Goal: Task Accomplishment & Management: Complete application form

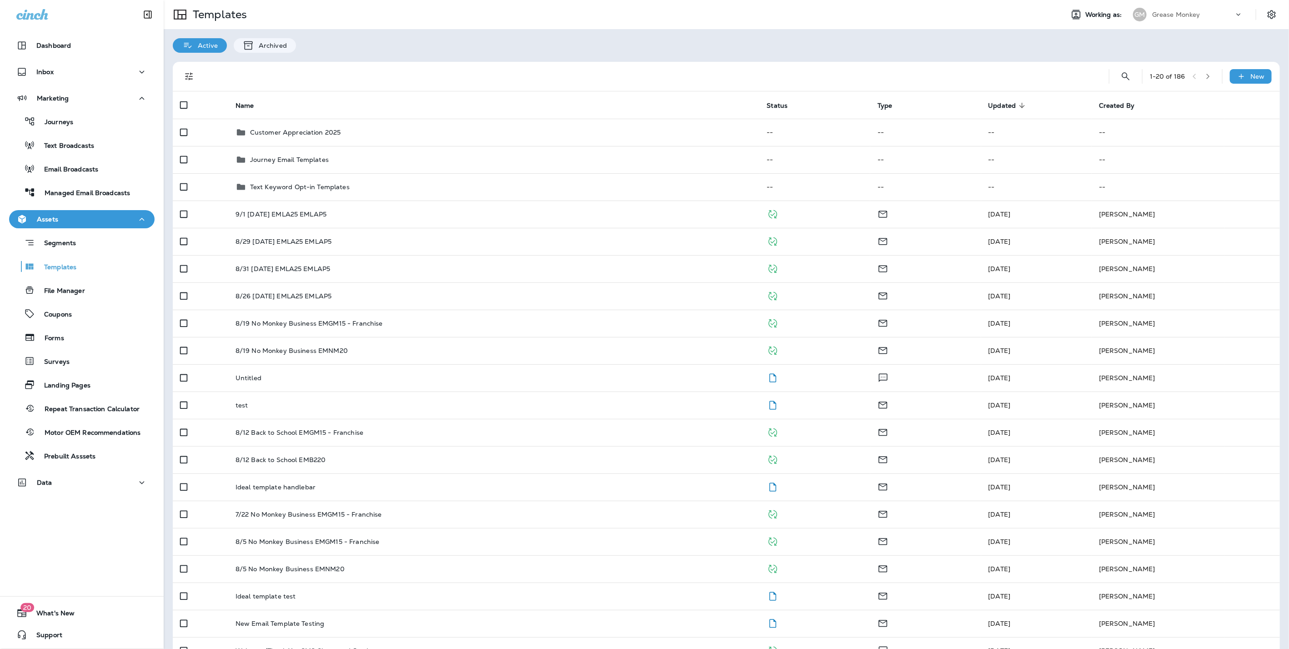
click at [1183, 12] on p "Grease Monkey" at bounding box center [1176, 14] width 48 height 7
type input "****"
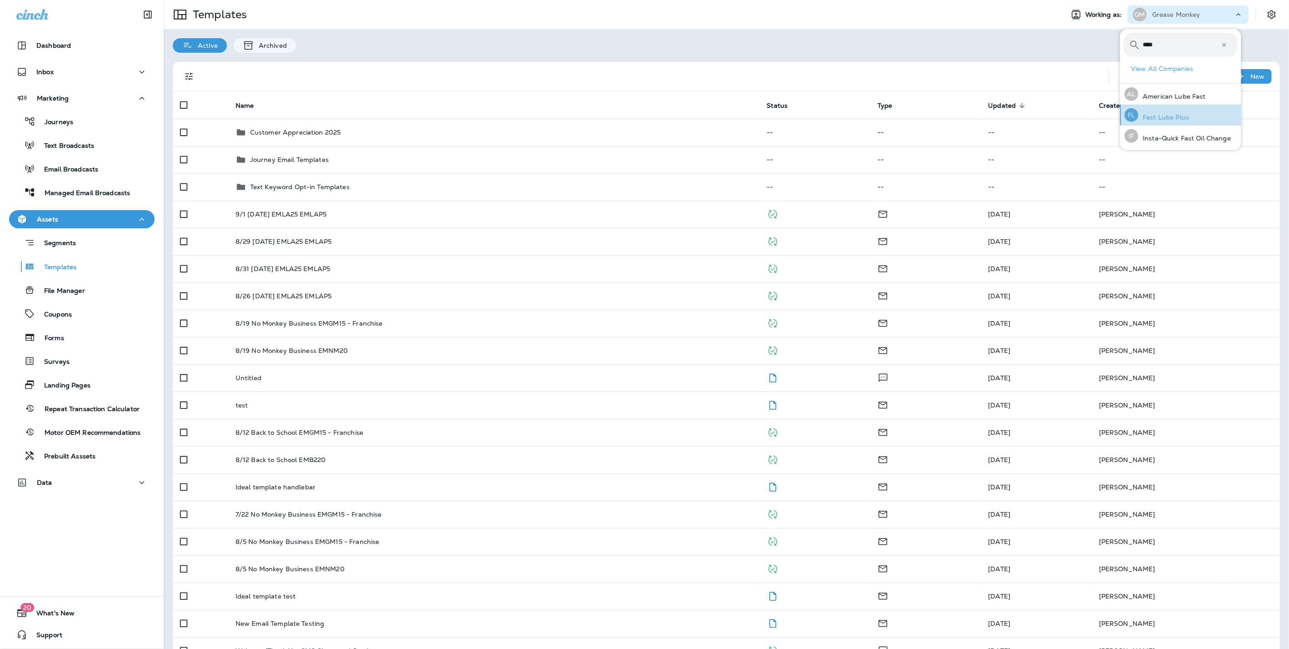
click at [1181, 119] on p "Fast Lube Plus" at bounding box center [1164, 117] width 51 height 7
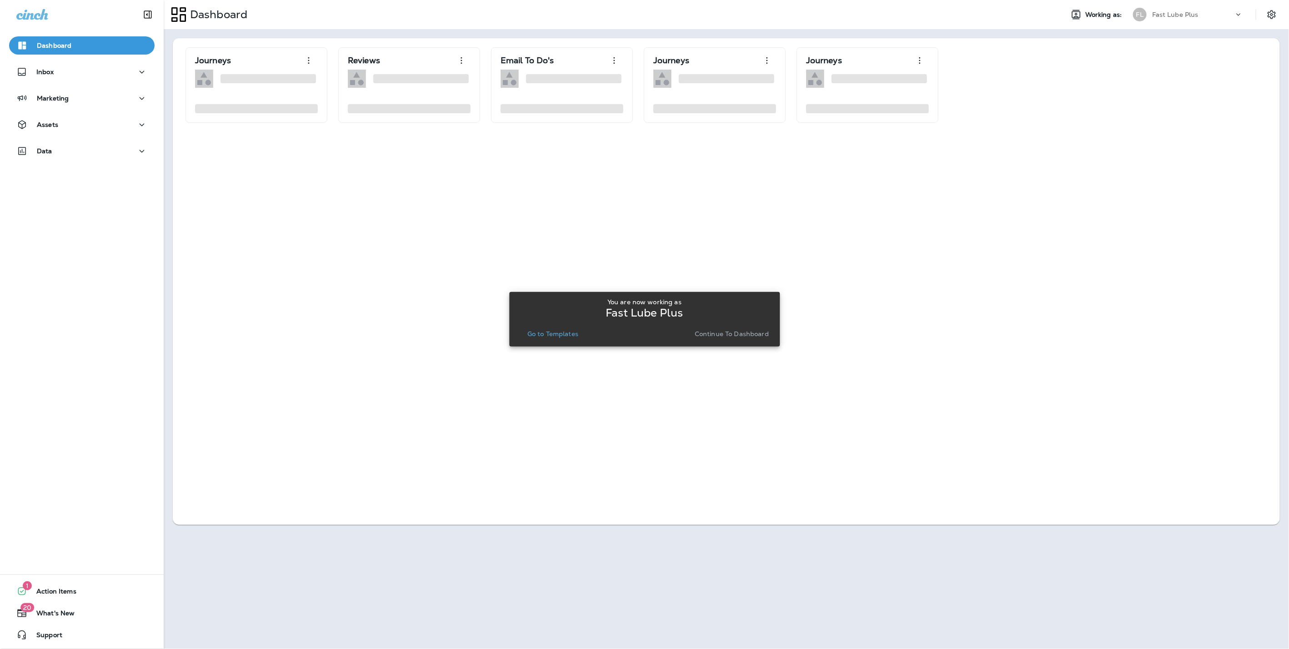
click at [724, 335] on p "Continue to Dashboard" at bounding box center [732, 333] width 74 height 7
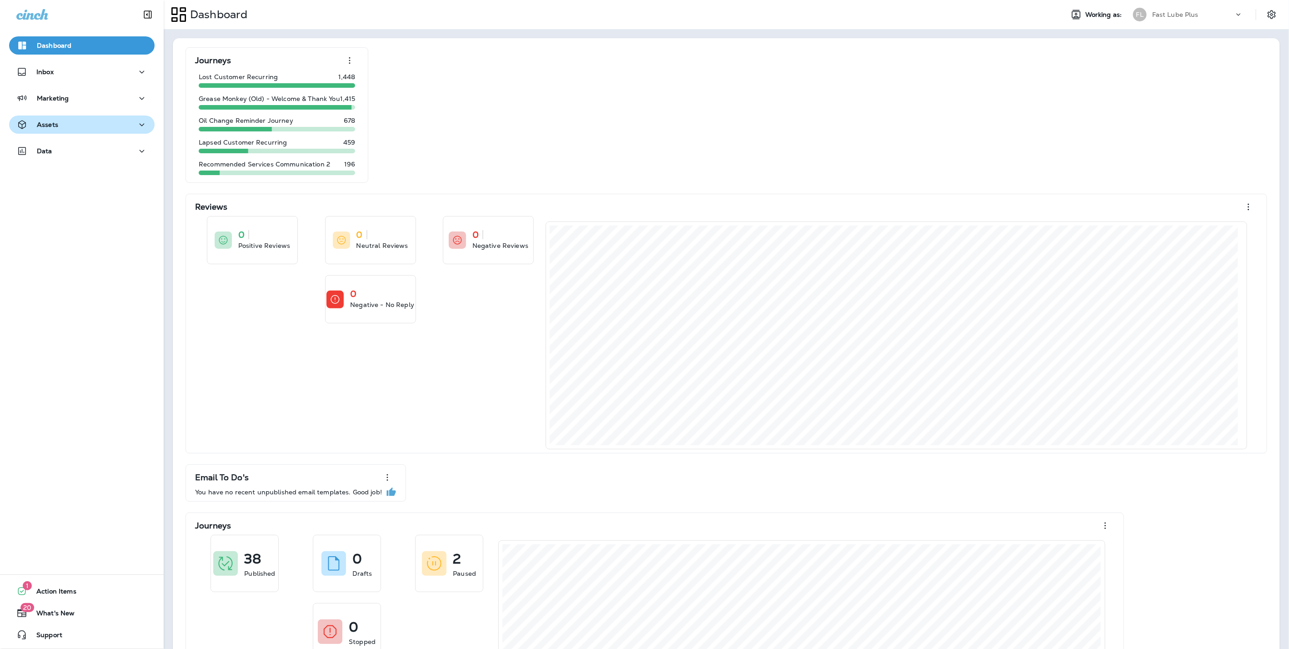
click at [52, 127] on p "Assets" at bounding box center [47, 124] width 21 height 7
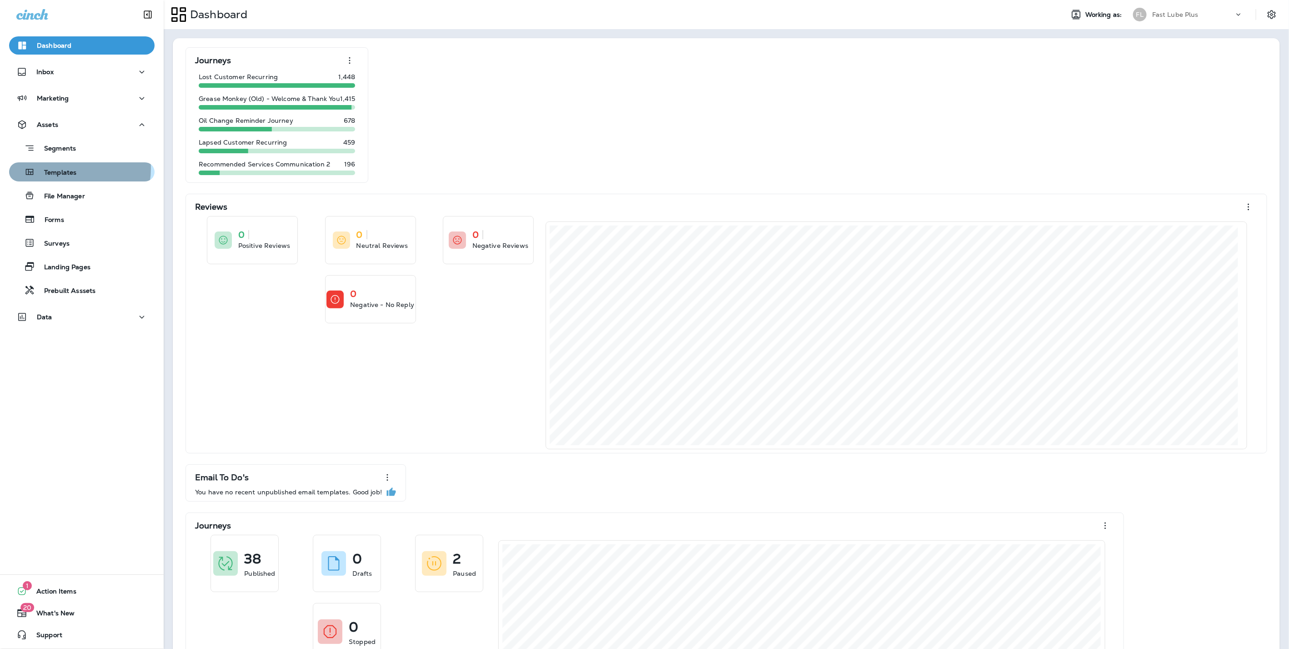
click at [67, 169] on p "Templates" at bounding box center [55, 173] width 41 height 9
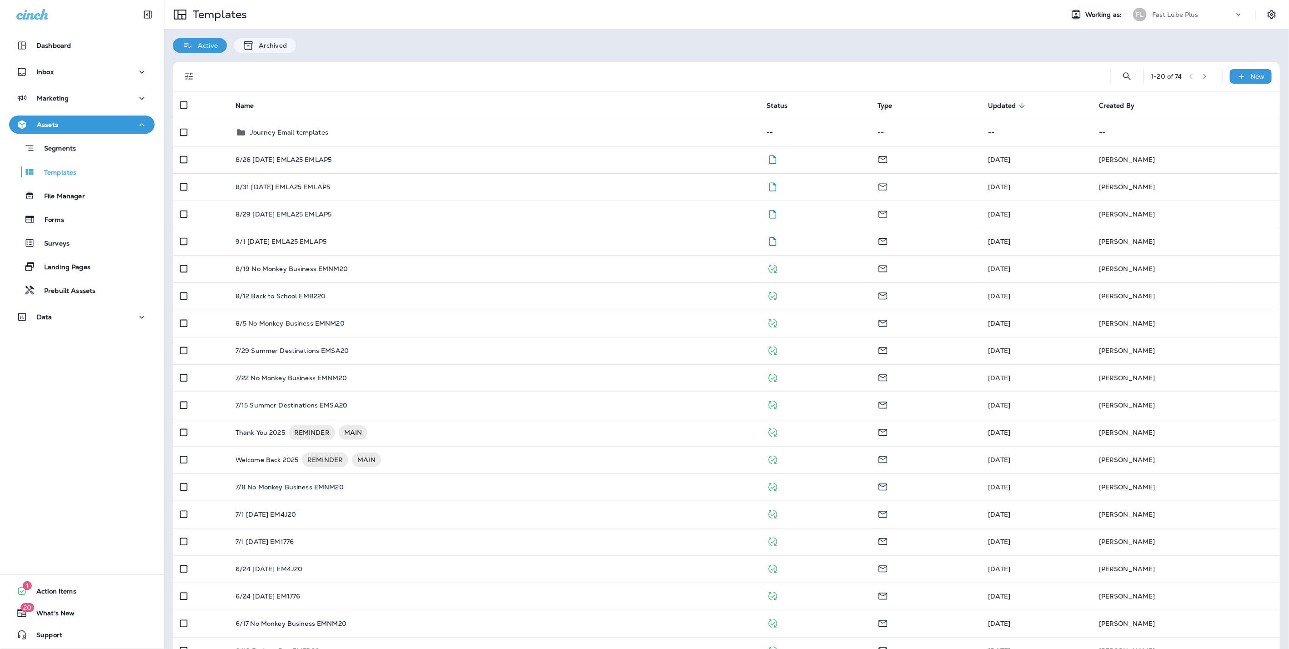
click at [1180, 18] on div "Fast Lube Plus" at bounding box center [1193, 15] width 82 height 14
type input "*****"
click at [1167, 75] on p "Insta-Quick Fast Oil Change" at bounding box center [1185, 74] width 93 height 7
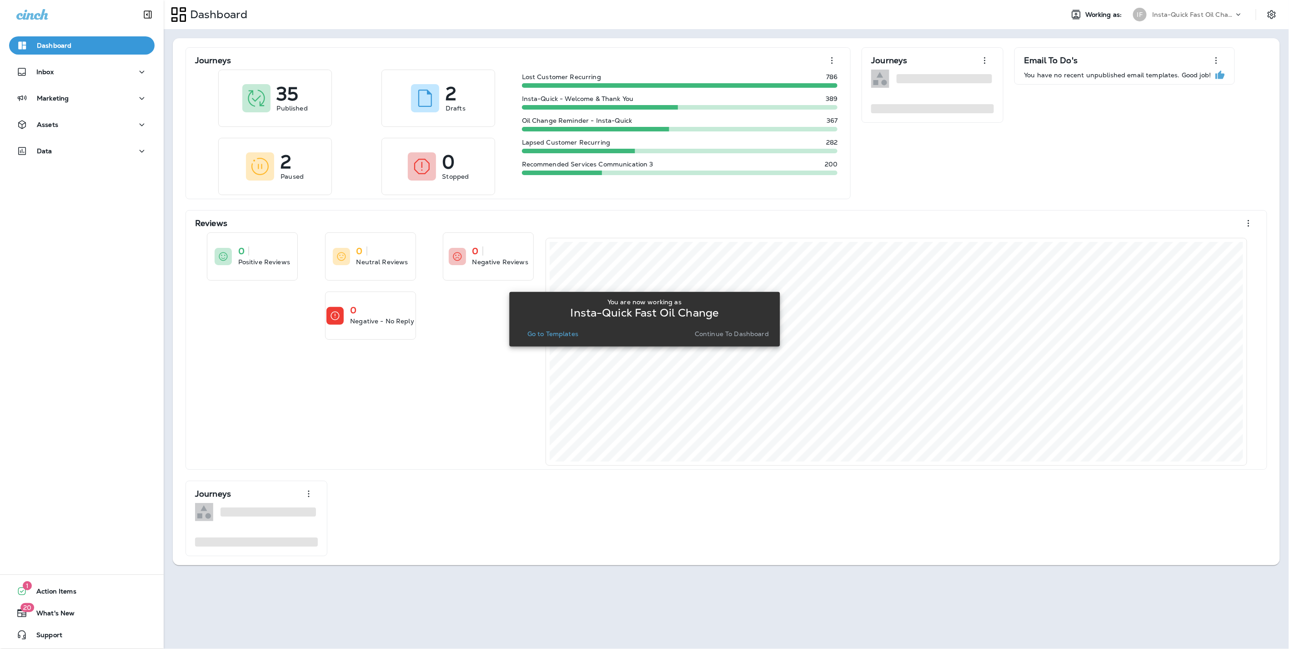
click at [722, 333] on p "Continue to Dashboard" at bounding box center [732, 333] width 74 height 7
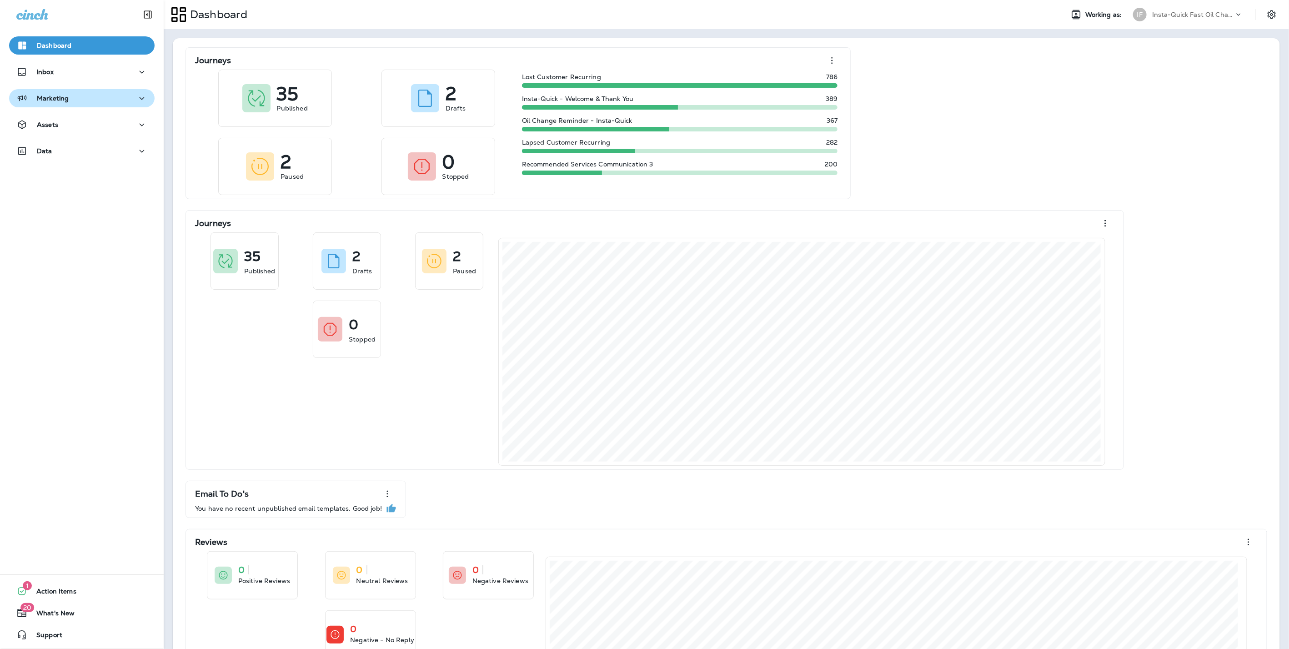
click at [76, 103] on div "Marketing" at bounding box center [81, 98] width 131 height 11
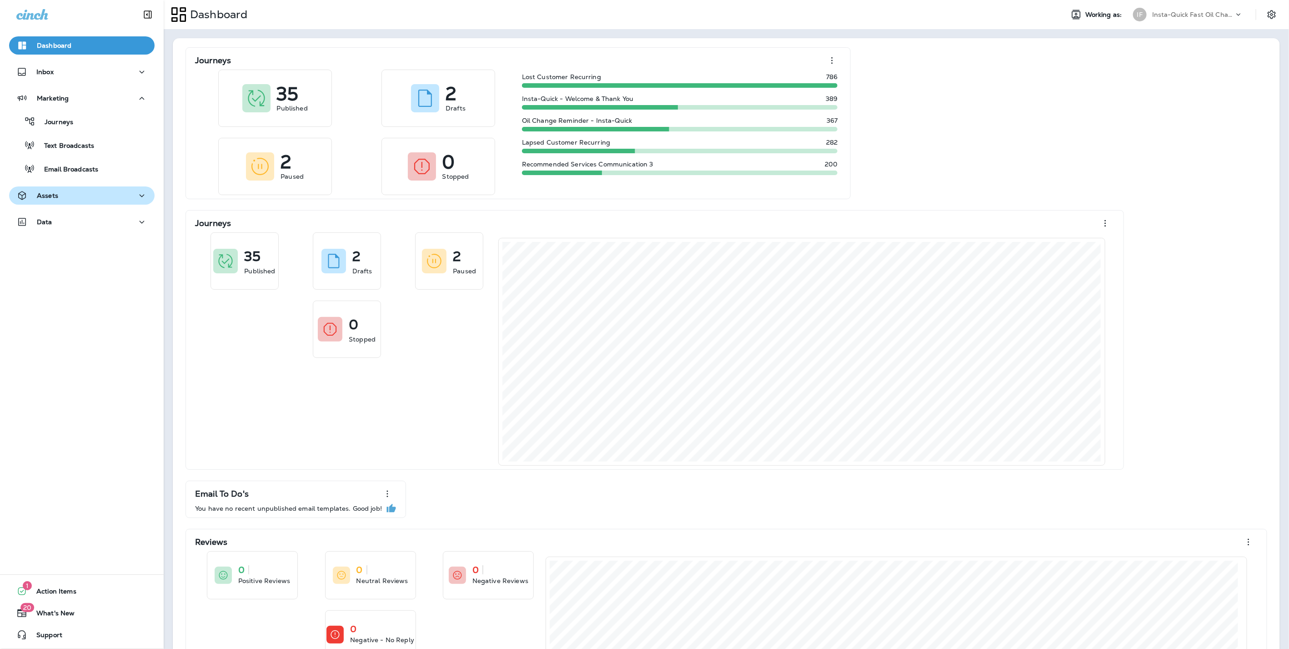
click at [36, 188] on button "Assets" at bounding box center [82, 195] width 146 height 18
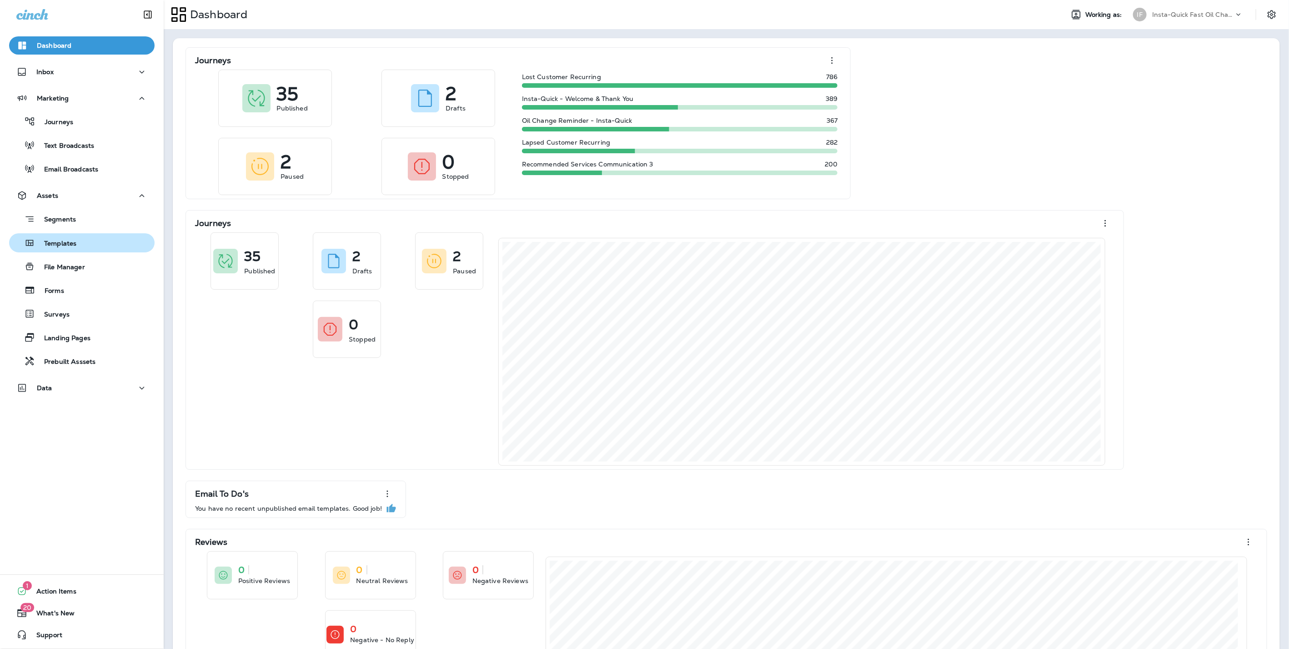
click at [63, 236] on div "Templates" at bounding box center [45, 243] width 64 height 14
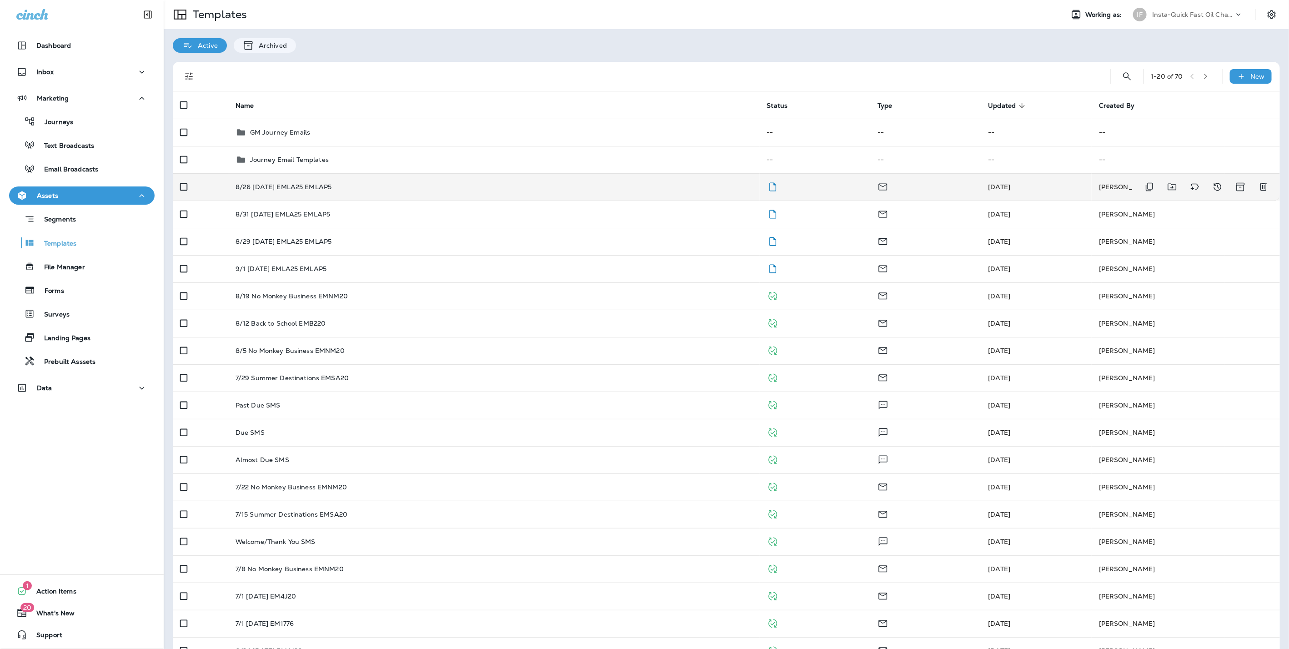
click at [326, 189] on p "8/26 [DATE] EMLA25 EMLAP5" at bounding box center [284, 186] width 96 height 7
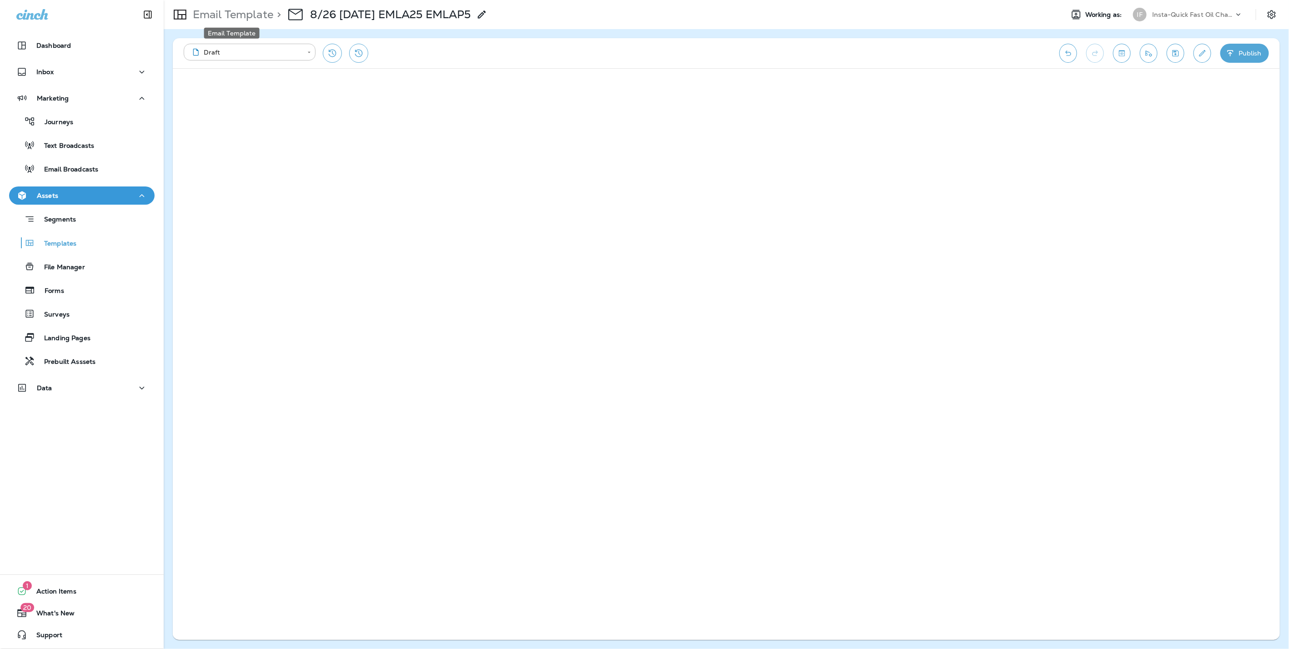
click at [243, 13] on p "Email Template" at bounding box center [231, 15] width 84 height 14
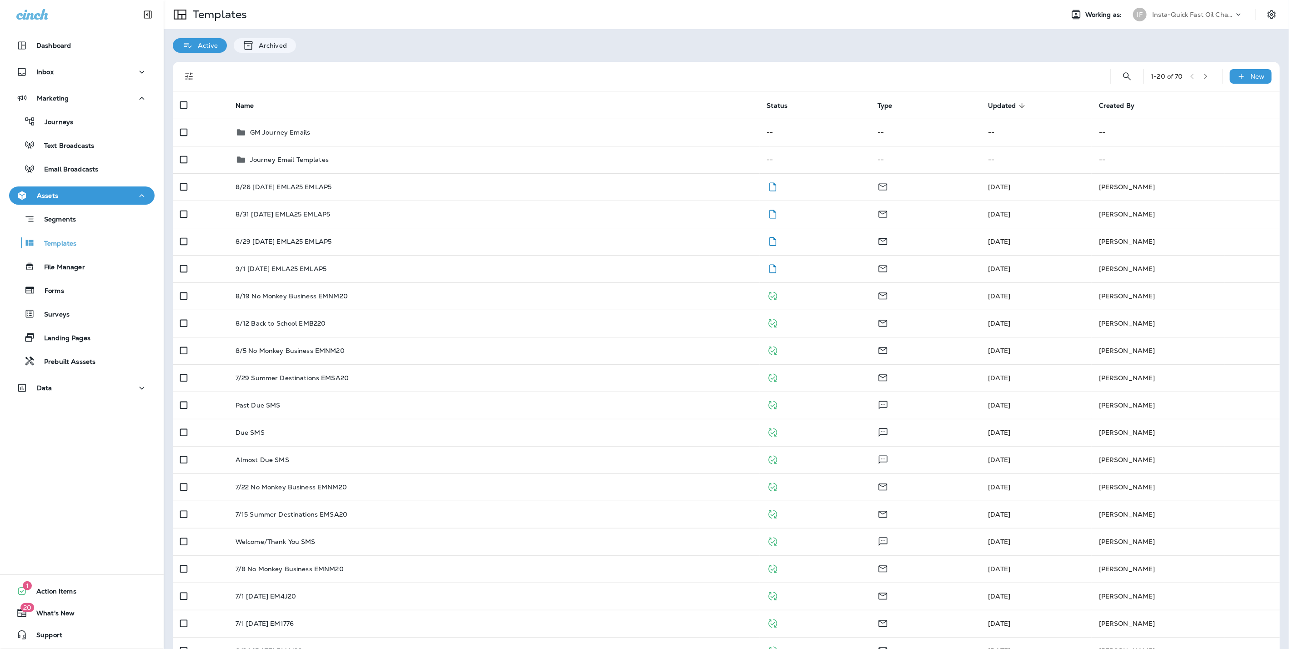
click at [1170, 6] on div "IF Insta-Quick Fast Oil Change" at bounding box center [1188, 14] width 121 height 18
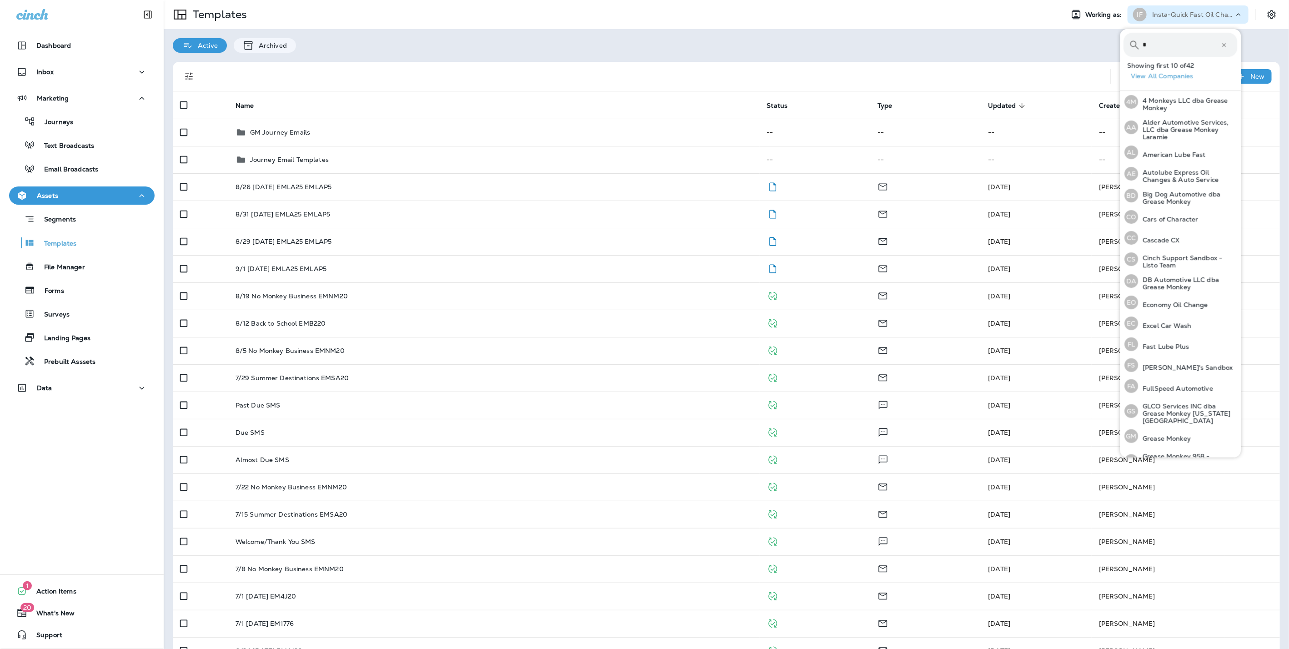
type input "*"
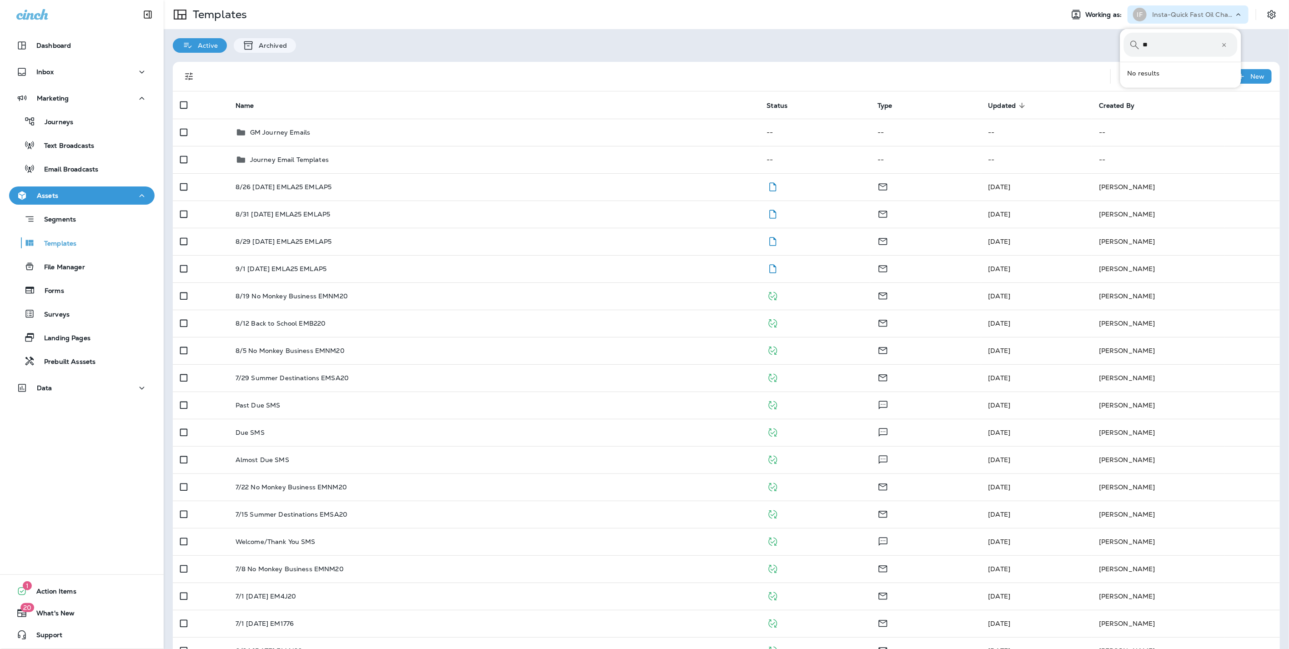
type input "*"
type input "****"
click at [1163, 71] on p "Minit Man" at bounding box center [1157, 74] width 36 height 7
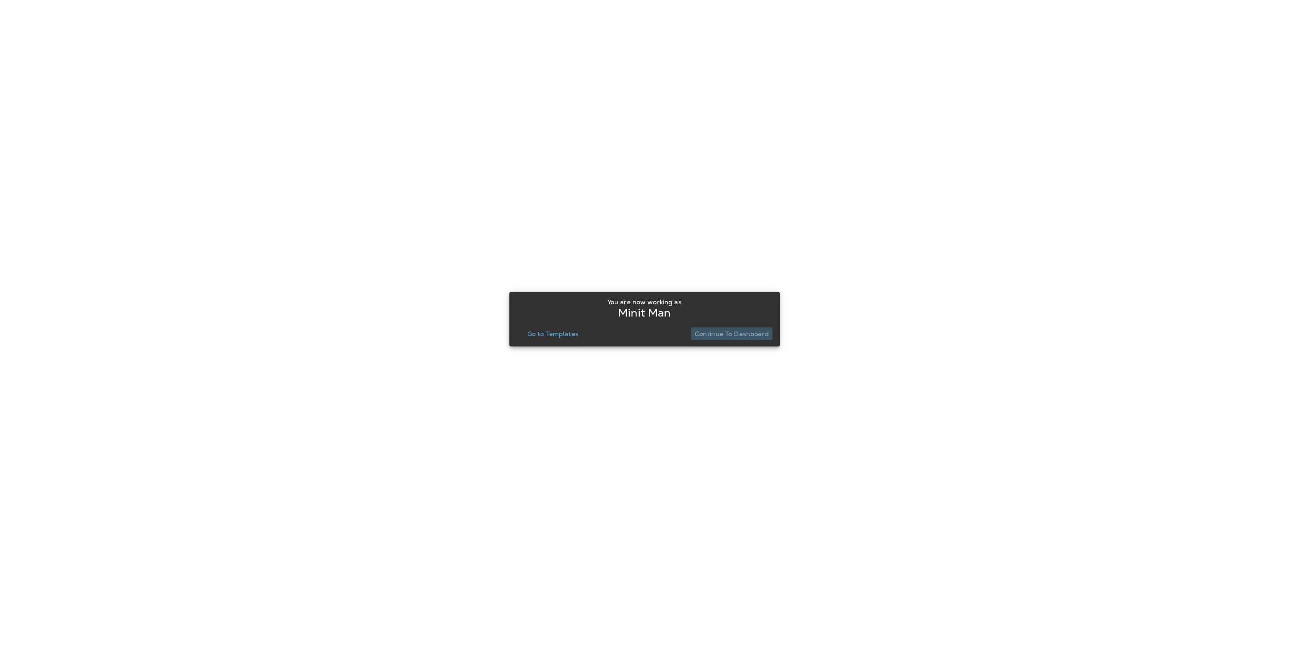
click at [737, 339] on button "Continue to Dashboard" at bounding box center [731, 333] width 81 height 13
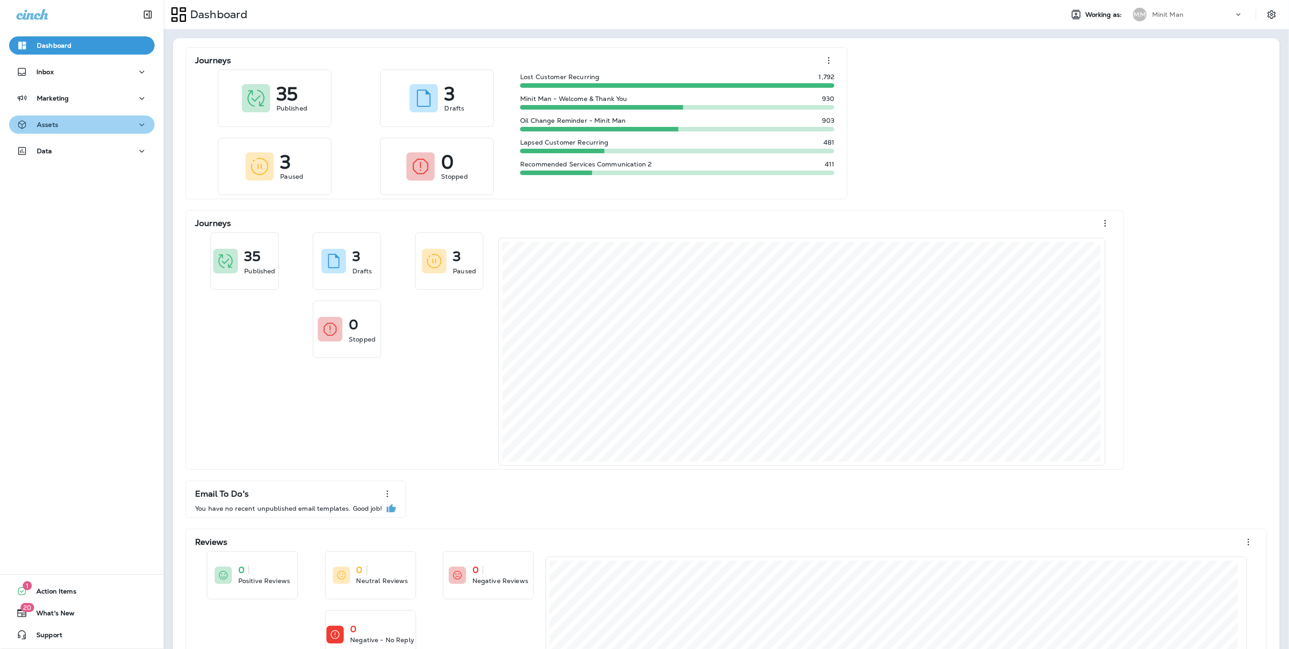
click at [85, 127] on div "Assets" at bounding box center [81, 124] width 131 height 11
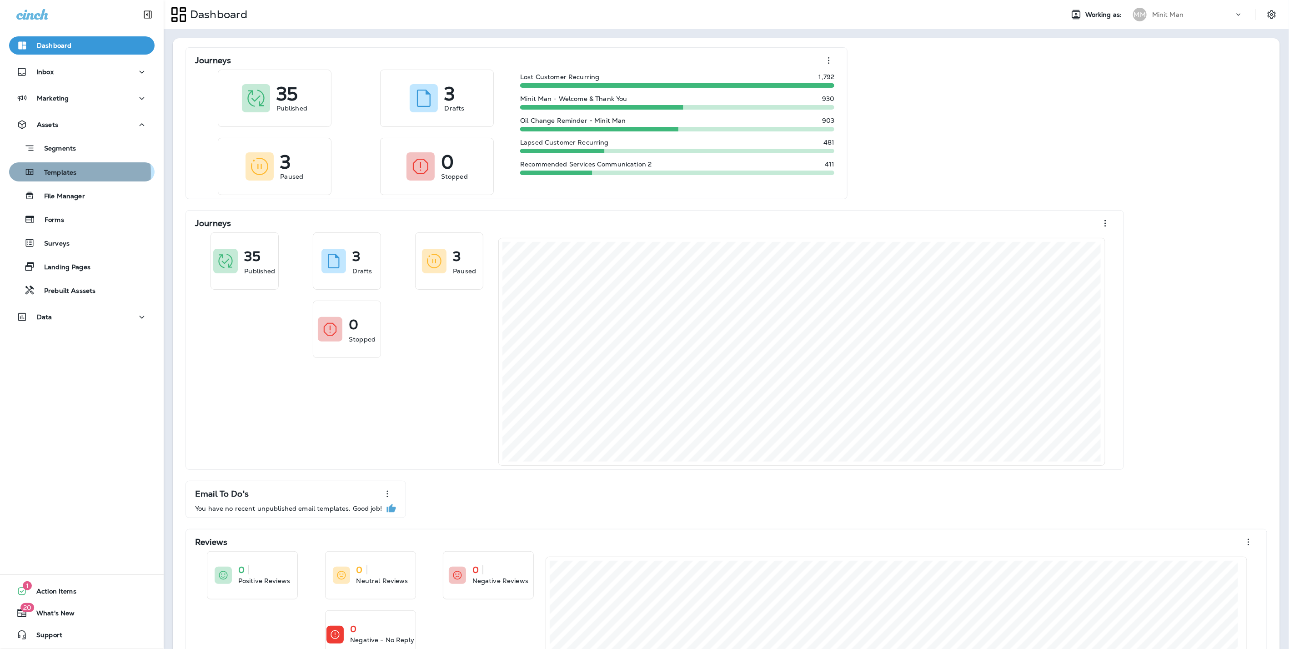
click at [67, 173] on p "Templates" at bounding box center [55, 173] width 41 height 9
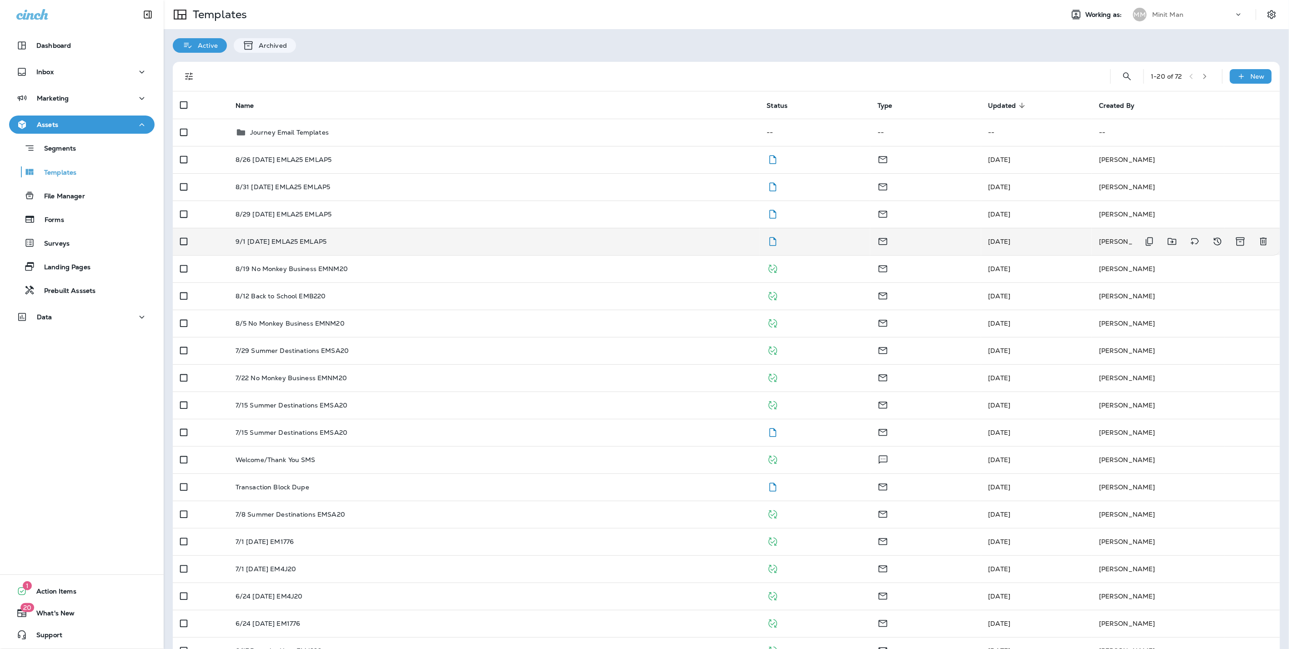
click at [317, 242] on p "9/1 [DATE] EMLA25 EMLAP5" at bounding box center [281, 241] width 91 height 7
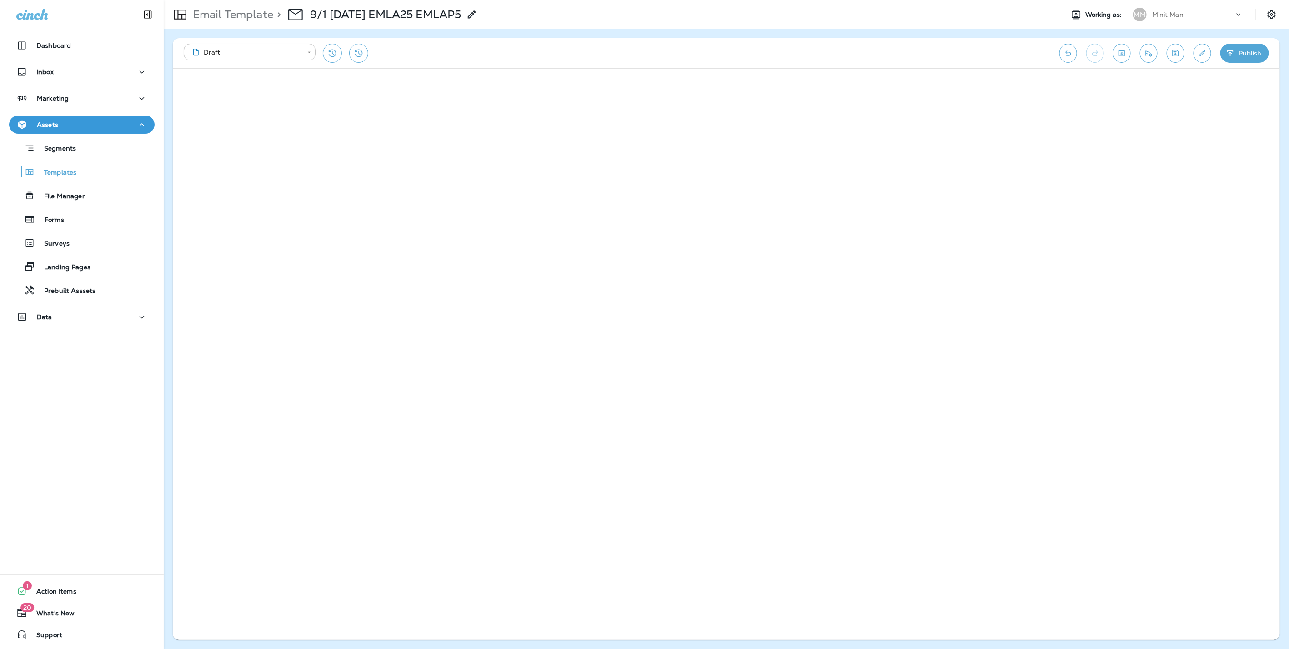
click at [1185, 15] on div "Minit Man" at bounding box center [1193, 15] width 82 height 14
type input "*****"
click at [1201, 75] on p "Mobil 1 Lube Express" at bounding box center [1181, 74] width 70 height 7
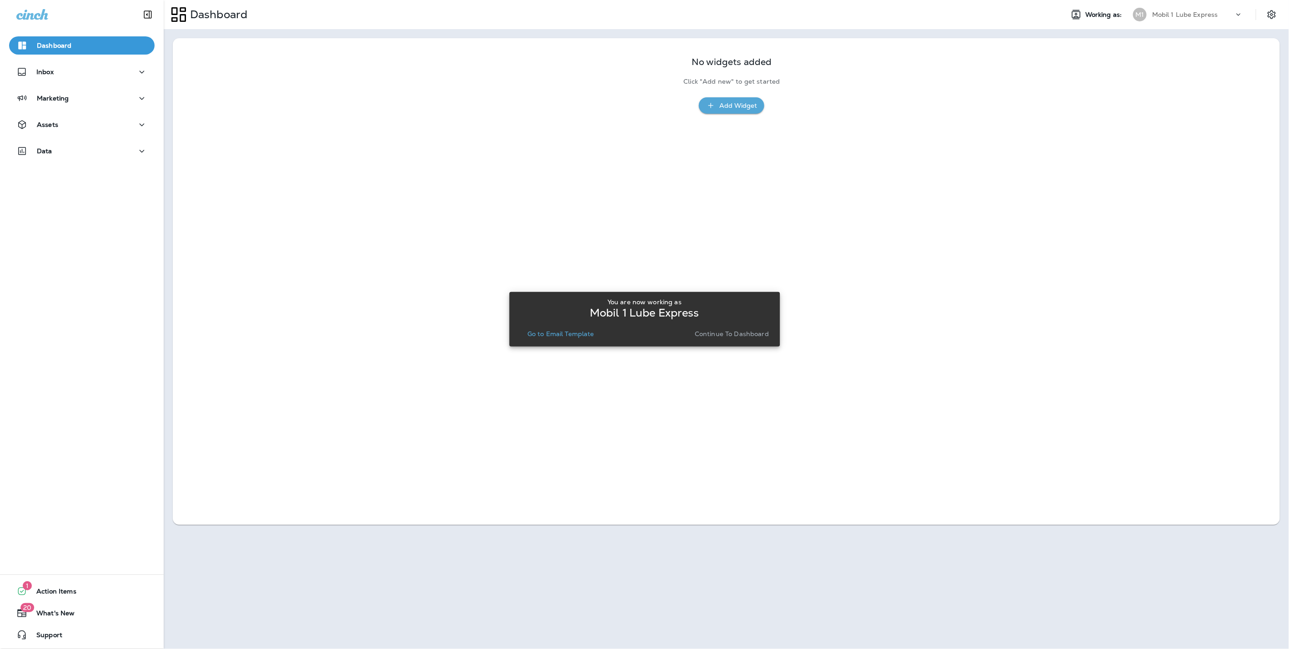
click at [733, 332] on p "Continue to Dashboard" at bounding box center [732, 333] width 74 height 7
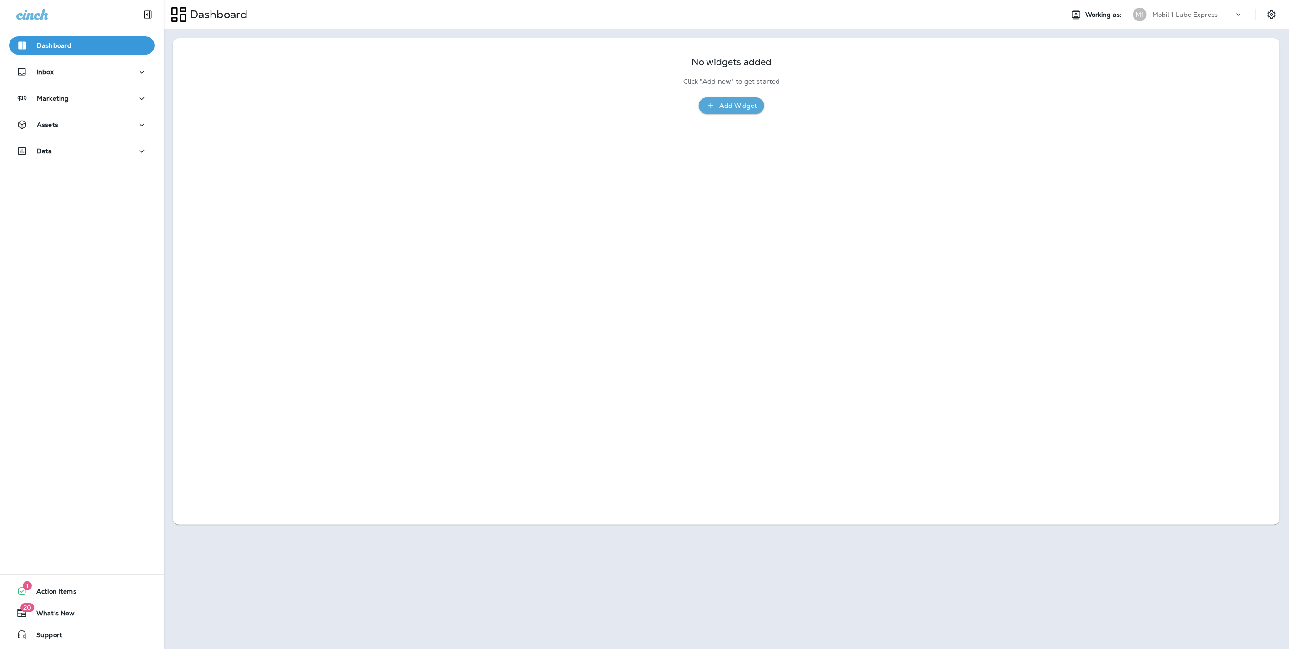
click at [55, 136] on div "Assets" at bounding box center [82, 127] width 164 height 23
click at [55, 130] on div "Assets" at bounding box center [37, 124] width 42 height 11
click at [61, 172] on p "Templates" at bounding box center [55, 173] width 41 height 9
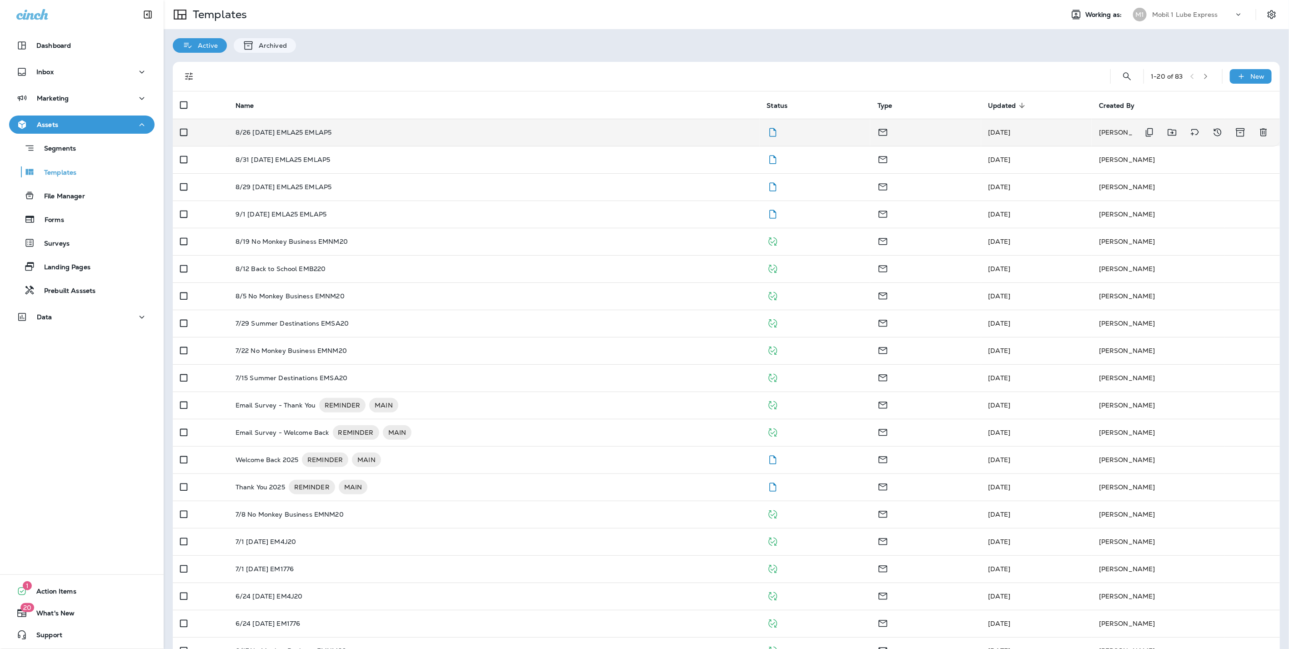
click at [295, 134] on p "8/26 [DATE] EMLA25 EMLAP5" at bounding box center [284, 132] width 96 height 7
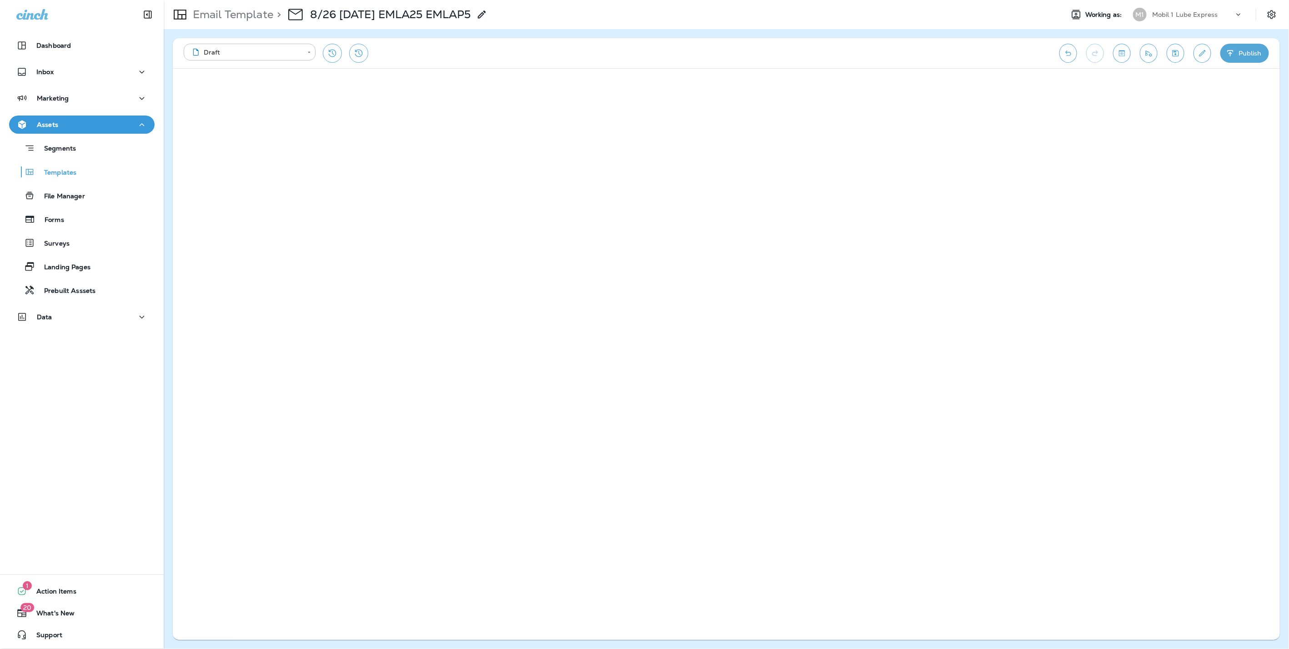
click at [1191, 13] on p "Mobil 1 Lube Express" at bounding box center [1185, 14] width 66 height 7
type input "******"
click at [1213, 70] on p "Pioneer Express Lube & Car Wash" at bounding box center [1195, 75] width 99 height 15
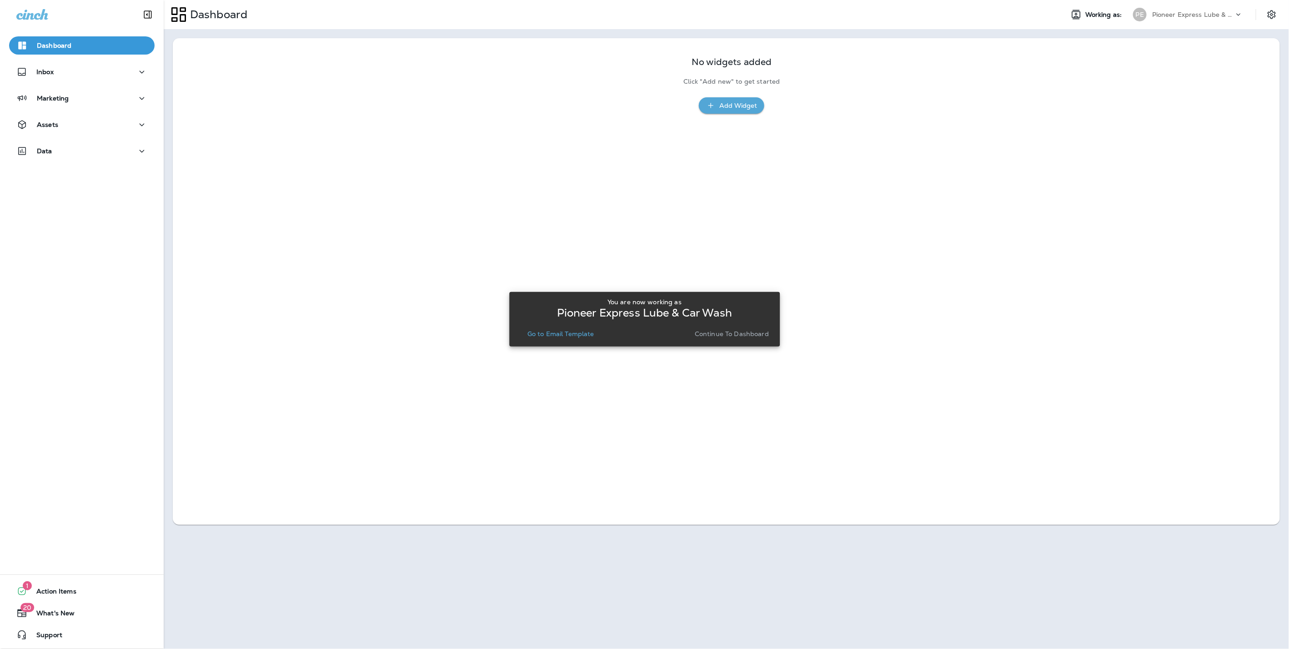
click at [721, 332] on p "Continue to Dashboard" at bounding box center [732, 333] width 74 height 7
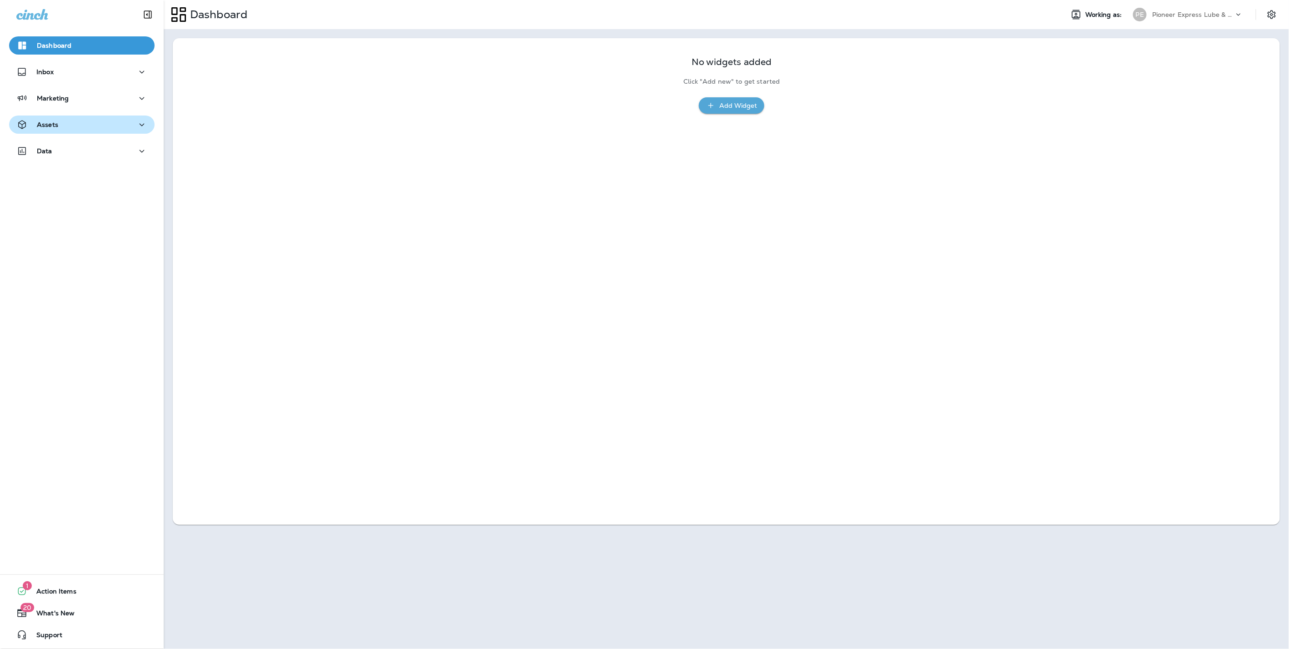
click at [44, 132] on button "Assets" at bounding box center [82, 125] width 146 height 18
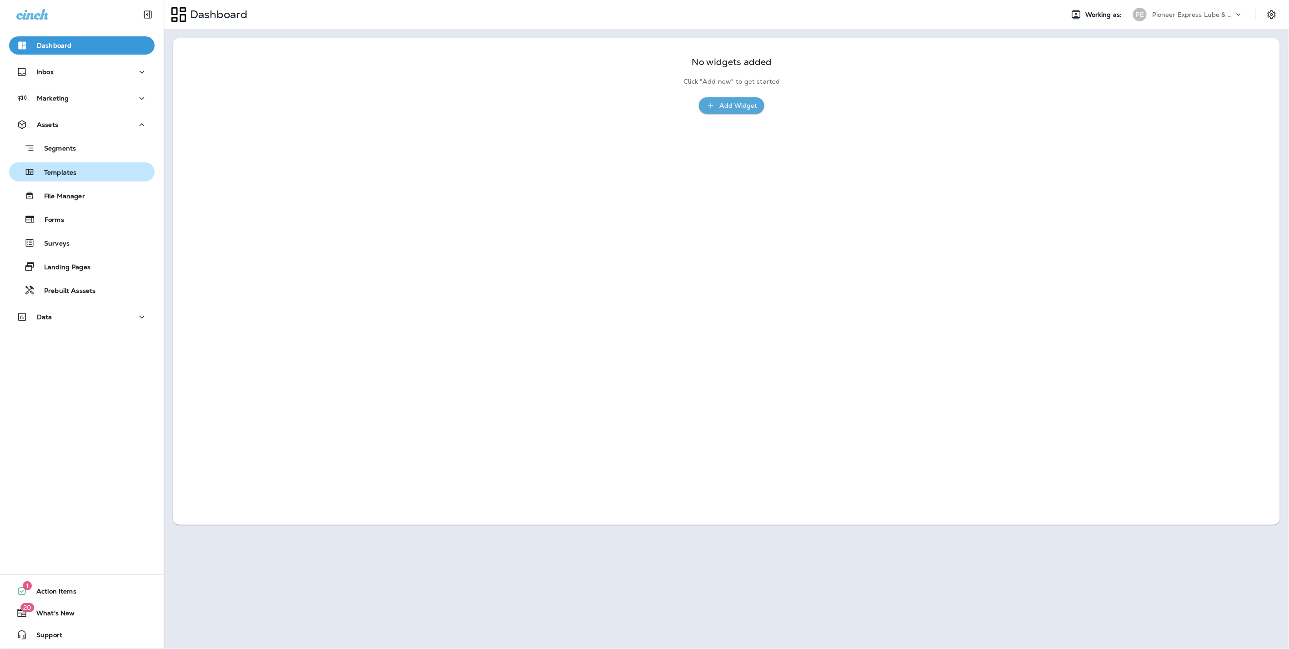
click at [64, 173] on p "Templates" at bounding box center [55, 173] width 41 height 9
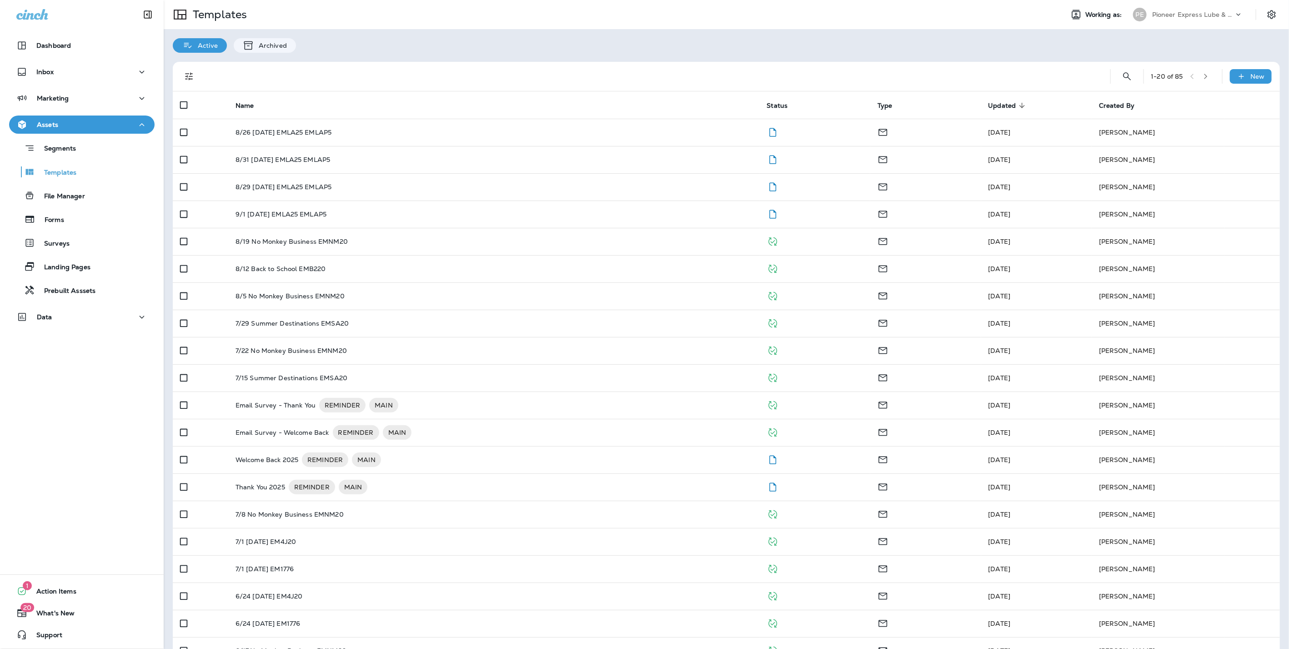
click at [1178, 14] on p "Pioneer Express Lube & Car Wash" at bounding box center [1193, 14] width 82 height 7
type input "**********"
click at [1175, 74] on p "Super Lube Plus" at bounding box center [1167, 74] width 56 height 7
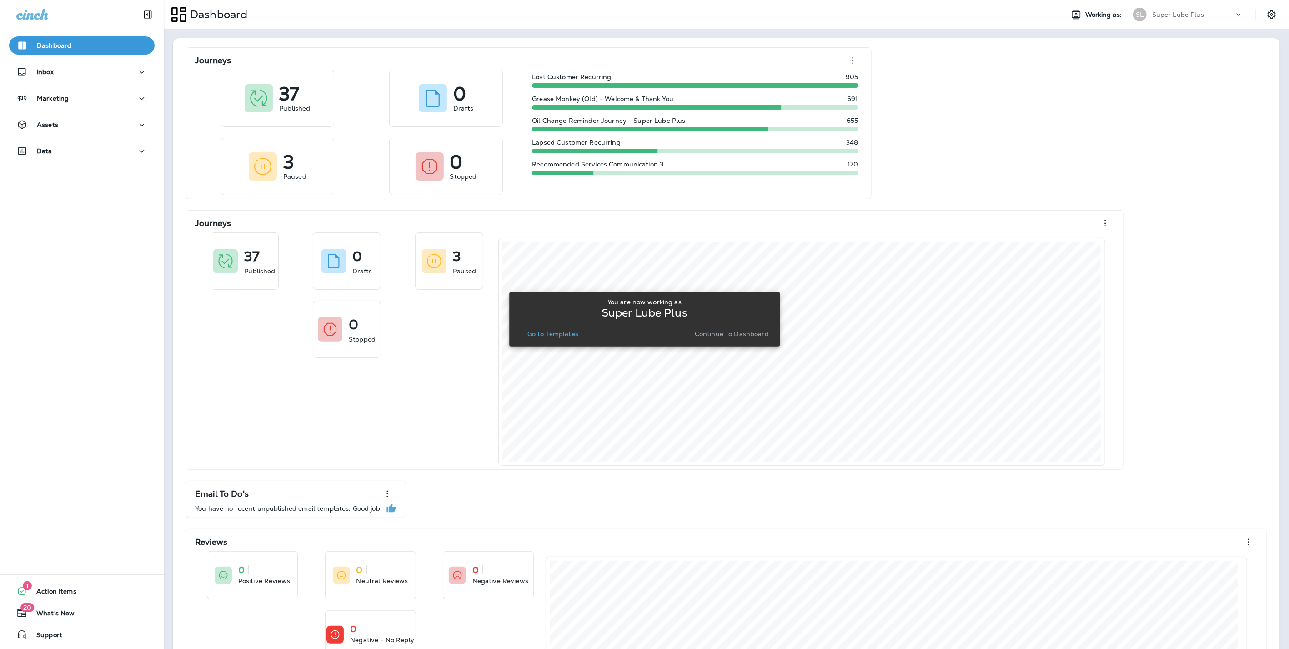
click at [733, 332] on p "Continue to Dashboard" at bounding box center [732, 333] width 74 height 7
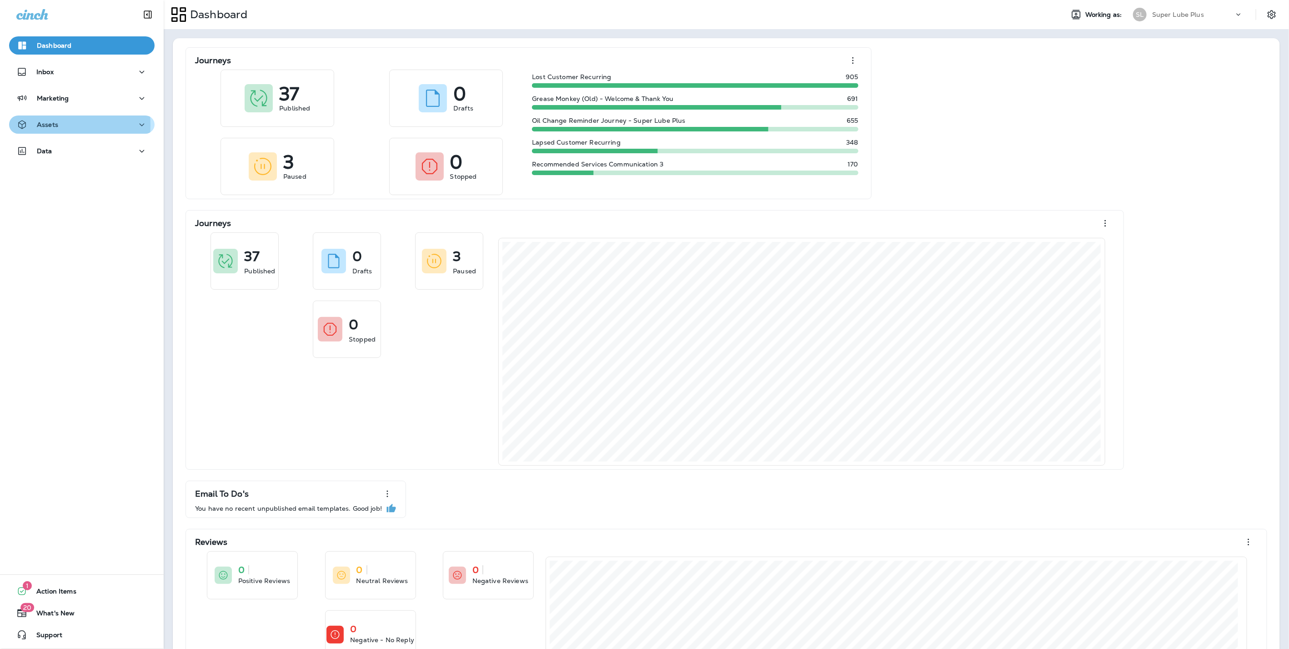
click at [42, 125] on p "Assets" at bounding box center [47, 124] width 21 height 7
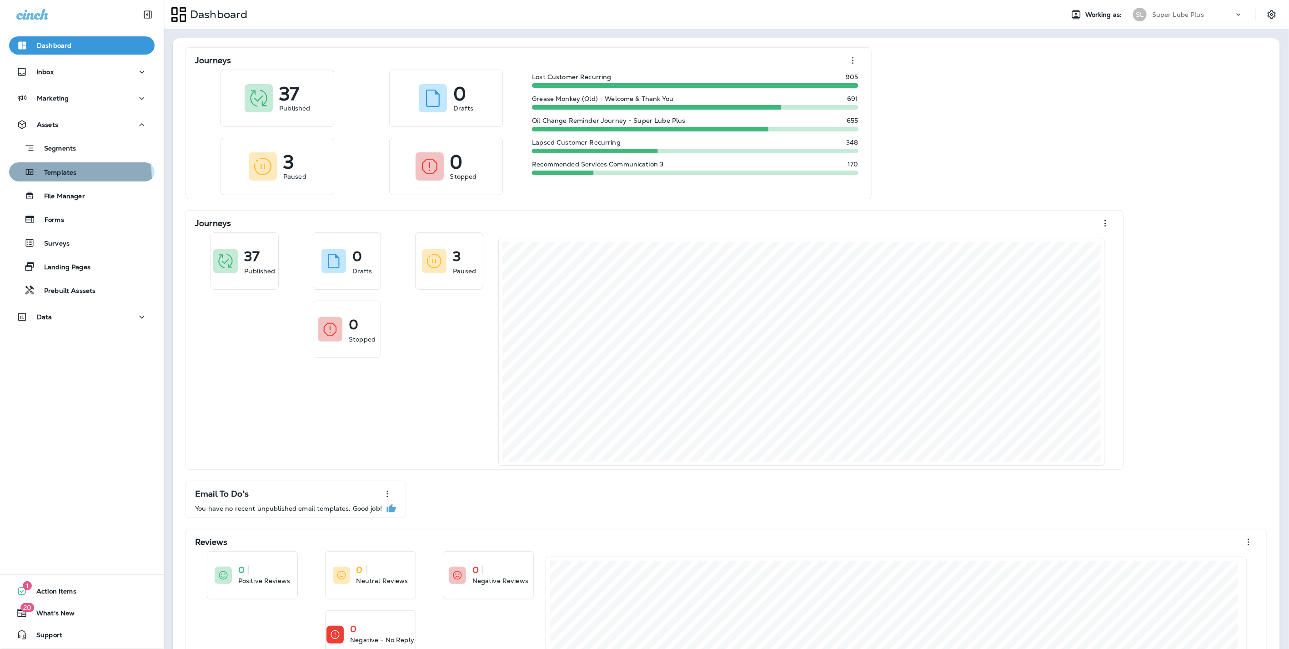
click at [67, 178] on div "Templates" at bounding box center [45, 172] width 64 height 14
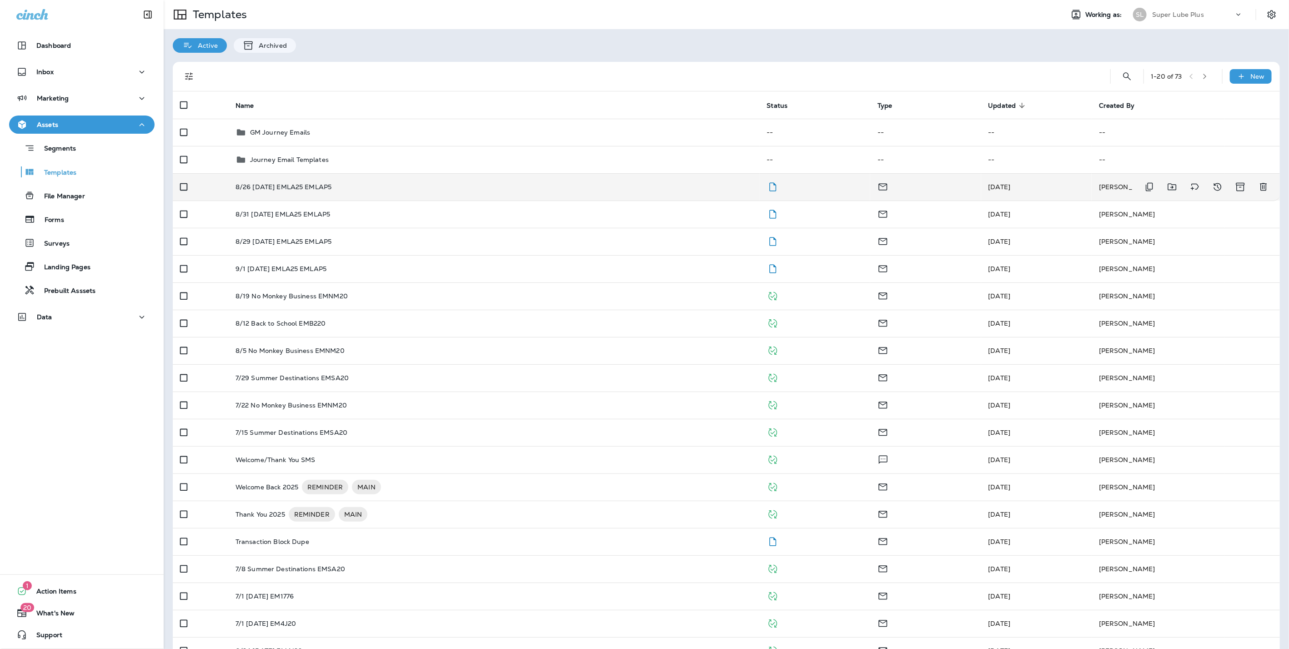
click at [458, 183] on div "8/26 [DATE] EMLA25 EMLAP5" at bounding box center [494, 186] width 517 height 7
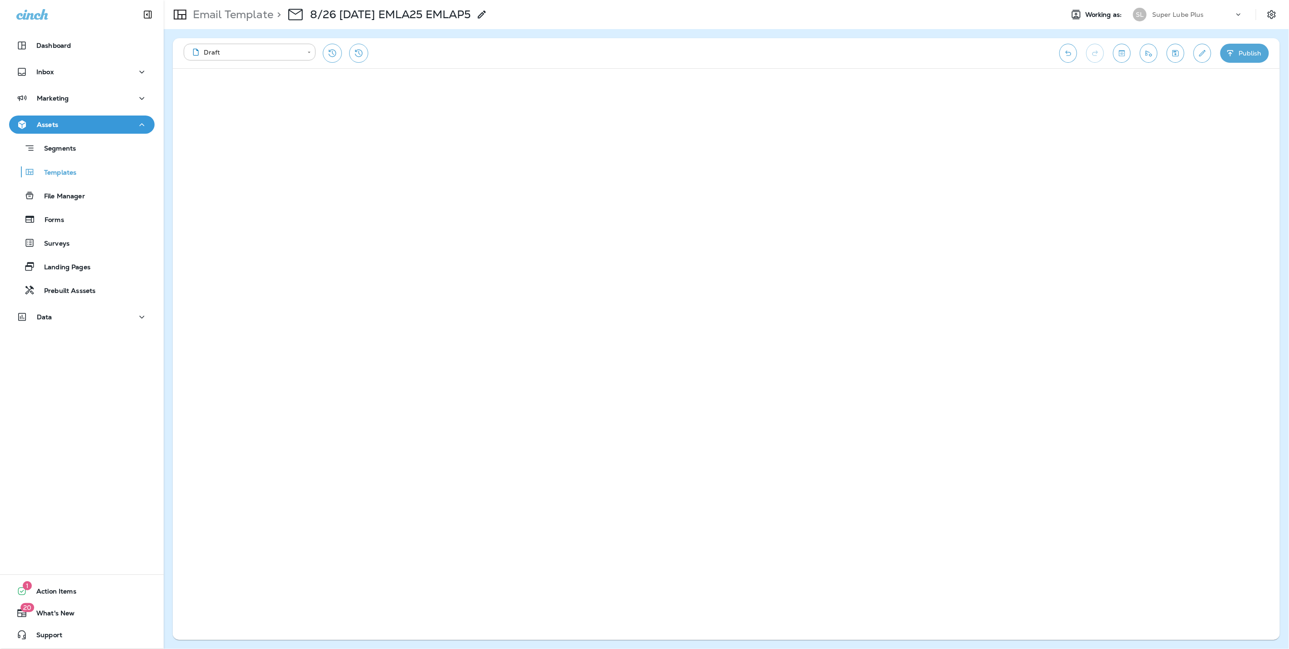
click at [1237, 12] on icon at bounding box center [1238, 14] width 9 height 9
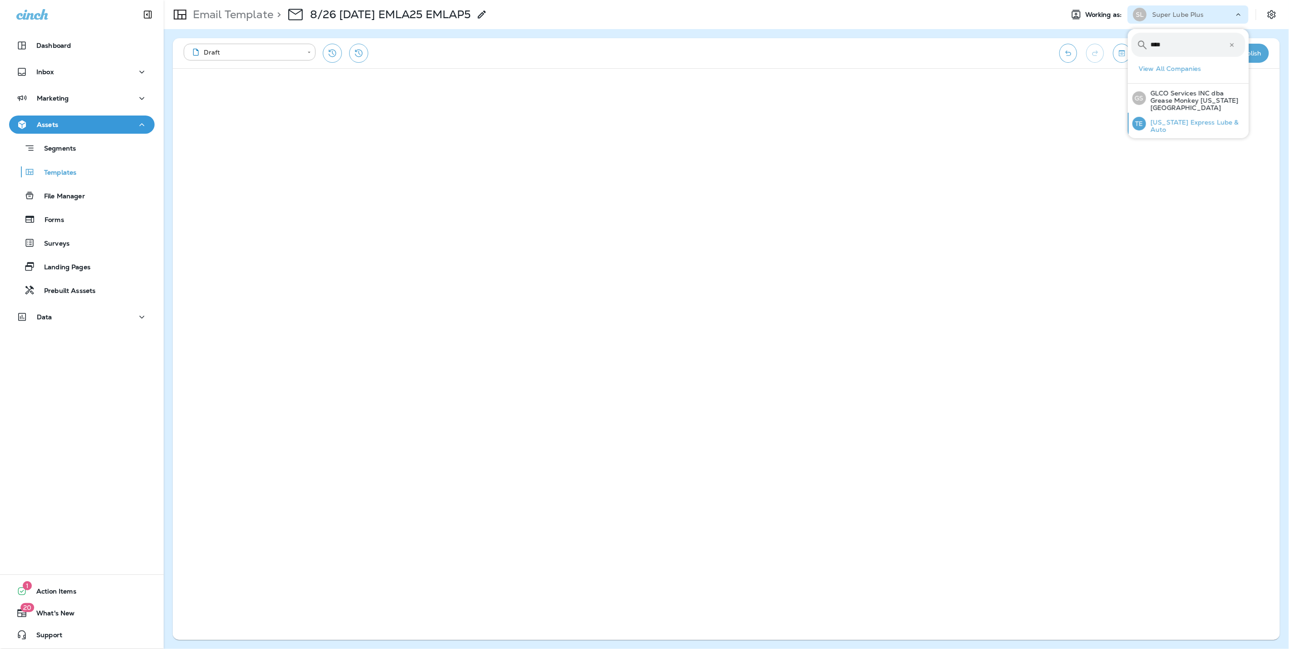
type input "****"
click at [1187, 119] on p "Texas Express Lube & Auto" at bounding box center [1195, 126] width 99 height 15
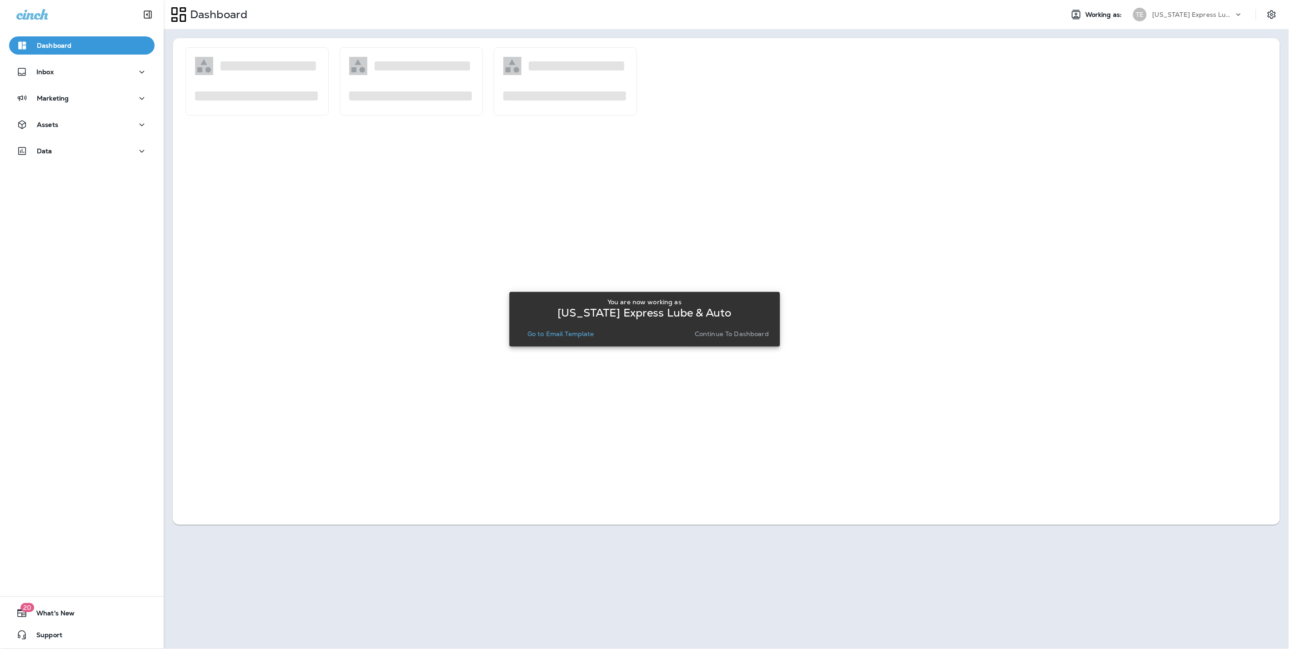
click at [726, 331] on p "Continue to Dashboard" at bounding box center [732, 333] width 74 height 7
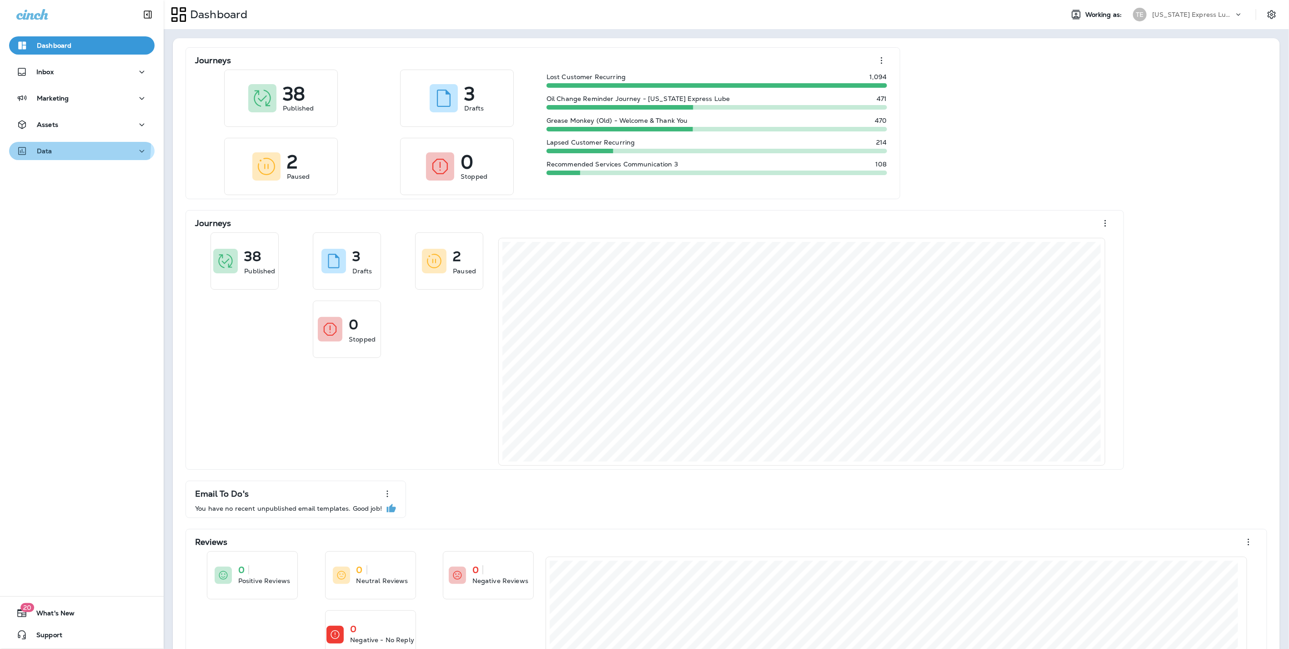
click at [45, 146] on div "Data" at bounding box center [34, 151] width 36 height 11
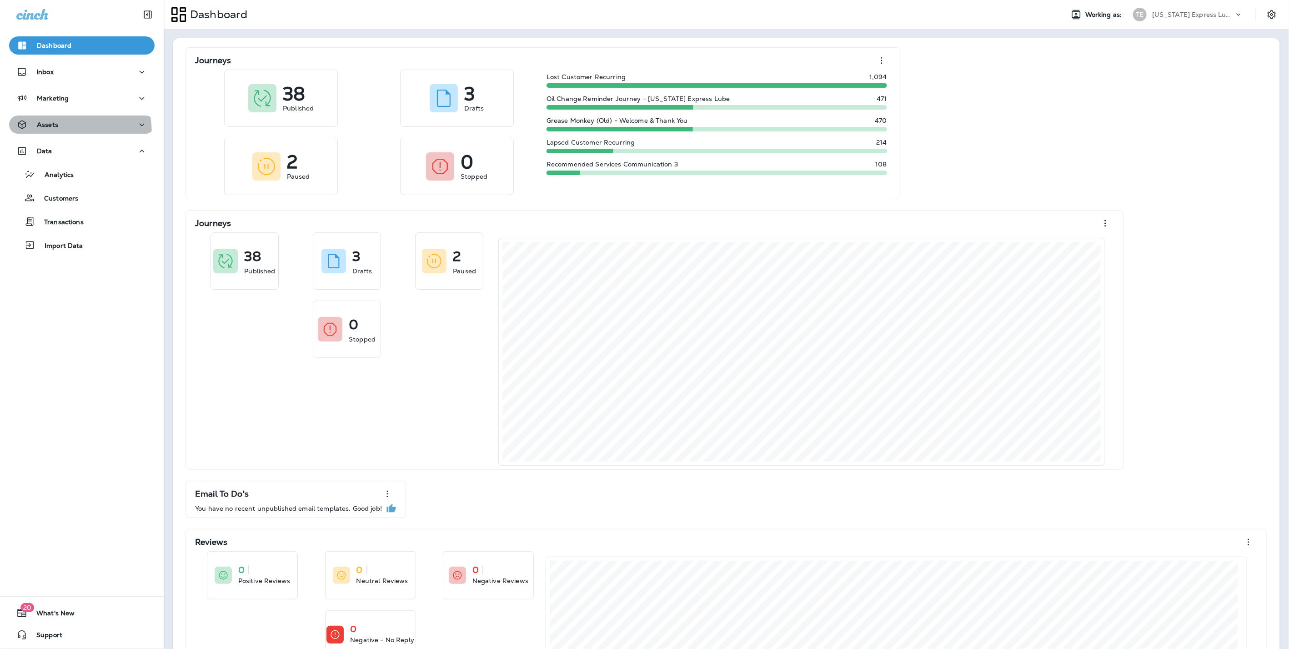
click at [50, 133] on button "Assets" at bounding box center [82, 125] width 146 height 18
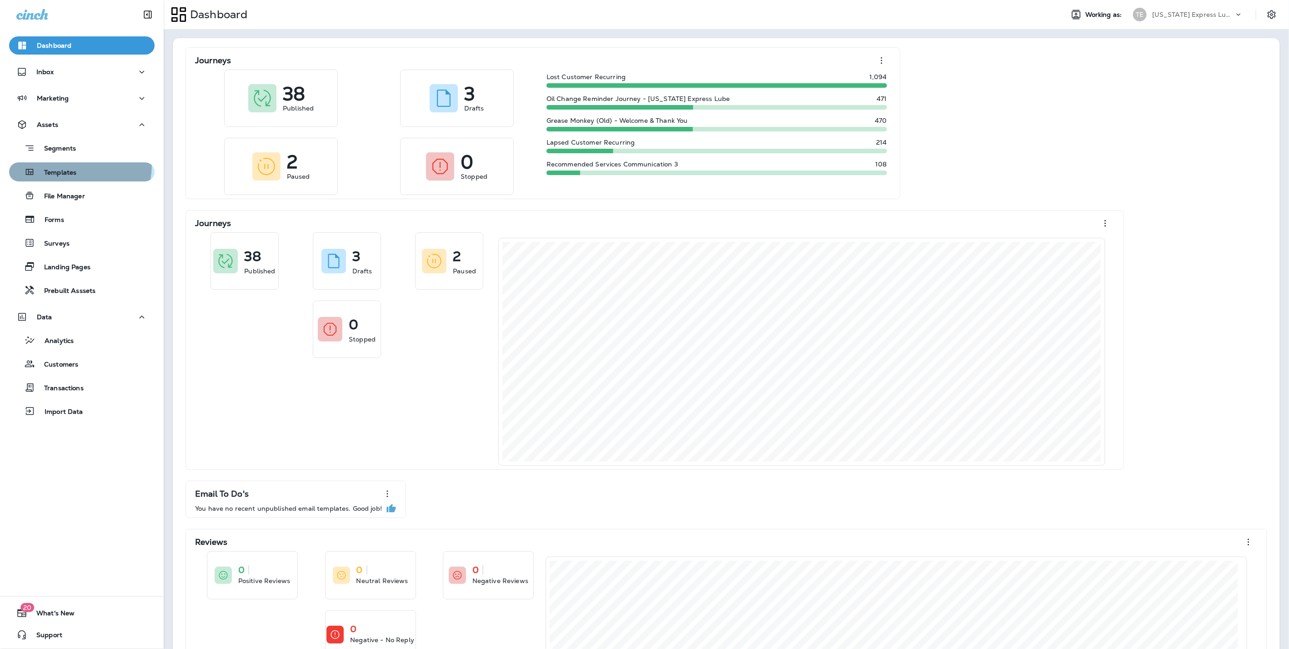
click at [61, 164] on button "Templates" at bounding box center [82, 171] width 146 height 19
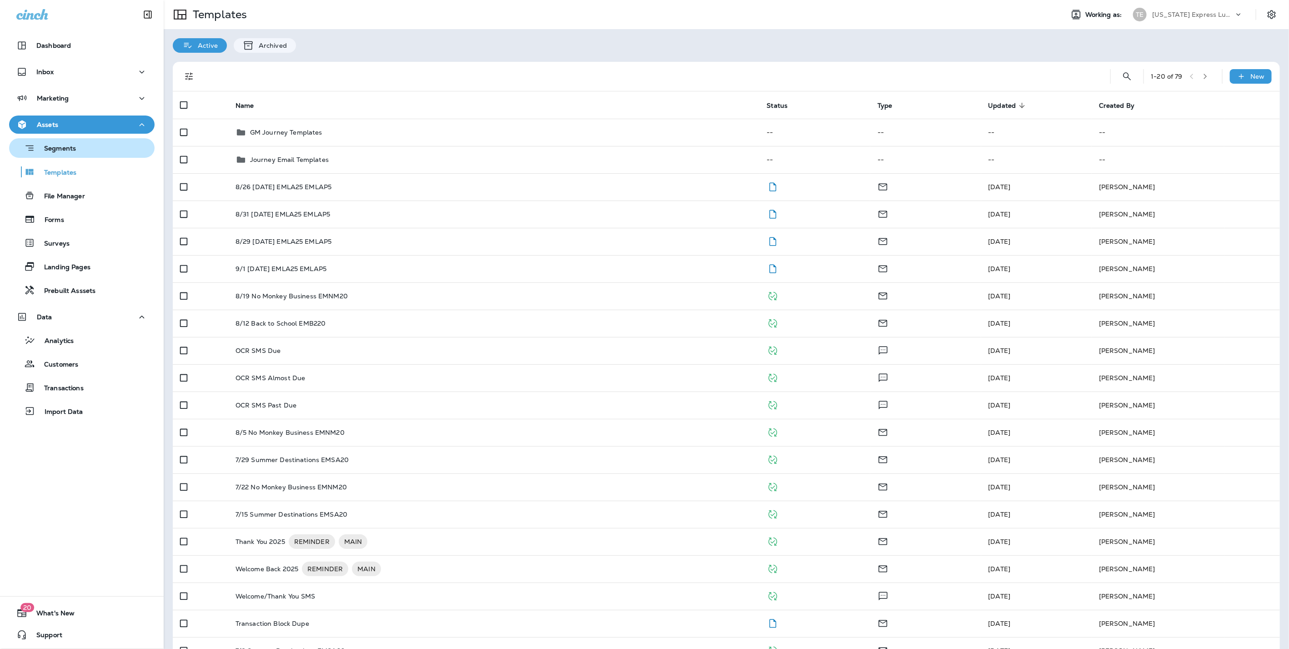
click at [55, 146] on p "Segments" at bounding box center [55, 149] width 41 height 9
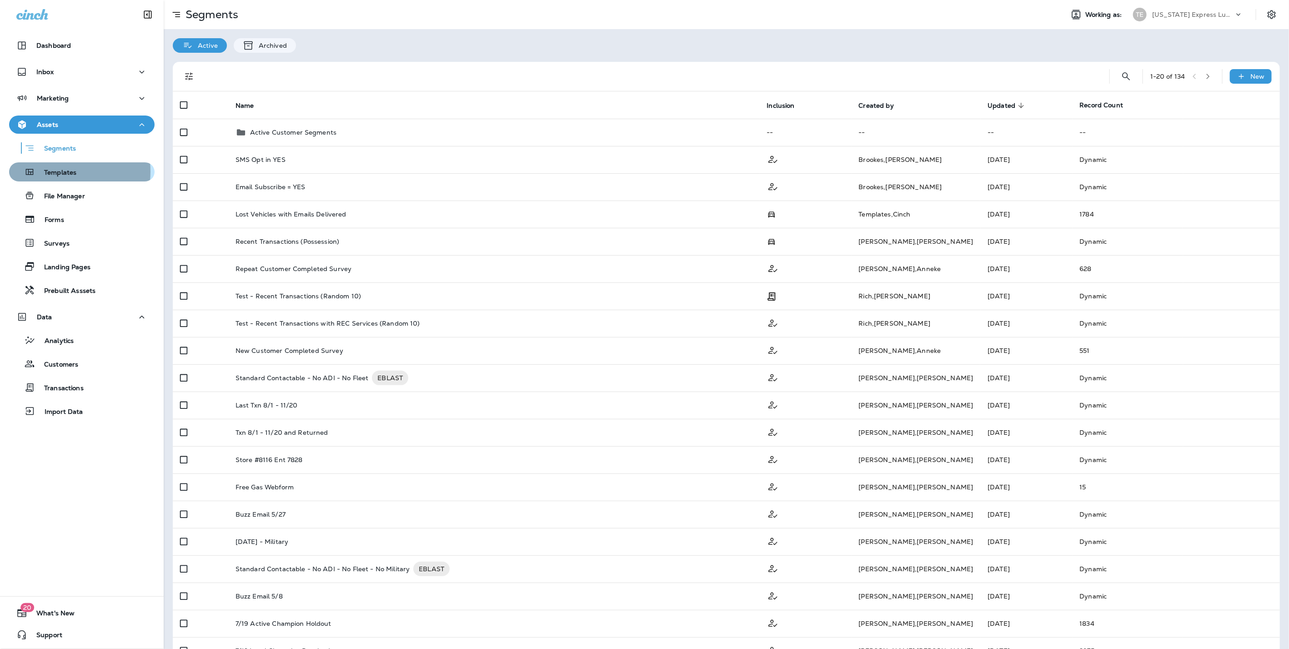
click at [47, 171] on p "Templates" at bounding box center [55, 173] width 41 height 9
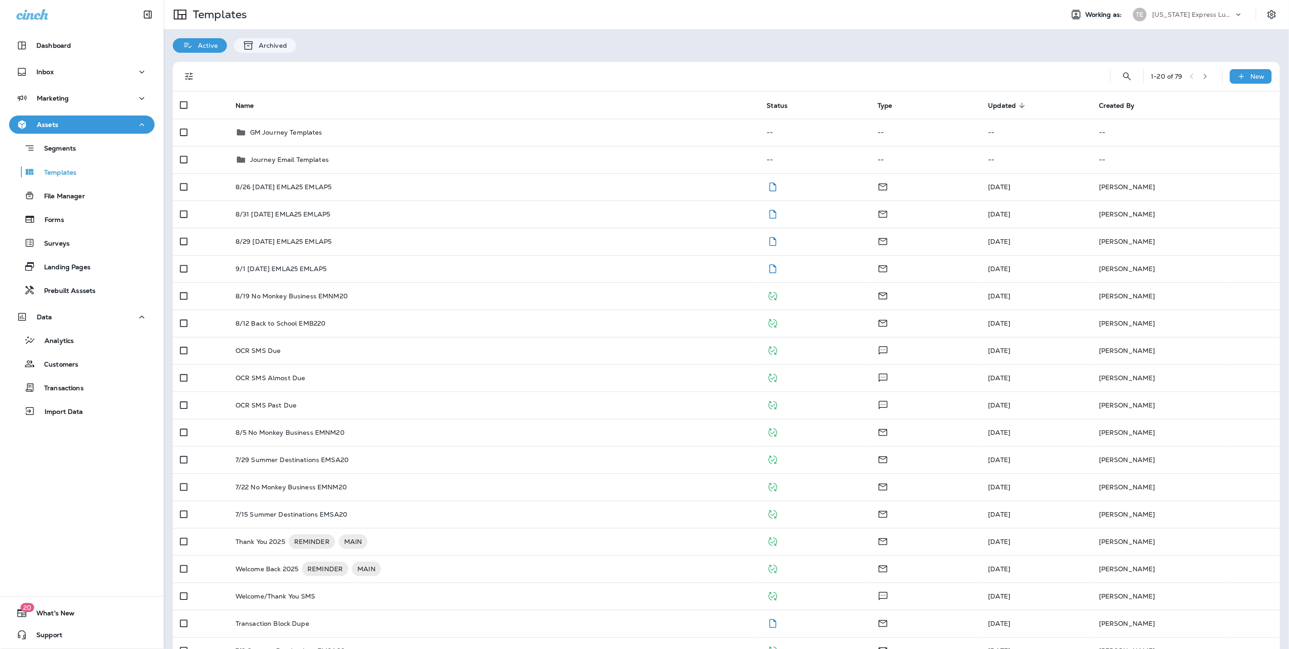
click at [1155, 14] on p "Texas Express Lube & Auto" at bounding box center [1193, 14] width 82 height 7
type input "****"
click at [1168, 77] on p "Kwik Kar Oil Change & Auto Care" at bounding box center [1188, 75] width 99 height 15
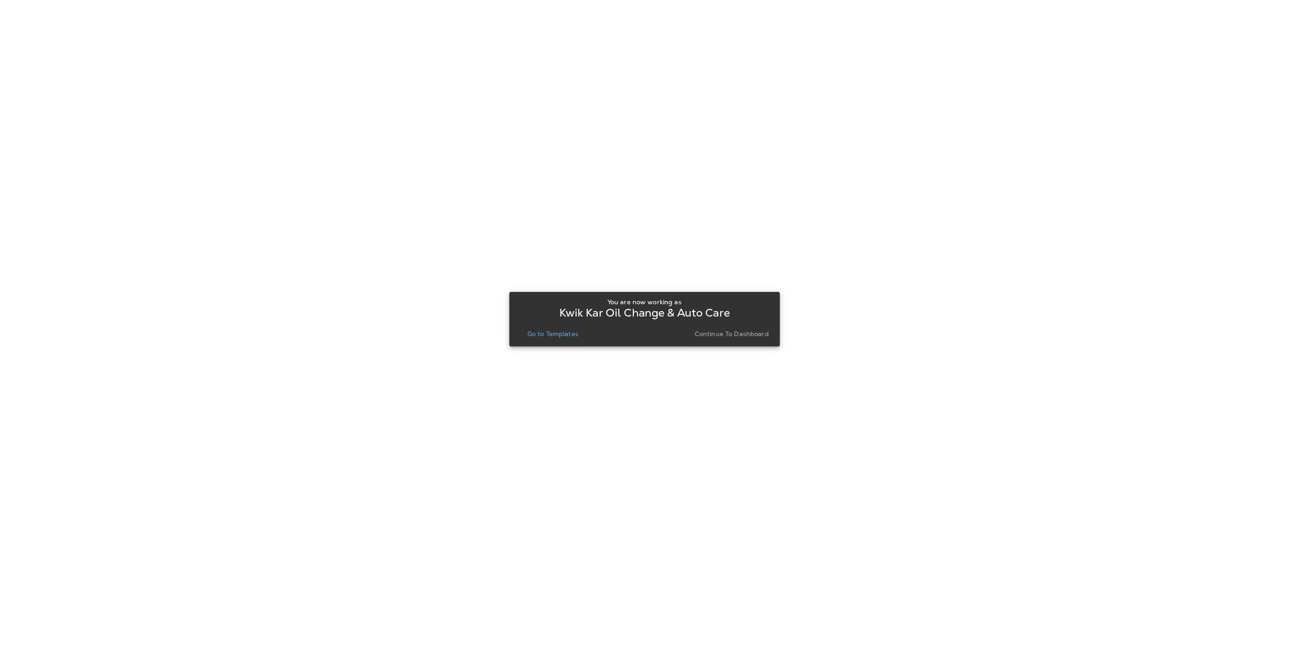
click at [742, 332] on p "Continue to Dashboard" at bounding box center [732, 333] width 74 height 7
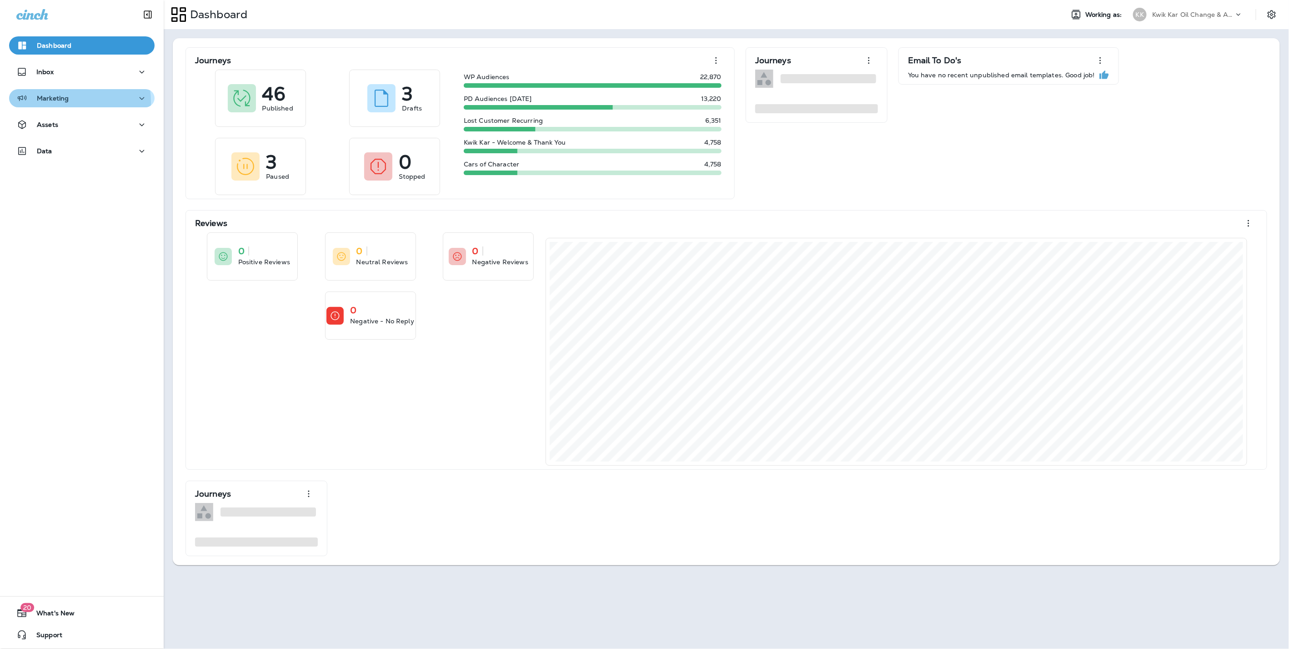
click at [55, 102] on div "Marketing" at bounding box center [42, 98] width 52 height 11
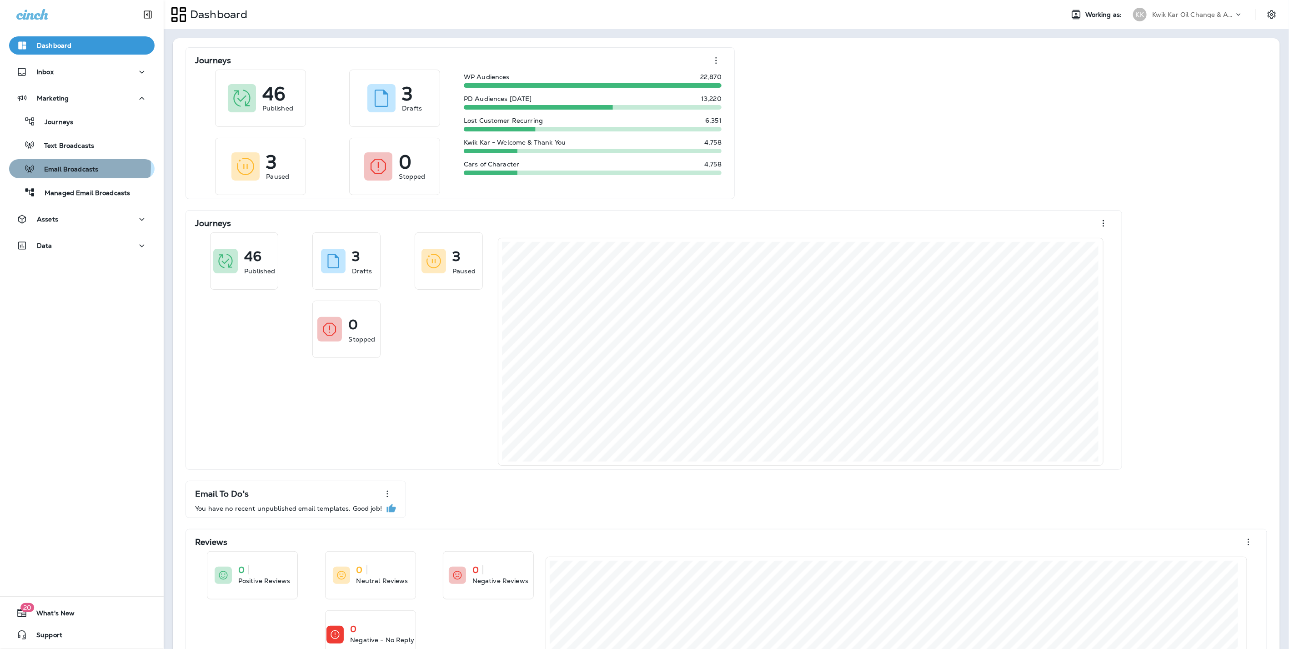
click at [68, 167] on p "Email Broadcasts" at bounding box center [66, 170] width 63 height 9
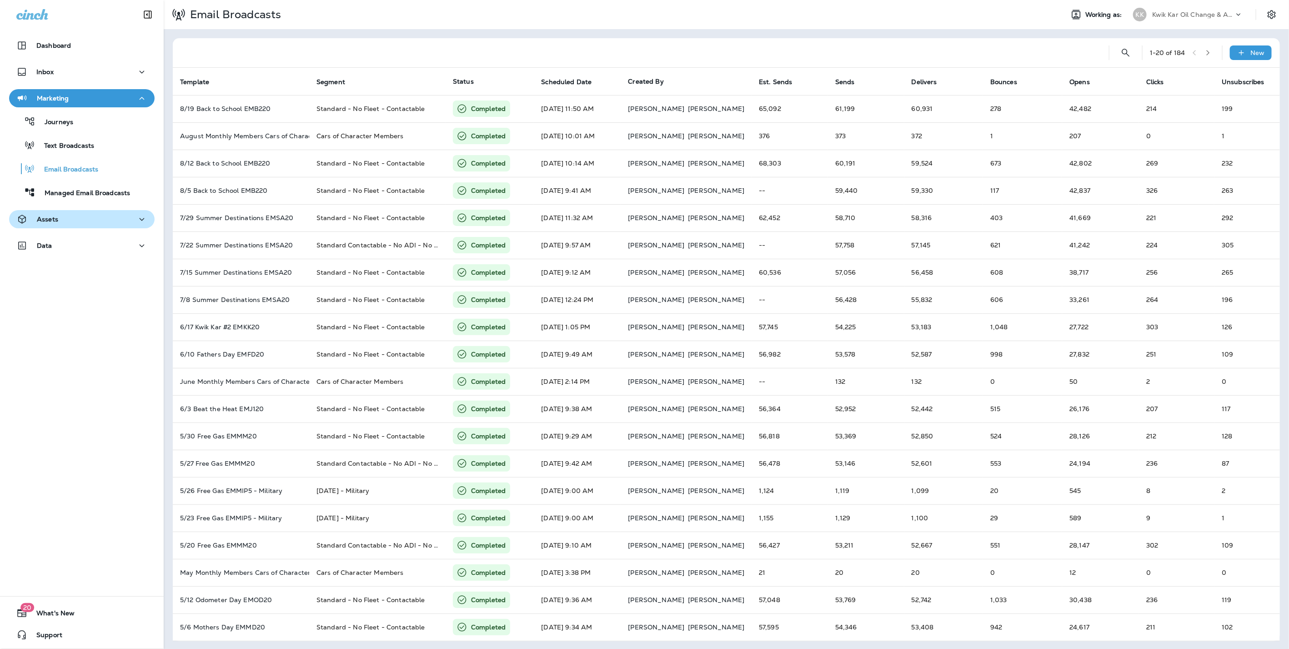
click at [54, 211] on button "Assets" at bounding box center [82, 219] width 146 height 18
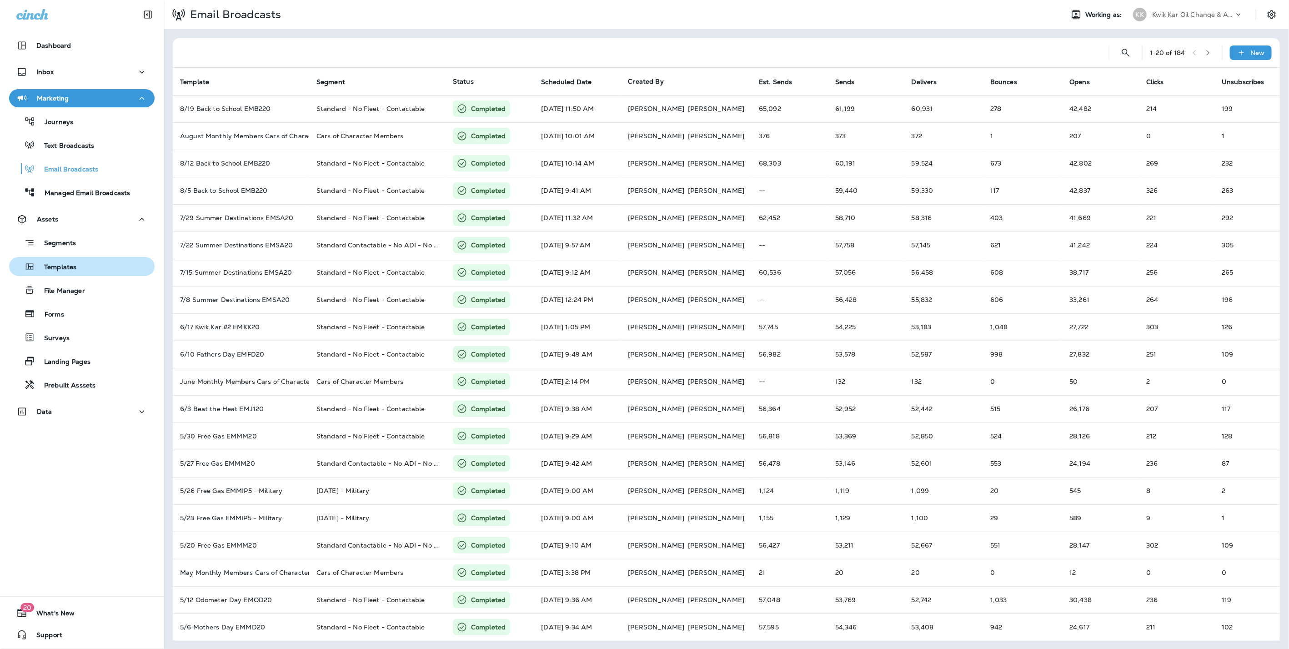
click at [66, 263] on p "Templates" at bounding box center [55, 267] width 41 height 9
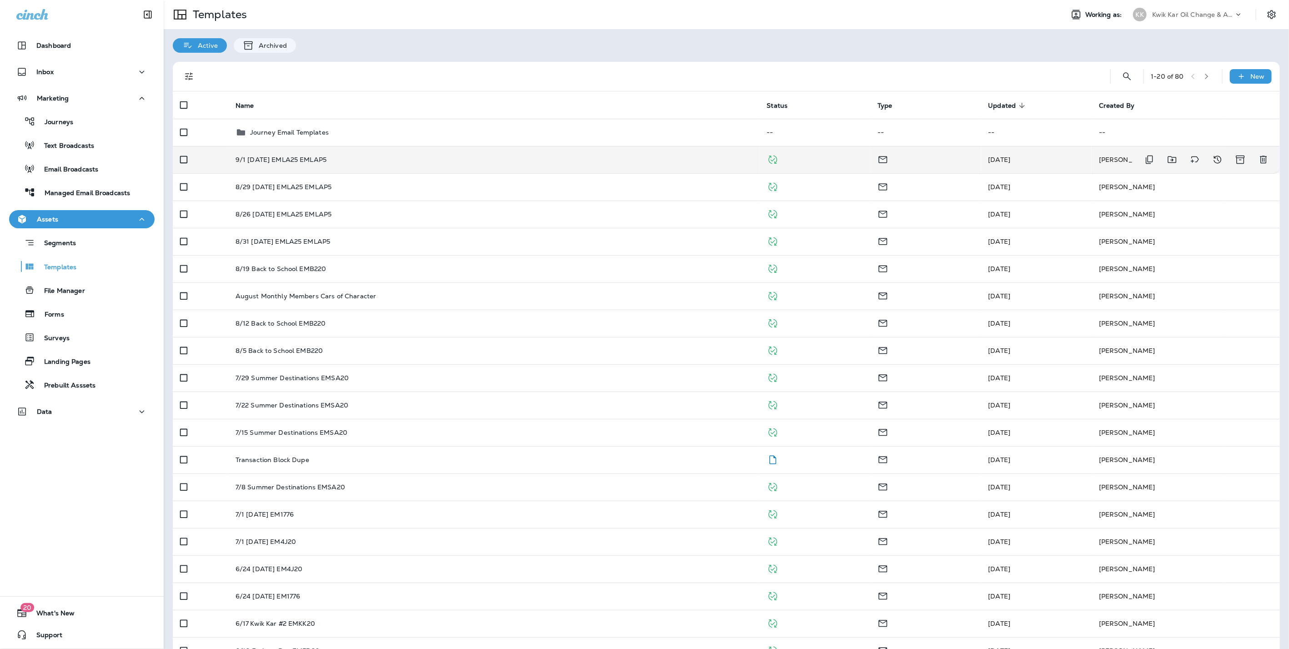
click at [323, 166] on td "9/1 [DATE] EMLA25 EMLAP5" at bounding box center [494, 159] width 532 height 27
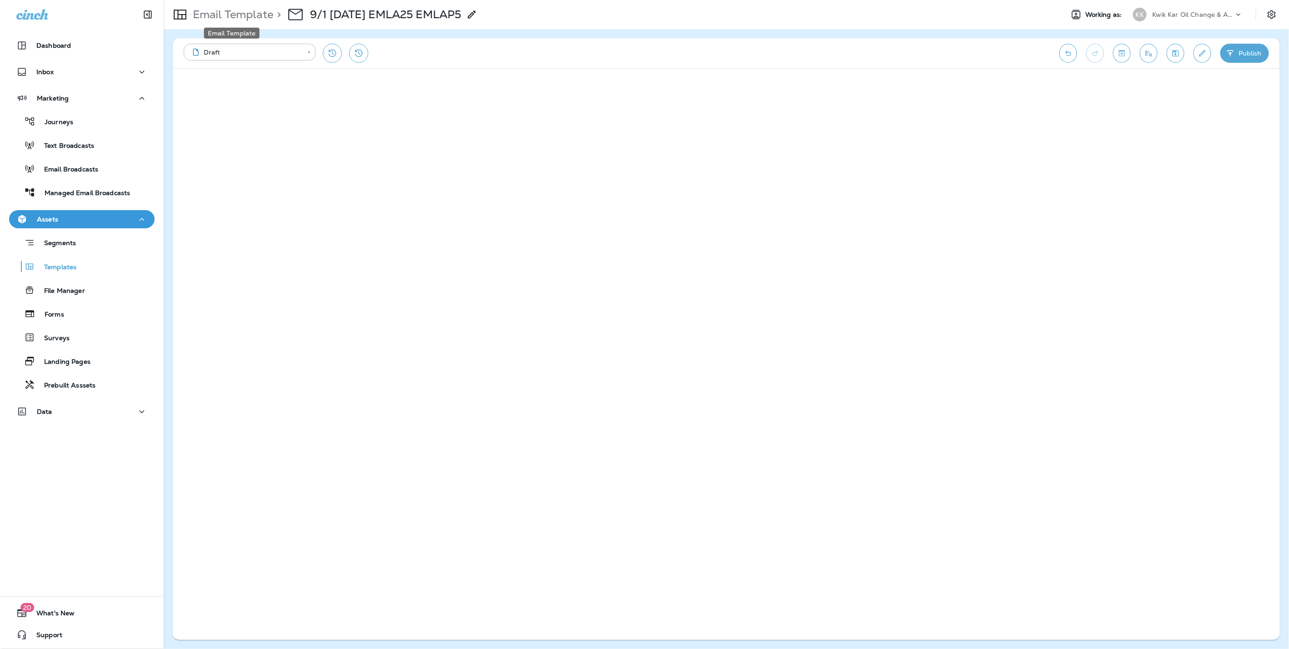
click at [245, 12] on p "Email Template" at bounding box center [231, 15] width 84 height 14
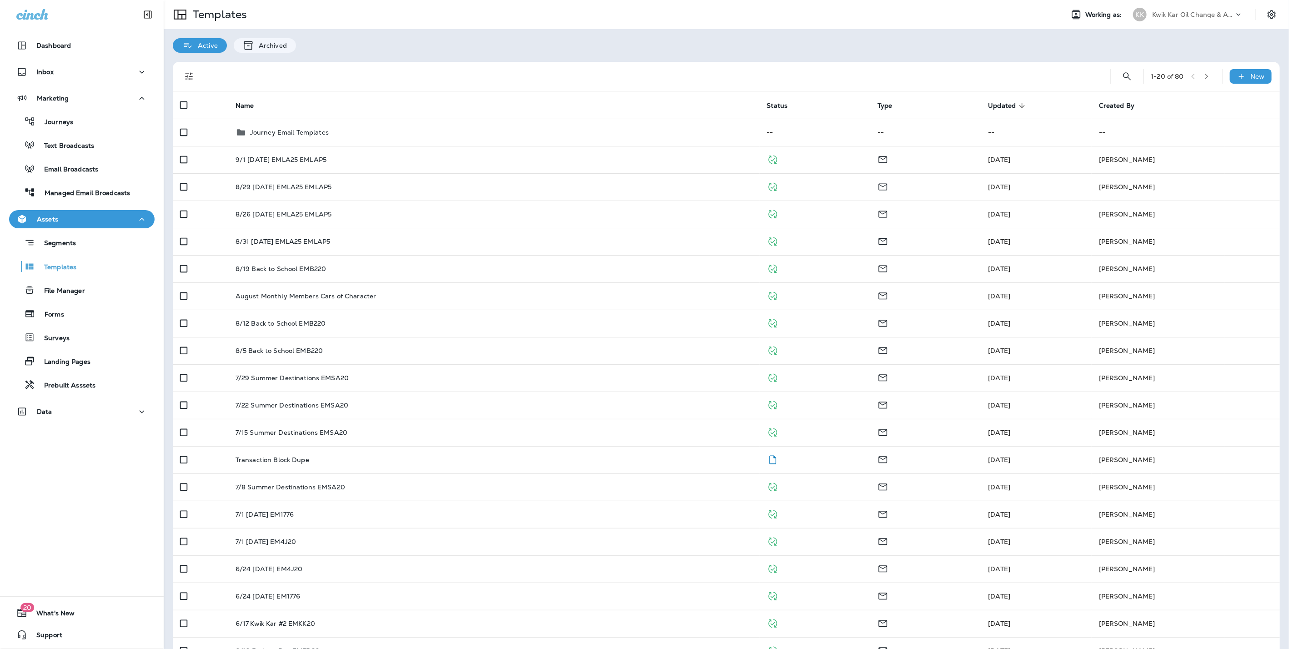
drag, startPoint x: 1152, startPoint y: 5, endPoint x: 1157, endPoint y: 18, distance: 13.5
click at [1153, 5] on div "KK Kwik Kar Oil Change & Auto Care" at bounding box center [1188, 14] width 121 height 18
type input "*****"
click at [1160, 71] on p "Autolube Express Oil Changes & Auto Service" at bounding box center [1188, 75] width 99 height 15
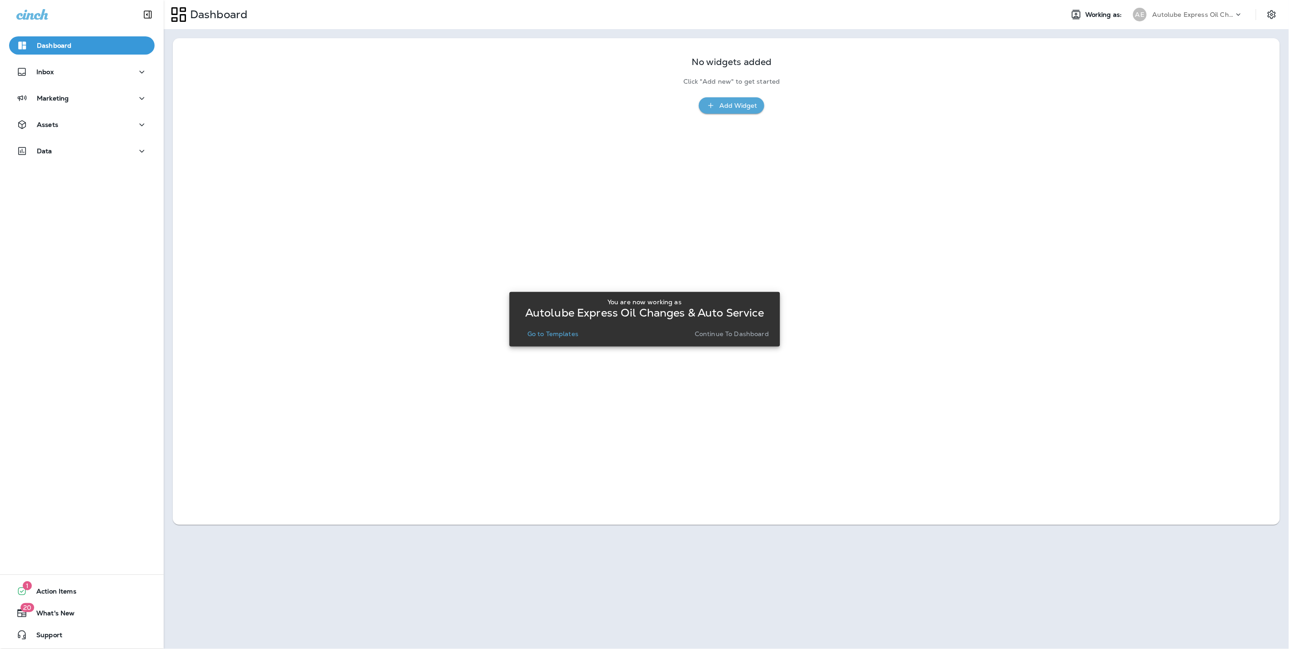
click at [724, 335] on p "Continue to Dashboard" at bounding box center [732, 333] width 74 height 7
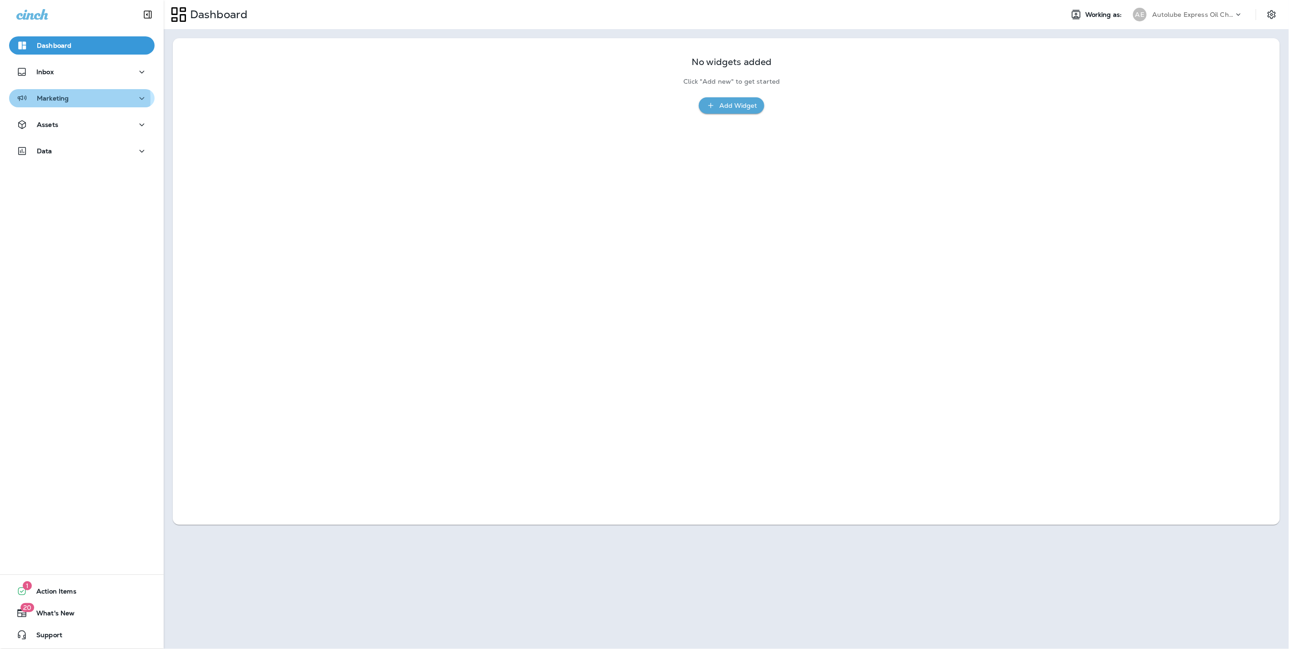
click at [56, 99] on p "Marketing" at bounding box center [53, 98] width 32 height 7
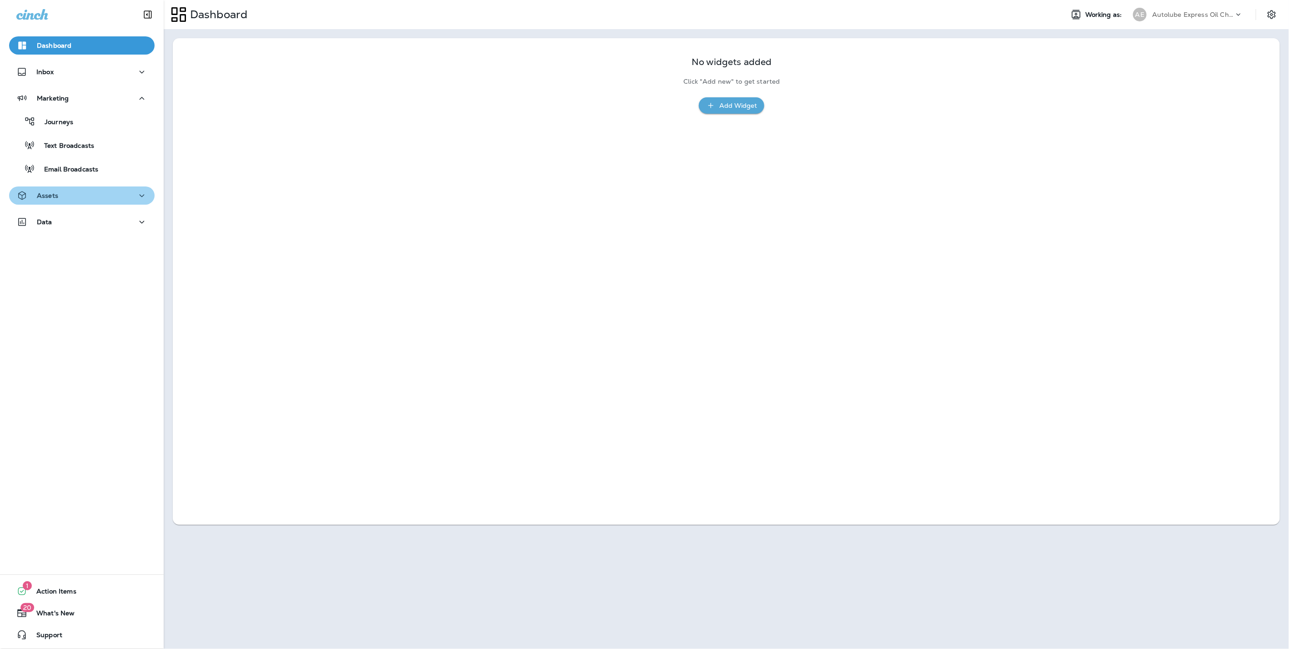
drag, startPoint x: 86, startPoint y: 195, endPoint x: 82, endPoint y: 204, distance: 10.0
click at [85, 193] on div "Assets" at bounding box center [81, 195] width 131 height 11
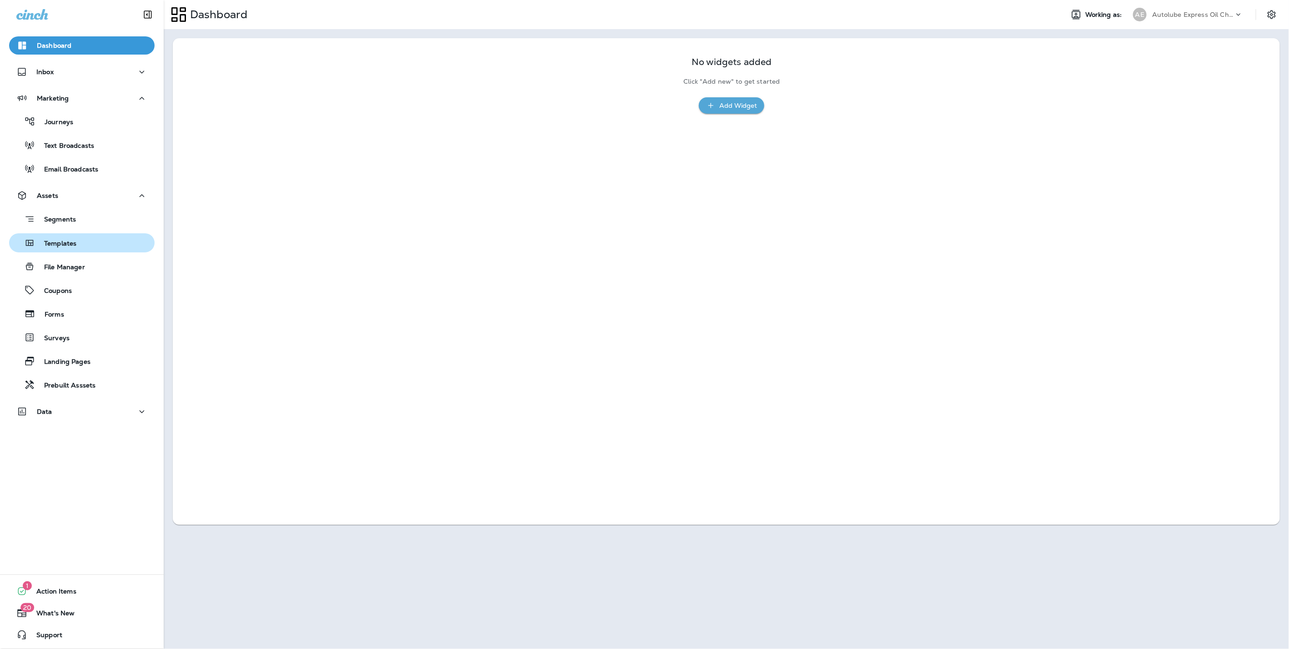
click at [72, 243] on p "Templates" at bounding box center [55, 244] width 41 height 9
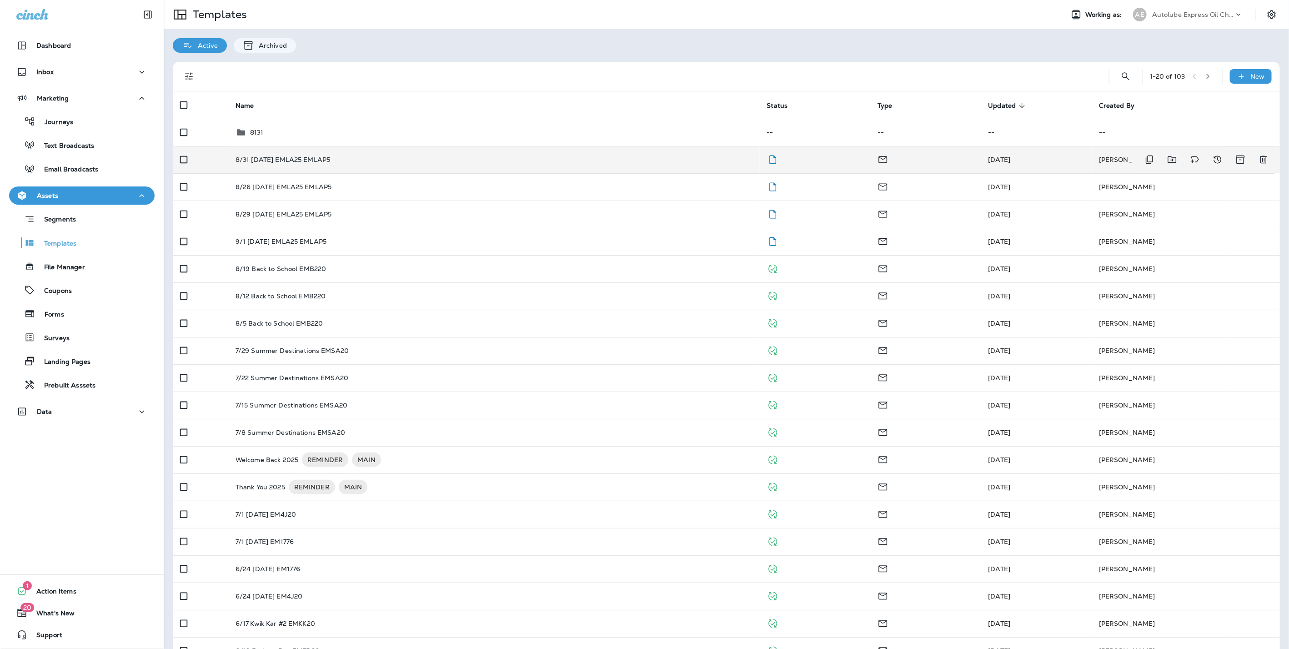
click at [367, 162] on div "8/31 [DATE] EMLA25 EMLAP5" at bounding box center [494, 159] width 517 height 7
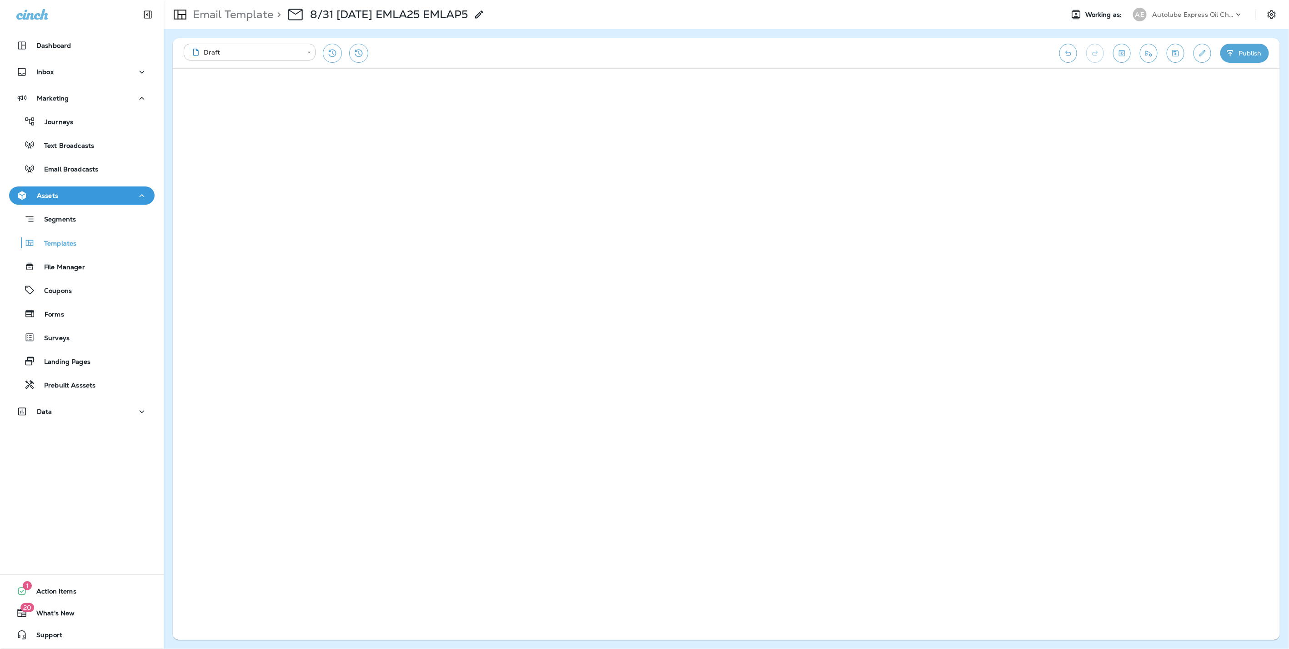
click at [1181, 11] on p "Autolube Express Oil Changes & Auto Service" at bounding box center [1193, 14] width 82 height 7
type input "****"
click at [1189, 69] on div "IA Ingleside Auto & Tire" at bounding box center [1174, 72] width 91 height 21
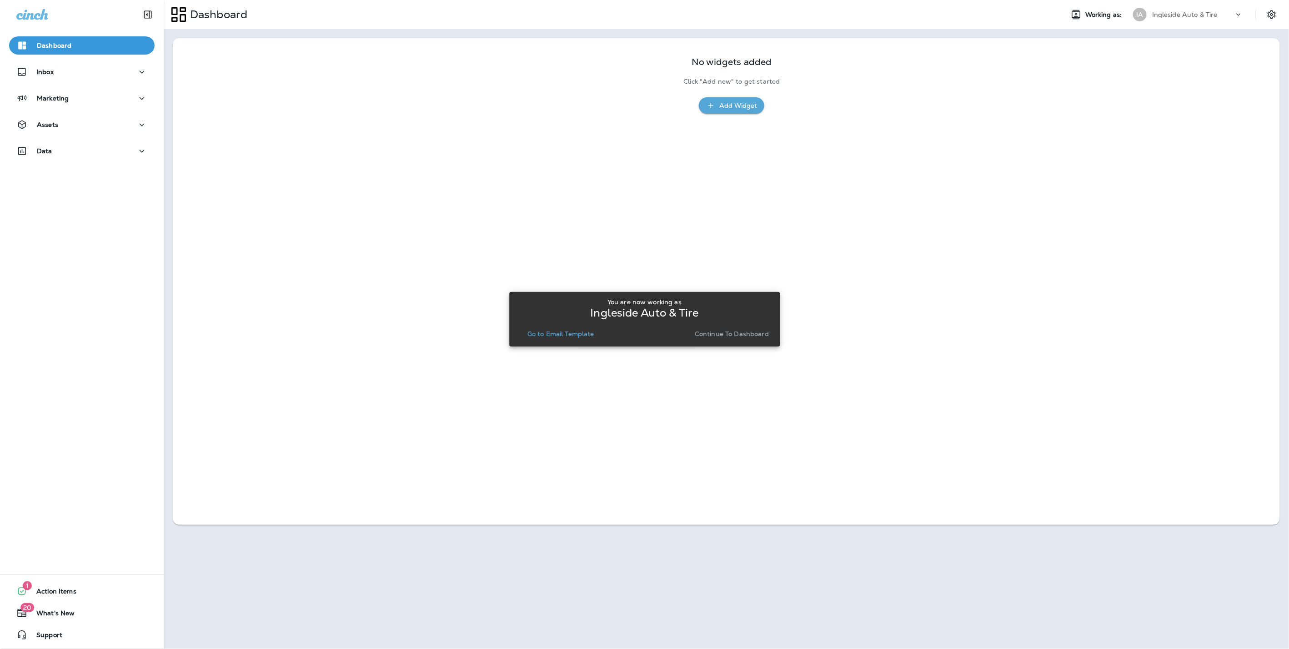
click at [722, 330] on p "Continue to Dashboard" at bounding box center [732, 333] width 74 height 7
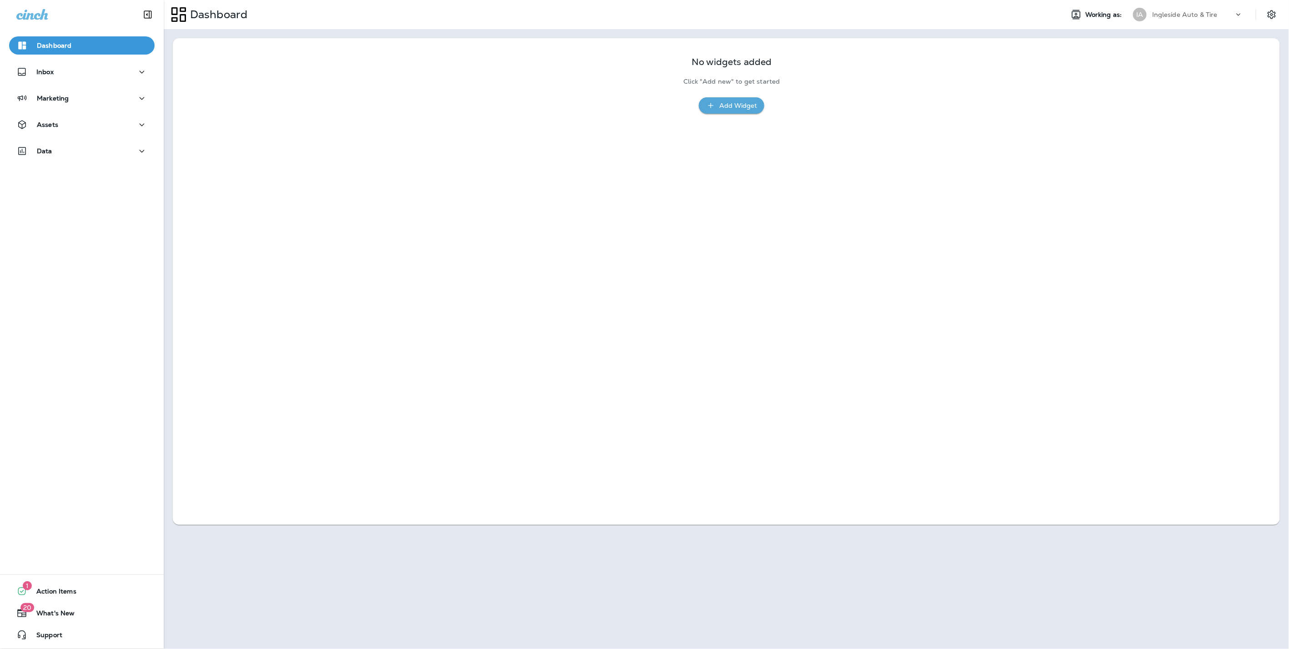
click at [67, 136] on div "Assets" at bounding box center [82, 127] width 164 height 23
click at [67, 127] on div "Assets" at bounding box center [81, 124] width 131 height 11
click at [75, 174] on p "Templates" at bounding box center [55, 173] width 41 height 9
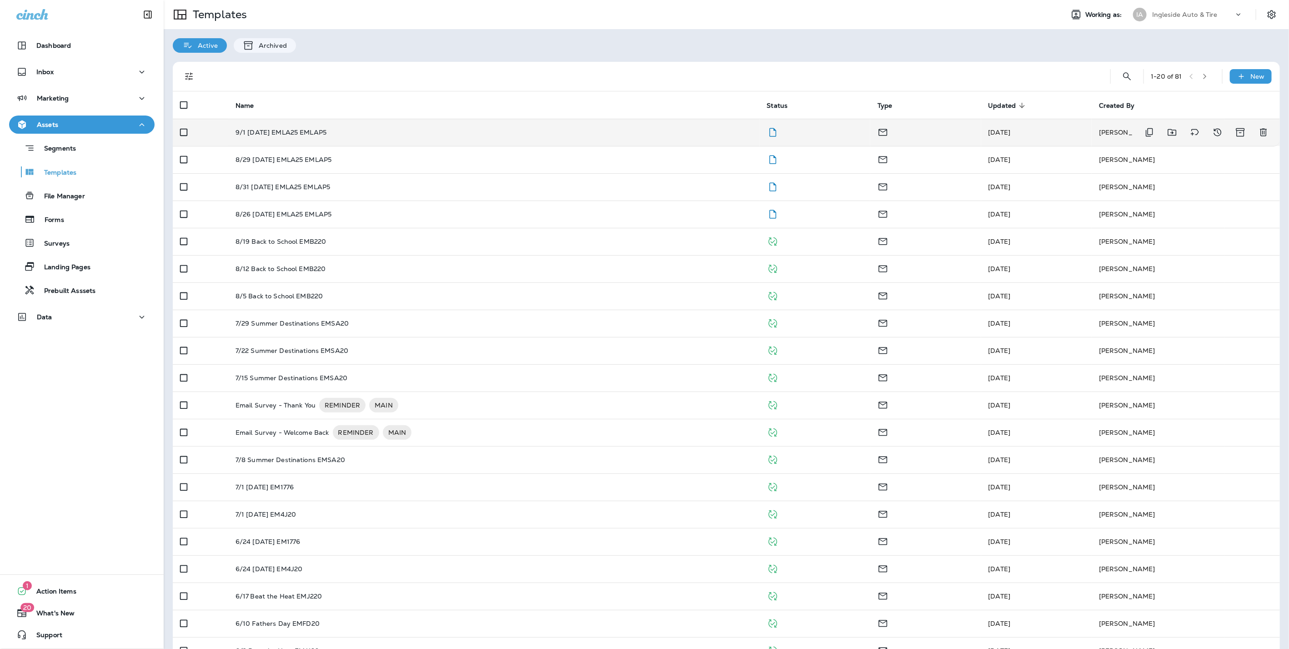
click at [379, 129] on div "9/1 [DATE] EMLA25 EMLAP5" at bounding box center [494, 132] width 517 height 7
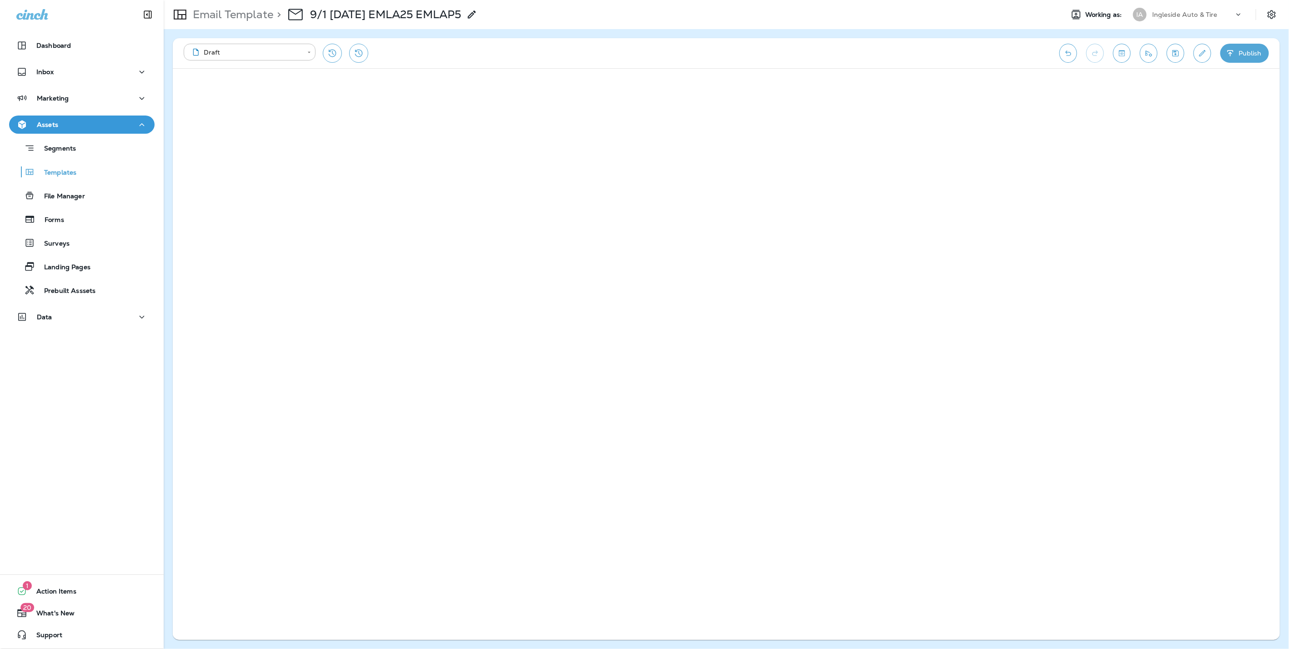
click at [1170, 11] on p "Ingleside Auto & Tire" at bounding box center [1184, 14] width 65 height 7
type input "*****"
click at [1169, 74] on p "Waterfalls Car Wash & Lube" at bounding box center [1192, 74] width 93 height 7
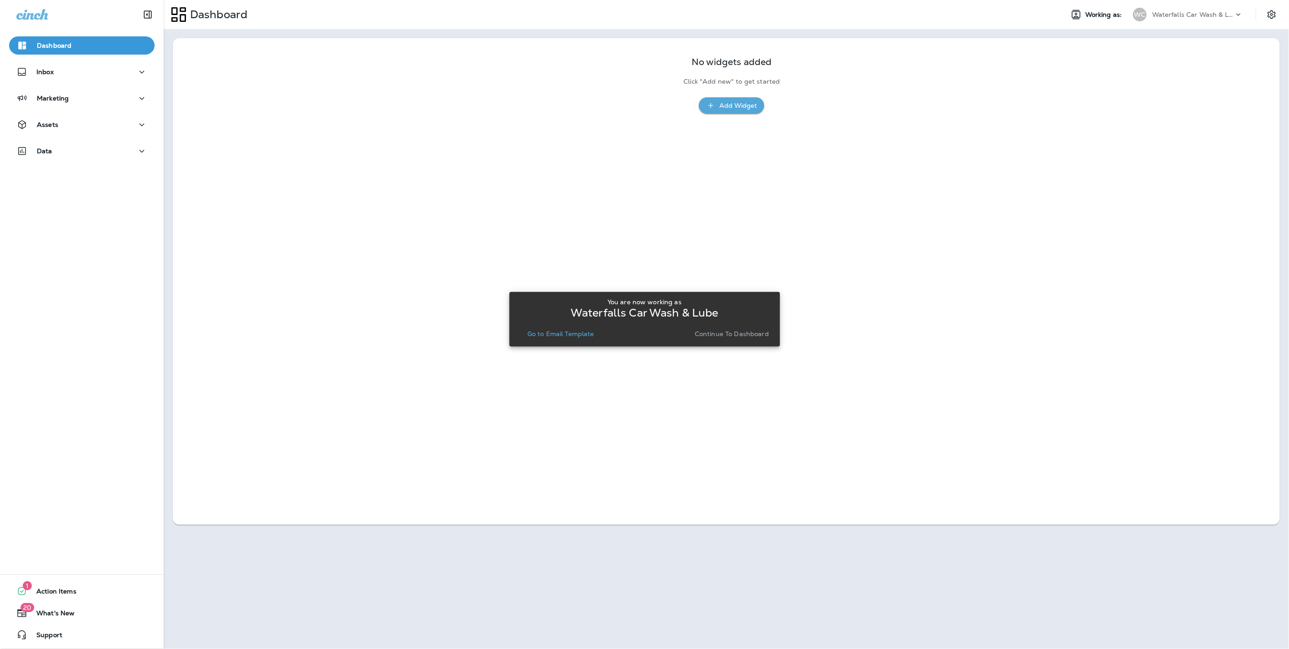
click at [725, 331] on p "Continue to Dashboard" at bounding box center [732, 333] width 74 height 7
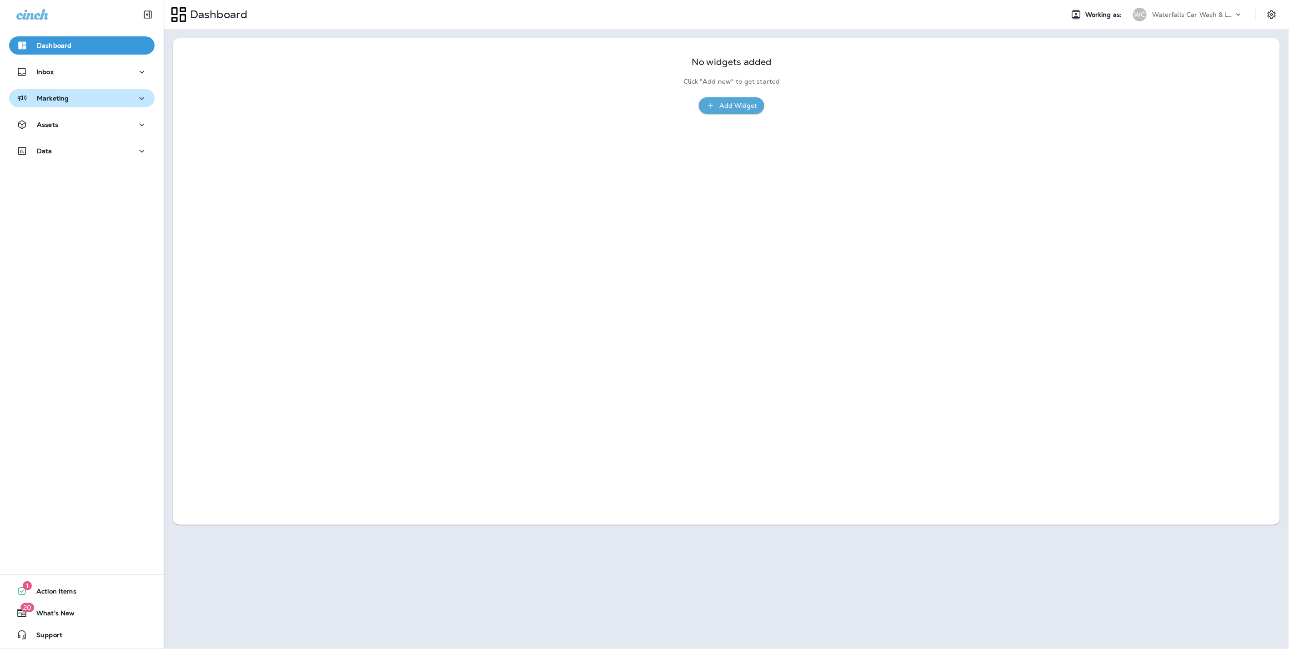
click at [86, 100] on div "Marketing" at bounding box center [81, 98] width 131 height 11
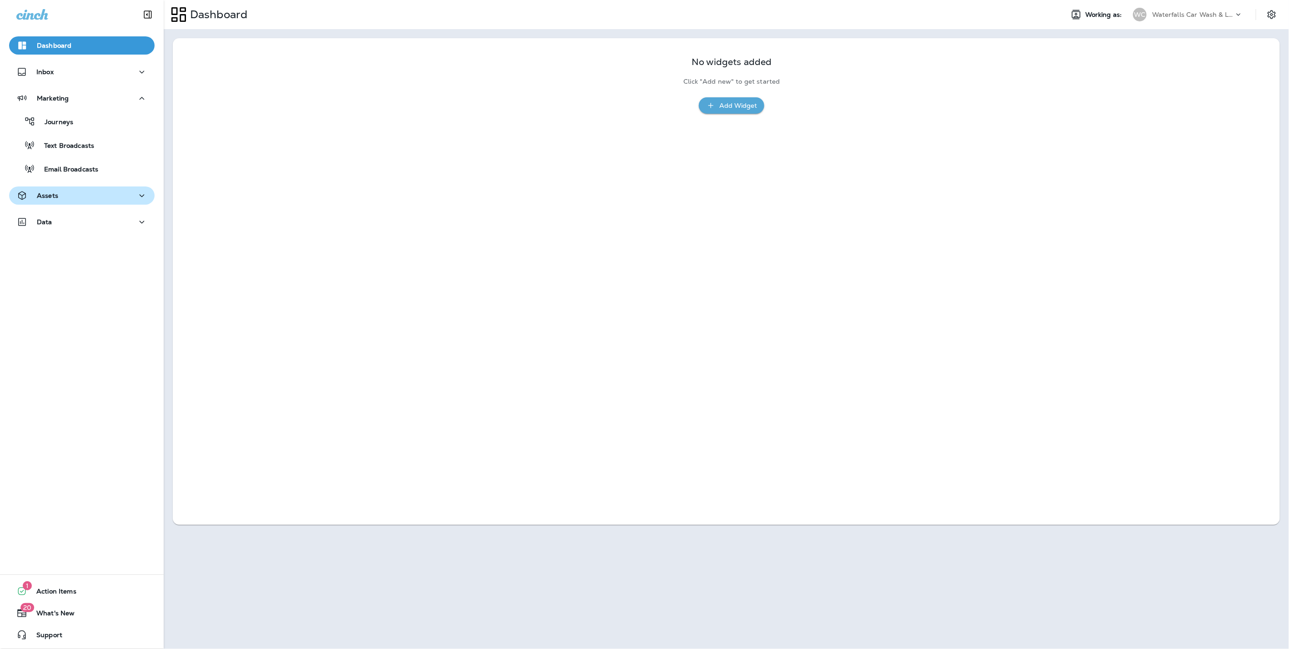
click at [65, 193] on div "Assets" at bounding box center [81, 195] width 131 height 11
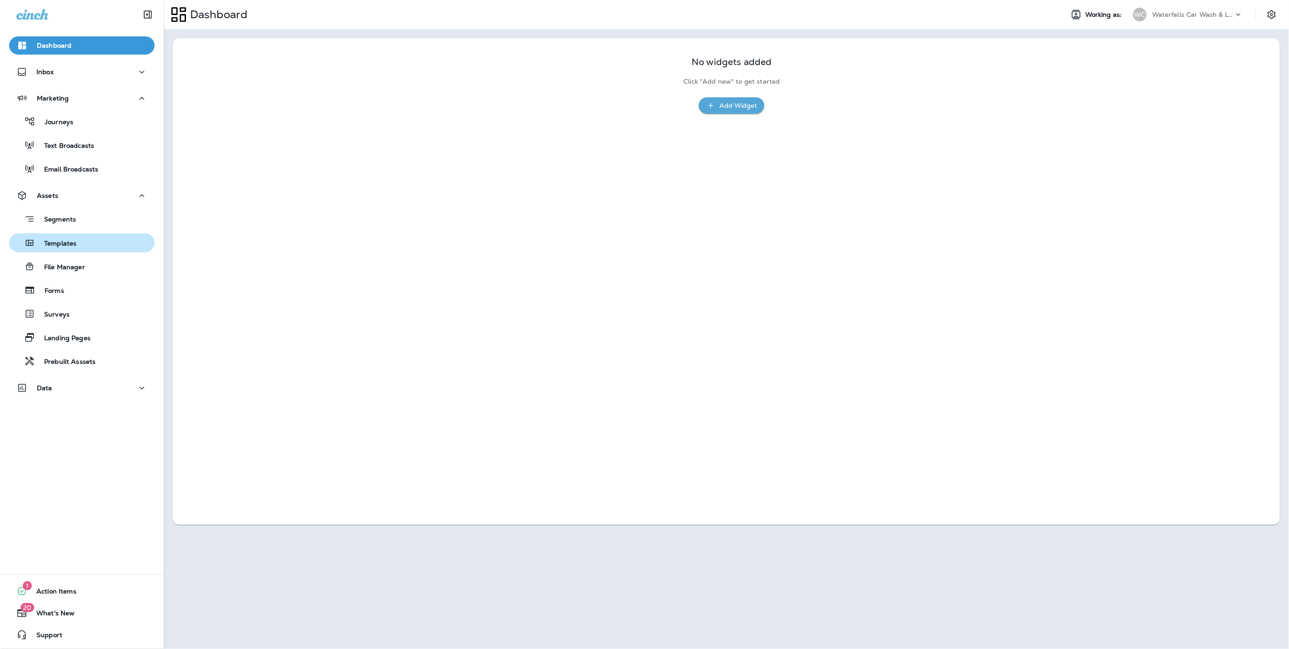
click at [74, 240] on p "Templates" at bounding box center [55, 244] width 41 height 9
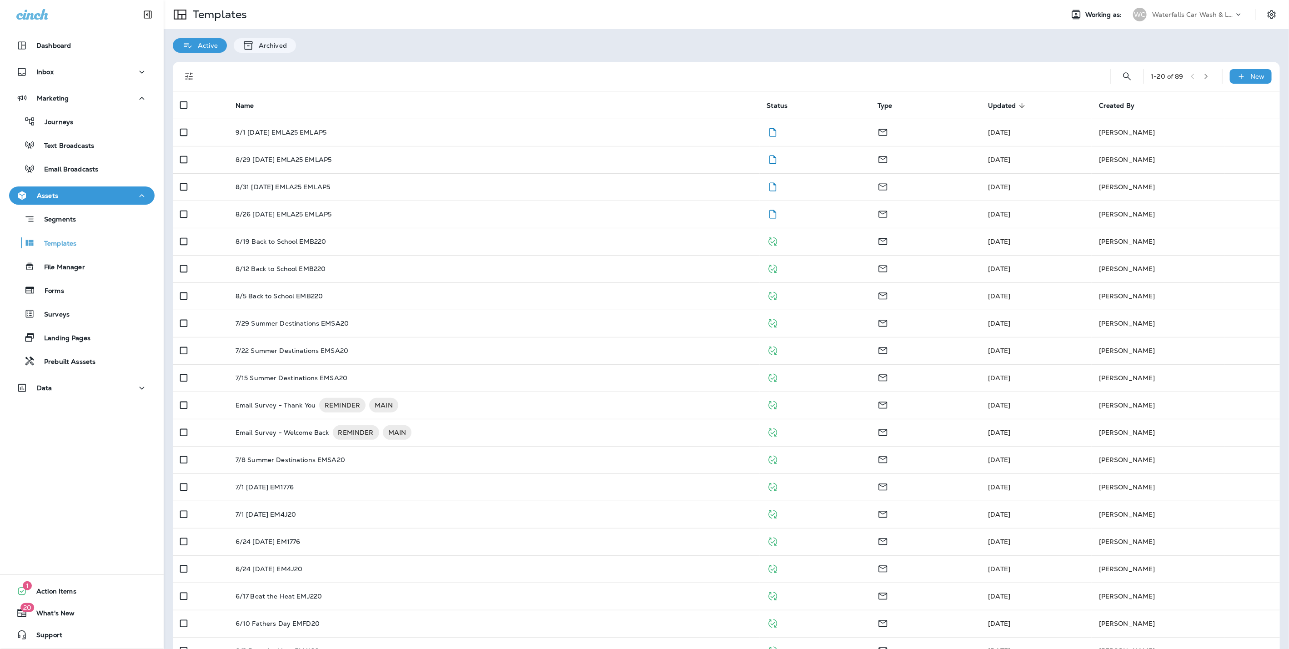
click at [1194, 10] on div "Waterfalls Car Wash & Lube" at bounding box center [1193, 15] width 82 height 14
type input "*"
type input "********"
click at [1176, 77] on p "American Lube Fast" at bounding box center [1173, 74] width 68 height 7
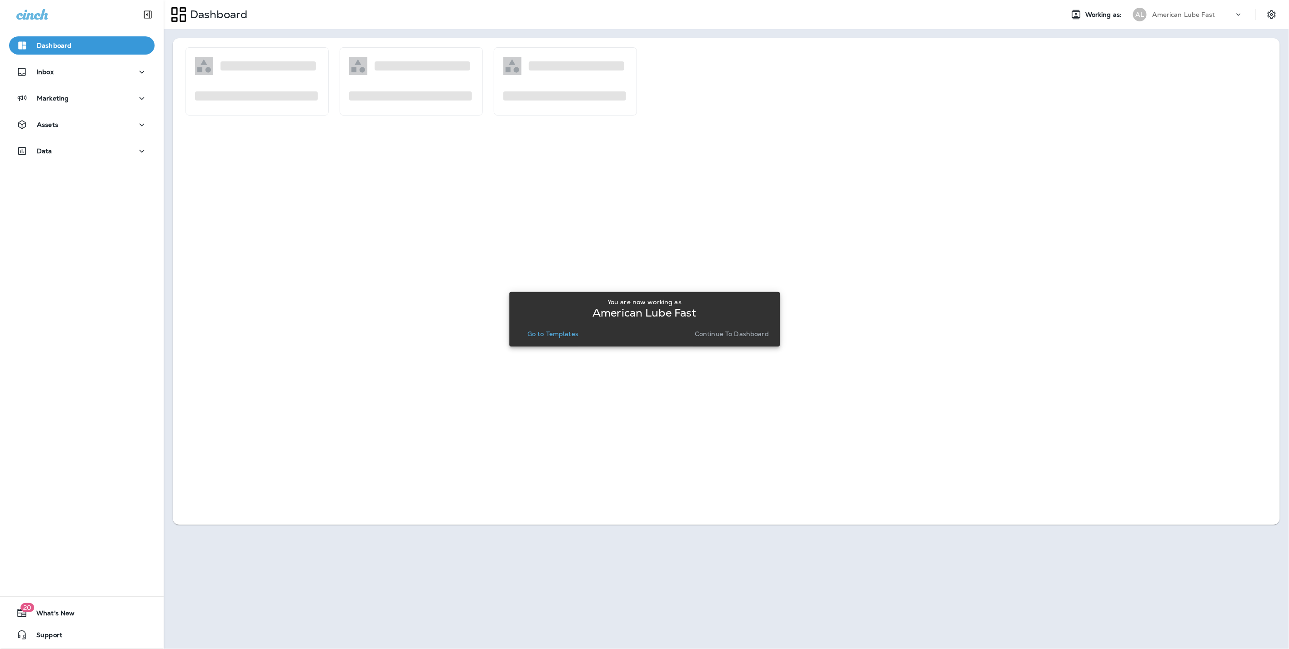
click at [742, 331] on p "Continue to Dashboard" at bounding box center [732, 333] width 74 height 7
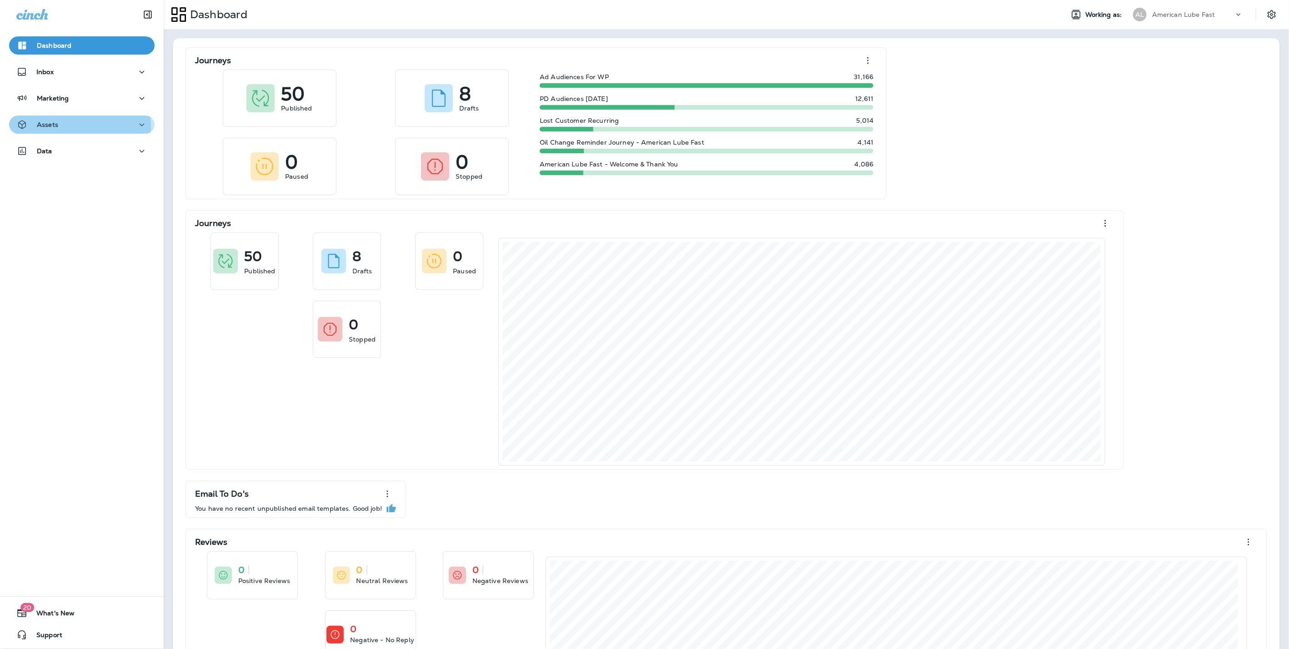
click at [53, 127] on p "Assets" at bounding box center [47, 124] width 21 height 7
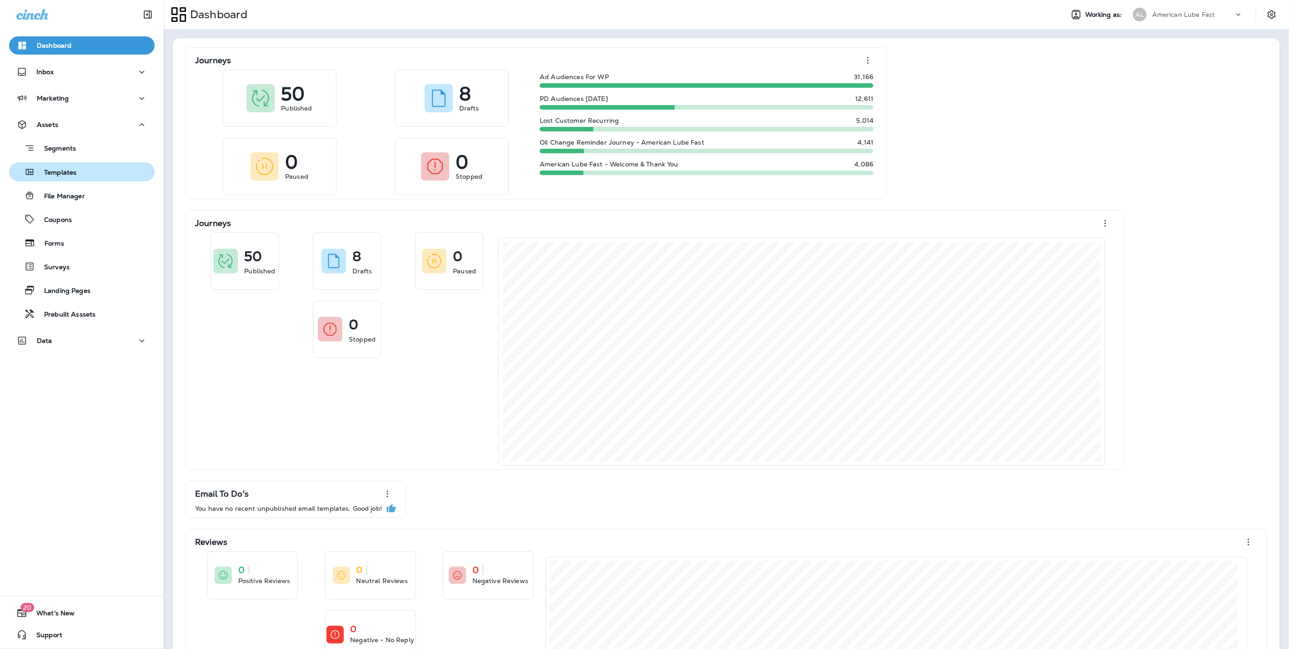
click at [59, 179] on button "Templates" at bounding box center [82, 171] width 146 height 19
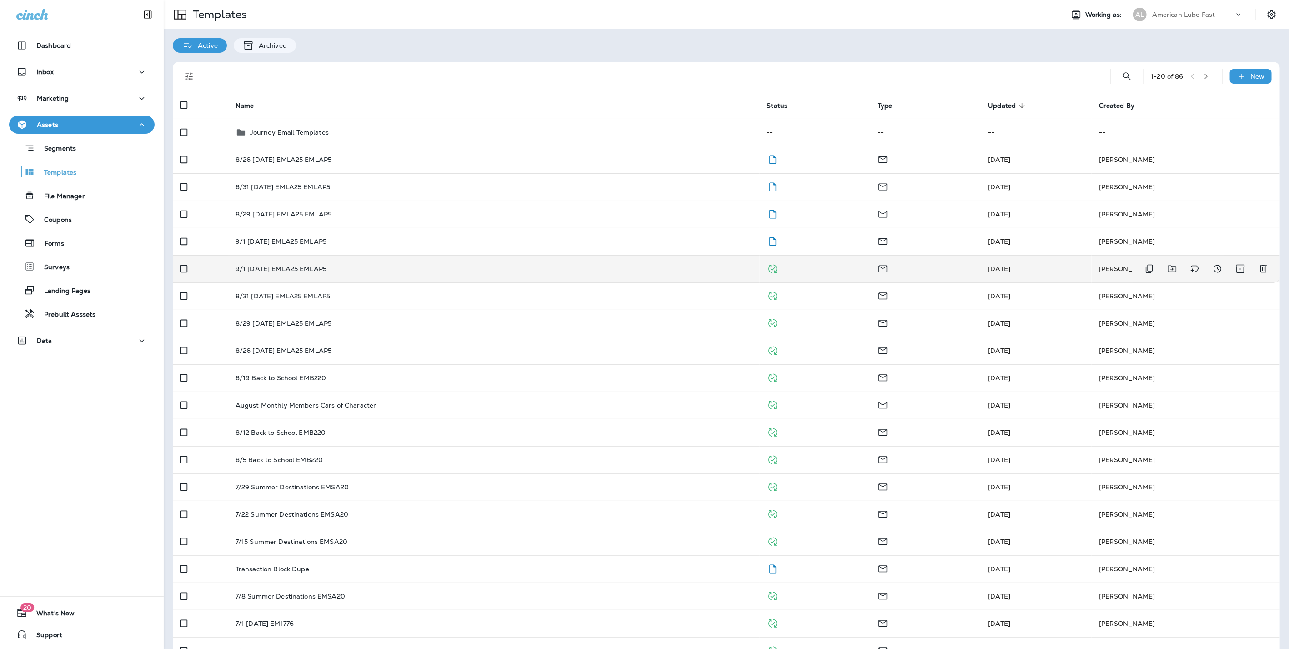
click at [284, 266] on p "9/1 [DATE] EMLA25 EMLAP5" at bounding box center [281, 268] width 91 height 7
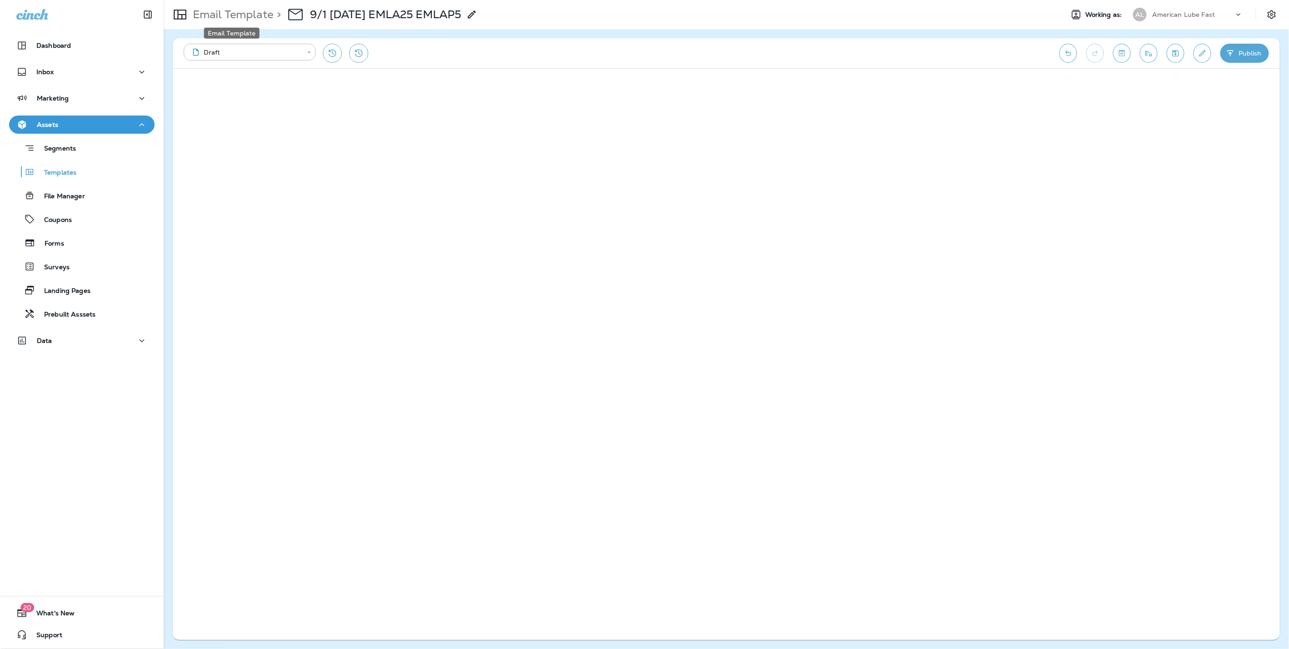
click at [229, 13] on p "Email Template" at bounding box center [231, 15] width 84 height 14
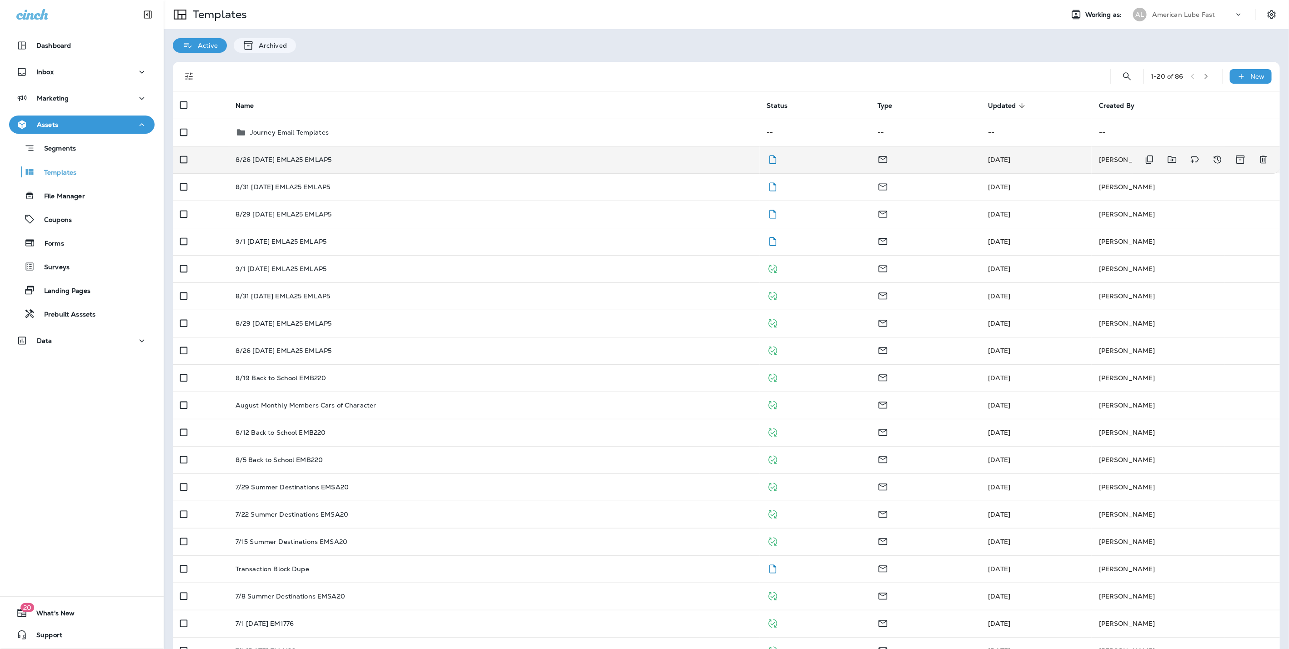
click at [259, 155] on td "8/26 [DATE] EMLA25 EMLAP5" at bounding box center [494, 159] width 532 height 27
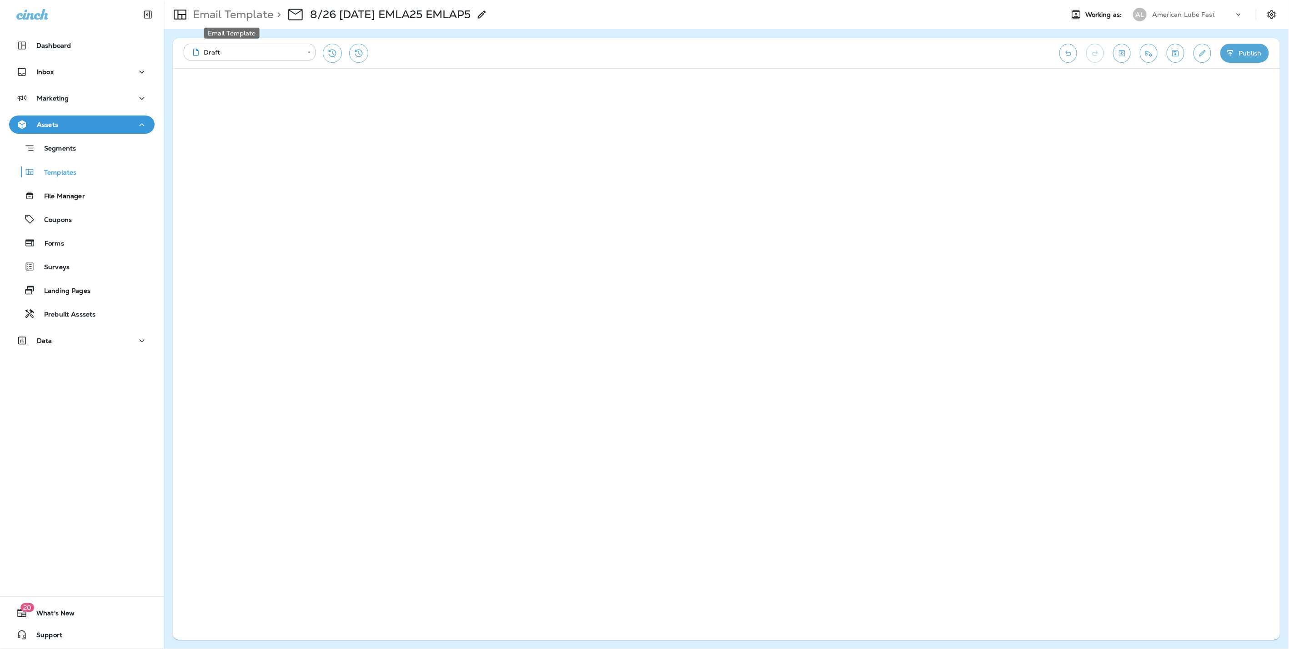
click at [222, 13] on p "Email Template" at bounding box center [231, 15] width 84 height 14
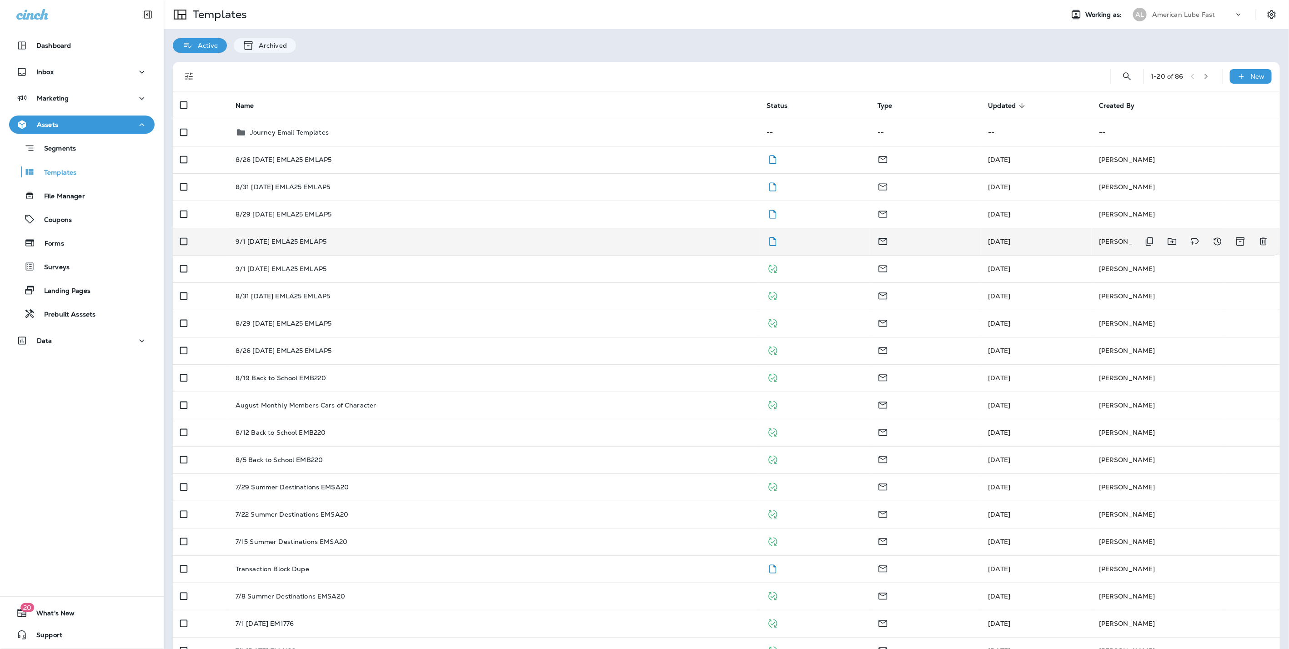
click at [261, 248] on td "9/1 [DATE] EMLA25 EMLAP5" at bounding box center [494, 241] width 532 height 27
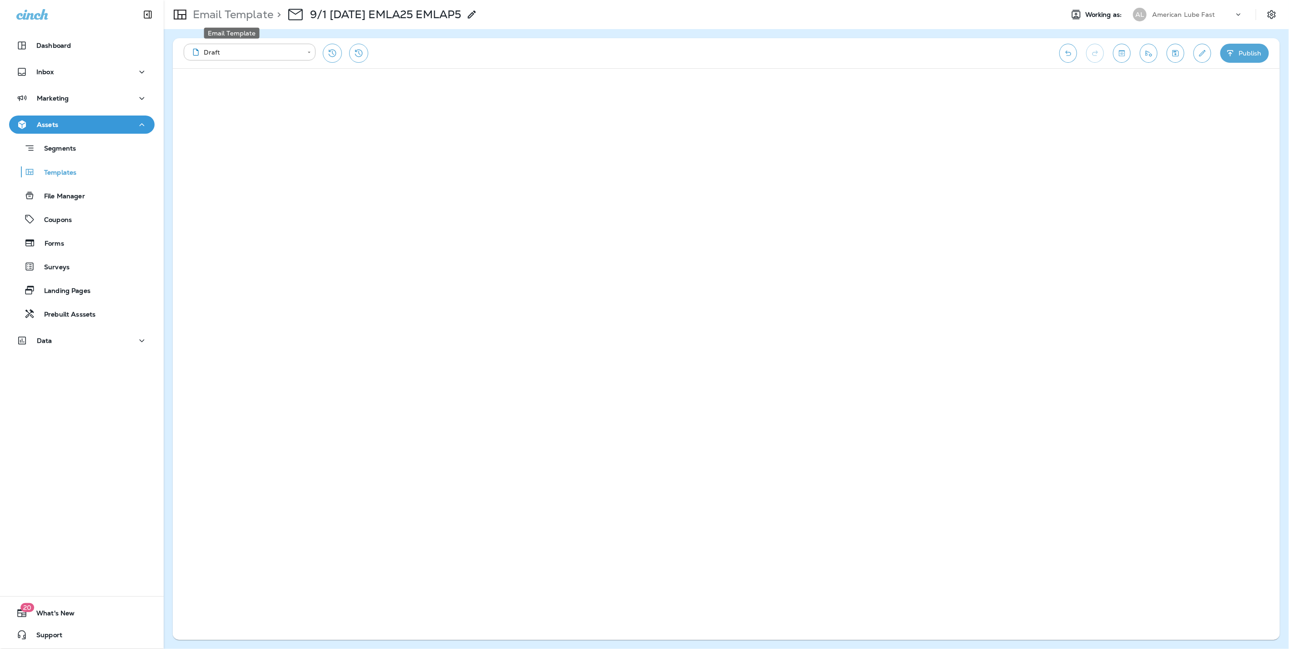
click at [219, 12] on p "Email Template" at bounding box center [231, 15] width 84 height 14
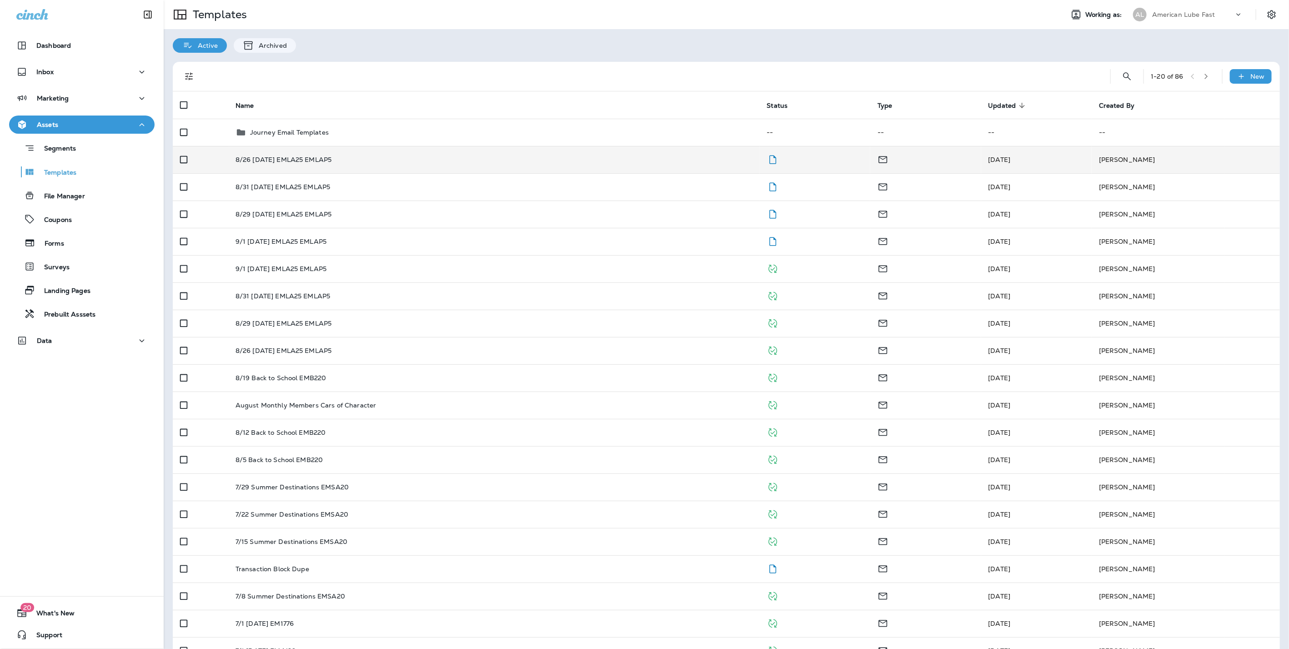
click at [1181, 157] on td "[PERSON_NAME]" at bounding box center [1186, 159] width 188 height 27
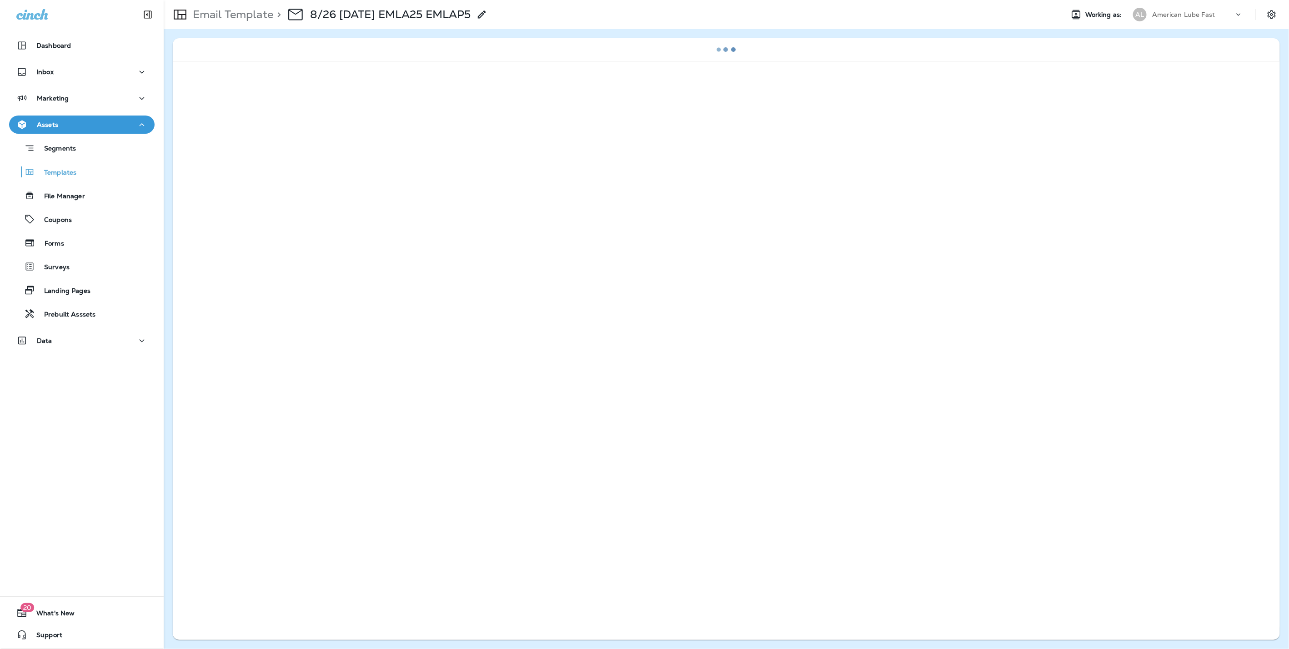
click at [250, 13] on p "Email Template" at bounding box center [231, 15] width 84 height 14
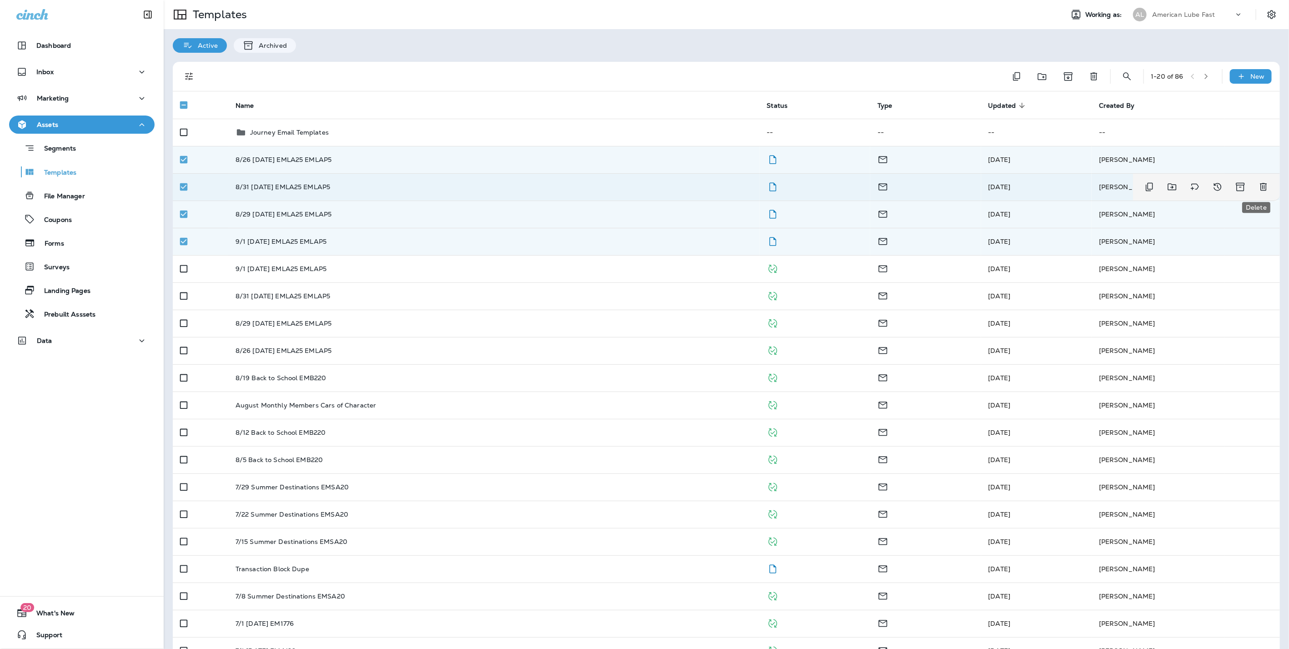
click at [1260, 188] on icon "Delete" at bounding box center [1263, 187] width 7 height 8
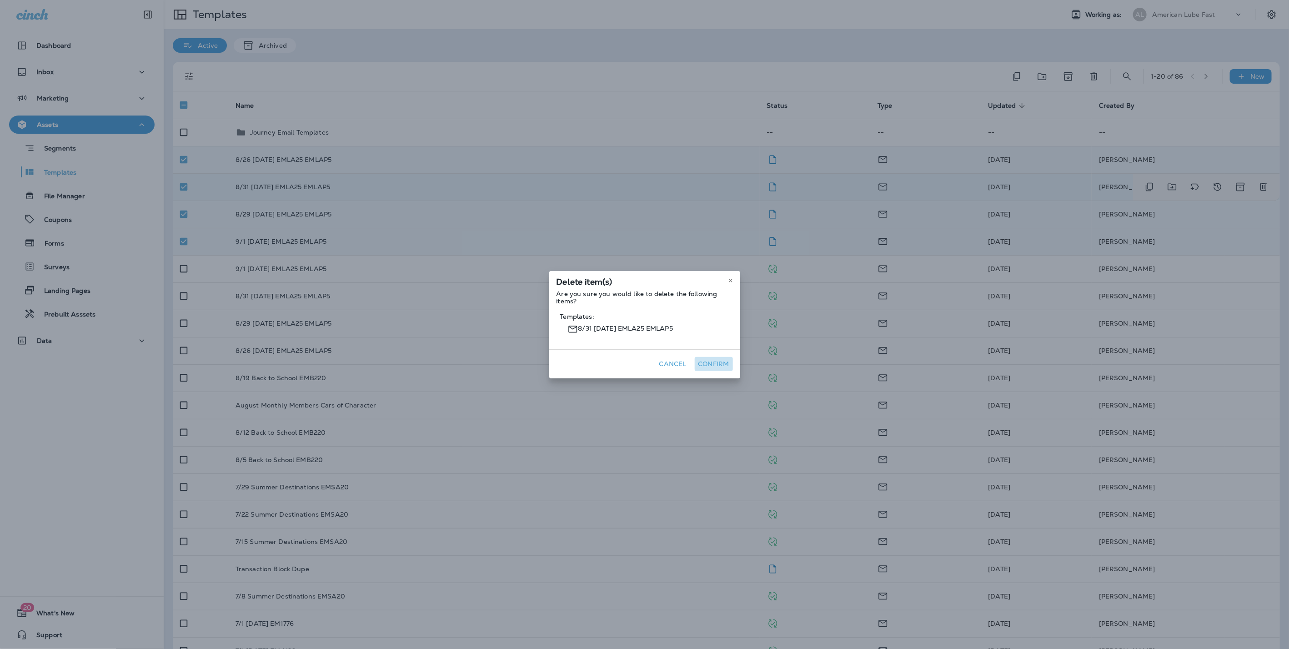
click at [710, 362] on button "Confirm" at bounding box center [714, 364] width 38 height 14
click at [710, 361] on button "Confirm" at bounding box center [714, 364] width 38 height 14
click at [713, 361] on button "Confirm" at bounding box center [714, 364] width 38 height 14
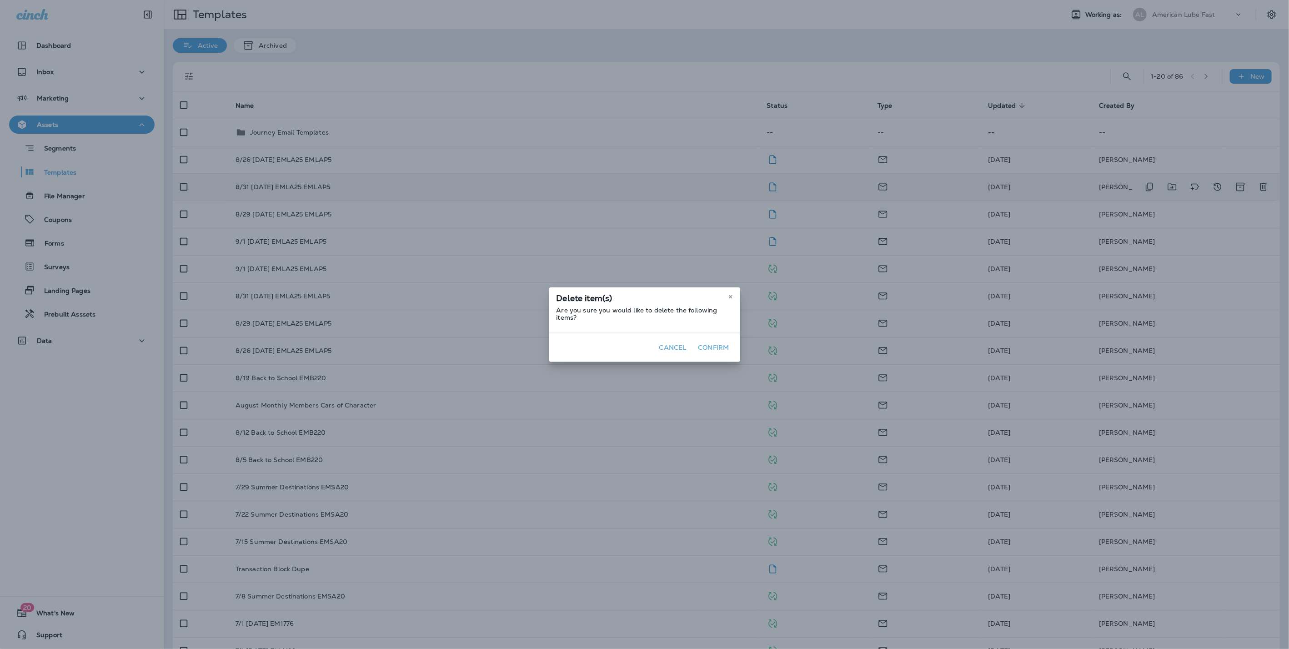
click at [713, 361] on div "Cancel Confirm" at bounding box center [644, 346] width 191 height 29
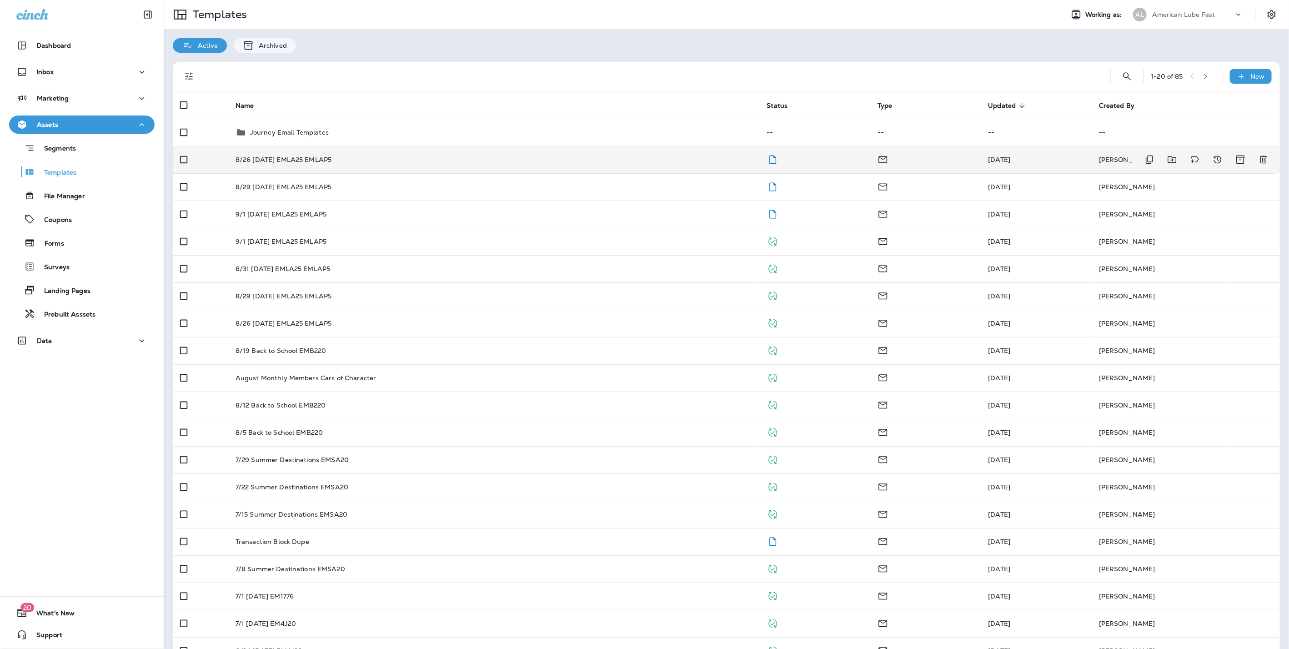
click at [271, 162] on p "8/26 [DATE] EMLA25 EMLAP5" at bounding box center [284, 159] width 96 height 7
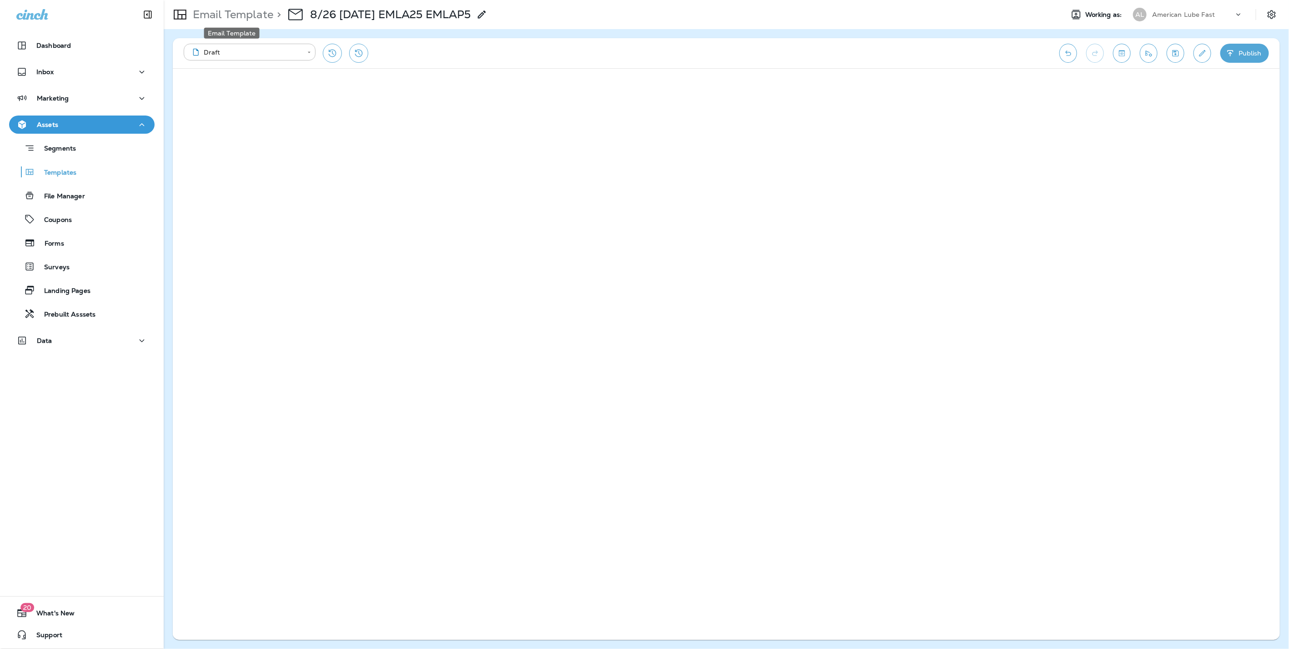
click at [221, 13] on p "Email Template" at bounding box center [231, 15] width 84 height 14
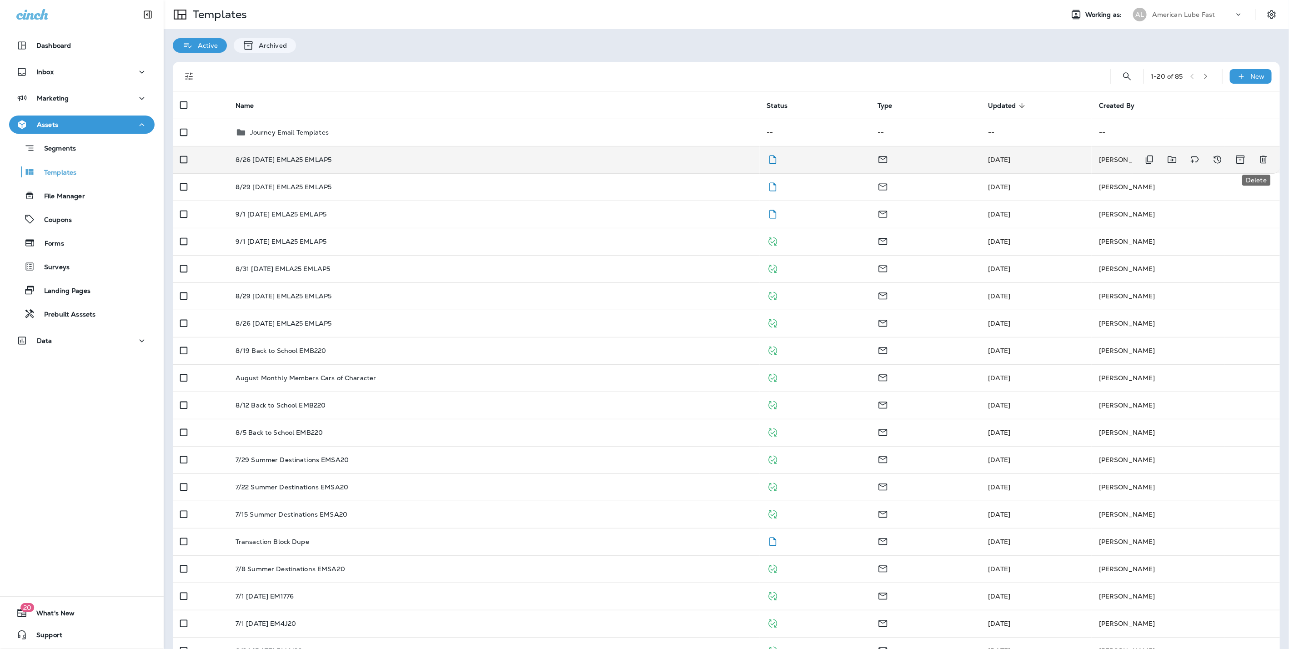
click at [1260, 158] on icon "Delete" at bounding box center [1263, 160] width 7 height 8
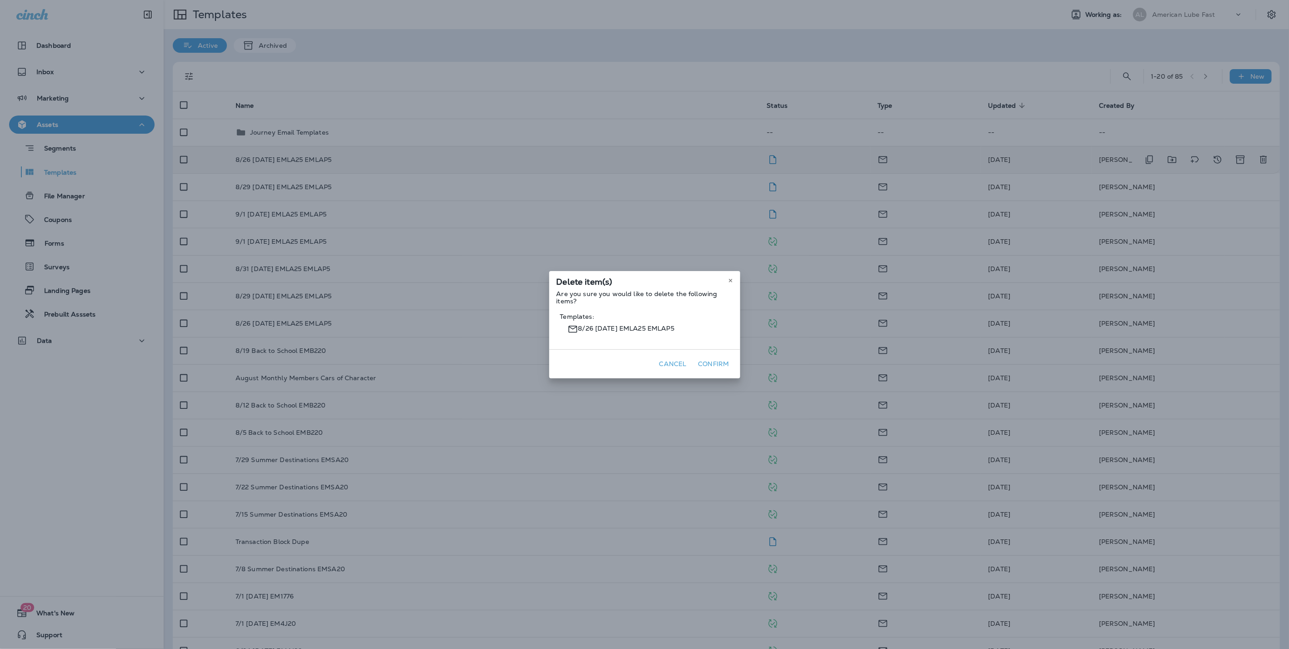
click at [713, 359] on button "Confirm" at bounding box center [714, 364] width 38 height 14
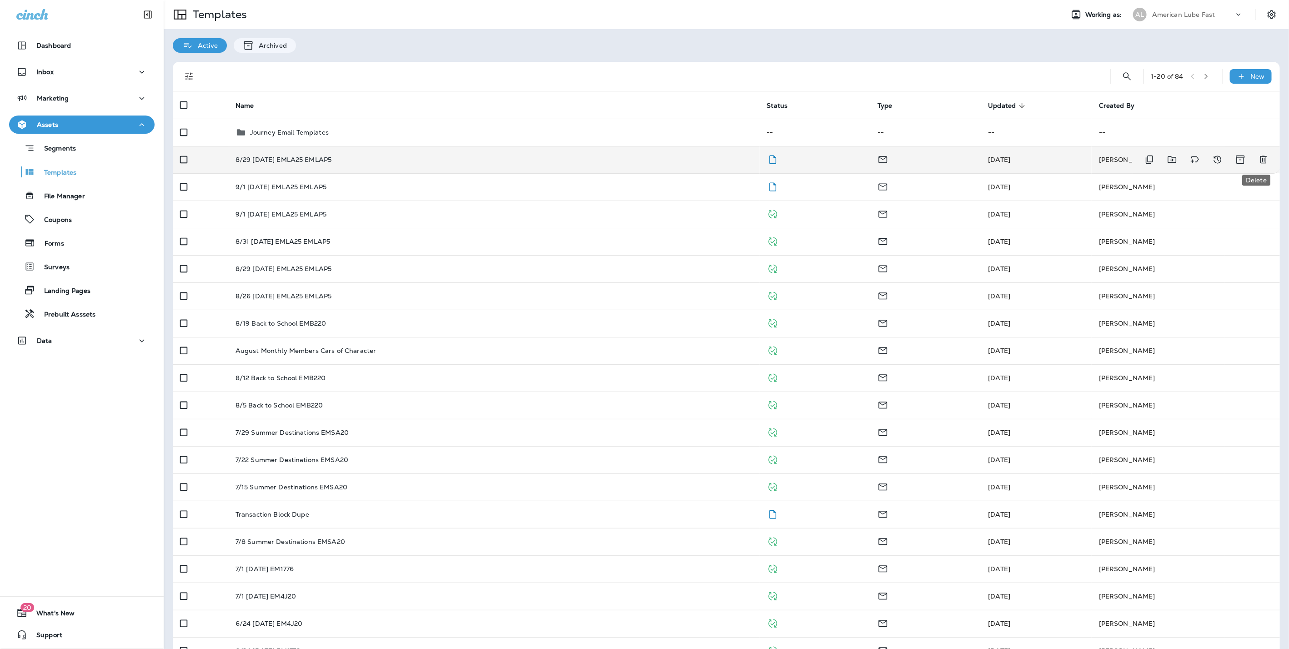
click at [1258, 155] on icon "Delete" at bounding box center [1263, 159] width 11 height 11
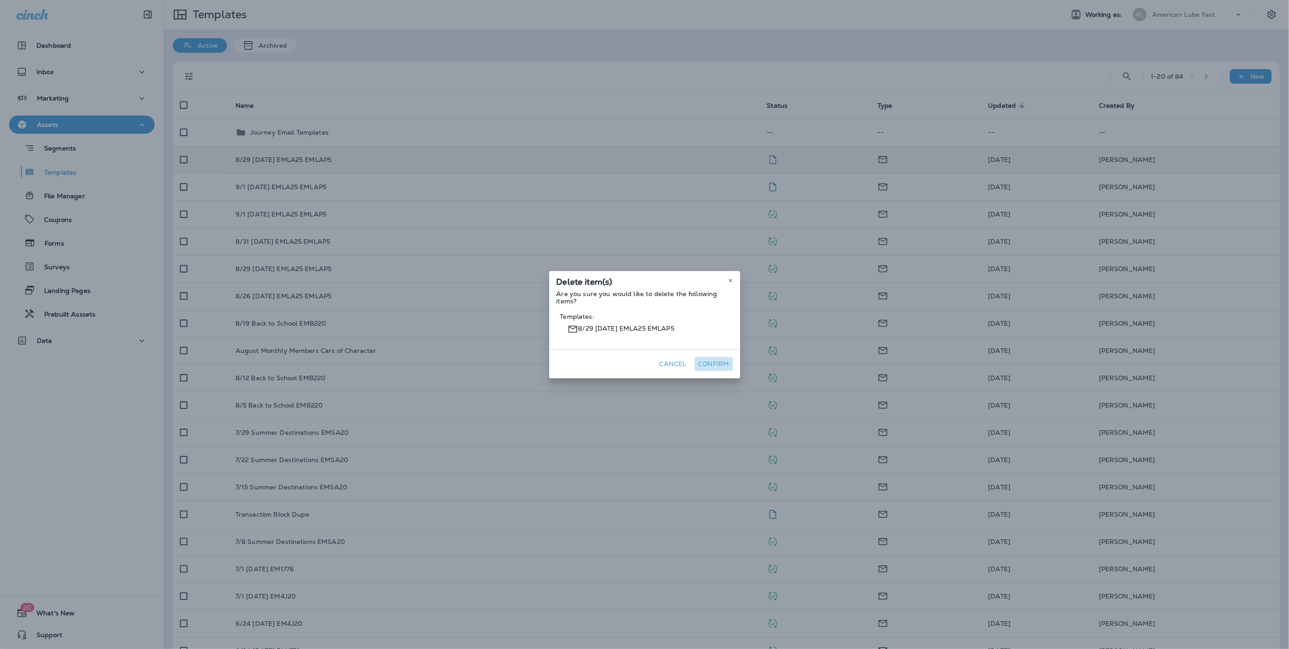
click at [709, 362] on button "Confirm" at bounding box center [714, 364] width 38 height 14
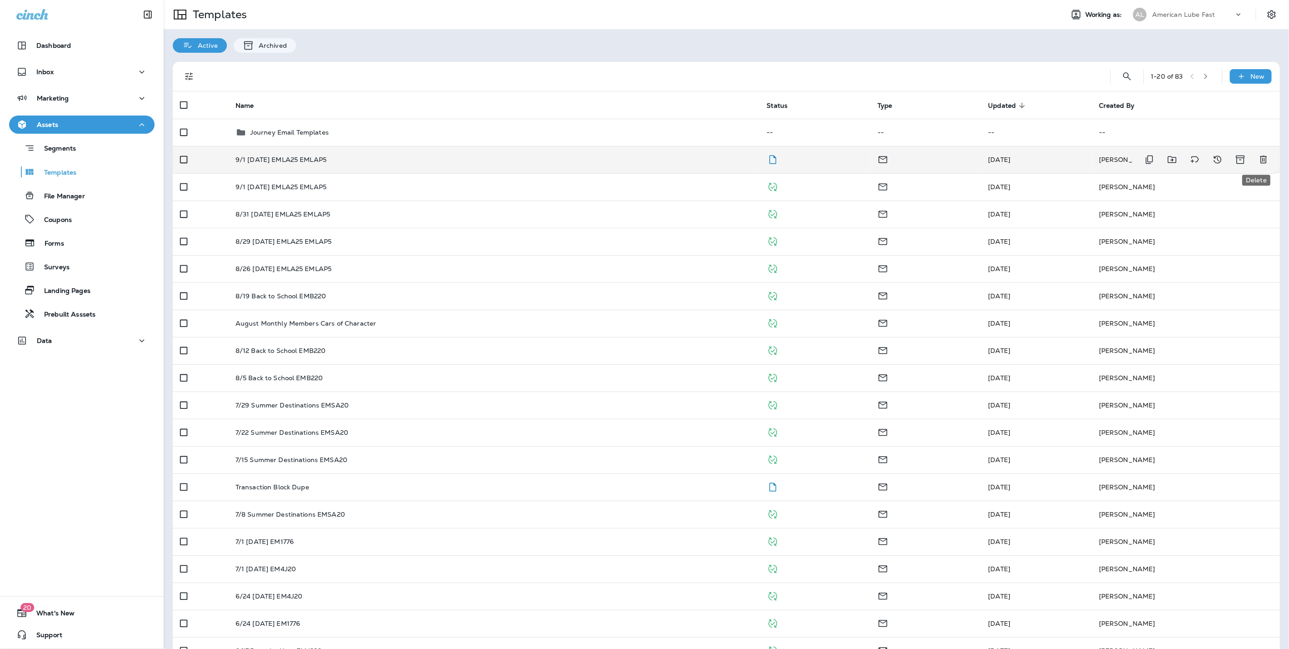
click at [1258, 161] on icon "Delete" at bounding box center [1263, 159] width 11 height 11
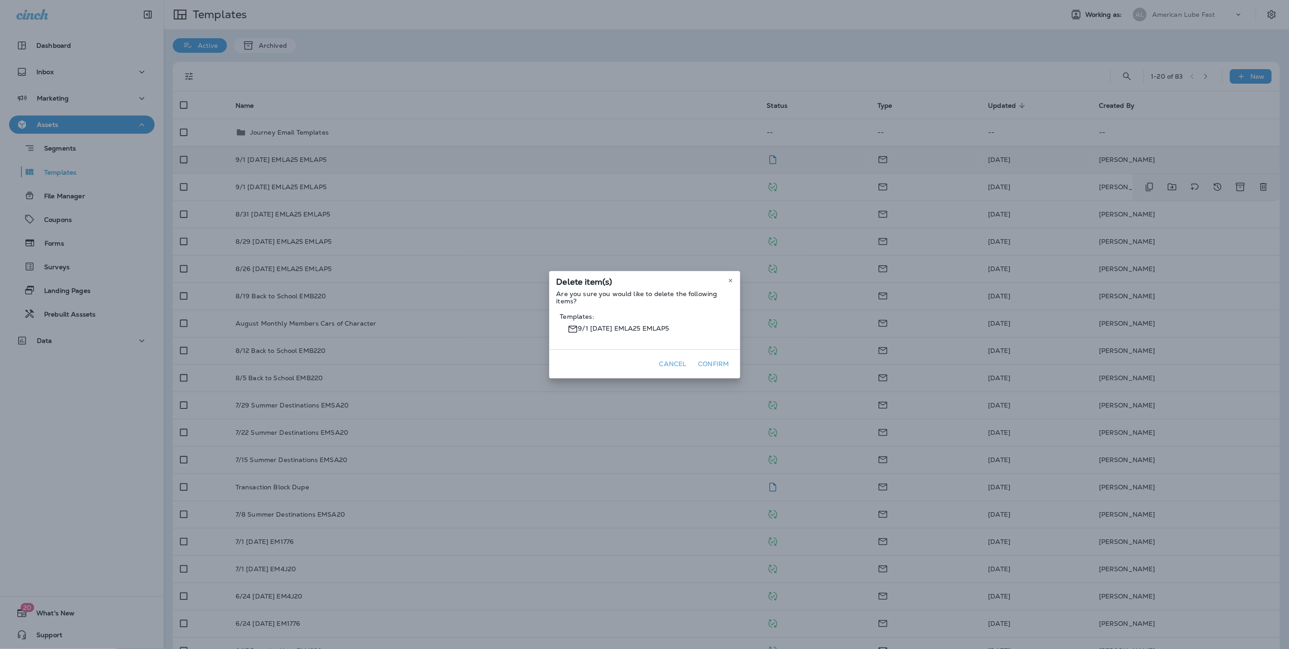
click at [708, 361] on button "Confirm" at bounding box center [714, 364] width 38 height 14
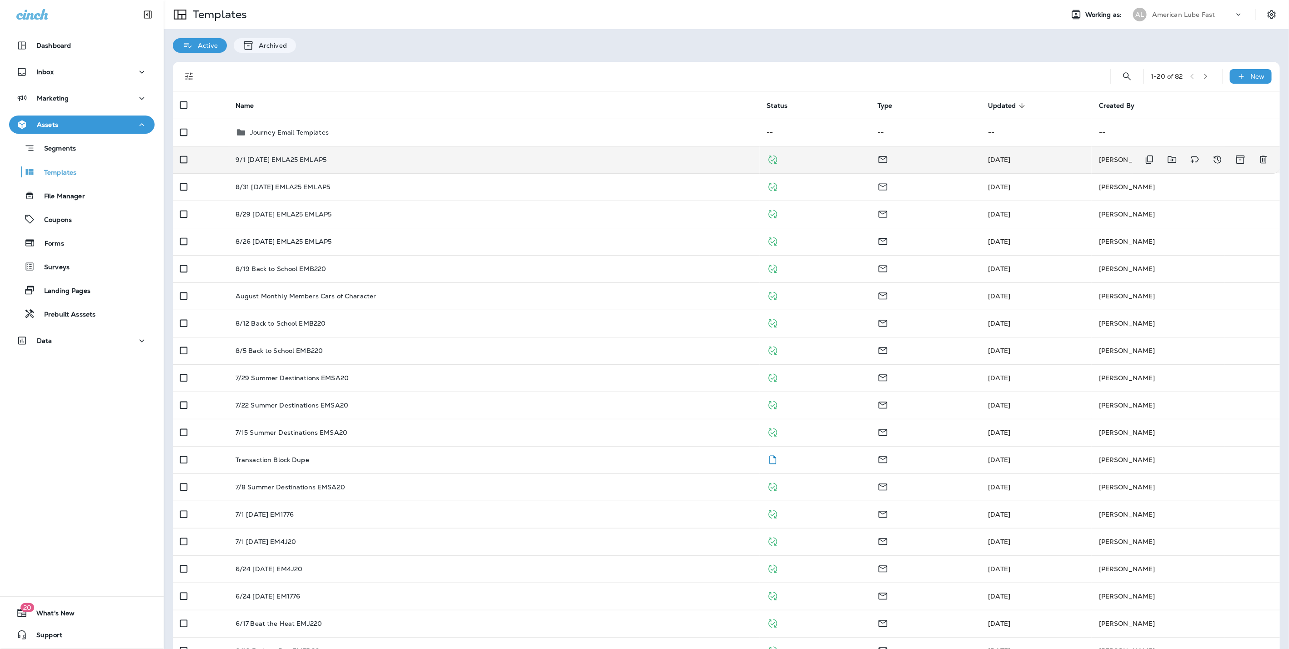
click at [256, 165] on td "9/1 [DATE] EMLA25 EMLAP5" at bounding box center [494, 159] width 532 height 27
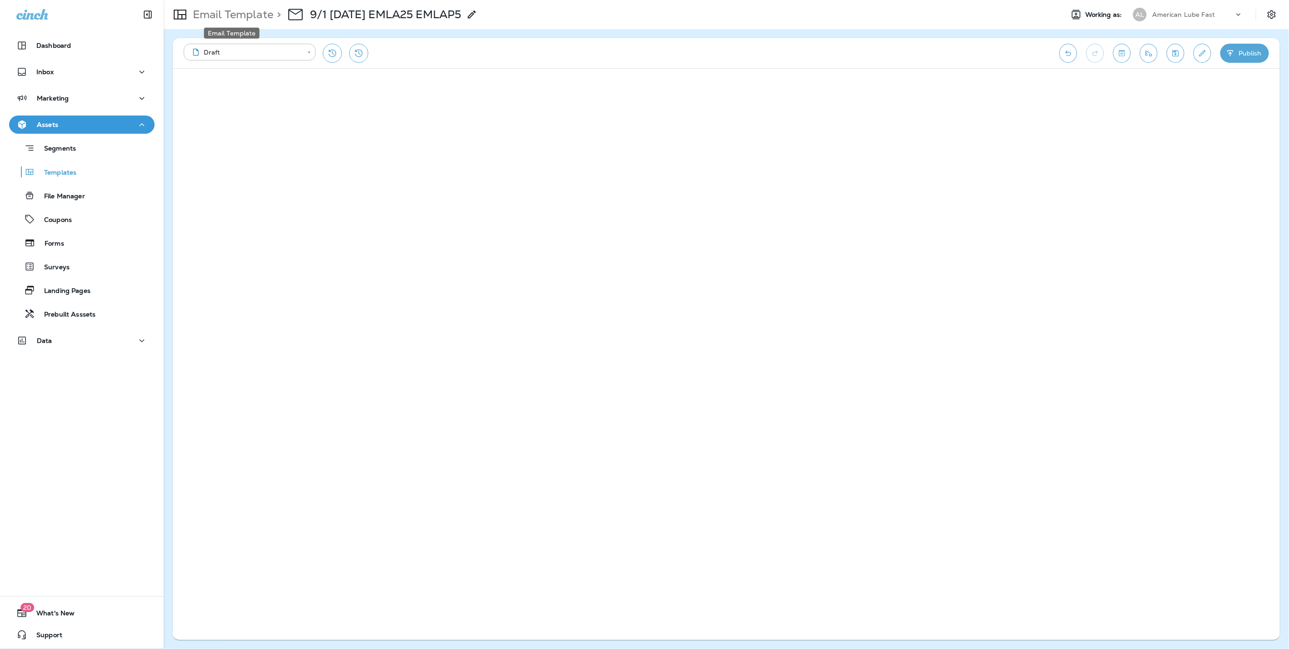
click at [217, 17] on p "Email Template" at bounding box center [231, 15] width 84 height 14
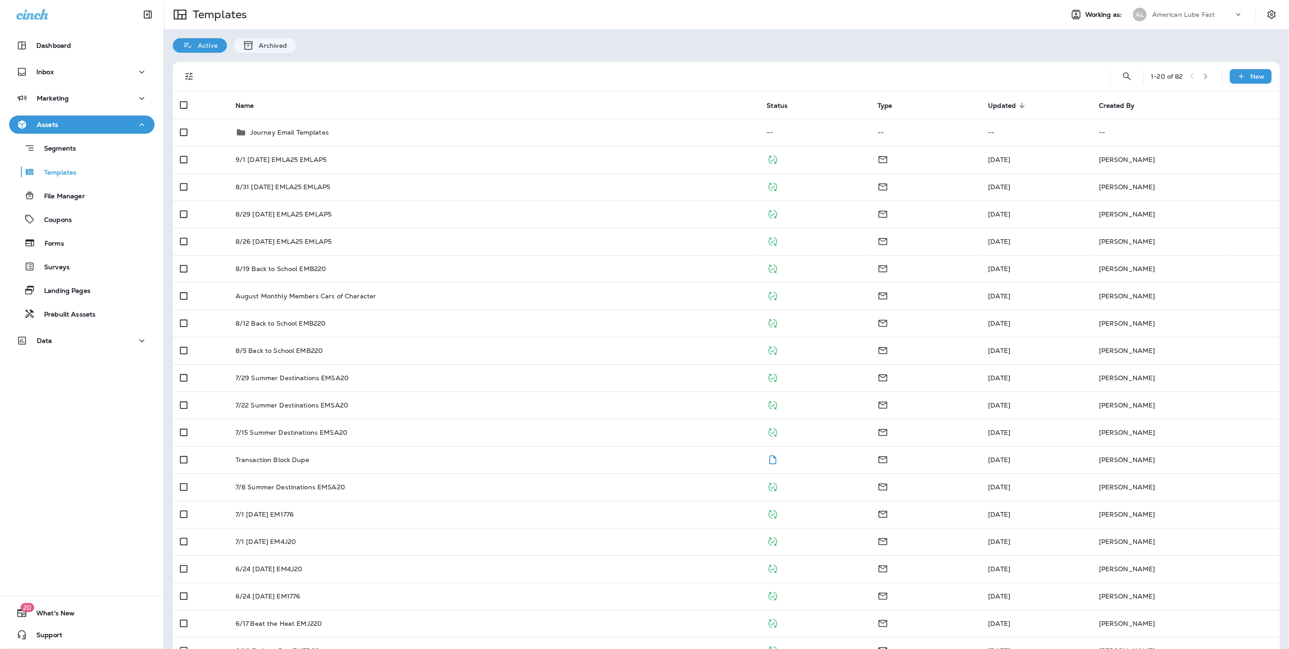
click at [1185, 15] on p "American Lube Fast" at bounding box center [1183, 14] width 63 height 7
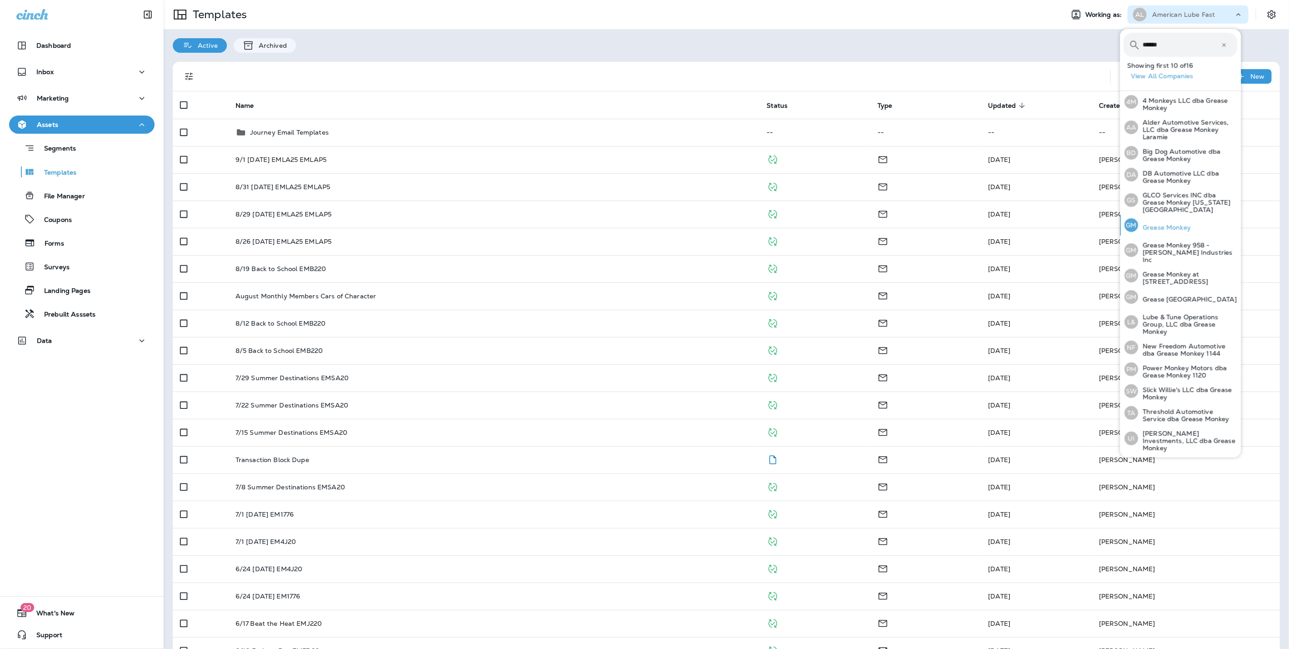
type input "******"
click at [1170, 224] on p "Grease Monkey" at bounding box center [1165, 227] width 53 height 7
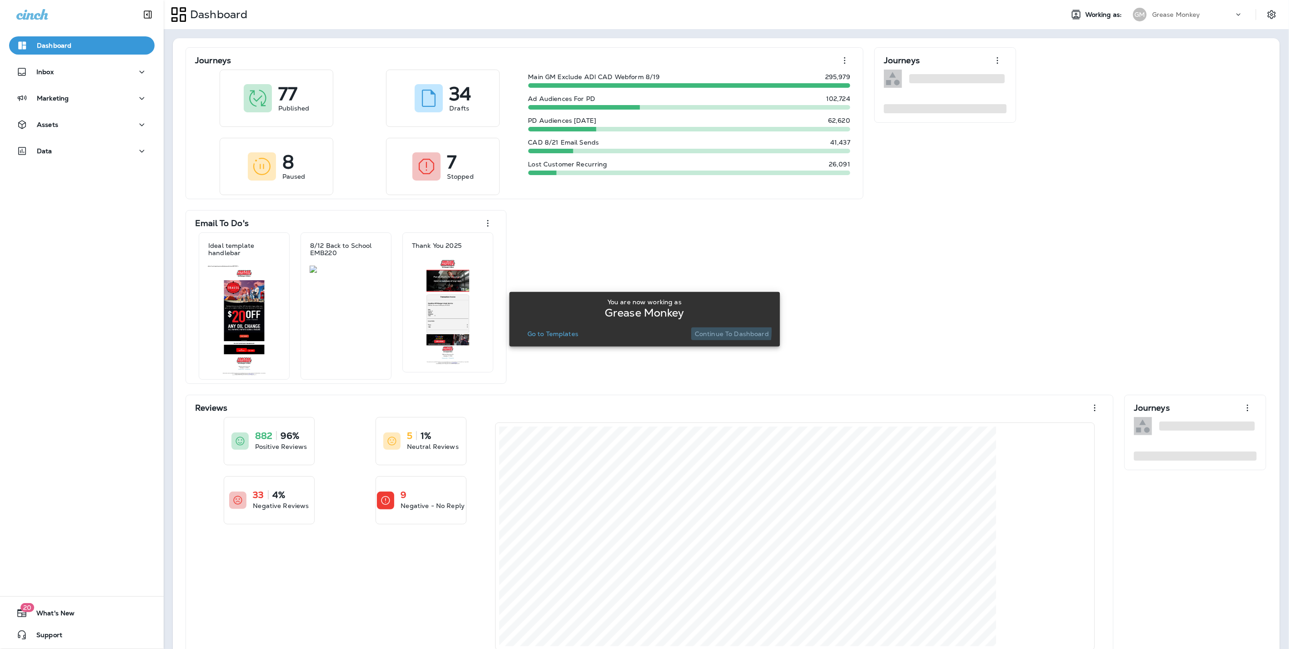
click at [710, 331] on p "Continue to Dashboard" at bounding box center [732, 333] width 74 height 7
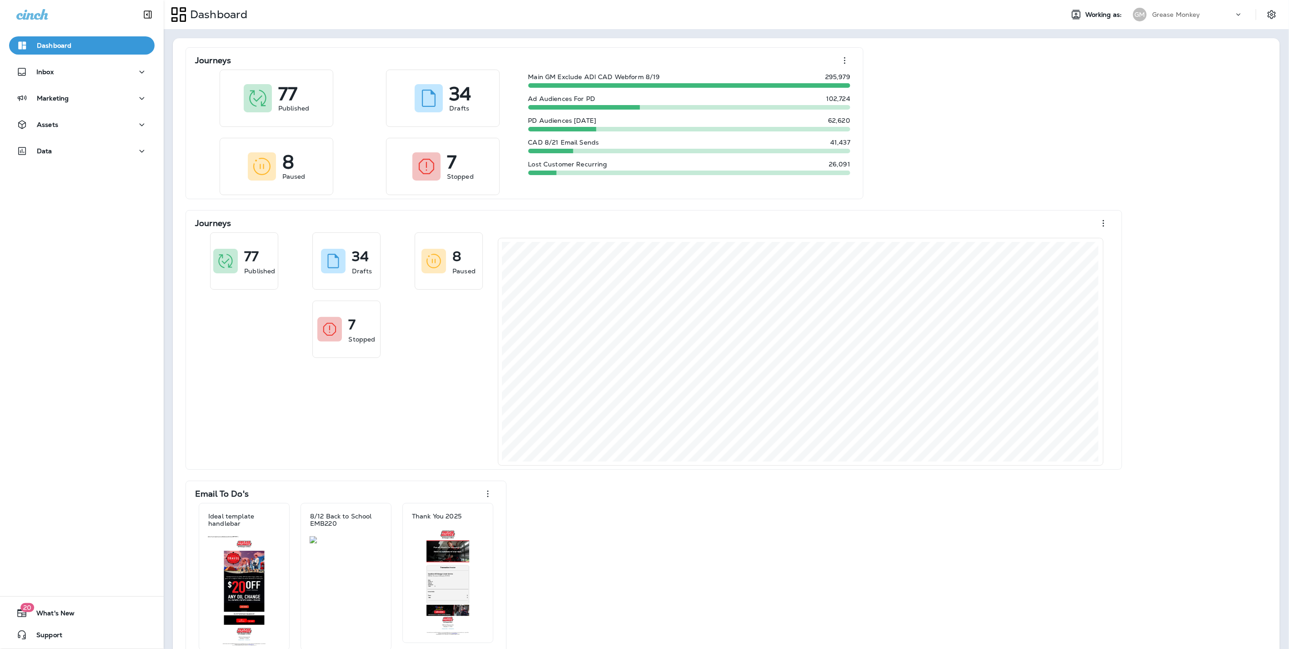
click at [71, 134] on div "Assets" at bounding box center [82, 127] width 164 height 23
click at [67, 126] on div "Assets" at bounding box center [81, 124] width 131 height 11
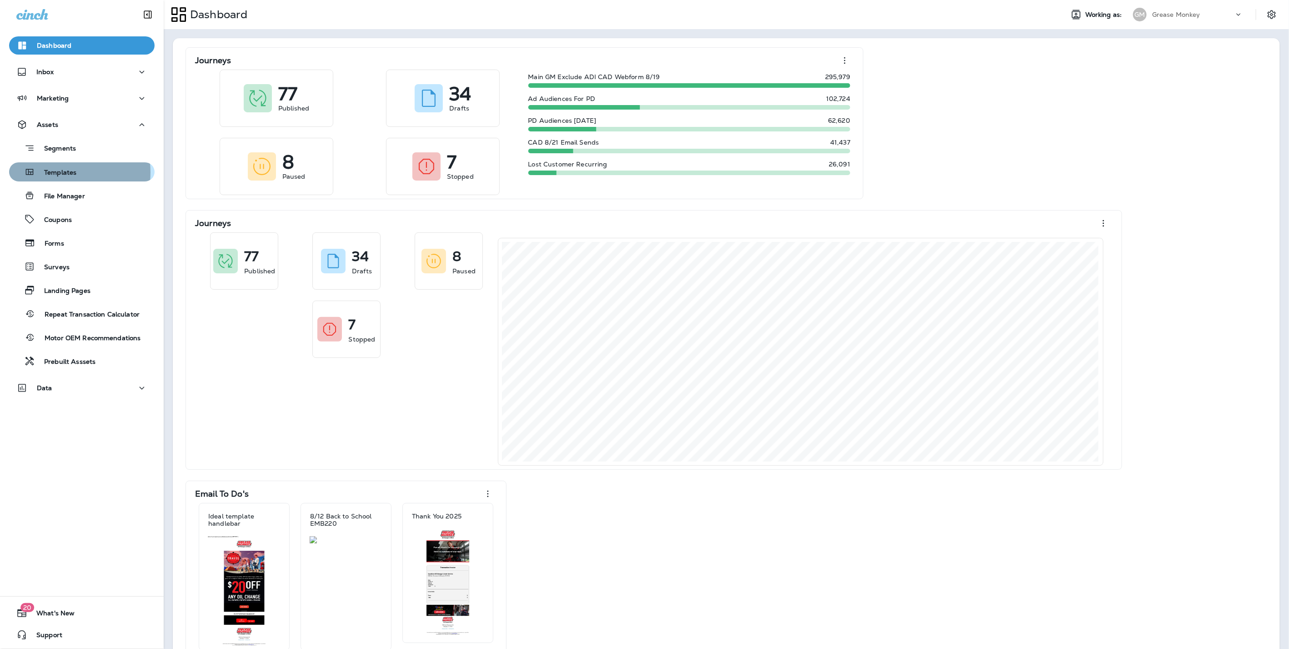
click at [51, 172] on p "Templates" at bounding box center [55, 173] width 41 height 9
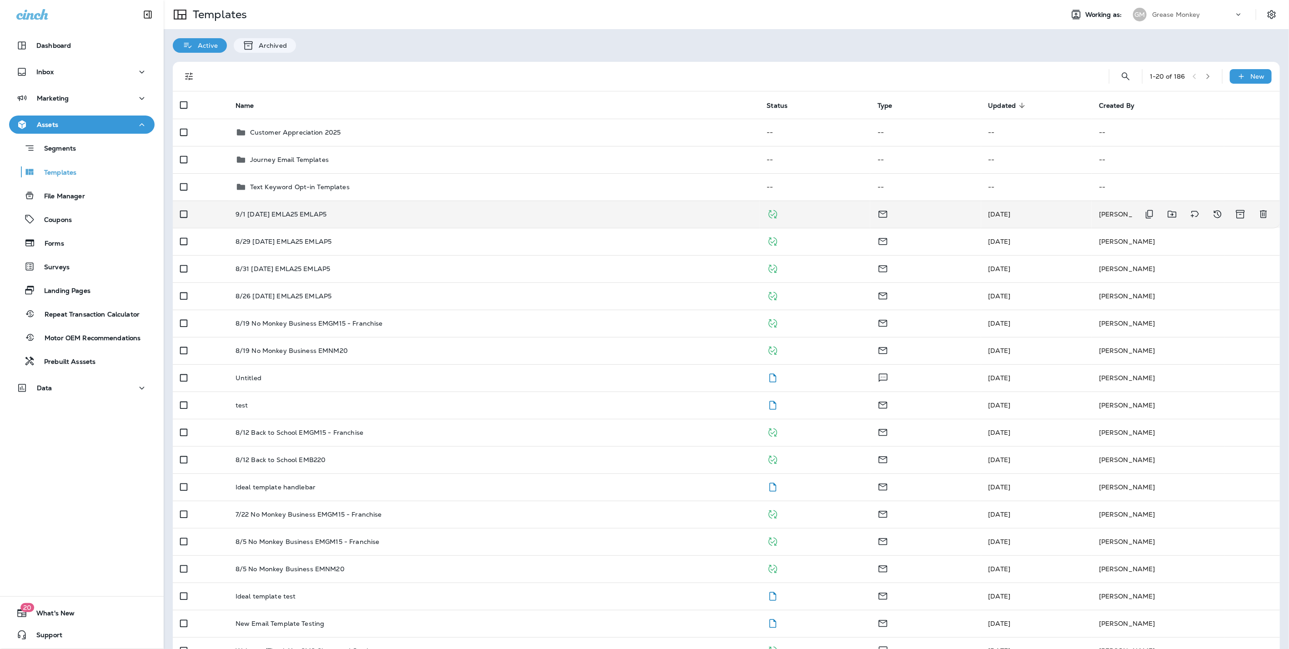
click at [272, 209] on td "9/1 [DATE] EMLA25 EMLAP5" at bounding box center [494, 214] width 532 height 27
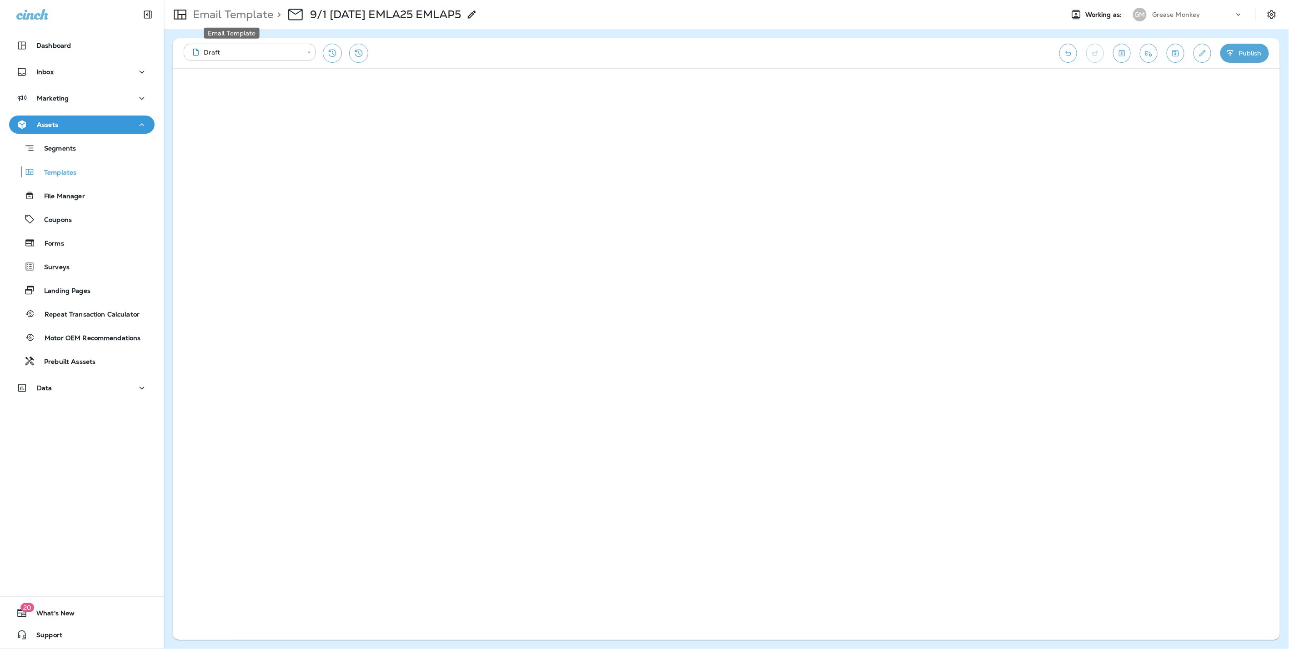
click at [224, 14] on p "Email Template" at bounding box center [231, 15] width 84 height 14
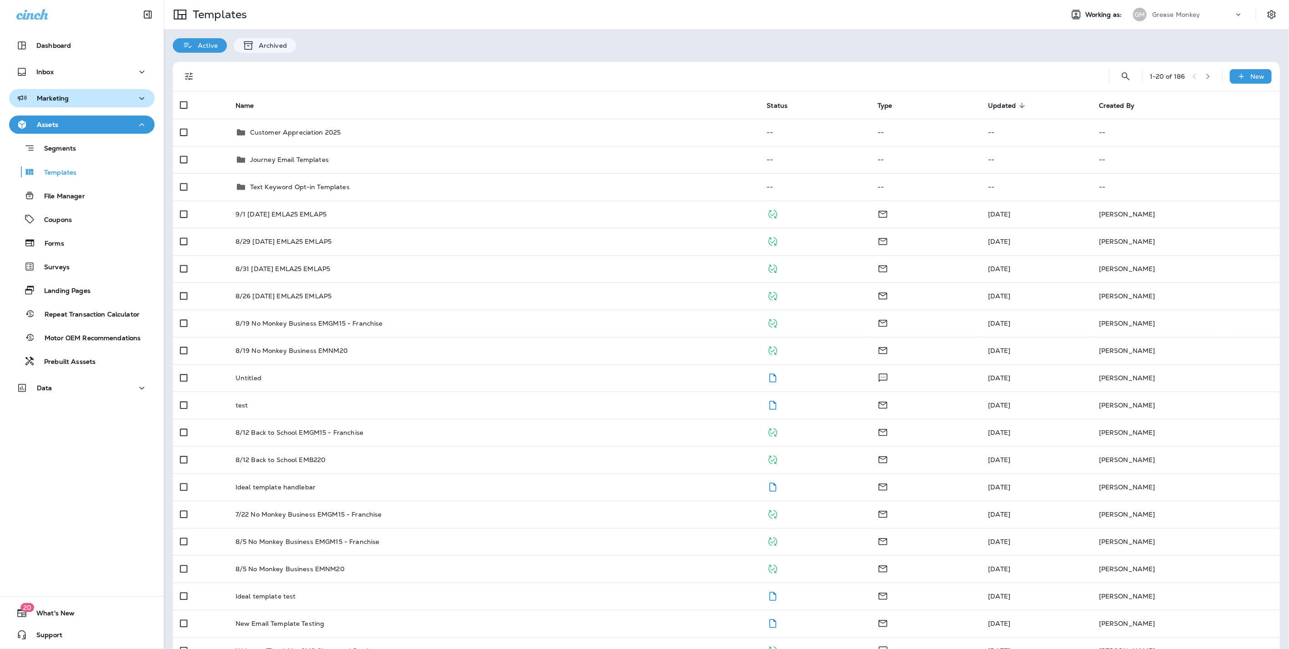
click at [65, 100] on p "Marketing" at bounding box center [53, 98] width 32 height 7
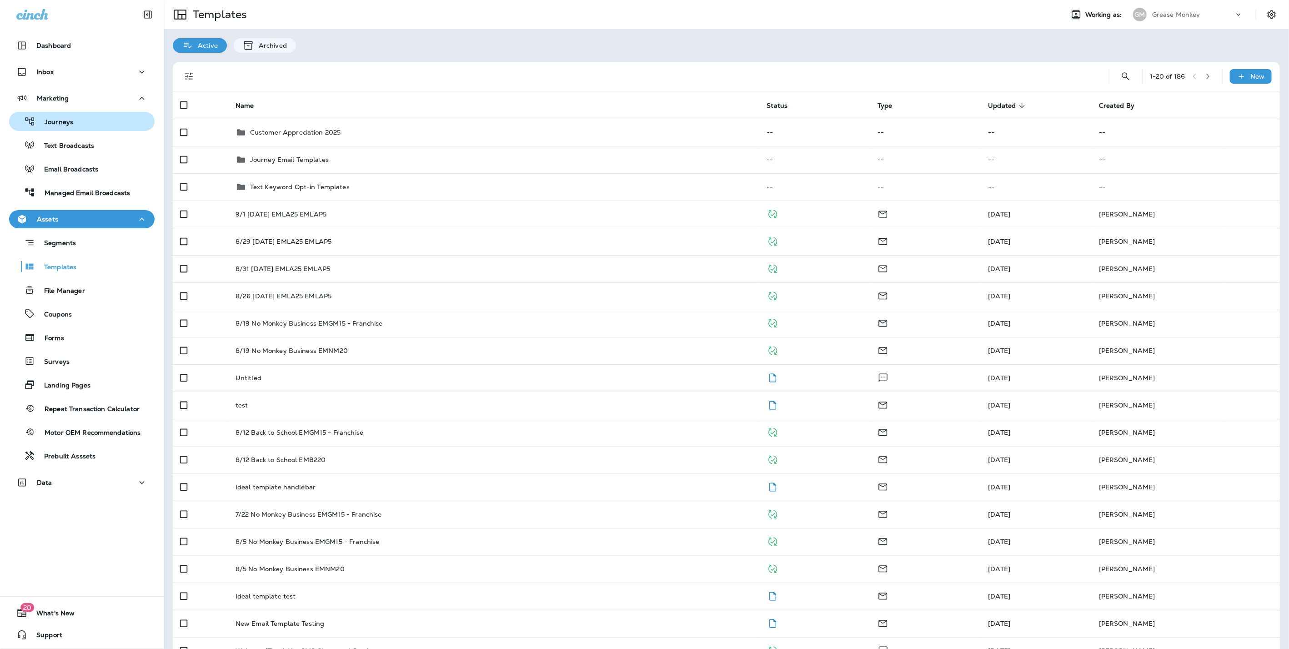
click at [70, 127] on div "Journeys" at bounding box center [43, 122] width 60 height 14
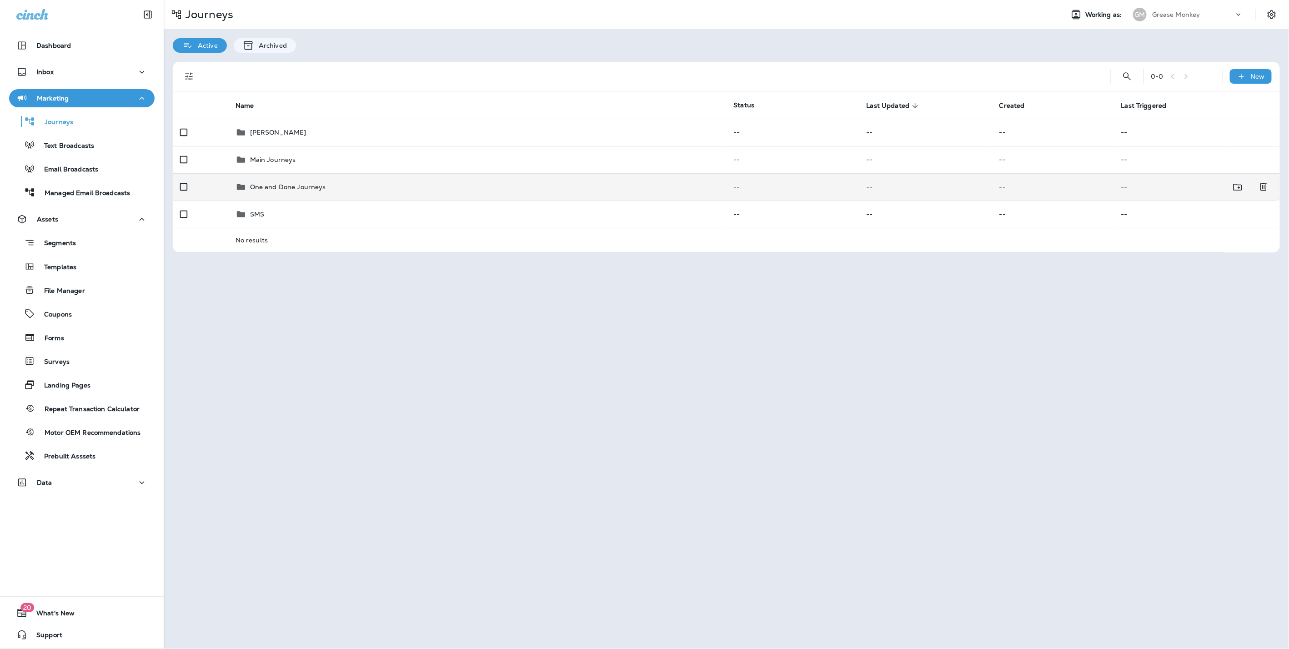
click at [309, 188] on p "One and Done Journeys" at bounding box center [288, 186] width 76 height 7
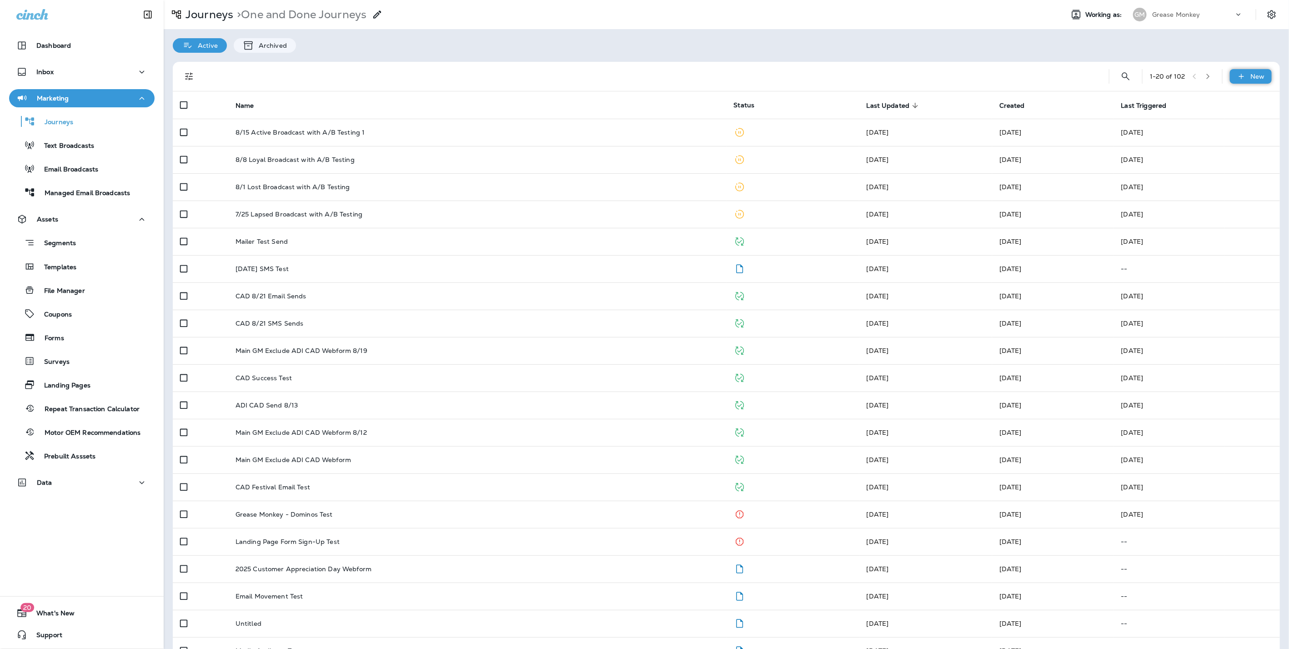
click at [1249, 70] on div "New" at bounding box center [1251, 76] width 42 height 15
click at [1217, 119] on p "New Custom Journey" at bounding box center [1222, 119] width 72 height 7
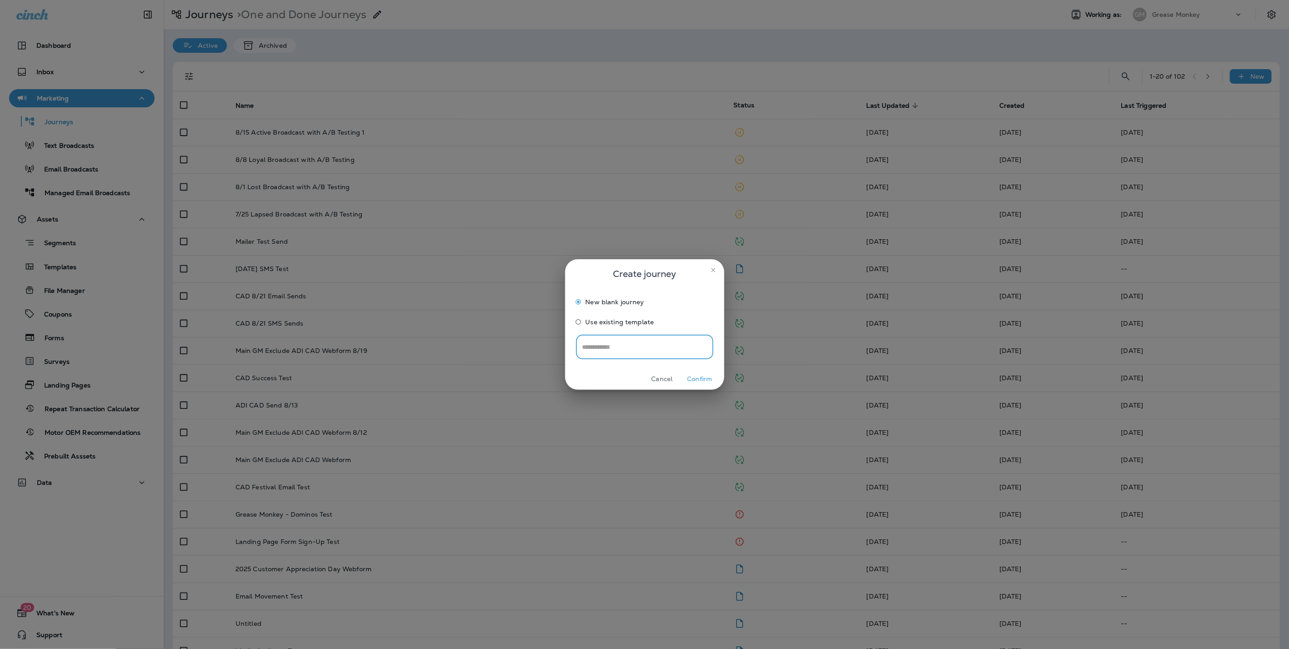
click at [602, 347] on input "text" at bounding box center [644, 347] width 137 height 24
type input "**********"
click at [701, 376] on button "Confirm" at bounding box center [700, 379] width 34 height 14
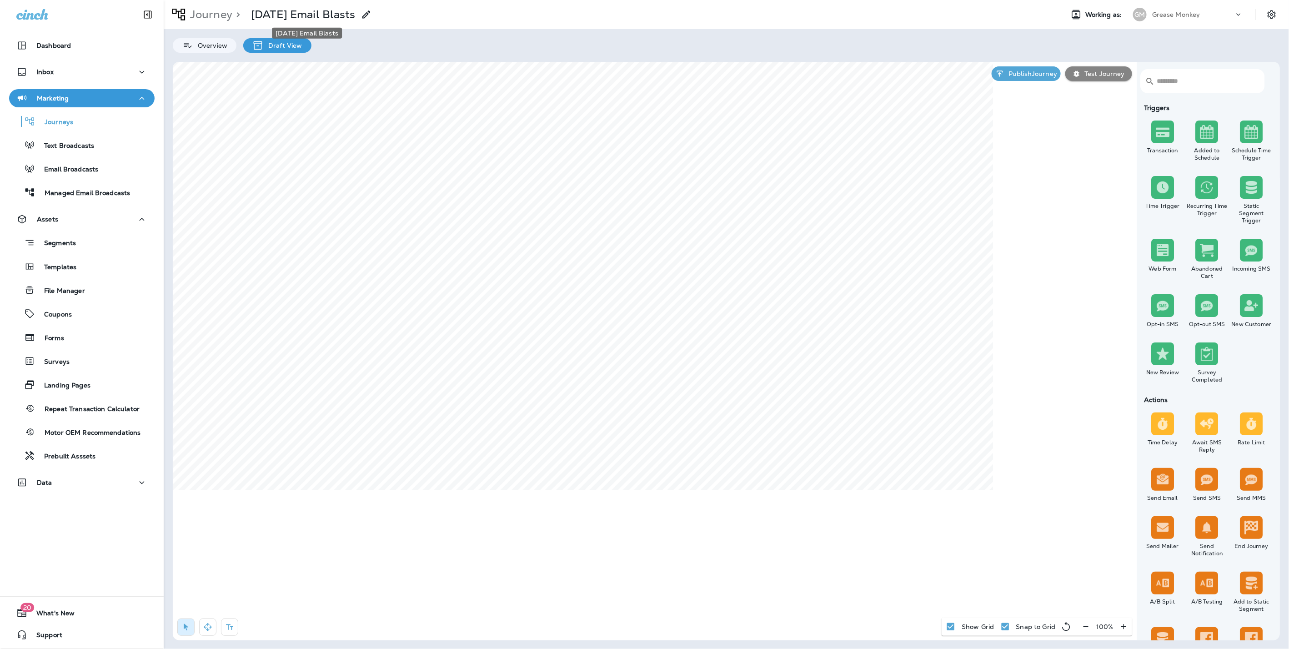
click at [356, 11] on p "Labor Day Email Blasts" at bounding box center [303, 15] width 105 height 14
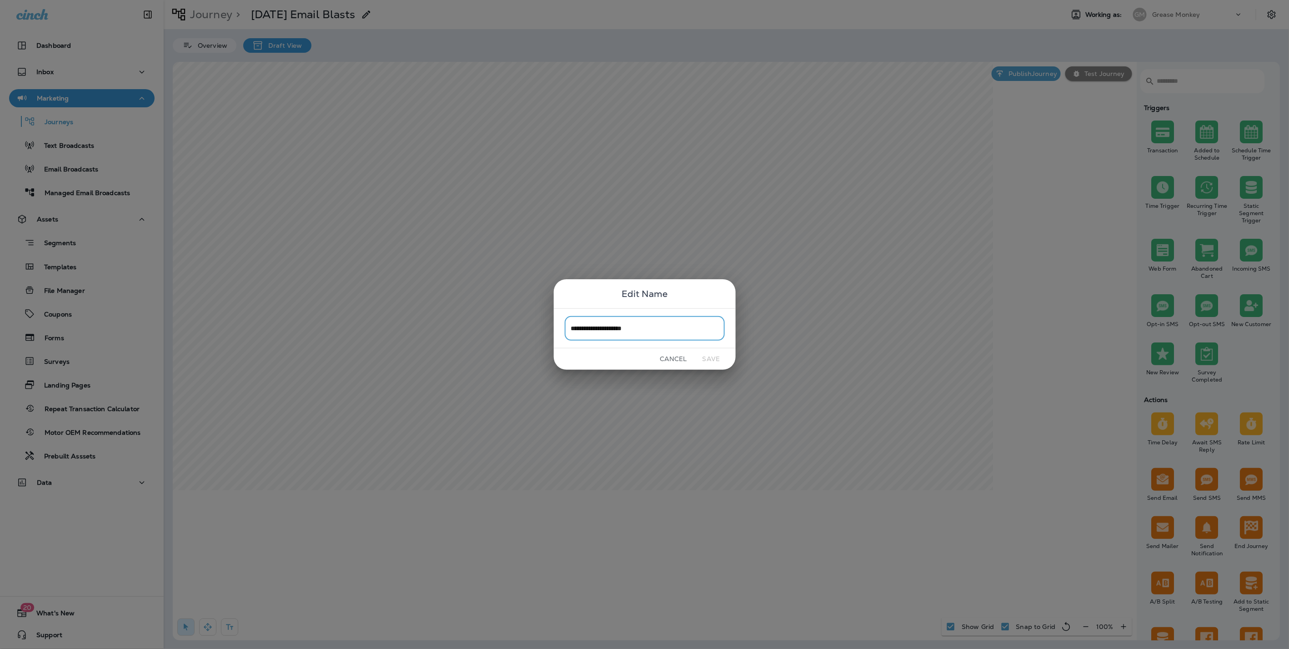
click at [651, 323] on input "**********" at bounding box center [645, 328] width 160 height 24
click at [571, 327] on input "**********" at bounding box center [645, 328] width 160 height 24
type input "**********"
click at [711, 360] on button "Save" at bounding box center [711, 359] width 34 height 14
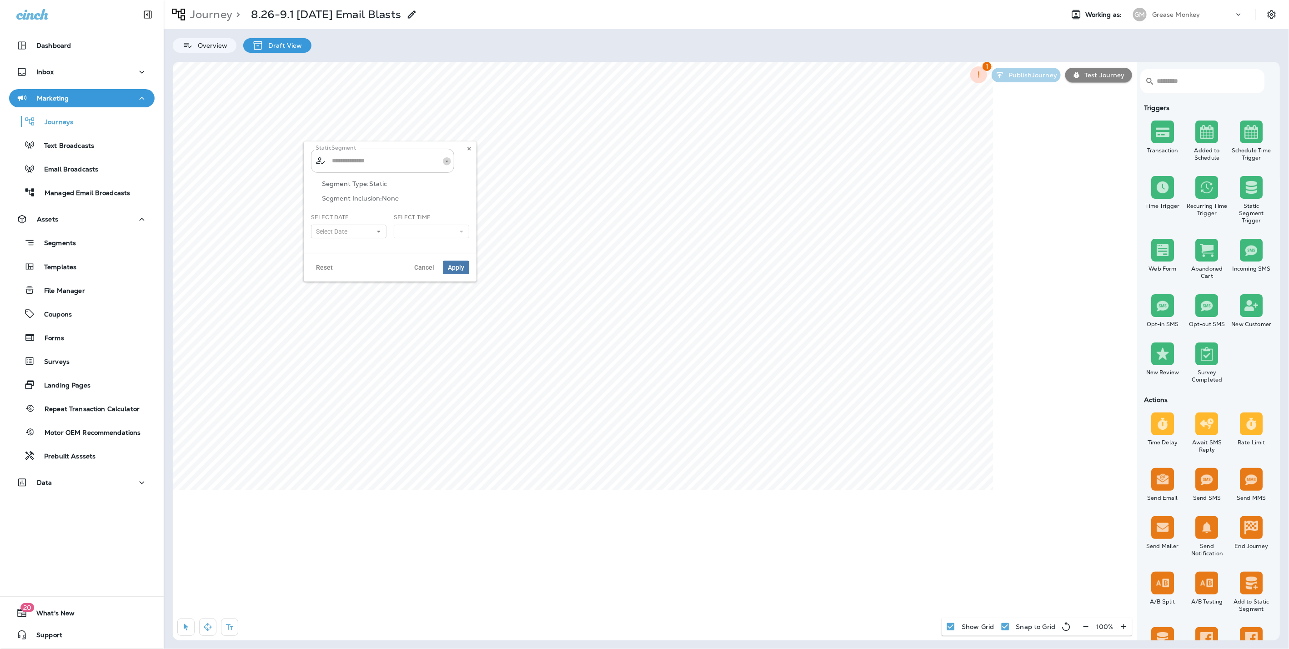
click at [447, 159] on icon "Open" at bounding box center [447, 161] width 6 height 6
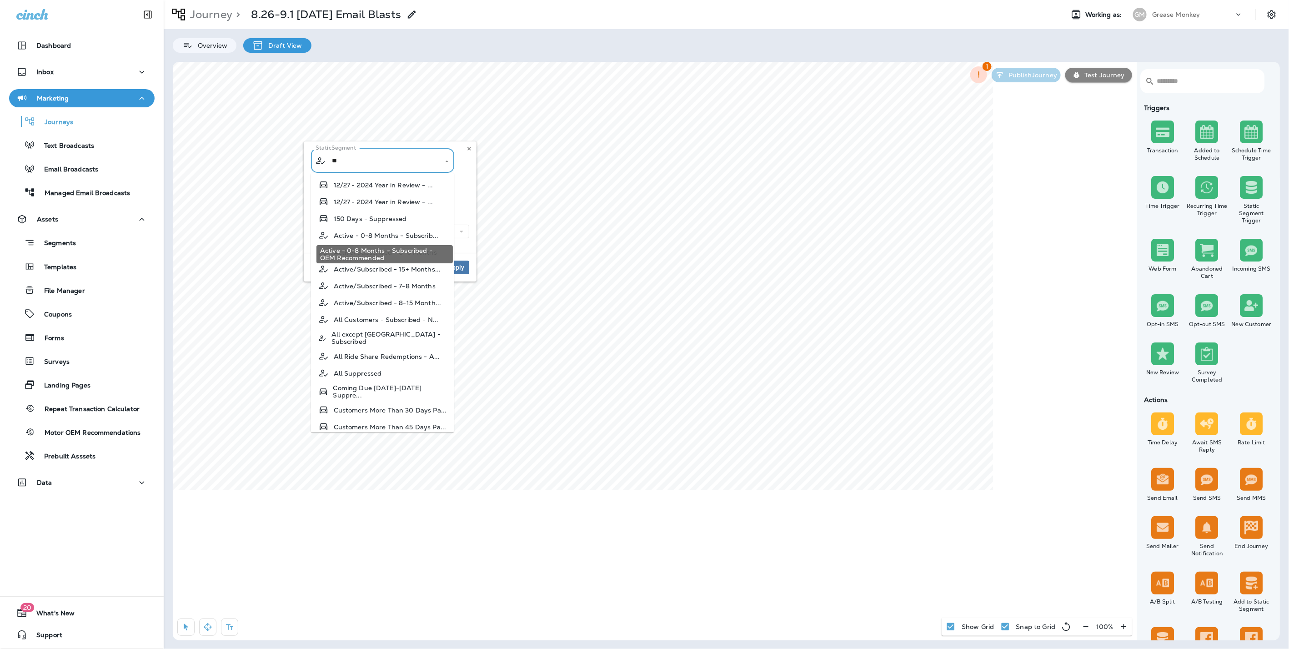
type input "*"
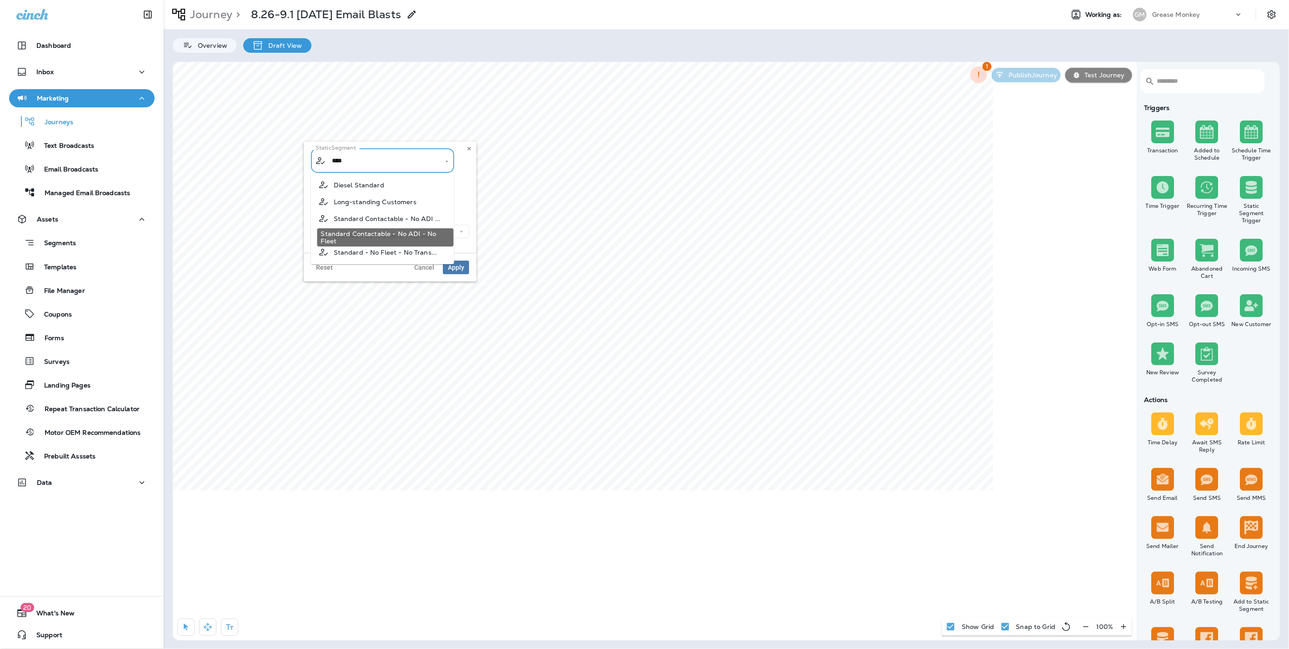
click at [409, 216] on span "Standard Contactable - No ADI ..." at bounding box center [387, 218] width 107 height 7
type input "**********"
click at [353, 231] on button "Select Date" at bounding box center [348, 232] width 75 height 14
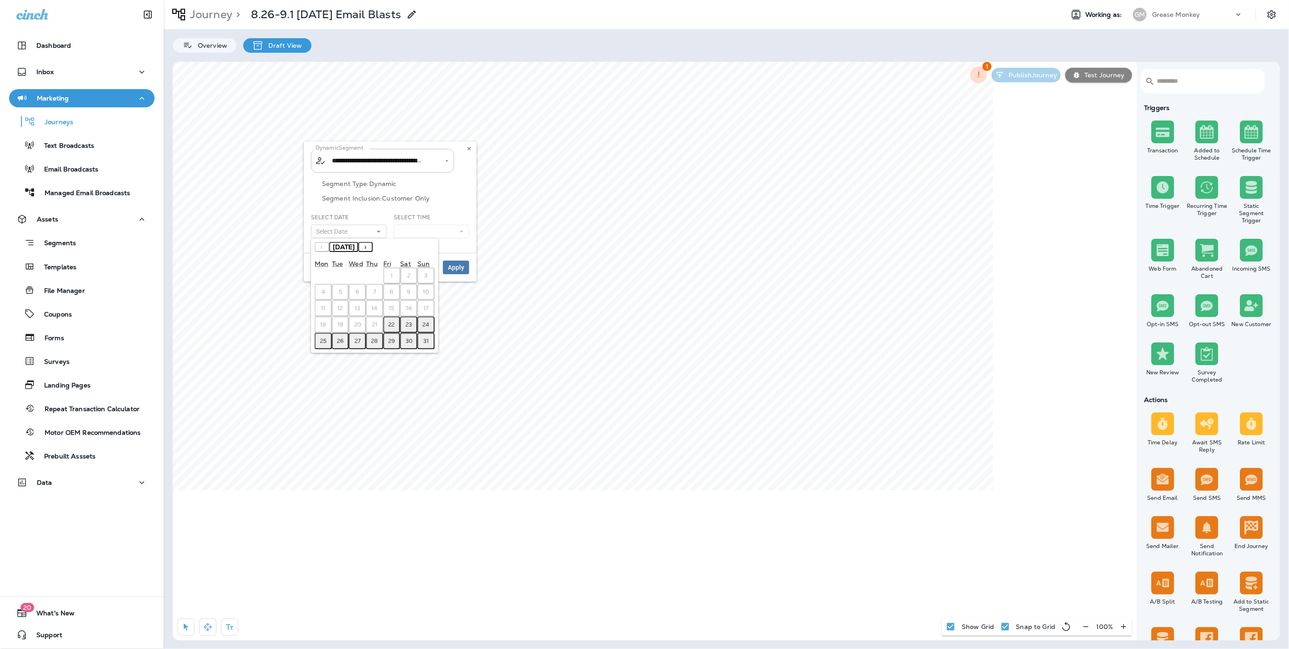
click at [342, 337] on abbr "26" at bounding box center [340, 340] width 7 height 7
click at [418, 234] on button at bounding box center [431, 232] width 75 height 14
click at [422, 282] on link "10:00 am" at bounding box center [431, 278] width 75 height 11
click at [467, 202] on div "Segment Type: Dynamic Segment Inclusion: Customer Only" at bounding box center [390, 196] width 158 height 33
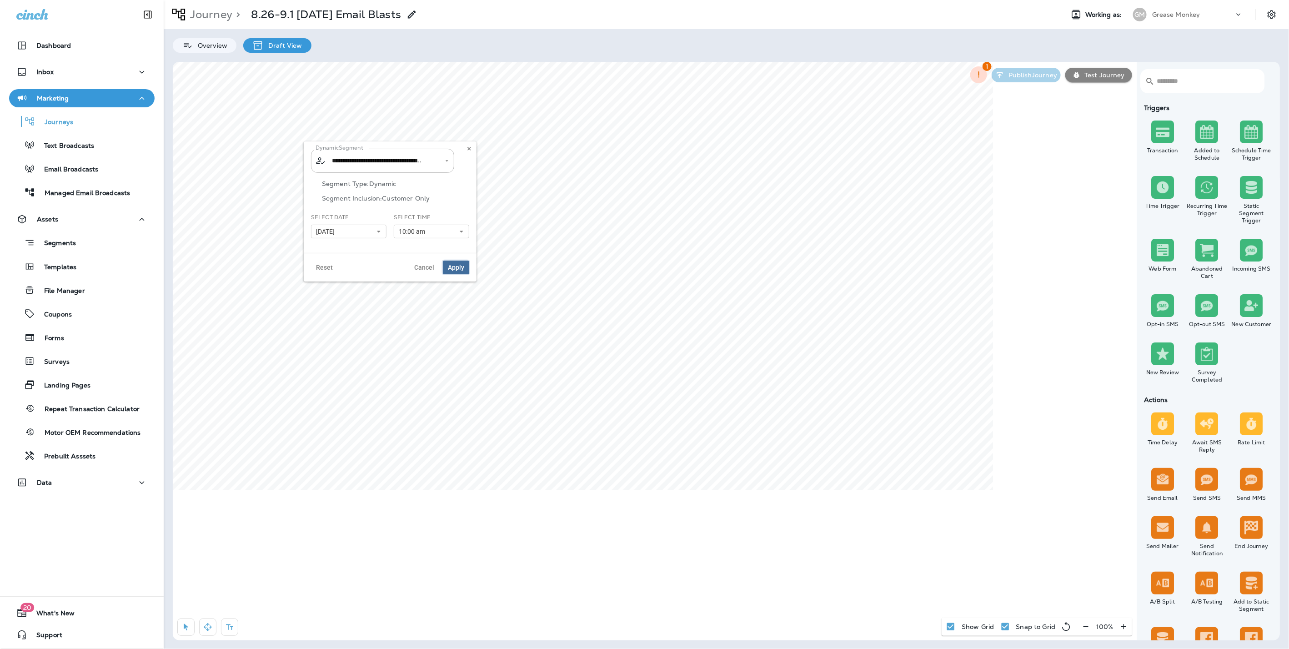
click at [458, 267] on span "Apply" at bounding box center [456, 267] width 16 height 6
click at [474, 148] on div "Static Segment ​ ​ Segment Type: Static Segment Inclusion: None Select Date 08/…" at bounding box center [390, 196] width 173 height 111
click at [467, 147] on icon at bounding box center [469, 148] width 5 height 5
click at [698, 169] on icon "button" at bounding box center [699, 167] width 6 height 6
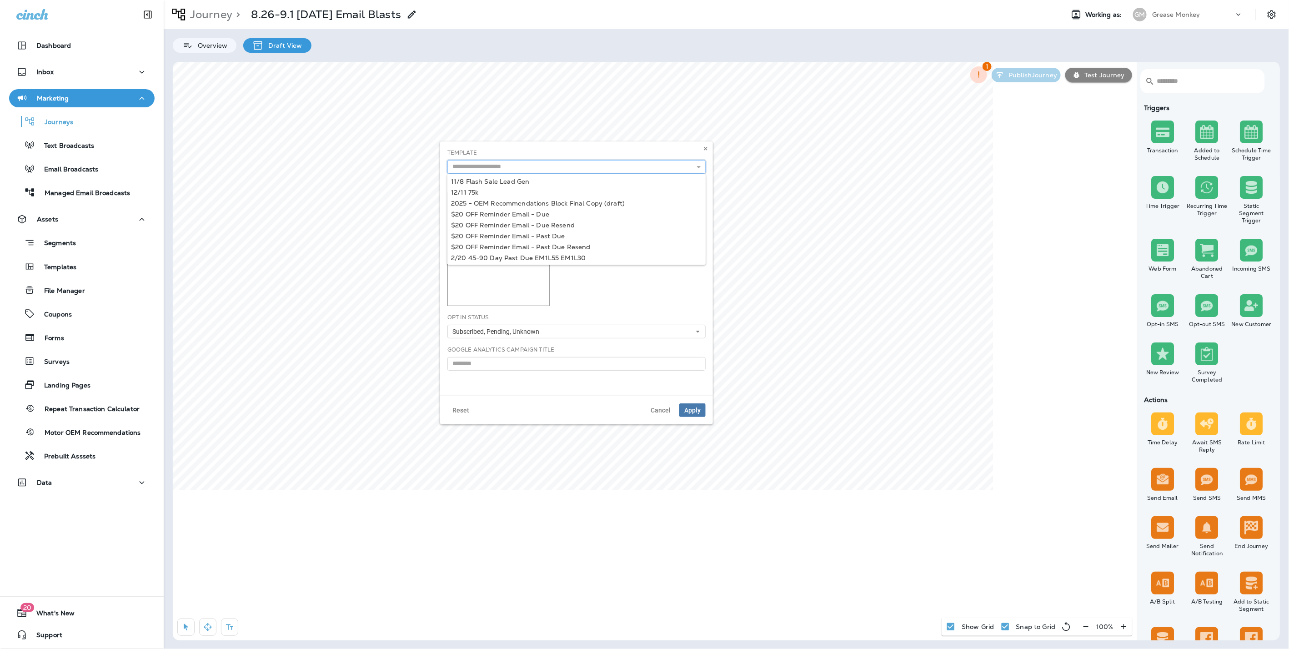
click at [593, 169] on input "text" at bounding box center [576, 167] width 258 height 14
type input "**********"
click at [492, 181] on div "**********" at bounding box center [576, 268] width 273 height 254
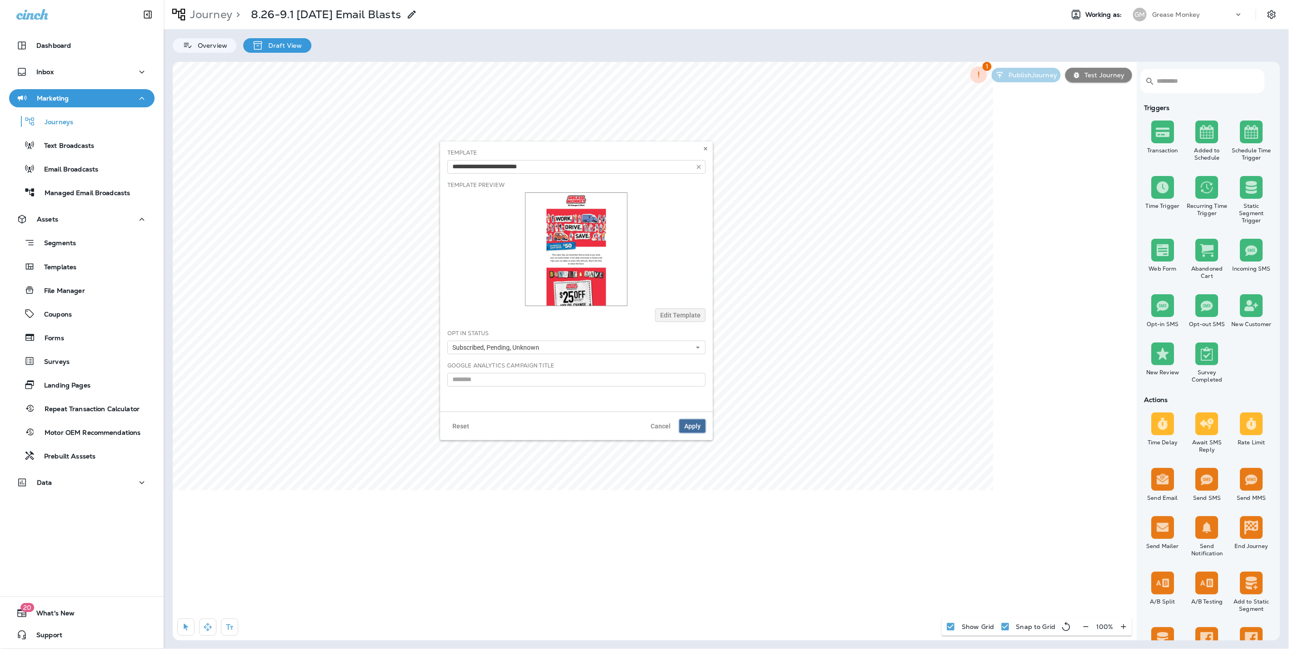
click at [690, 424] on span "Apply" at bounding box center [692, 426] width 16 height 6
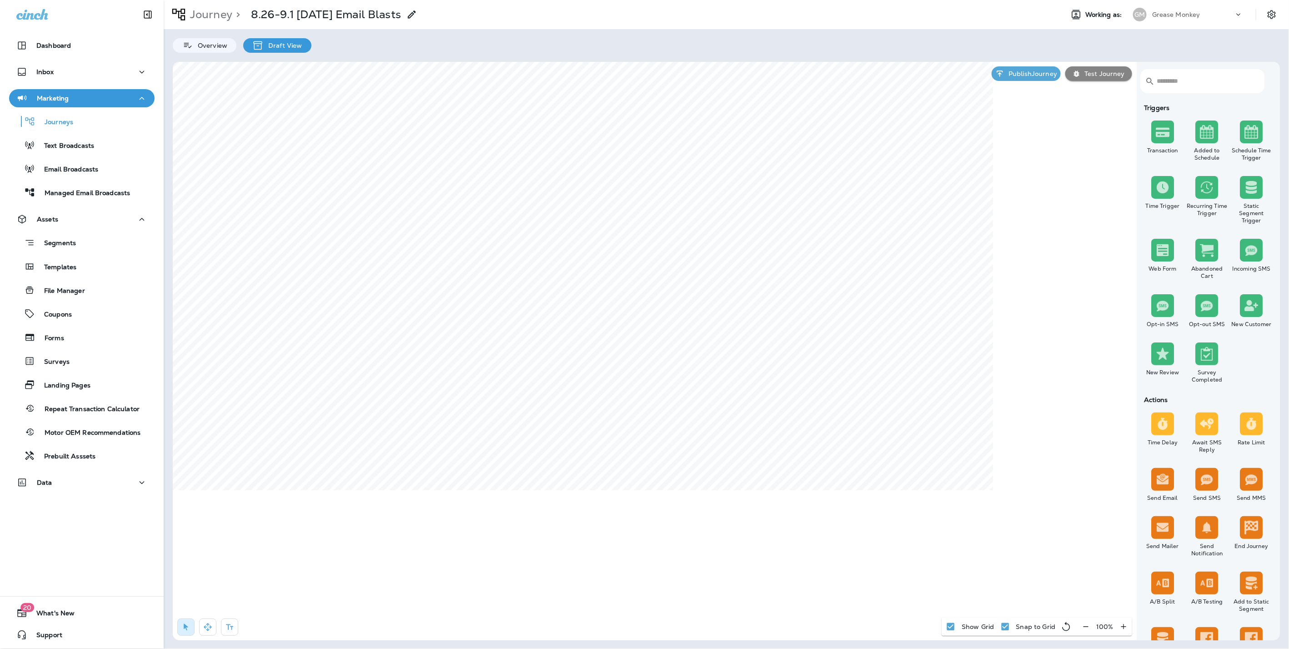
select select "*****"
click at [547, 276] on span "Apply" at bounding box center [547, 276] width 16 height 6
select select "*"
select select "**"
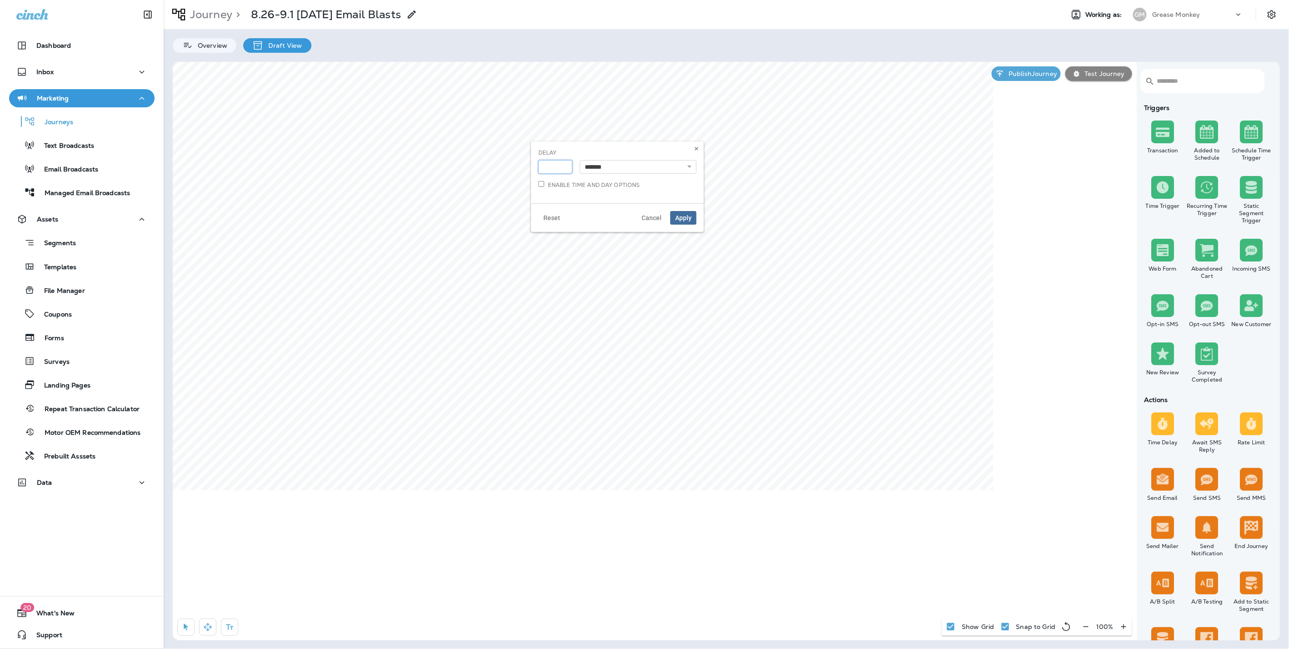
click at [554, 171] on input "*" at bounding box center [555, 167] width 34 height 14
type input "*"
click at [673, 169] on select "**********" at bounding box center [638, 167] width 117 height 14
select select "****"
click at [580, 160] on select "**********" at bounding box center [638, 167] width 117 height 14
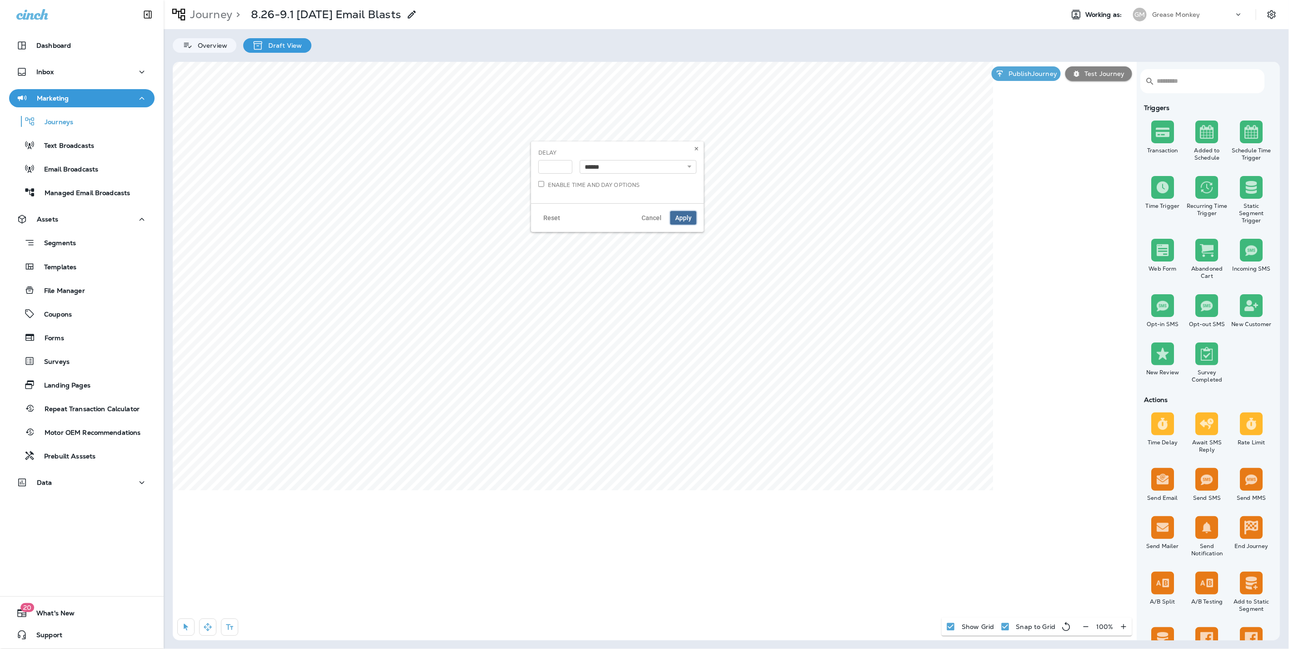
click at [680, 216] on span "Apply" at bounding box center [683, 218] width 16 height 6
click at [870, 170] on button "button" at bounding box center [870, 167] width 14 height 14
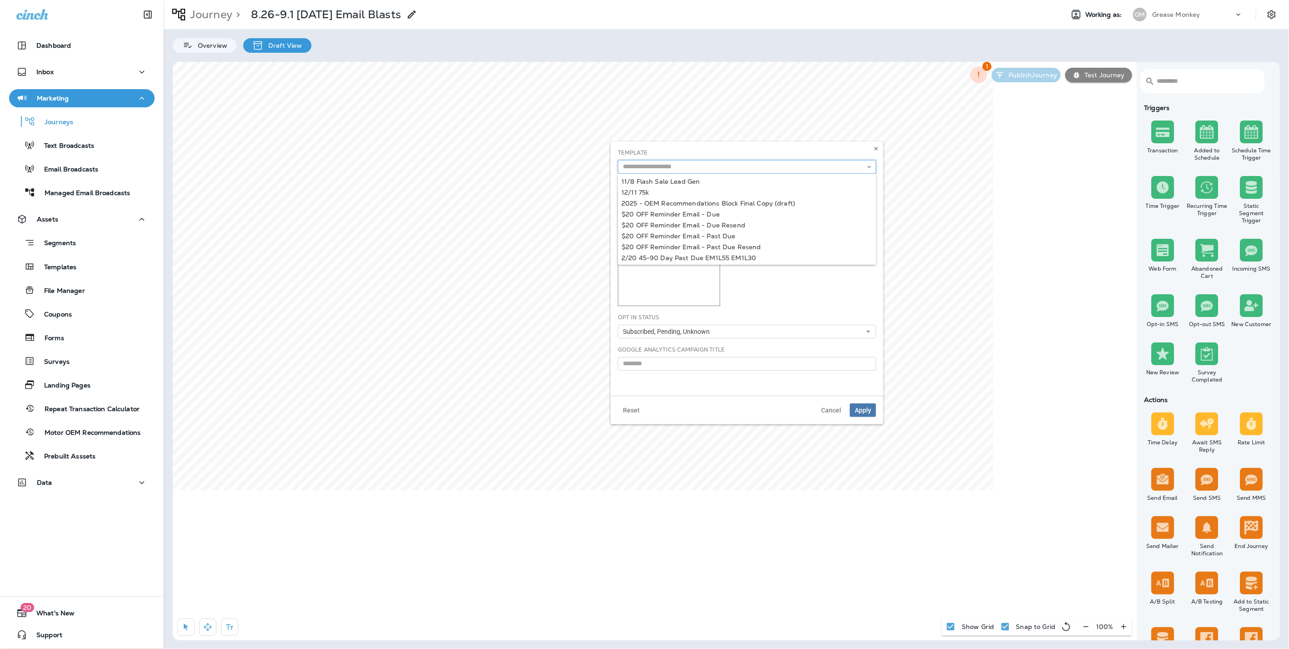
click at [809, 165] on input "text" at bounding box center [747, 167] width 258 height 14
type input "**********"
click at [648, 244] on div "**********" at bounding box center [747, 268] width 273 height 254
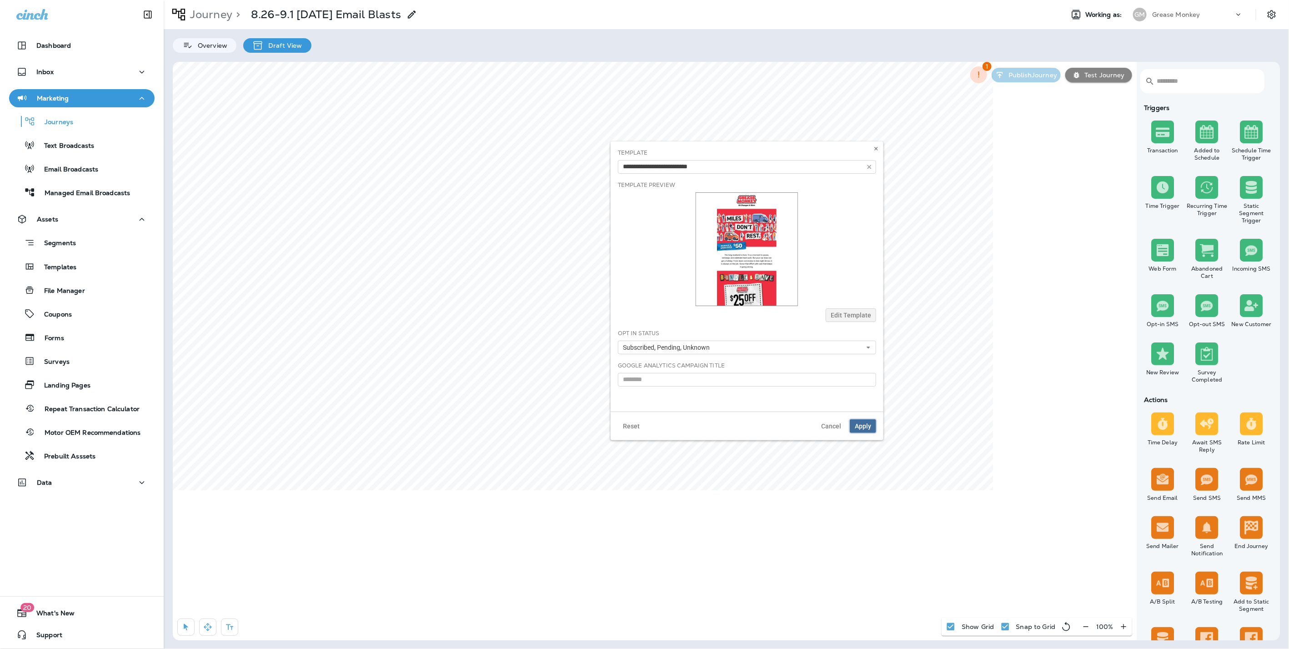
click at [867, 427] on span "Apply" at bounding box center [863, 426] width 16 height 6
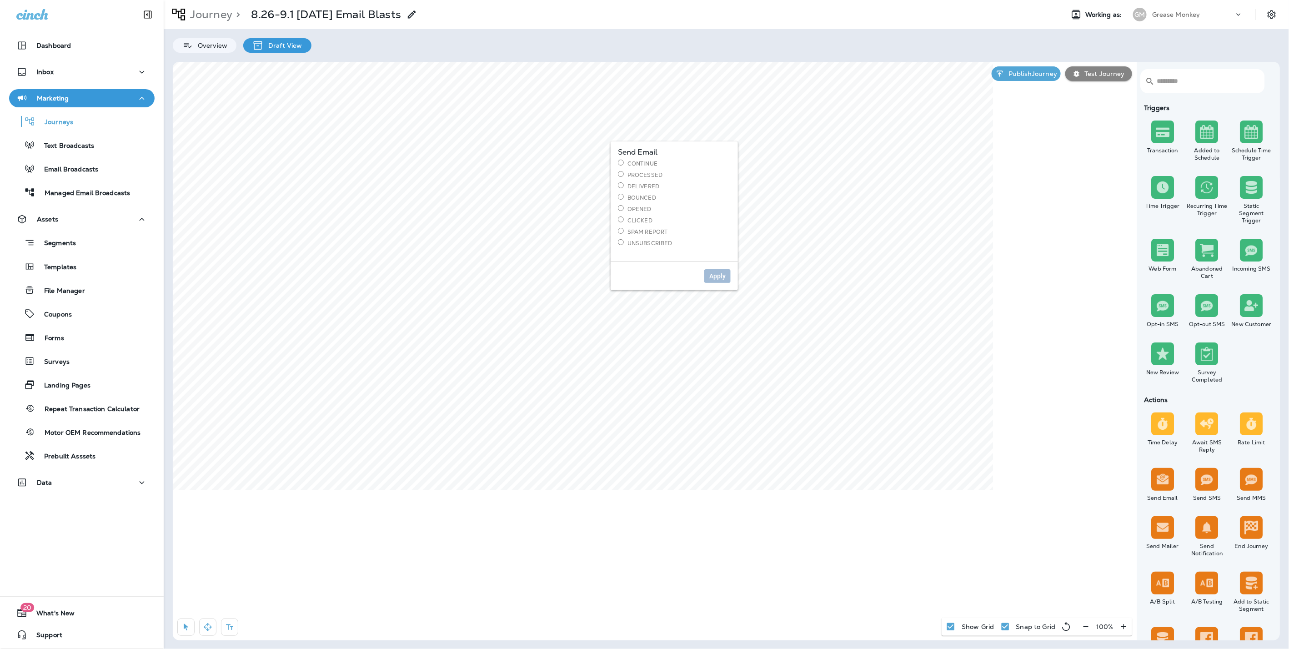
click at [668, 173] on label "Processed" at bounding box center [674, 175] width 113 height 8
click at [723, 277] on span "Apply" at bounding box center [717, 276] width 16 height 6
select select "*****"
click at [476, 164] on input "*" at bounding box center [473, 167] width 34 height 14
type input "*"
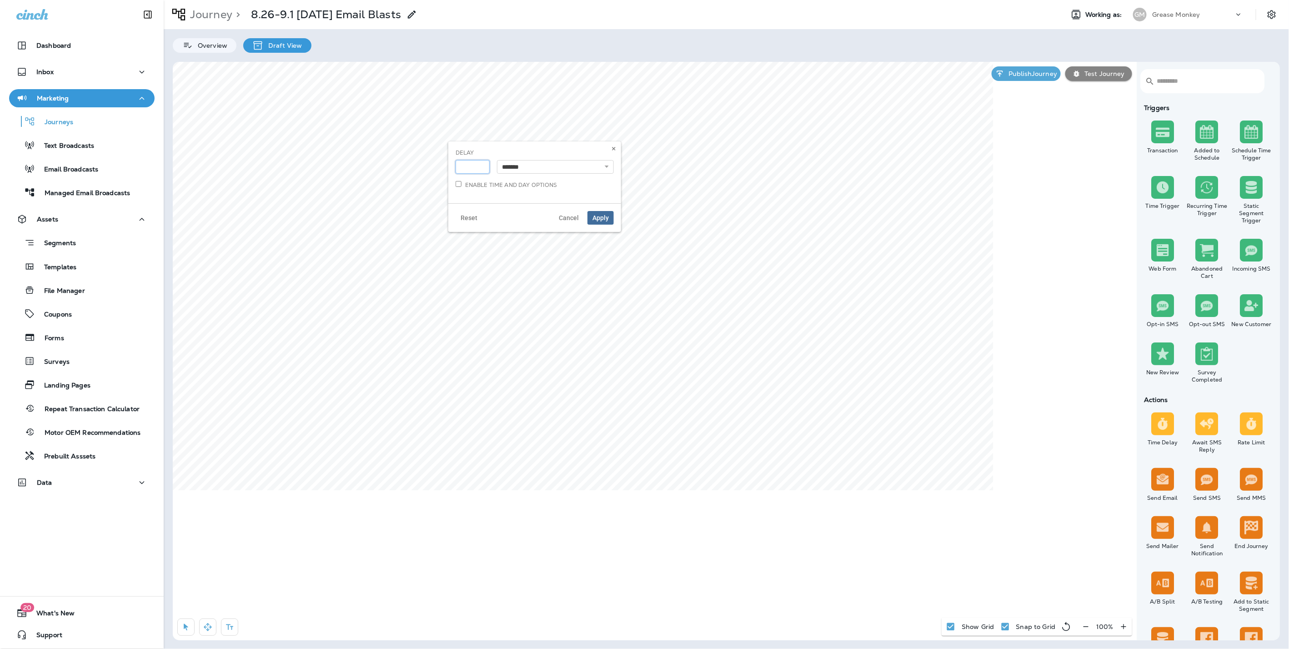
type input "*"
click at [543, 168] on select "**********" at bounding box center [555, 167] width 117 height 14
select select "****"
click at [497, 160] on select "**********" at bounding box center [555, 167] width 117 height 14
click at [599, 216] on span "Apply" at bounding box center [601, 218] width 16 height 6
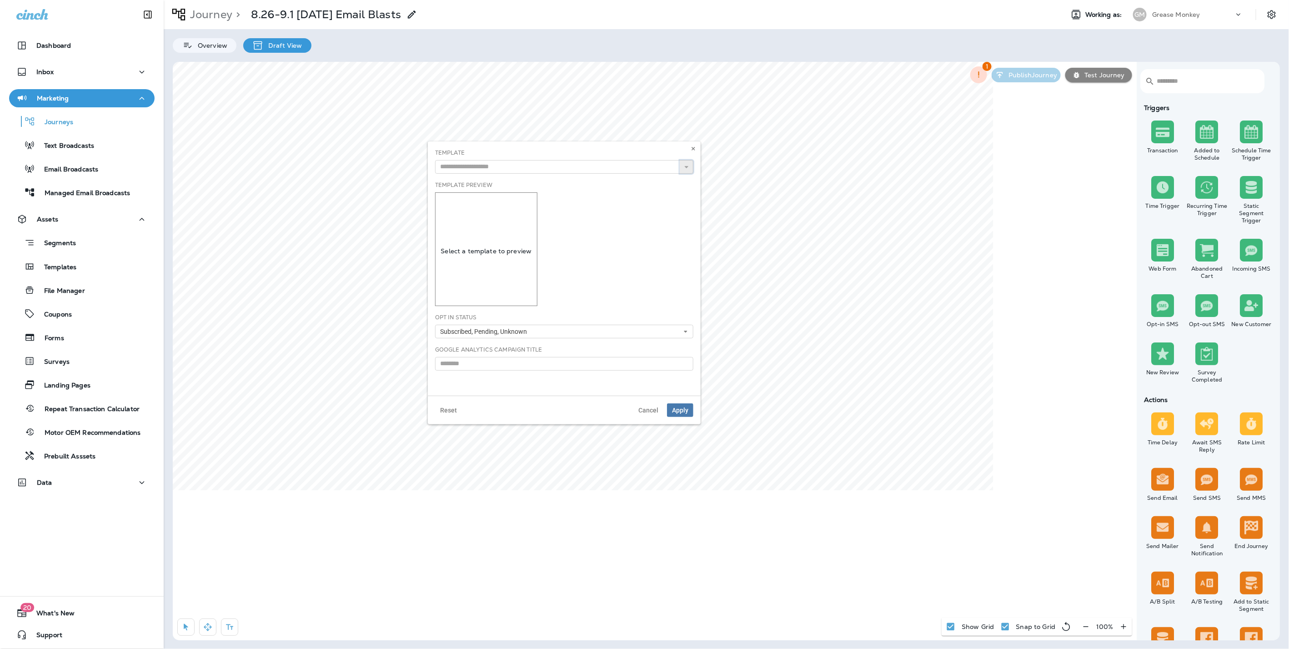
click at [686, 171] on button "button" at bounding box center [687, 167] width 14 height 14
click at [596, 165] on input "text" at bounding box center [564, 167] width 258 height 14
type input "**********"
click at [551, 179] on div "**********" at bounding box center [564, 268] width 273 height 254
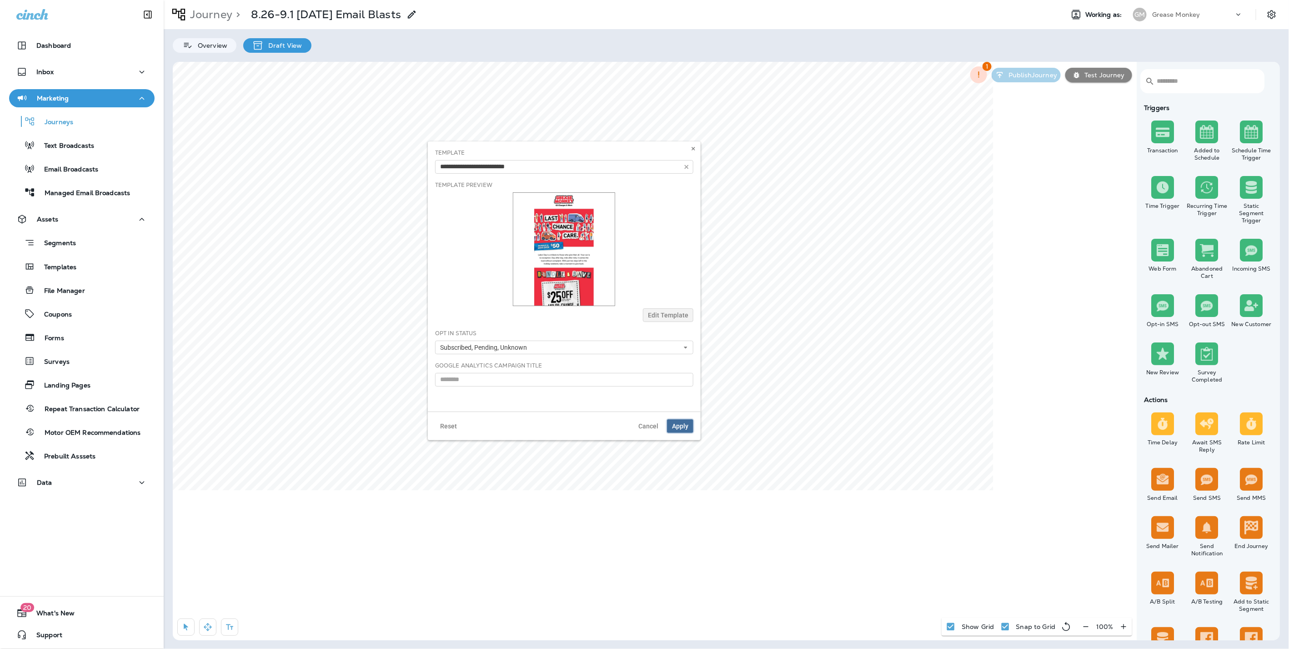
click at [674, 423] on span "Apply" at bounding box center [680, 426] width 16 height 6
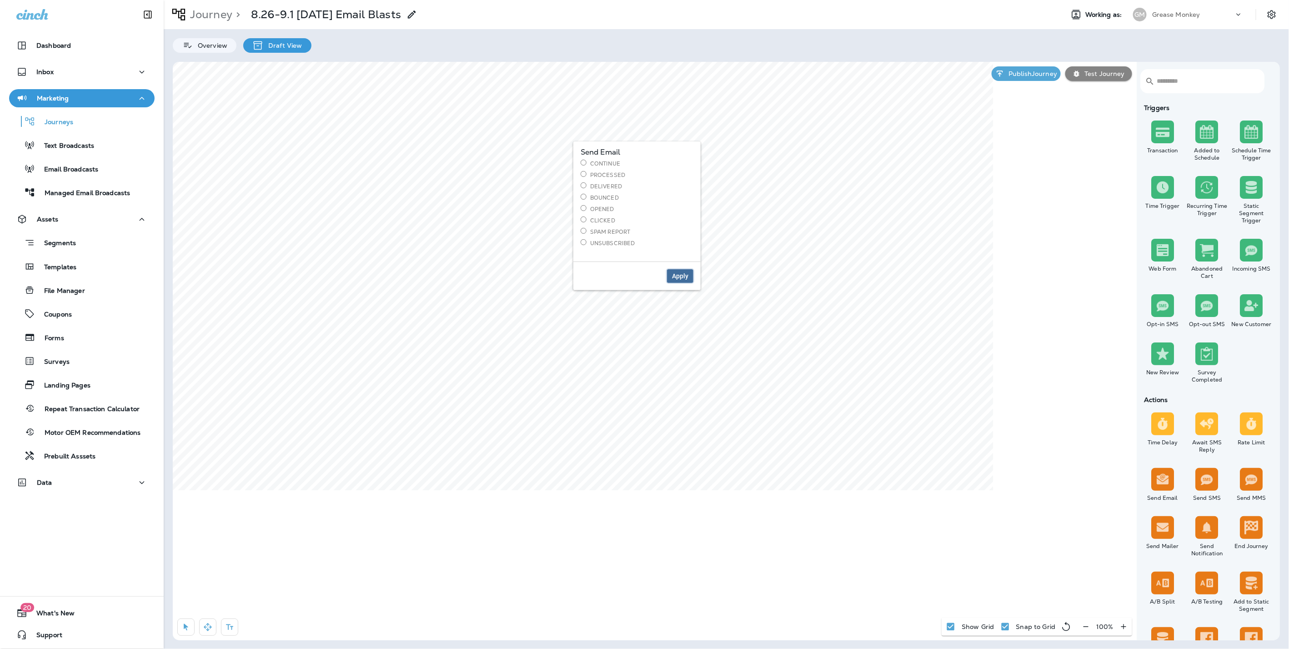
click at [677, 278] on span "Apply" at bounding box center [680, 276] width 16 height 6
click at [849, 167] on button "button" at bounding box center [846, 167] width 14 height 14
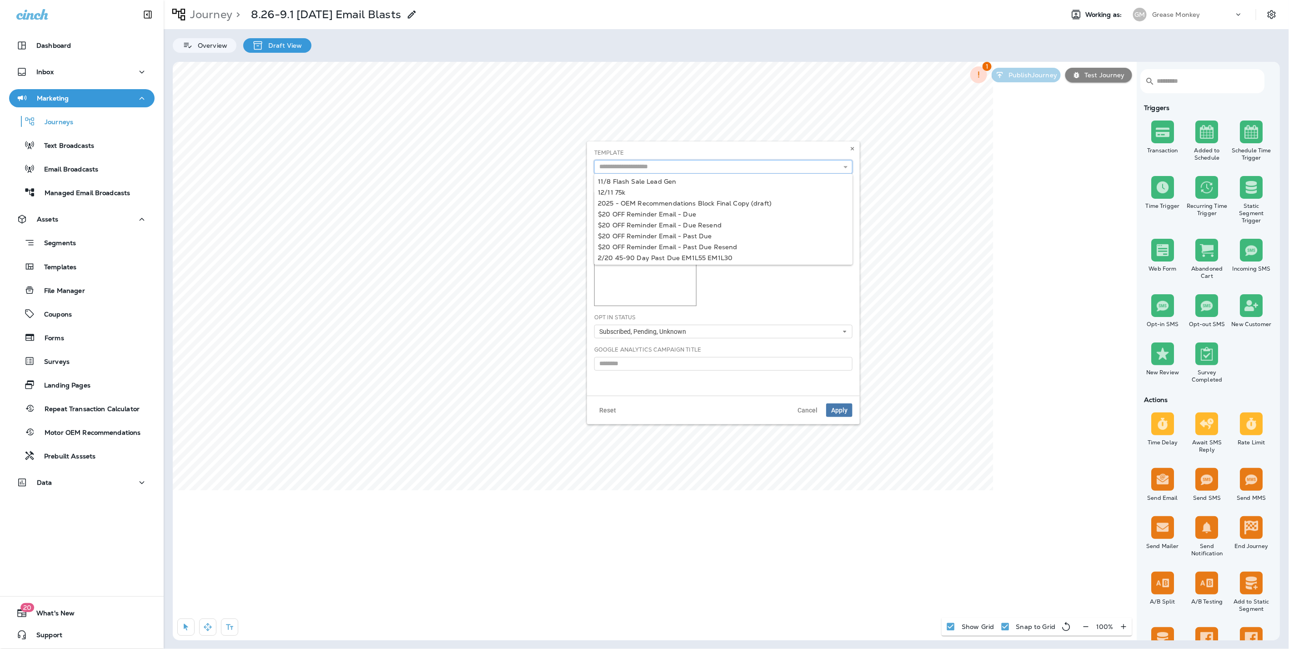
click at [752, 165] on input "text" at bounding box center [723, 167] width 258 height 14
type input "**********"
click at [672, 180] on div "**********" at bounding box center [723, 268] width 273 height 254
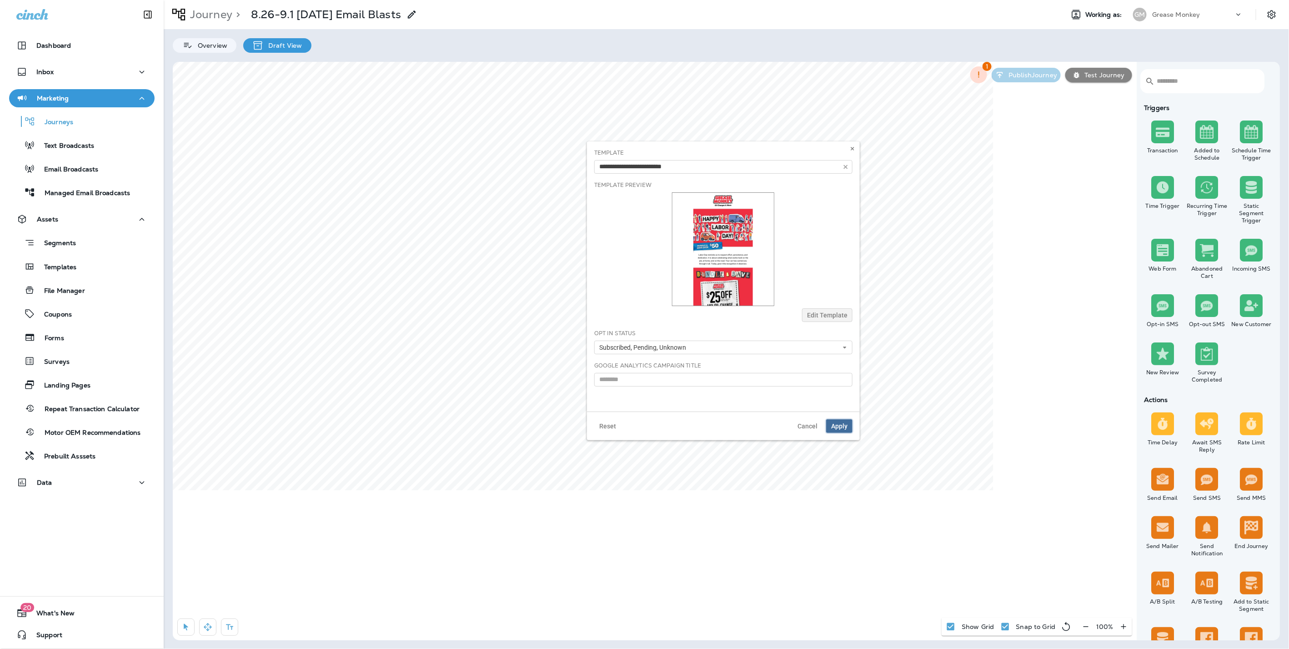
click at [839, 425] on span "Apply" at bounding box center [839, 426] width 16 height 6
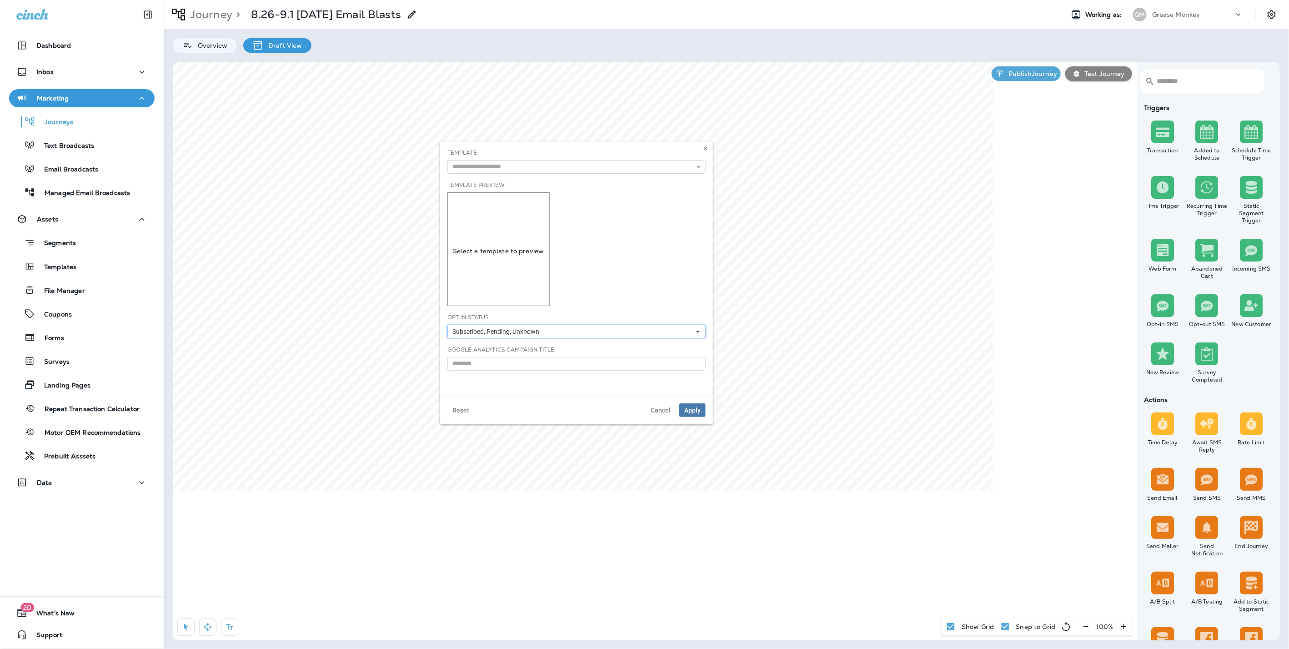
click at [531, 332] on span "Subscribed, Pending, Unknown" at bounding box center [497, 332] width 90 height 8
click at [705, 148] on use at bounding box center [705, 149] width 3 height 4
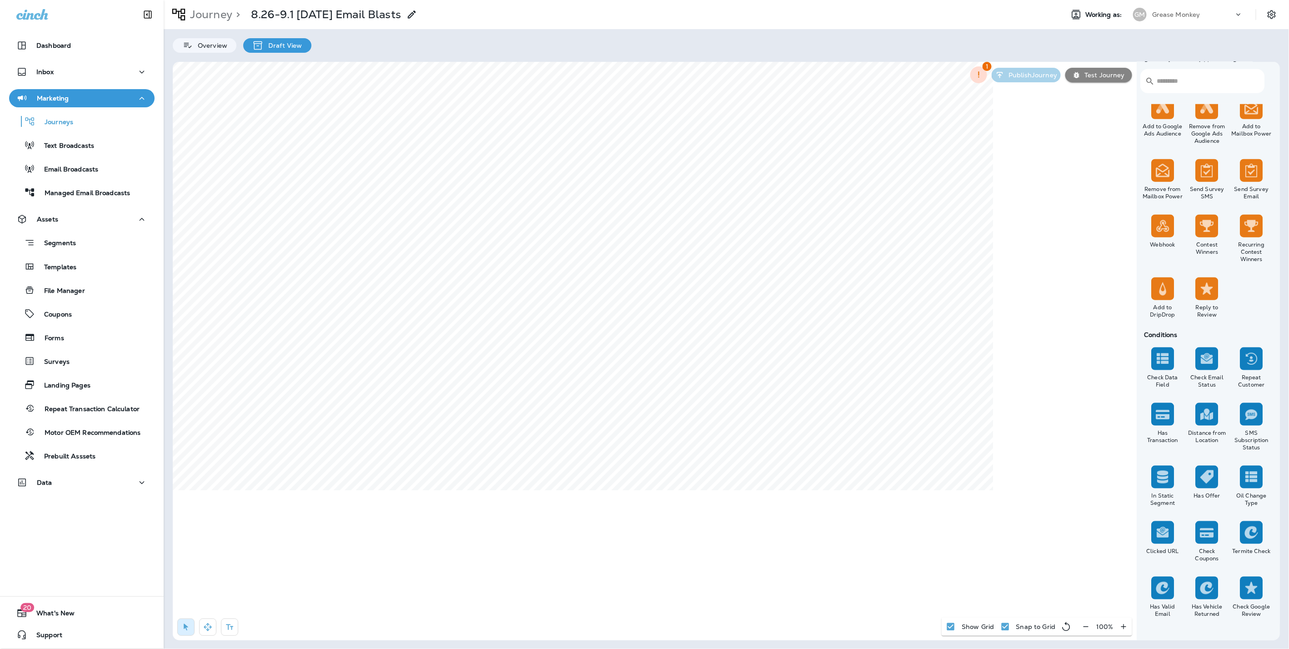
scroll to position [595, 0]
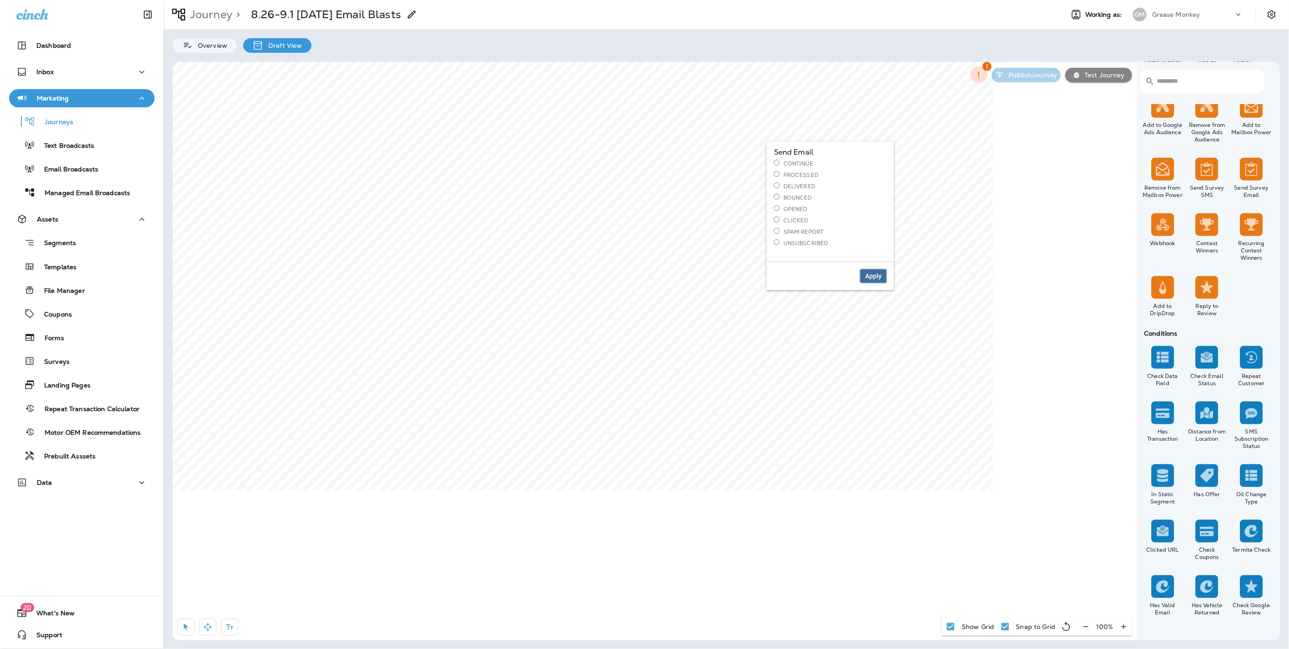
click at [877, 273] on span "Apply" at bounding box center [873, 276] width 16 height 6
click at [907, 161] on select "**********" at bounding box center [910, 167] width 158 height 14
select select "**********"
click at [831, 160] on select "**********" at bounding box center [910, 167] width 158 height 14
click at [986, 235] on button "Apply" at bounding box center [976, 235] width 26 height 14
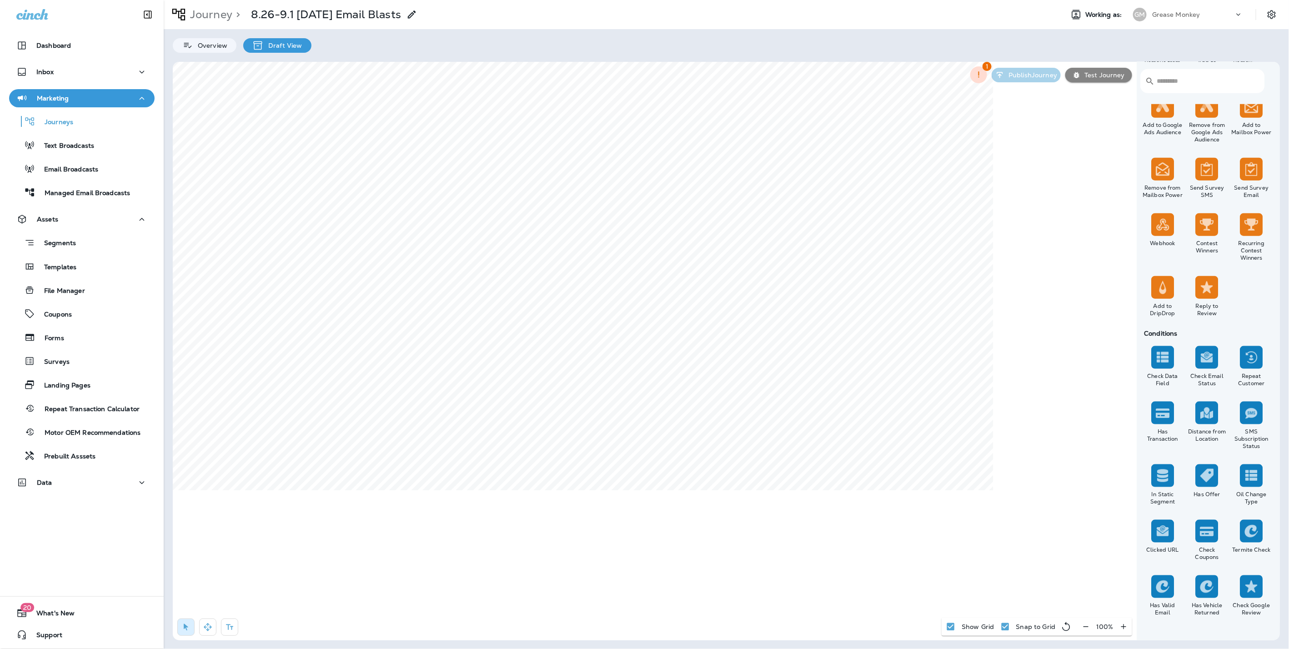
select select "****"
click at [655, 216] on span "Cancel" at bounding box center [652, 218] width 20 height 6
click at [698, 249] on icon at bounding box center [696, 250] width 5 height 5
click at [650, 305] on span "Cancel" at bounding box center [652, 305] width 20 height 6
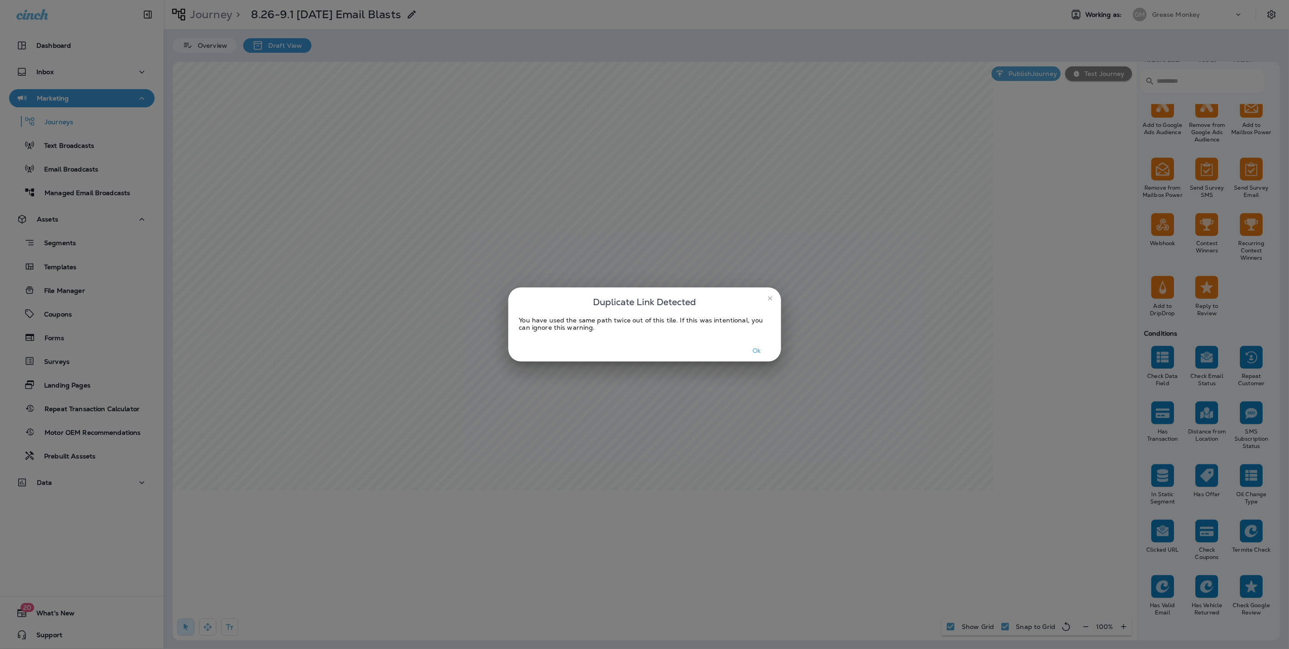
click at [757, 346] on button "Ok" at bounding box center [757, 351] width 34 height 14
click at [757, 348] on button "Ok" at bounding box center [757, 351] width 34 height 14
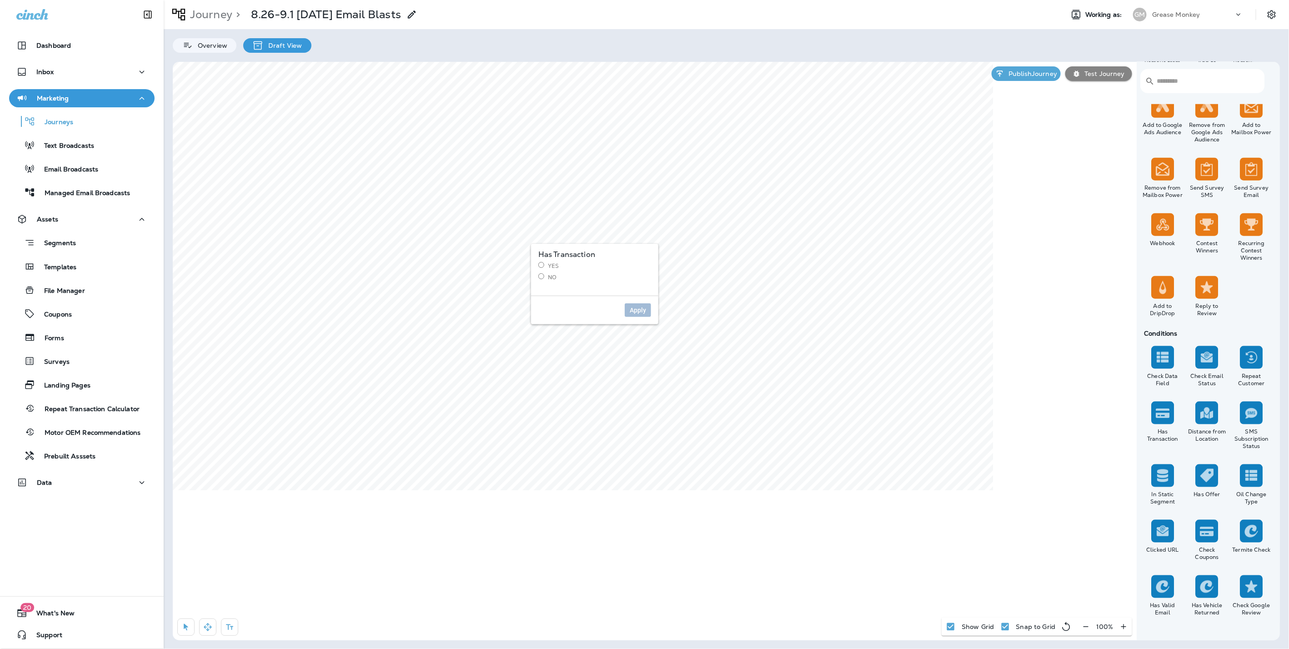
click at [551, 276] on label "No" at bounding box center [594, 277] width 113 height 8
click at [649, 313] on button "Apply" at bounding box center [638, 310] width 26 height 14
click at [83, 267] on div "Templates" at bounding box center [82, 267] width 138 height 14
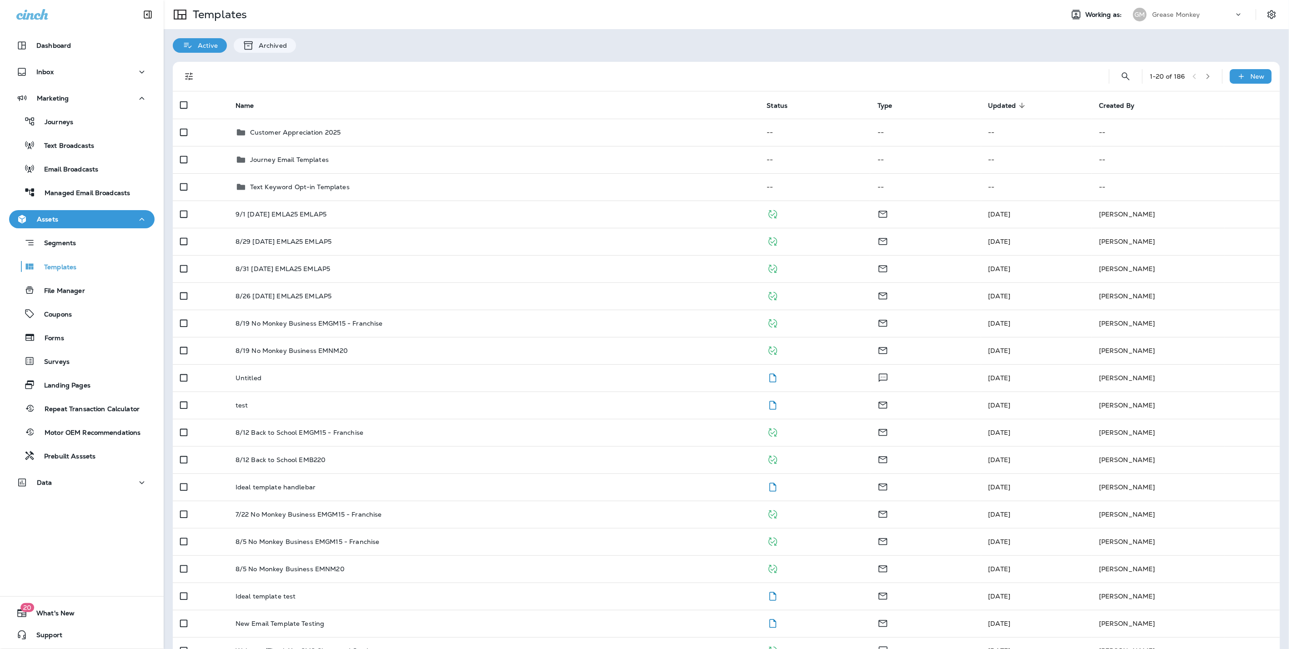
click at [1178, 13] on p "Grease Monkey" at bounding box center [1176, 14] width 48 height 7
type input "****"
click at [1170, 114] on p "Fast Lube Plus" at bounding box center [1164, 117] width 51 height 7
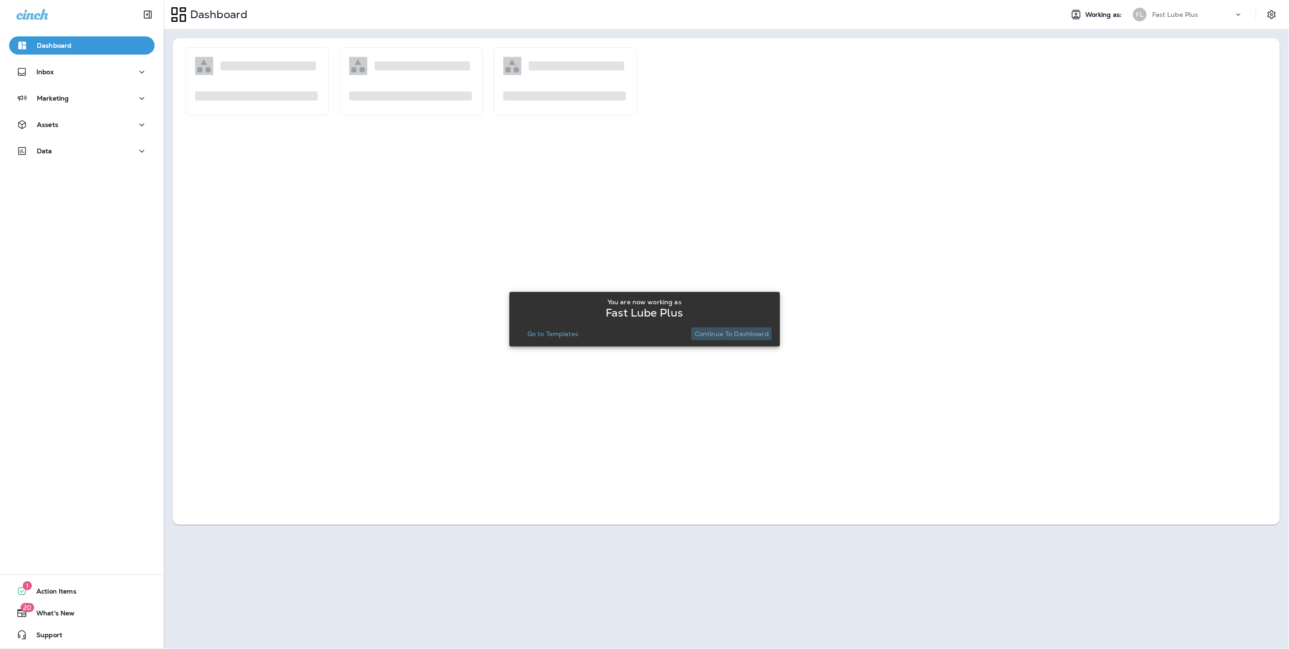
click at [722, 334] on p "Continue to Dashboard" at bounding box center [732, 333] width 74 height 7
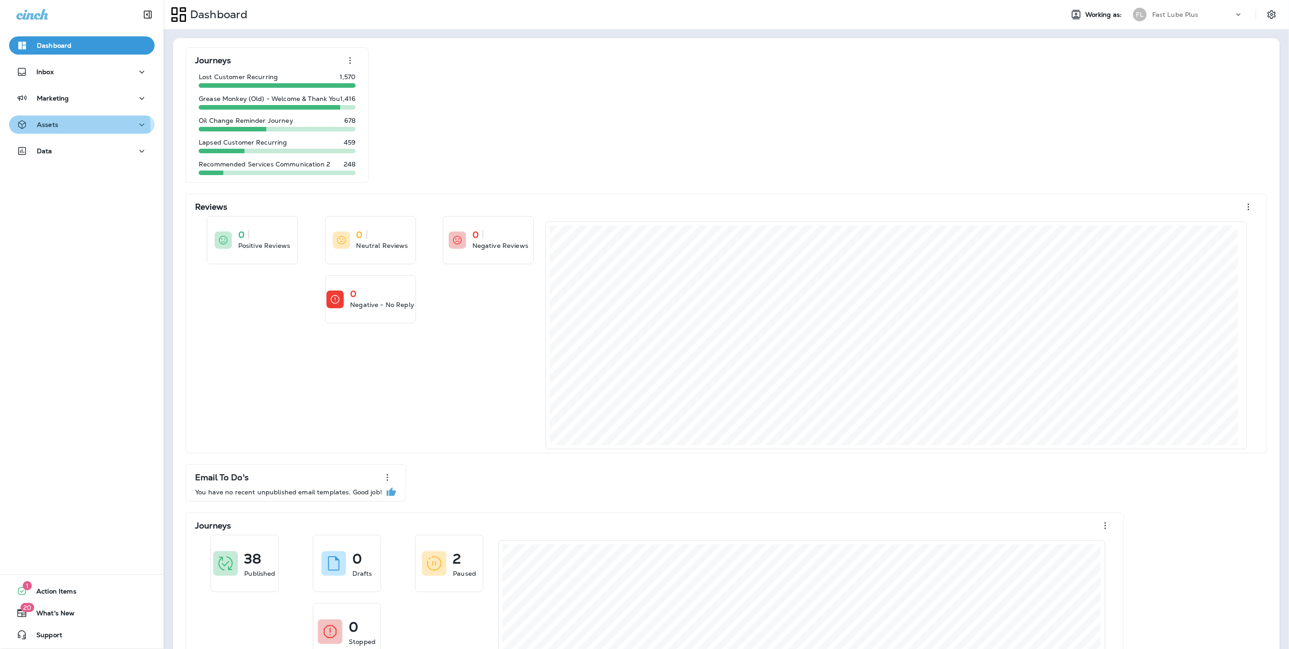
click at [46, 127] on p "Assets" at bounding box center [47, 124] width 21 height 7
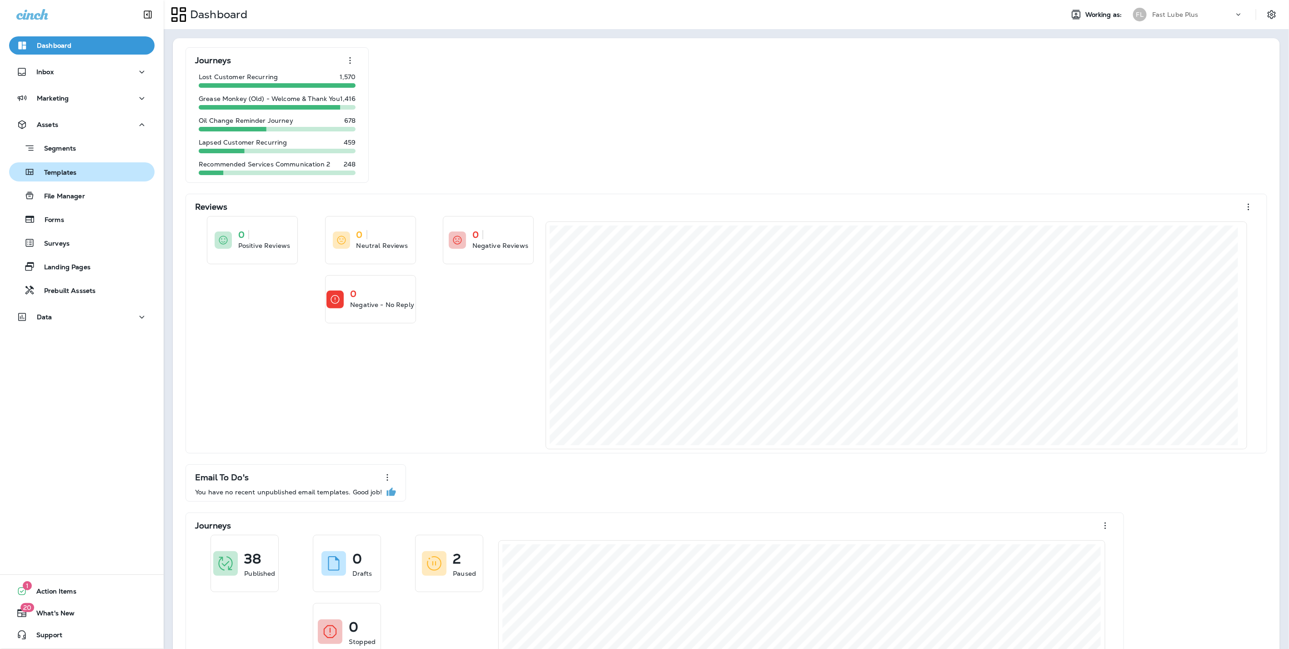
click at [51, 169] on p "Templates" at bounding box center [55, 173] width 41 height 9
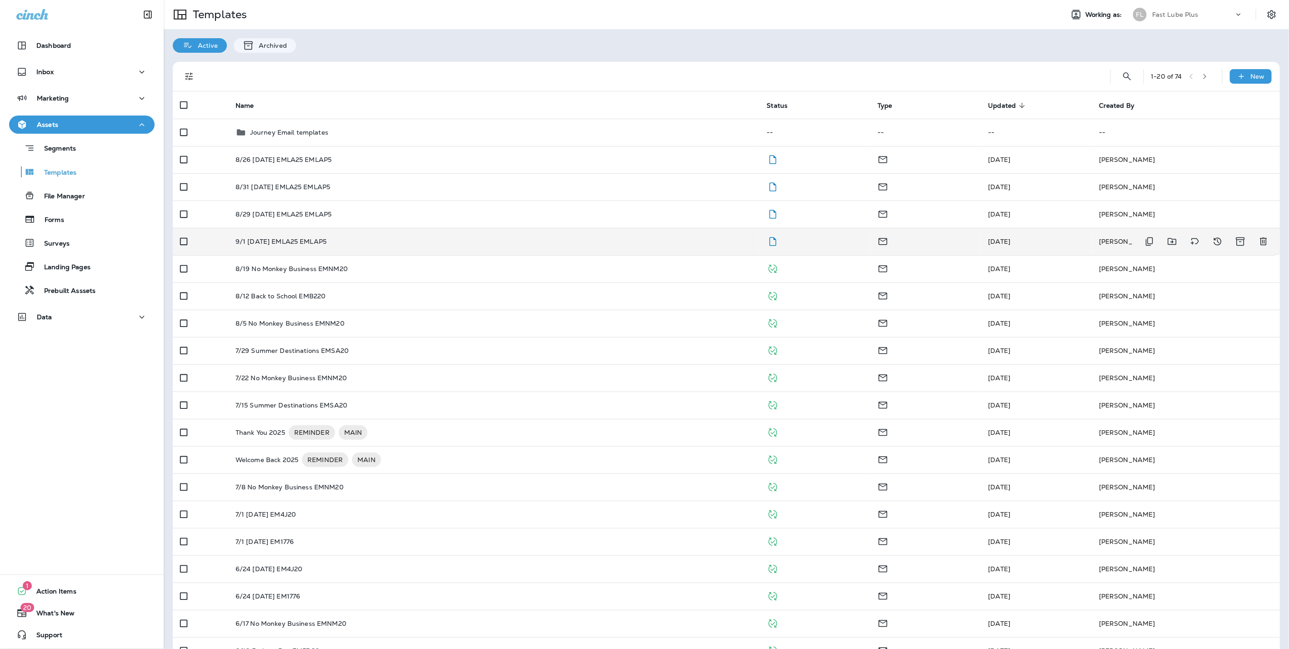
click at [298, 247] on td "9/1 [DATE] EMLA25 EMLAP5" at bounding box center [494, 241] width 532 height 27
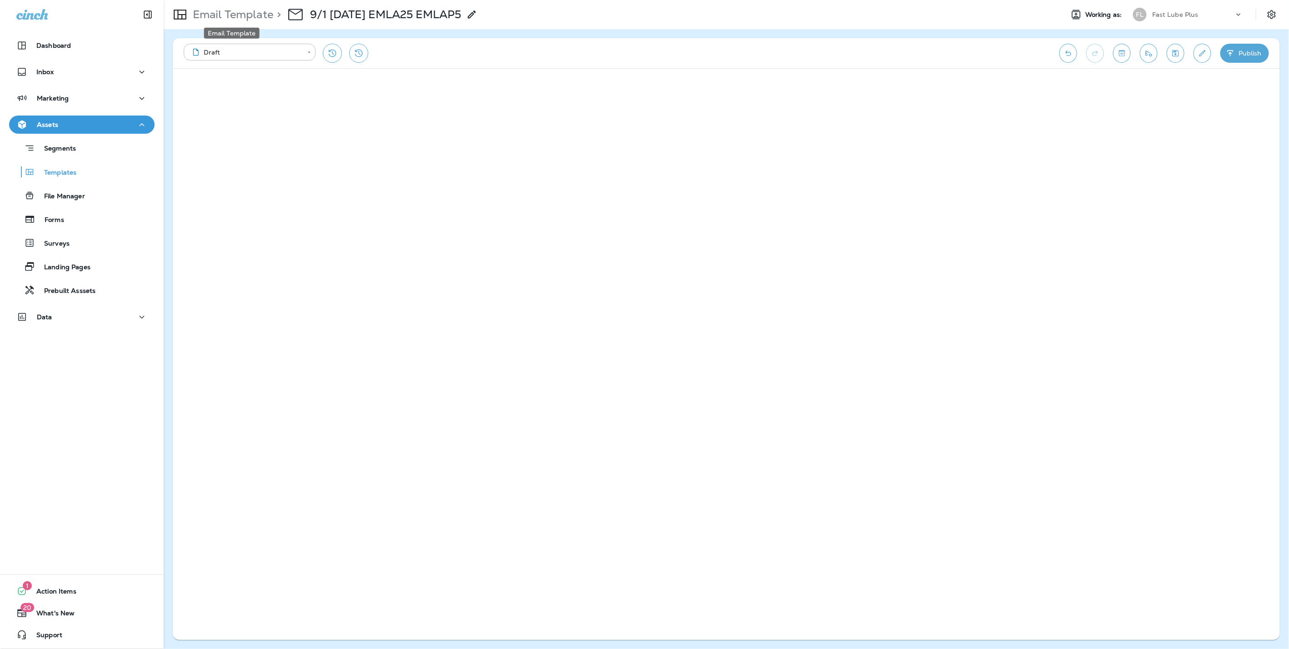
click at [221, 13] on p "Email Template" at bounding box center [231, 15] width 84 height 14
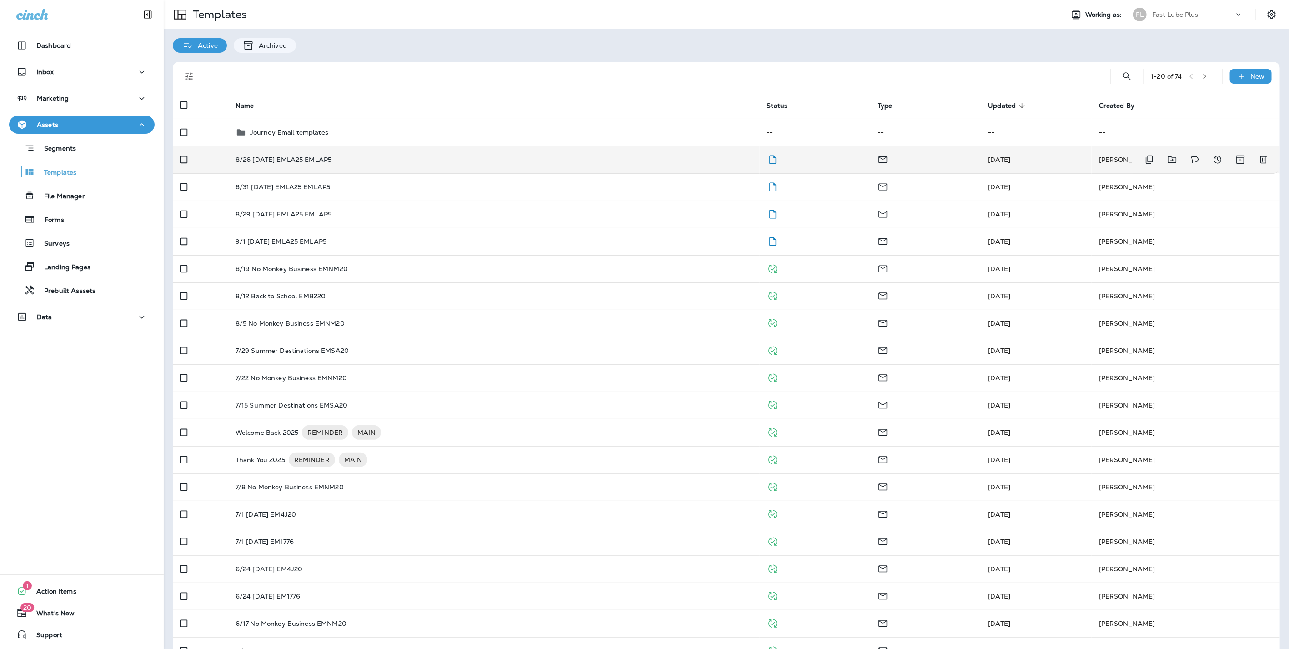
click at [314, 156] on p "8/26 [DATE] EMLA25 EMLAP5" at bounding box center [284, 159] width 96 height 7
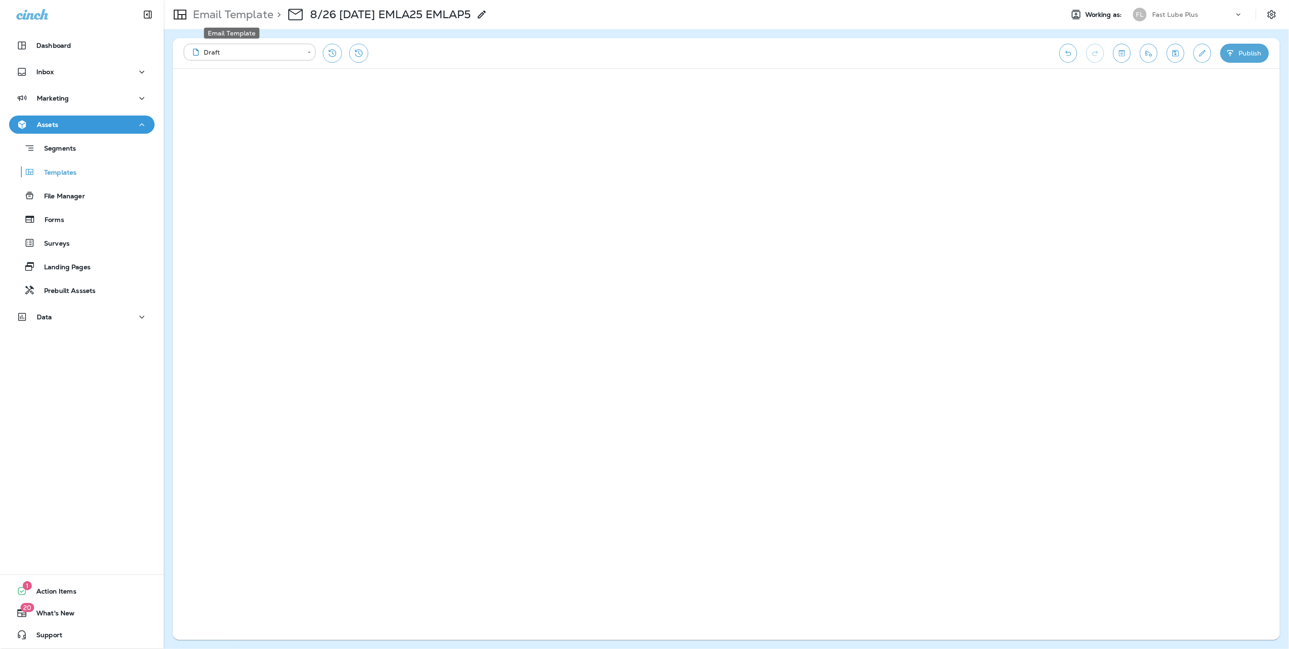
click at [223, 14] on p "Email Template" at bounding box center [231, 15] width 84 height 14
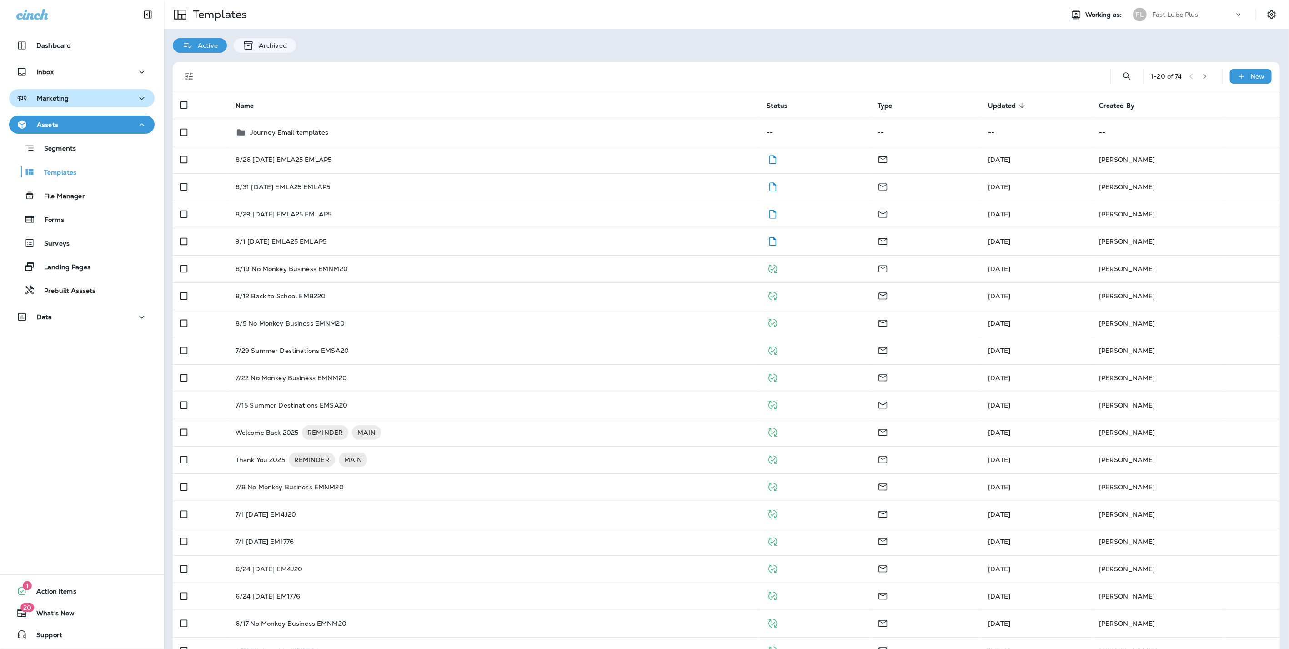
click at [62, 105] on button "Marketing" at bounding box center [82, 98] width 146 height 18
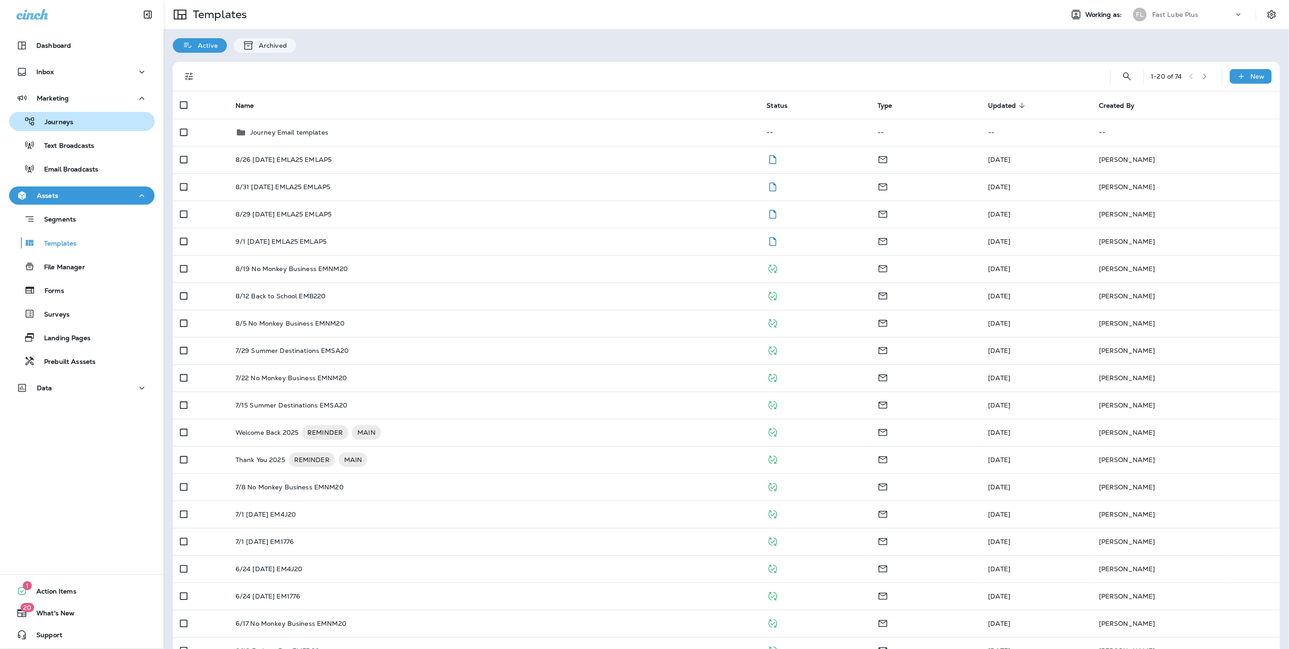
click at [66, 125] on p "Journeys" at bounding box center [54, 122] width 38 height 9
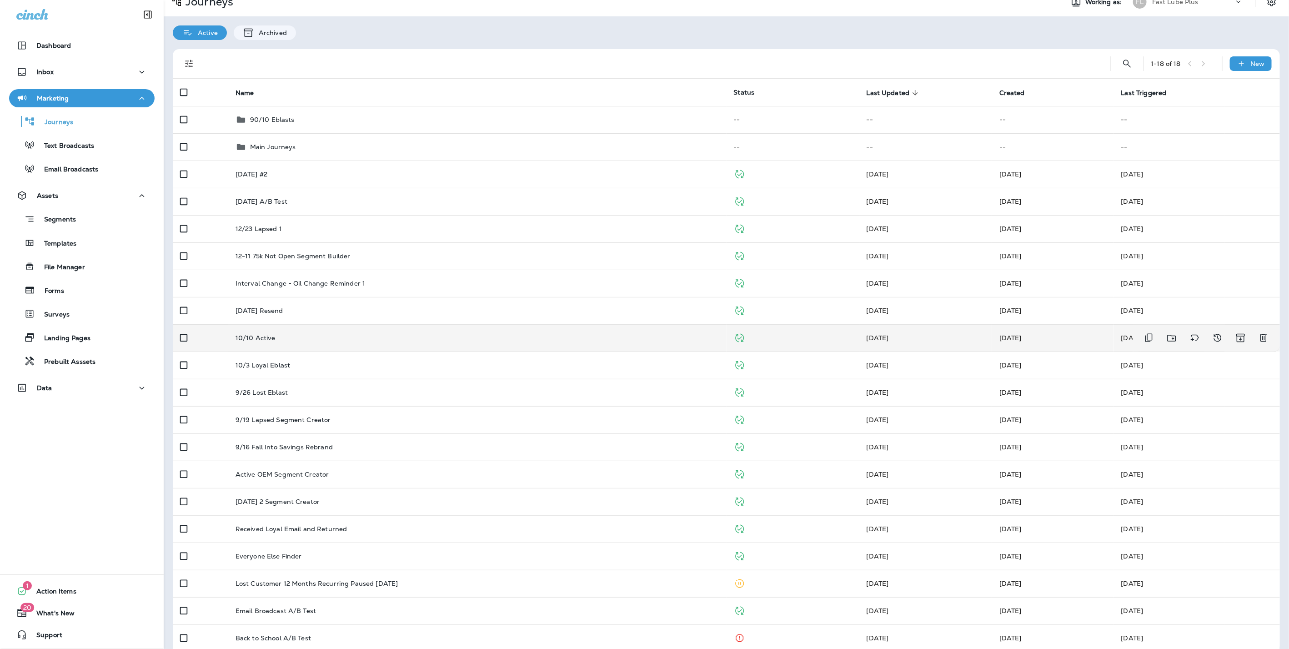
scroll to position [25, 0]
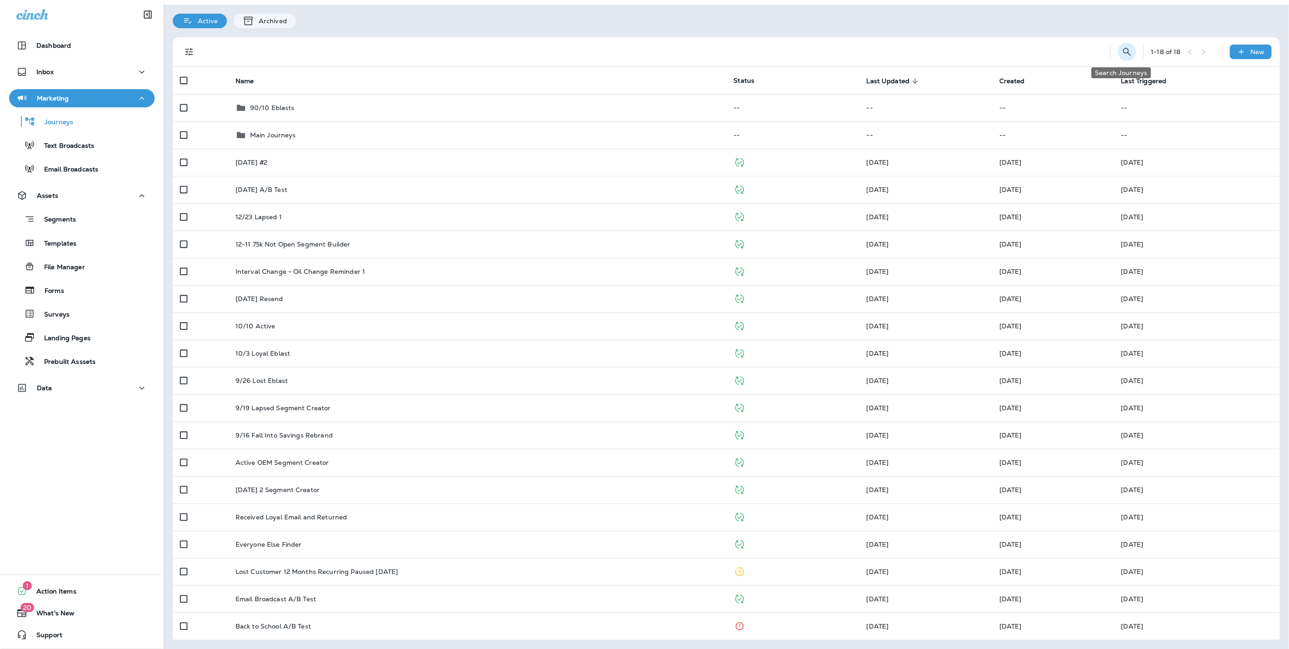
click at [1123, 50] on icon "Search Journeys" at bounding box center [1127, 52] width 8 height 8
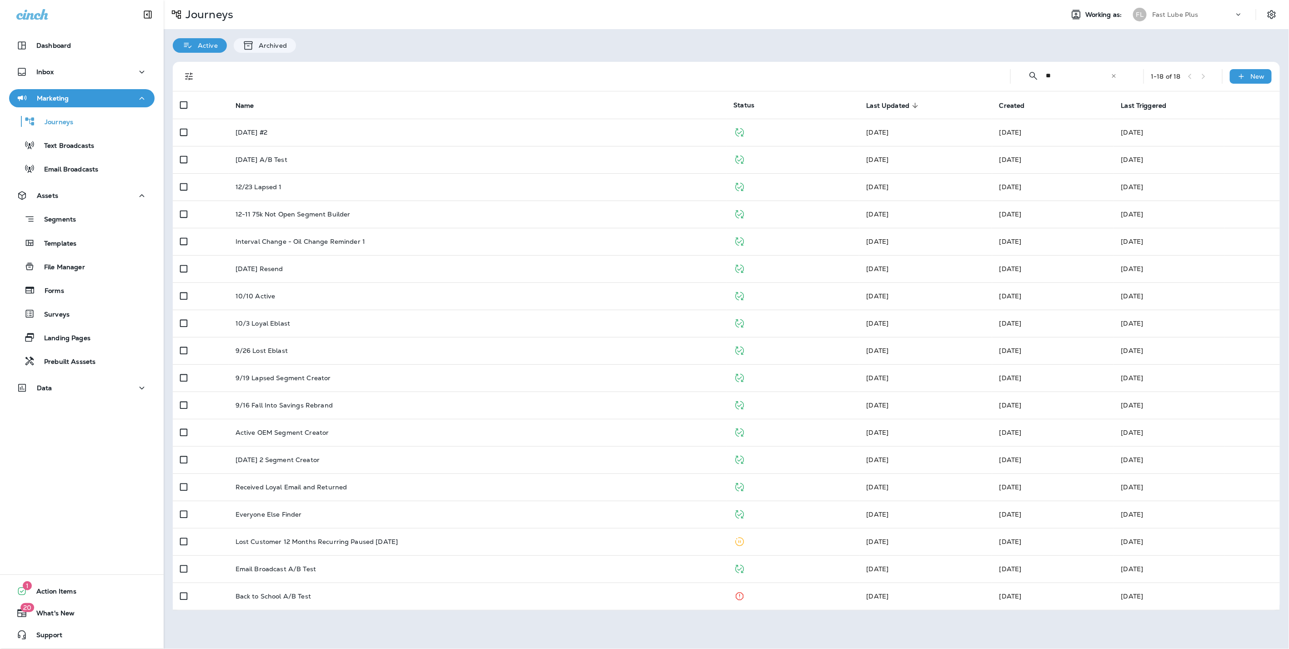
scroll to position [0, 0]
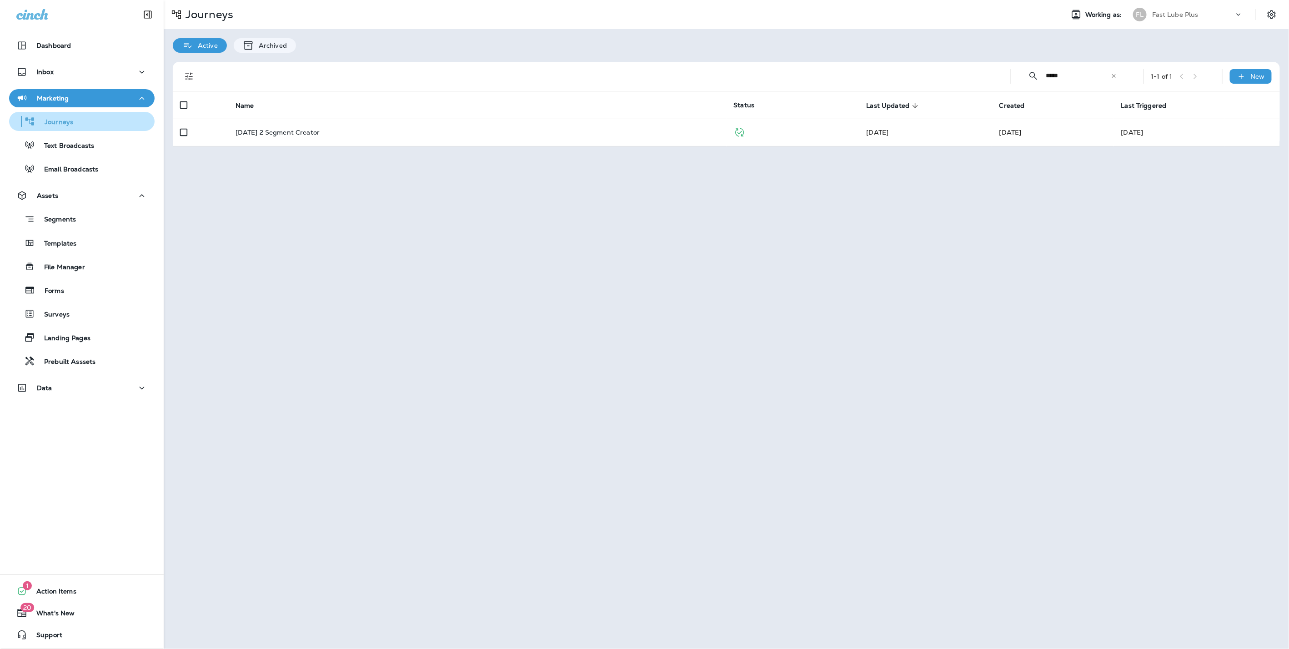
type input "*****"
click at [72, 121] on div "Journeys" at bounding box center [82, 122] width 138 height 14
click at [60, 117] on div "Journeys" at bounding box center [43, 122] width 60 height 14
click at [200, 11] on p "Journeys" at bounding box center [207, 15] width 51 height 14
click at [1202, 13] on div "Fast Lube Plus" at bounding box center [1193, 15] width 82 height 14
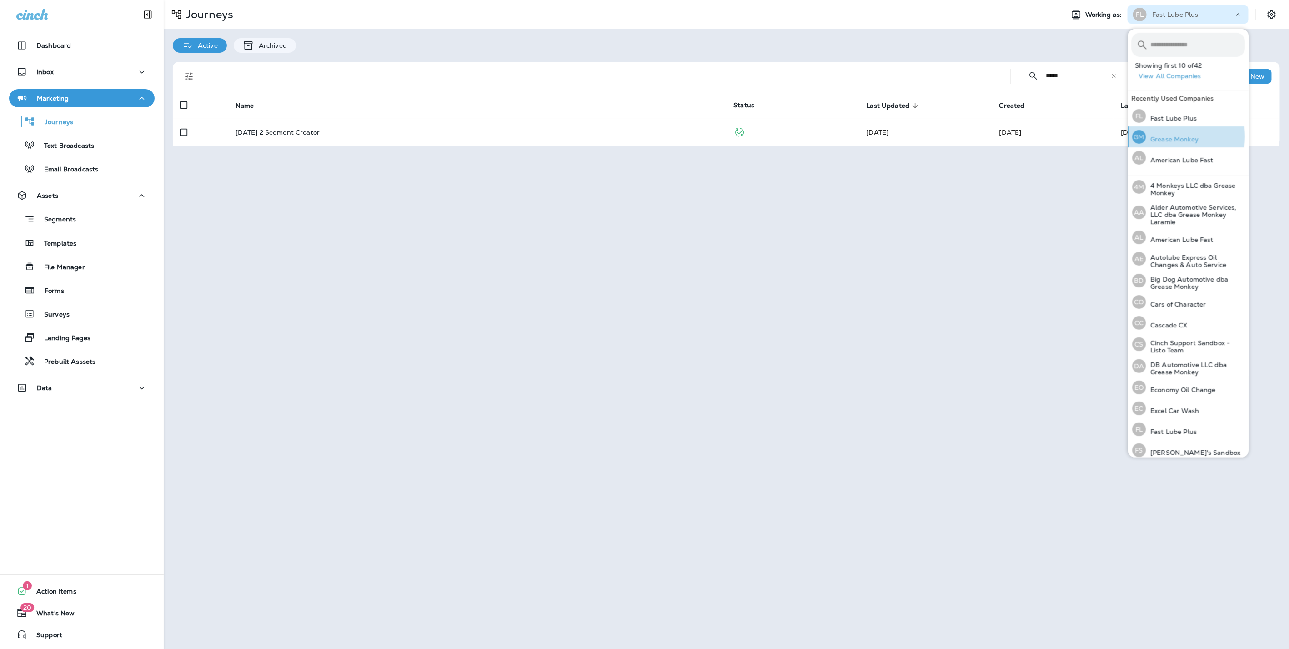
click at [1175, 136] on p "Grease Monkey" at bounding box center [1172, 139] width 53 height 7
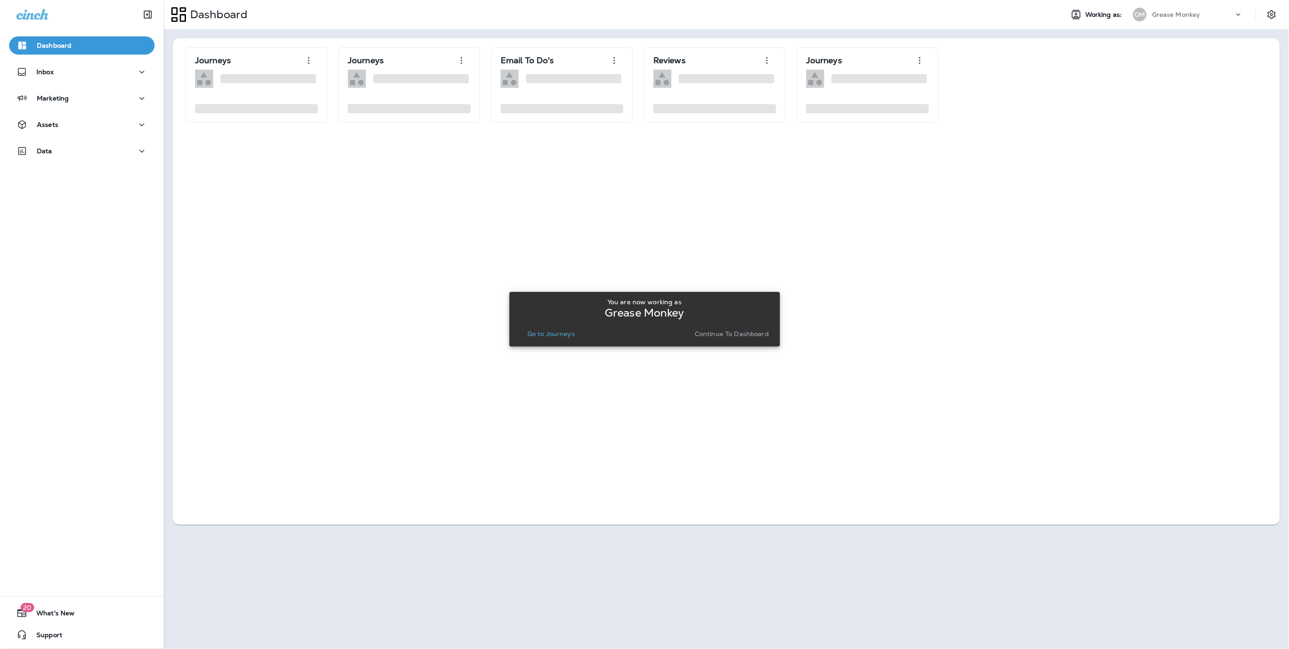
drag, startPoint x: 744, startPoint y: 333, endPoint x: 710, endPoint y: 325, distance: 35.2
click at [744, 333] on p "Continue to Dashboard" at bounding box center [732, 333] width 74 height 7
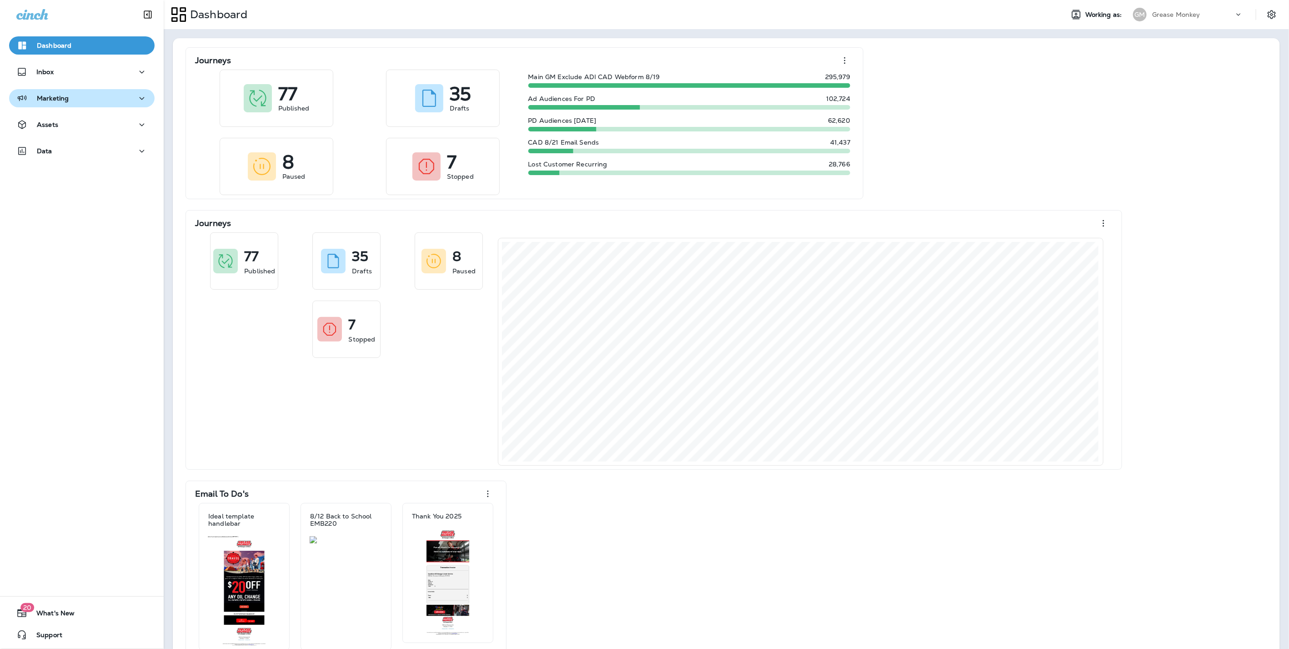
click at [43, 97] on p "Marketing" at bounding box center [53, 98] width 32 height 7
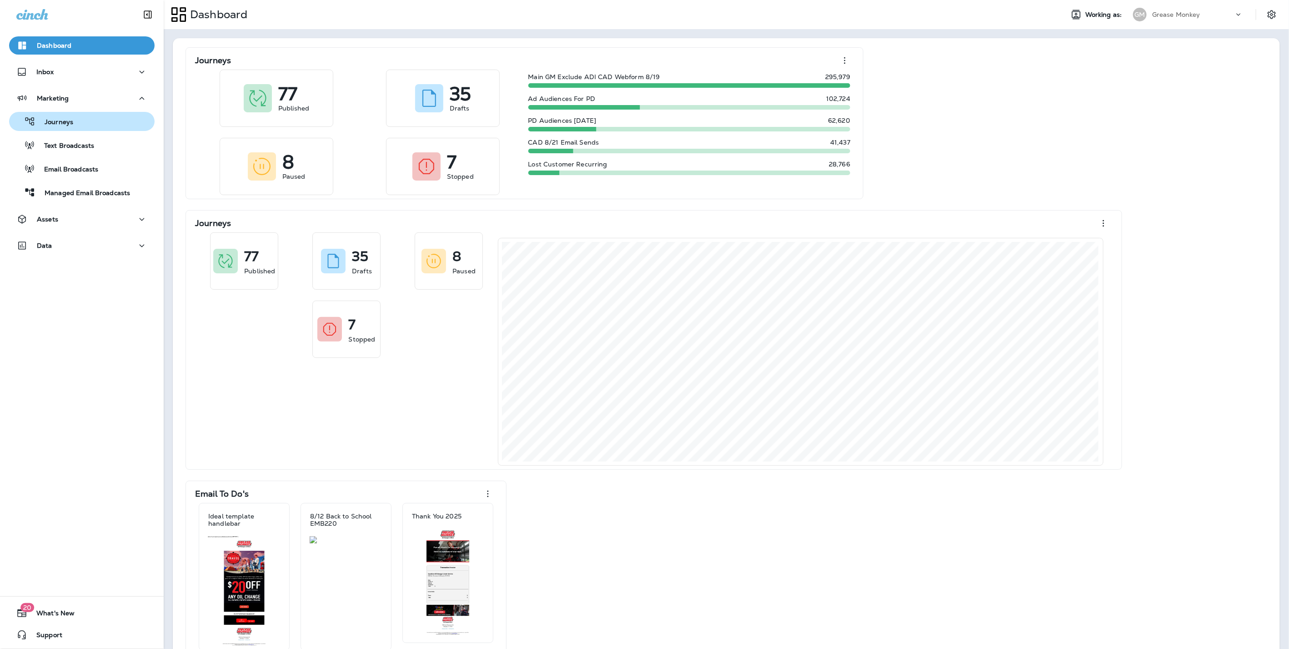
click at [72, 120] on div "Journeys" at bounding box center [82, 122] width 138 height 14
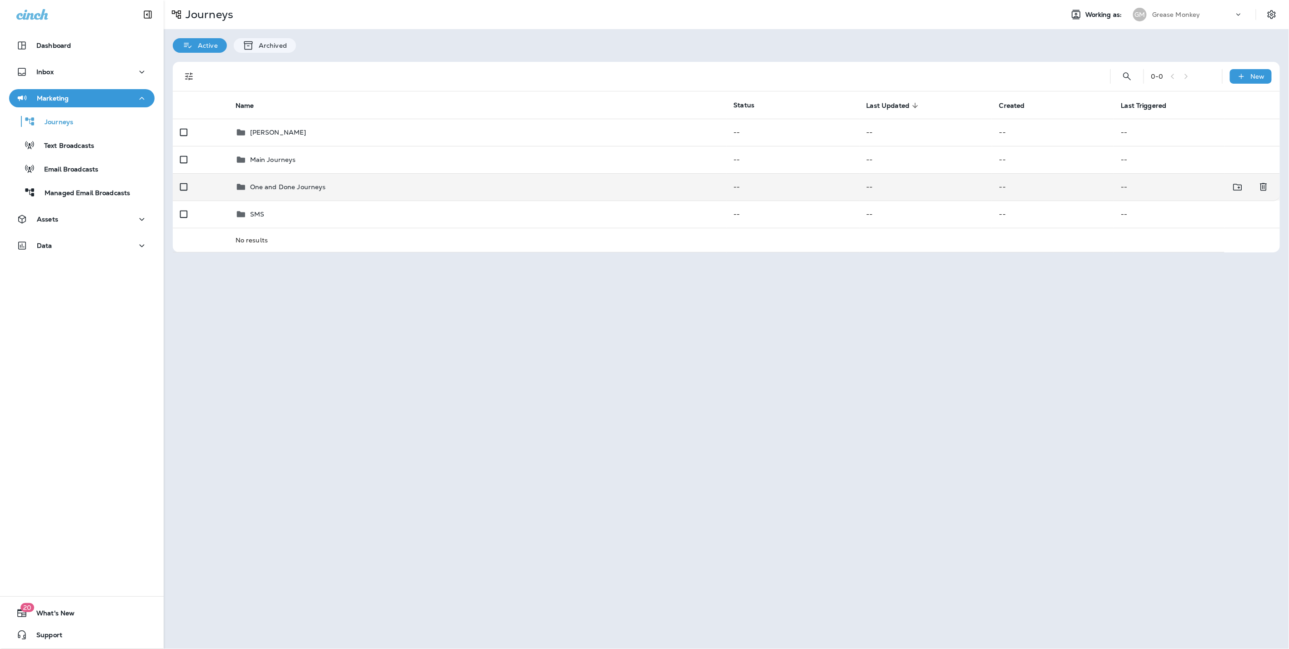
click at [282, 183] on p "One and Done Journeys" at bounding box center [288, 186] width 76 height 7
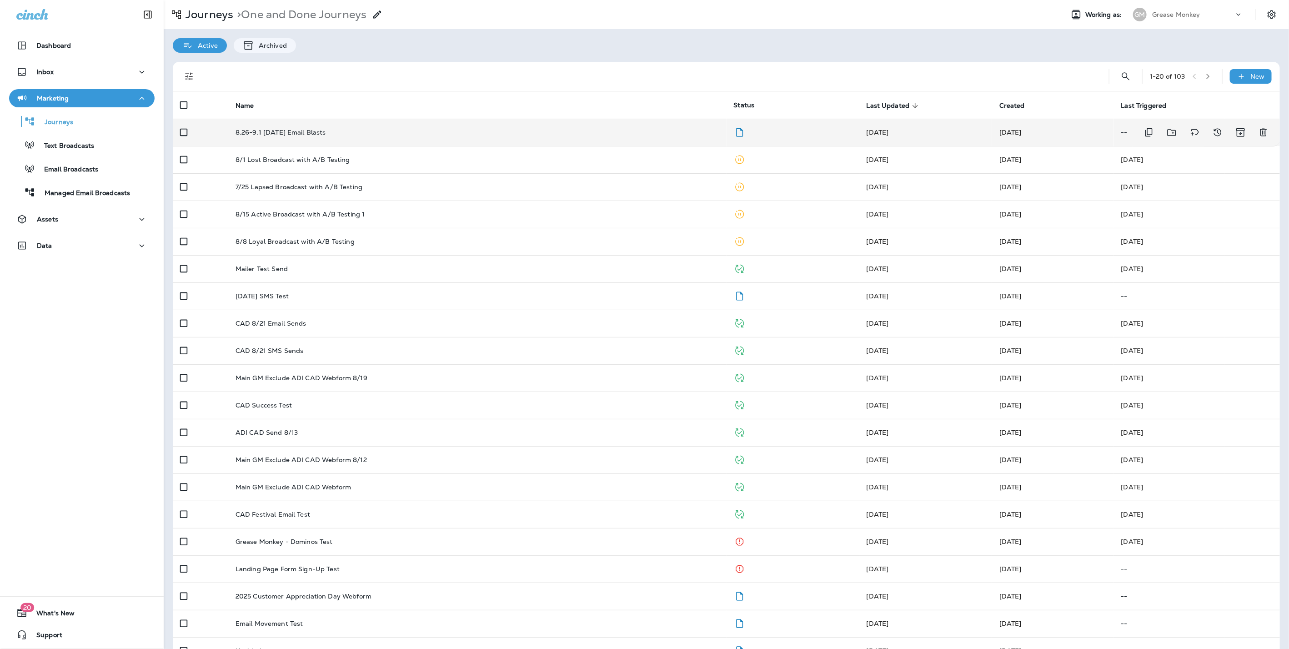
click at [326, 131] on p "8.26-9.1 [DATE] Email Blasts" at bounding box center [281, 132] width 90 height 7
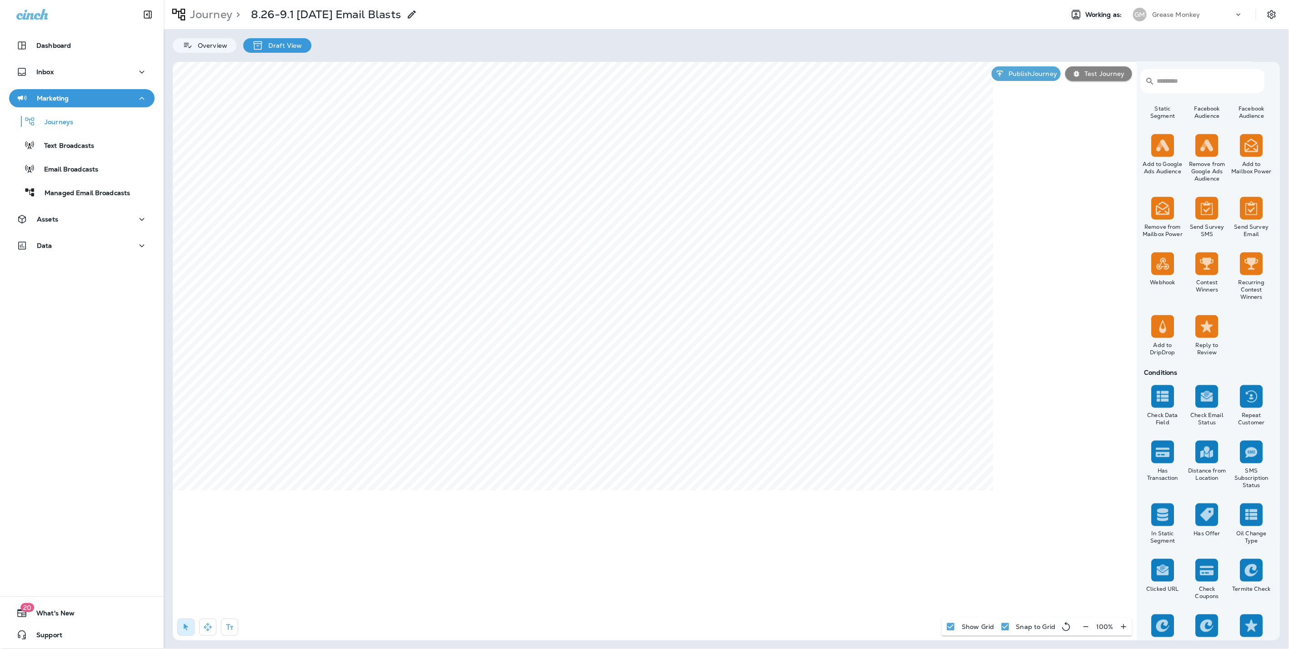
scroll to position [595, 0]
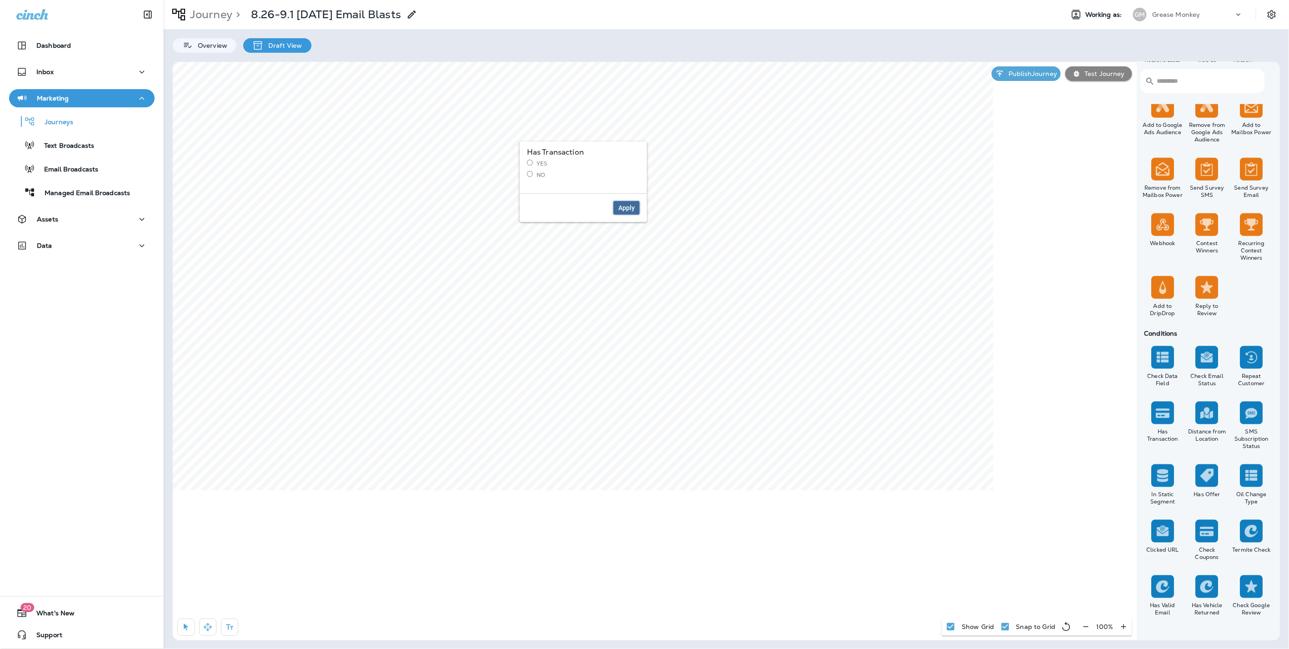
click at [628, 205] on span "Apply" at bounding box center [626, 208] width 16 height 6
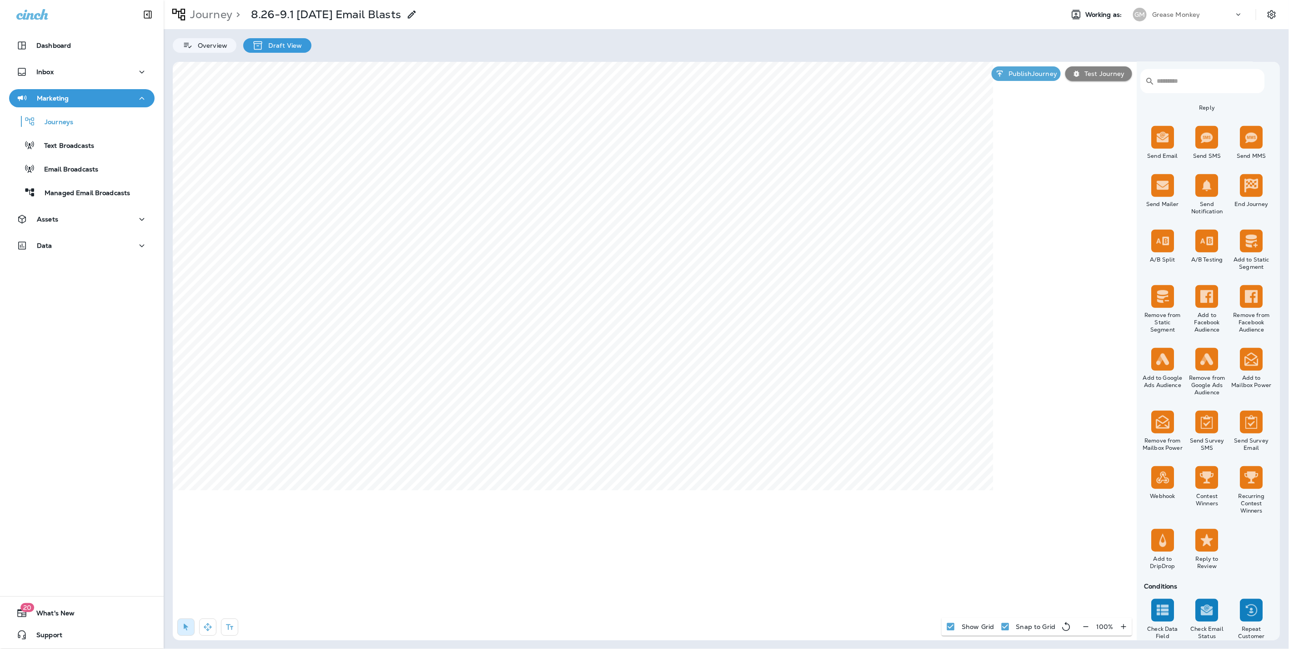
scroll to position [191, 0]
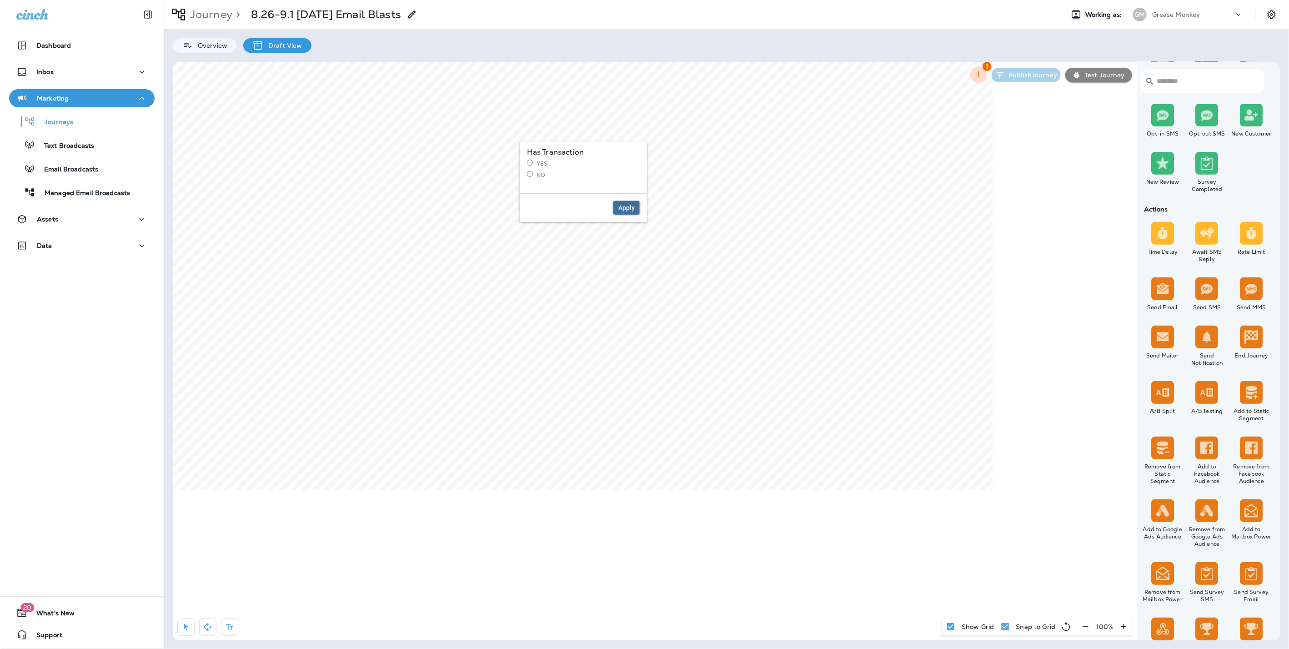
click at [627, 210] on span "Apply" at bounding box center [626, 208] width 16 height 6
click at [564, 268] on select "**********" at bounding box center [606, 269] width 158 height 14
select select "*******"
click at [527, 262] on select "**********" at bounding box center [606, 269] width 158 height 14
click at [563, 301] on input "text" at bounding box center [606, 302] width 158 height 14
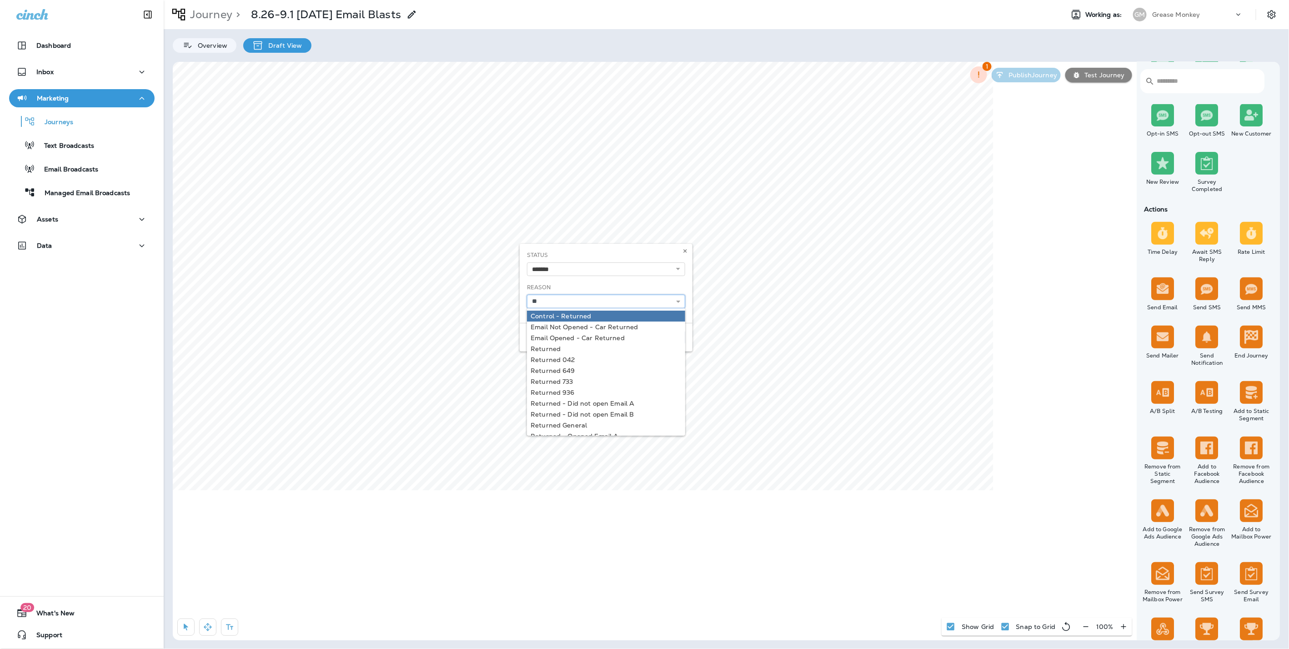
type input "*"
type input "**********"
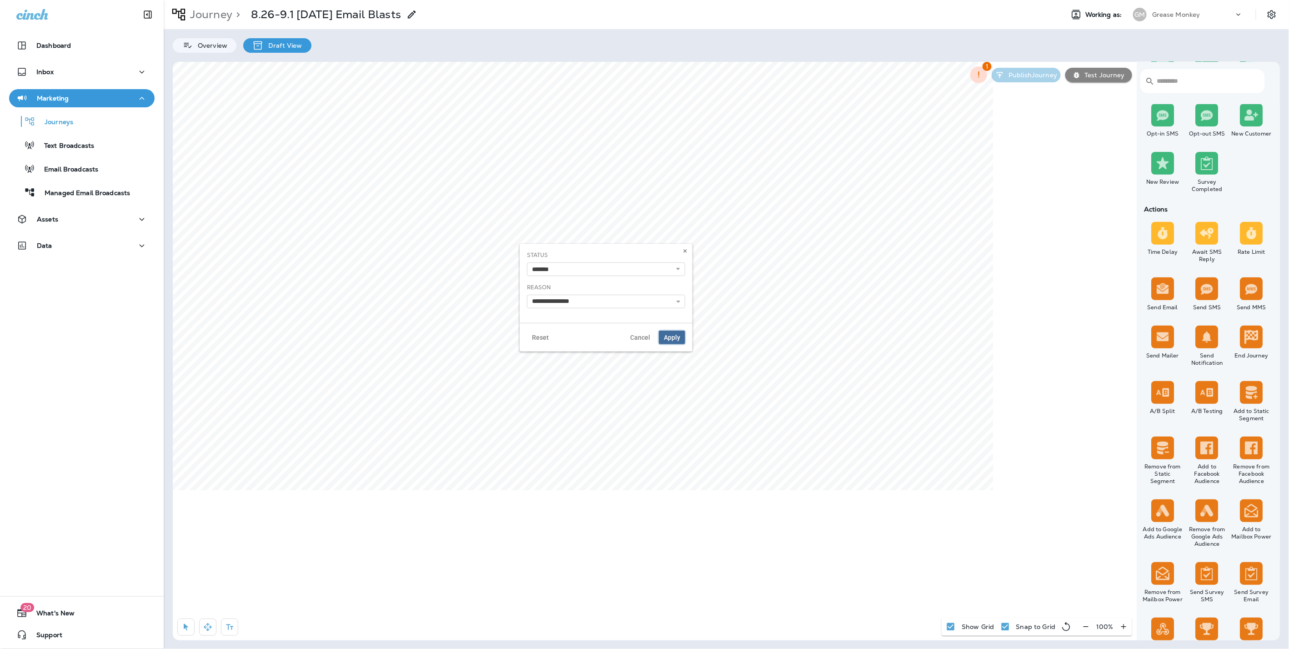
click at [670, 335] on span "Apply" at bounding box center [672, 337] width 16 height 6
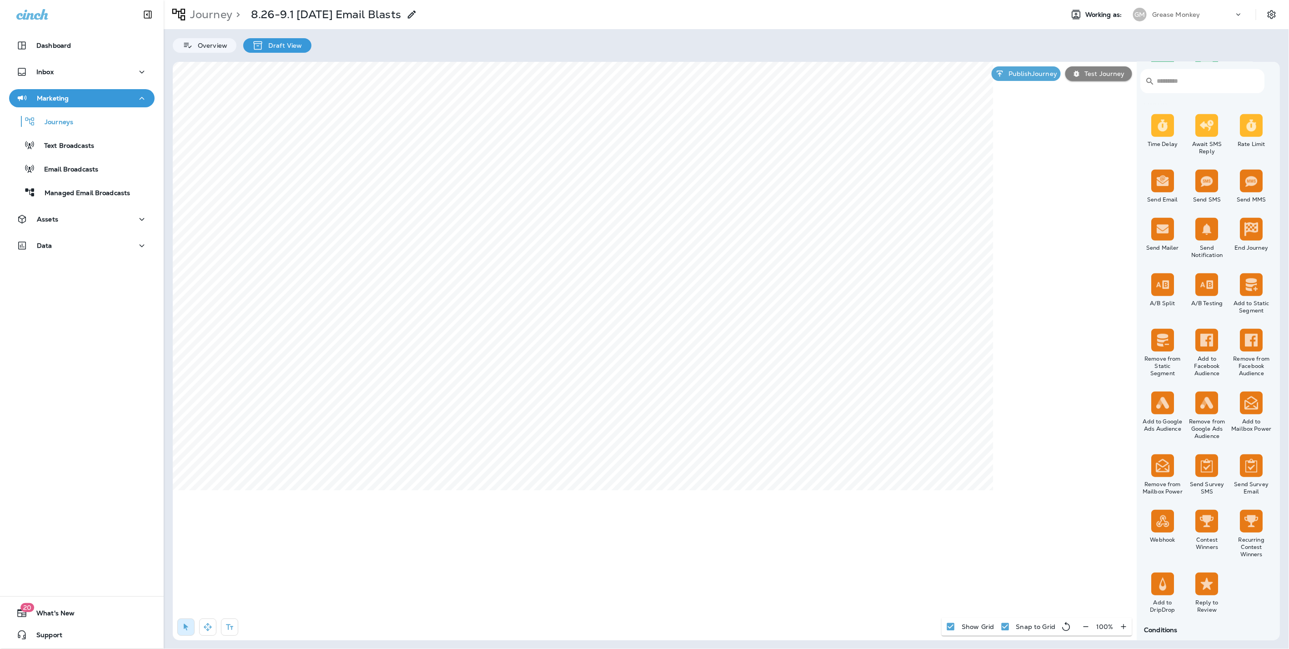
scroll to position [241, 0]
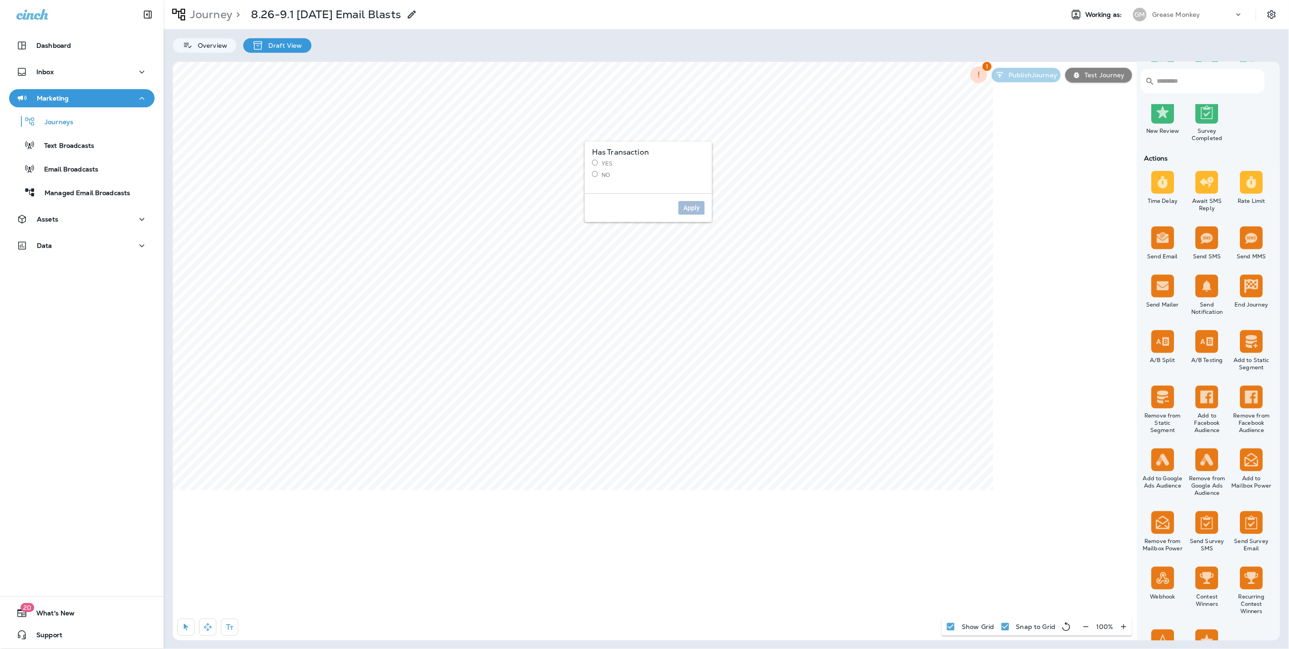
click at [599, 173] on label "No" at bounding box center [648, 175] width 113 height 8
click at [691, 205] on span "Apply" at bounding box center [691, 208] width 16 height 6
click at [693, 207] on span "Apply" at bounding box center [691, 208] width 16 height 6
click at [594, 266] on select "**********" at bounding box center [626, 269] width 158 height 14
select select "*******"
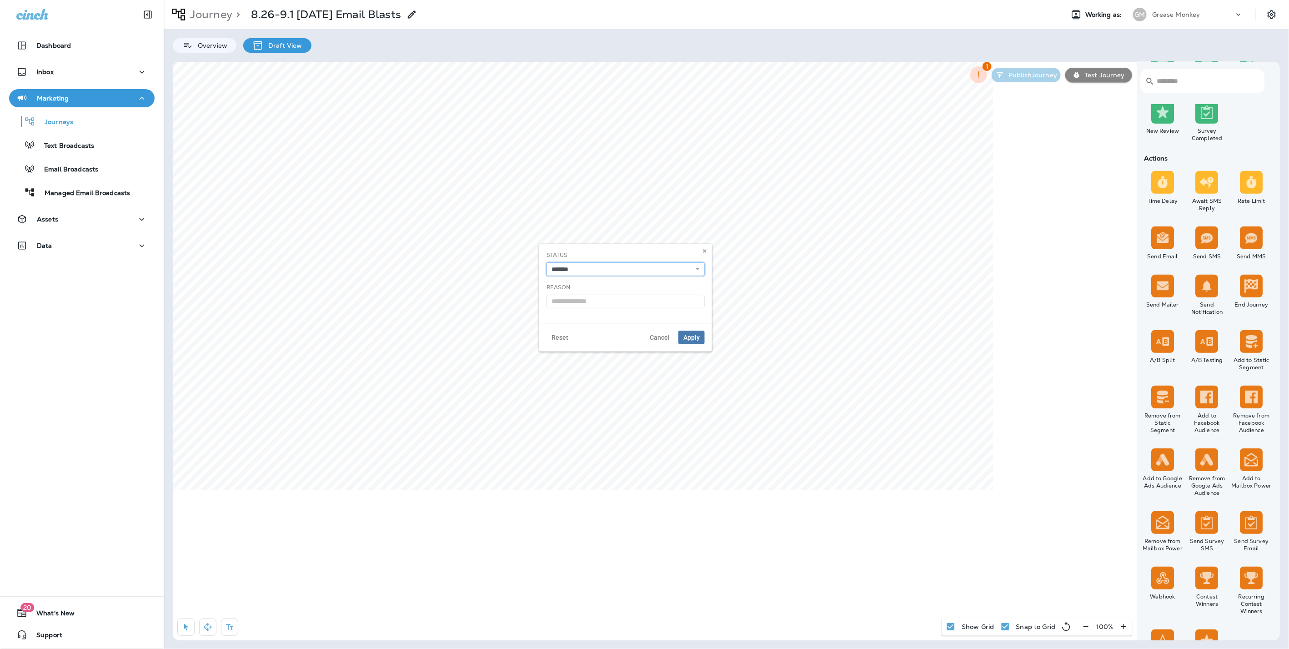
click at [547, 262] on select "**********" at bounding box center [626, 269] width 158 height 14
click at [622, 306] on input "text" at bounding box center [626, 302] width 158 height 14
click at [695, 303] on icon at bounding box center [698, 301] width 6 height 6
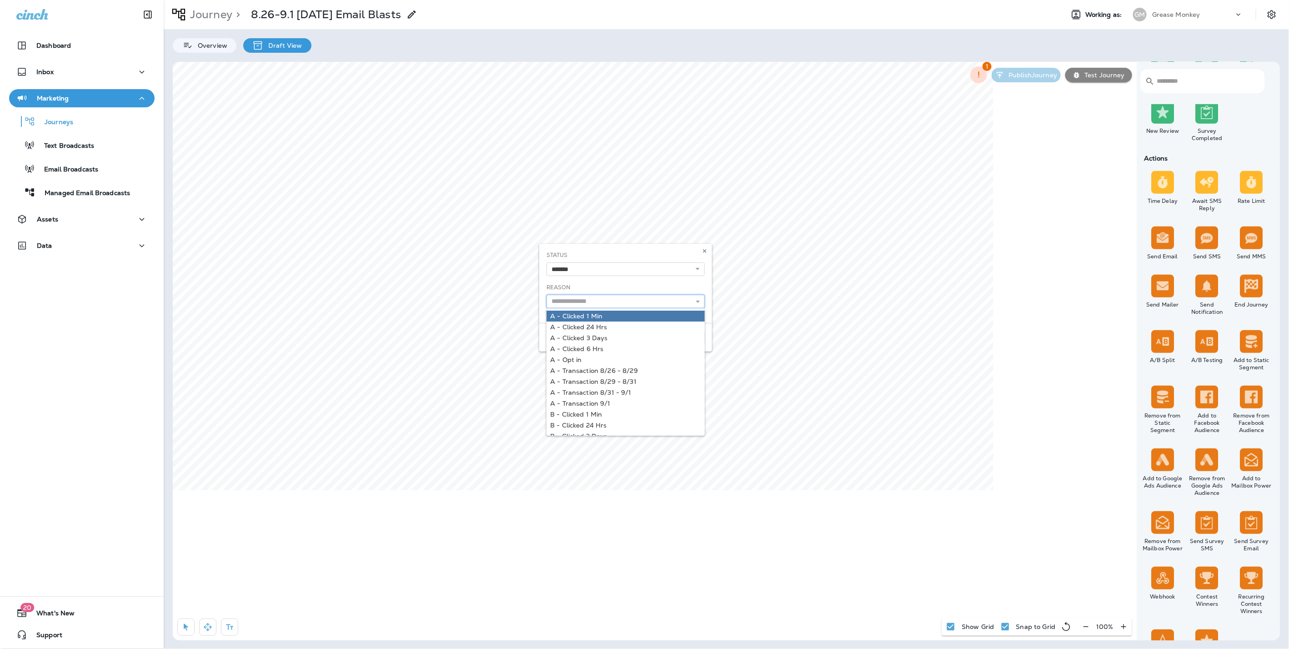
click at [634, 301] on input "text" at bounding box center [626, 302] width 158 height 14
type input "*"
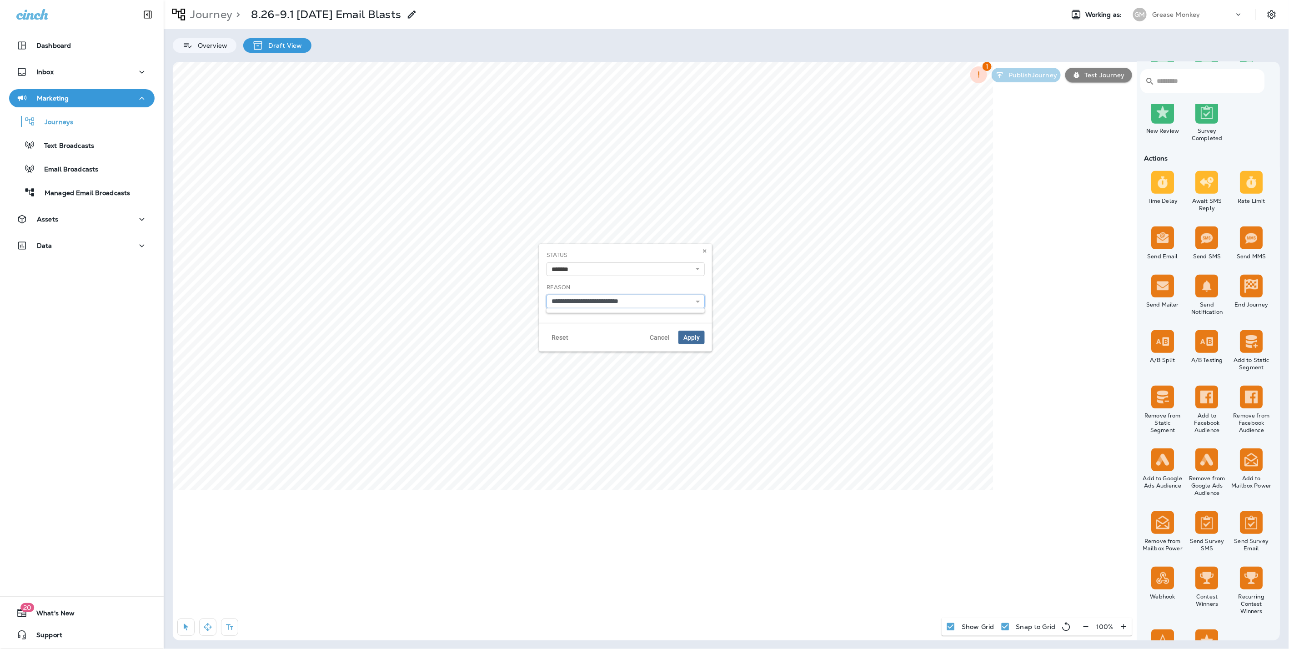
type input "**********"
click at [694, 337] on span "Apply" at bounding box center [691, 337] width 16 height 6
select select "*******"
click at [605, 302] on input "**********" at bounding box center [606, 302] width 158 height 14
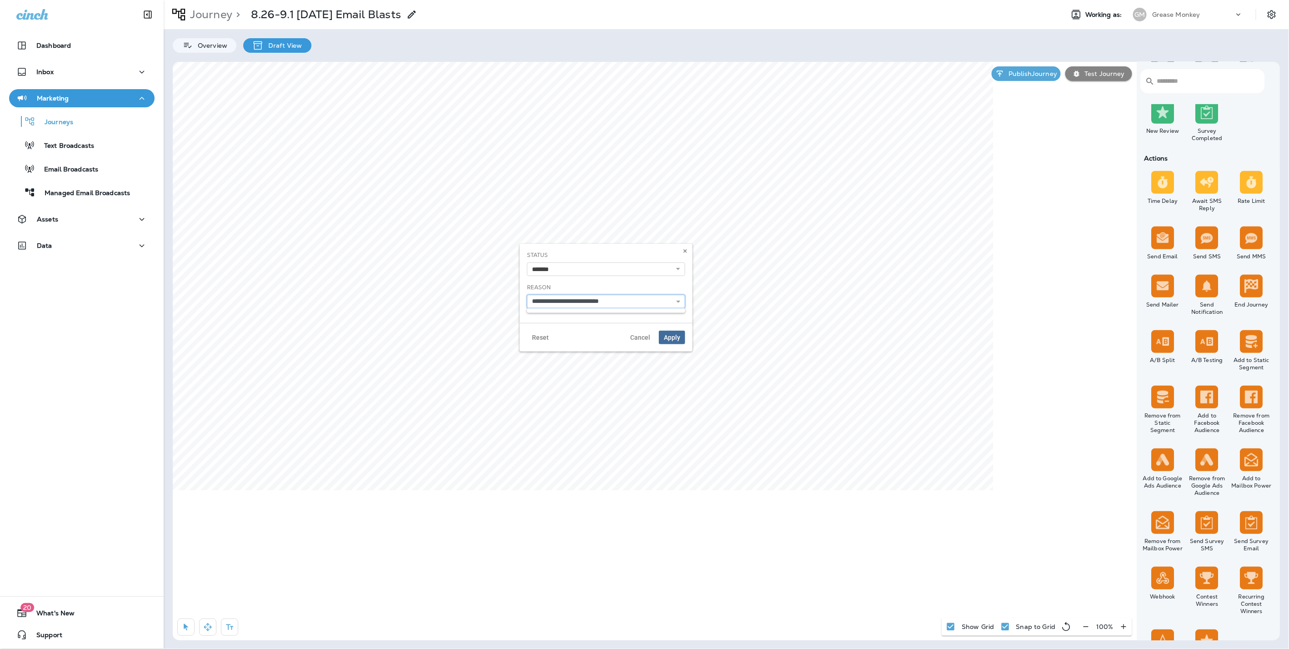
type input "**********"
click at [669, 337] on span "Apply" at bounding box center [672, 337] width 16 height 6
click at [205, 626] on icon "button" at bounding box center [208, 627] width 8 height 8
click at [184, 626] on icon "button" at bounding box center [186, 627] width 5 height 7
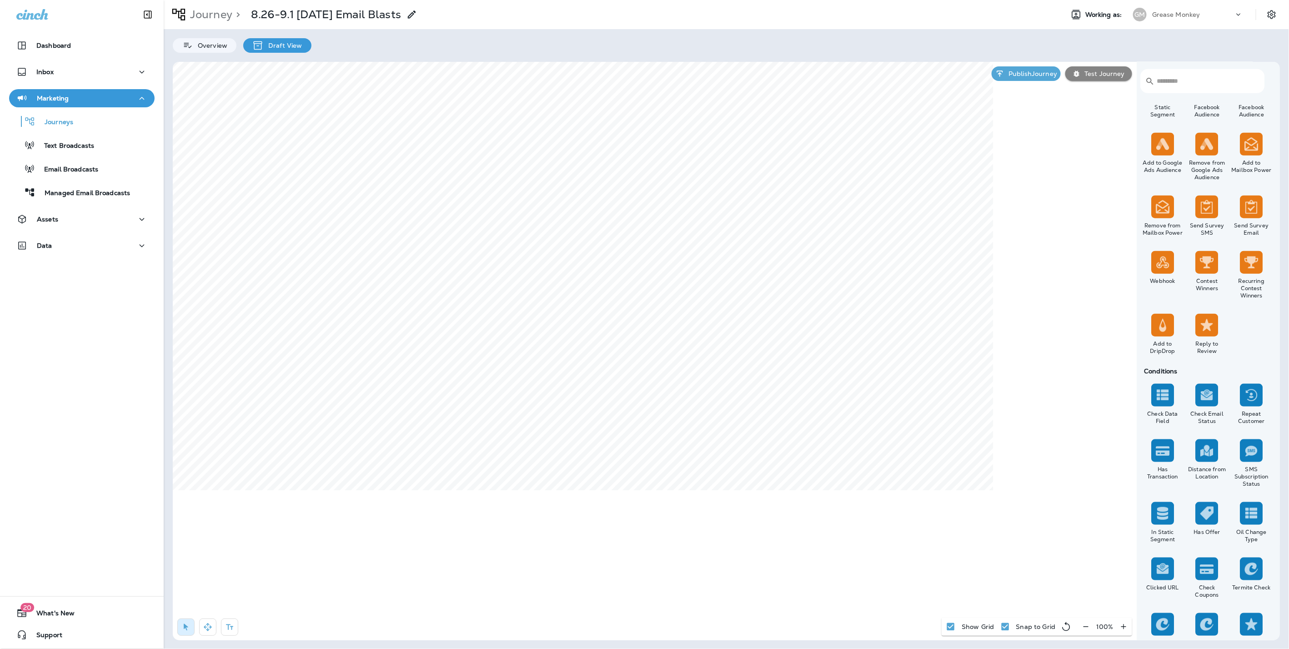
scroll to position [595, 0]
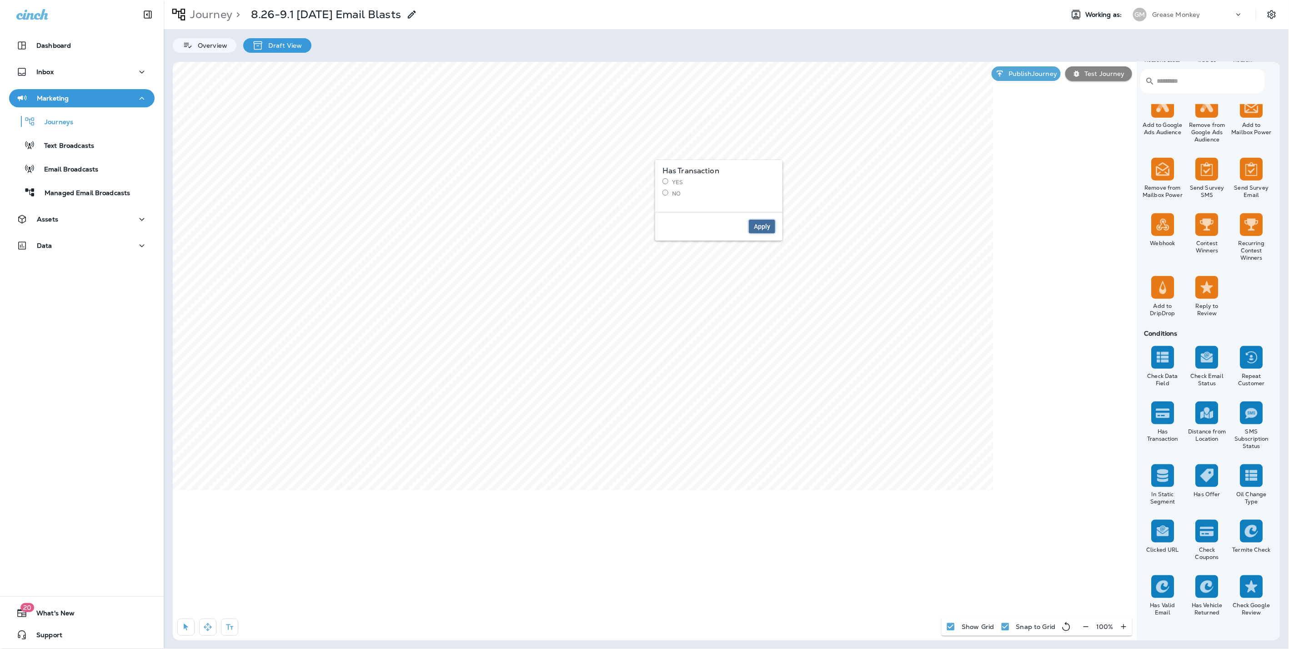
click at [759, 226] on span "Apply" at bounding box center [762, 226] width 16 height 6
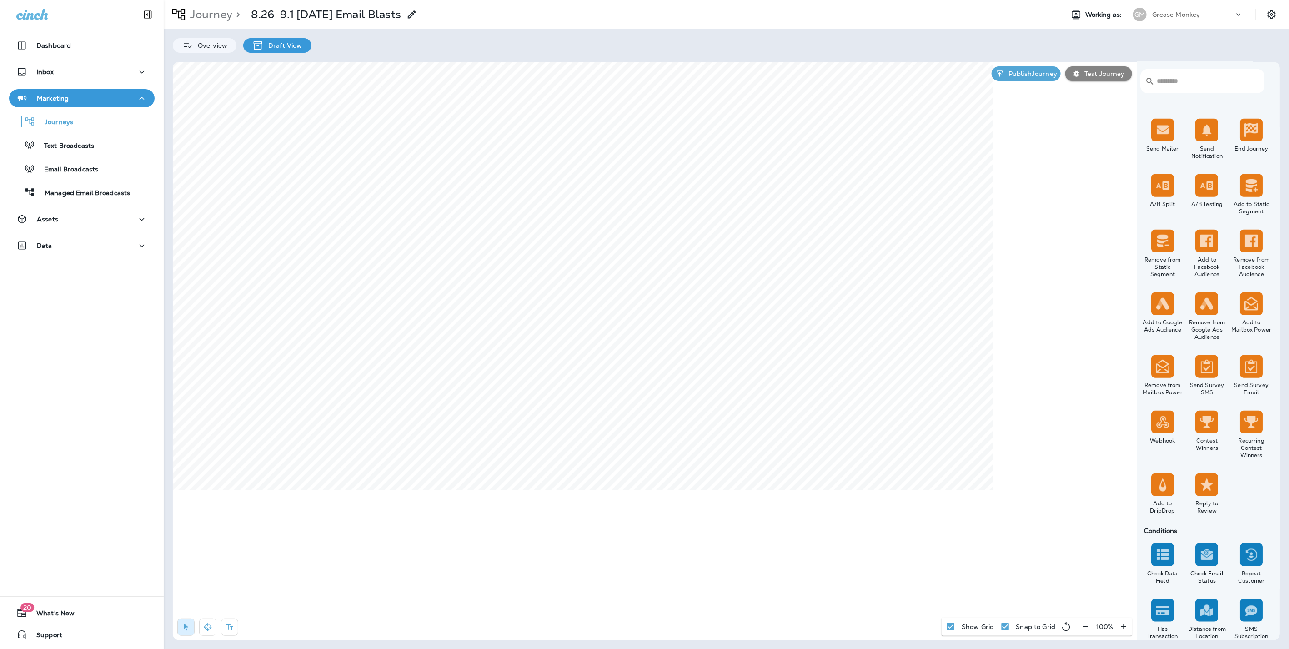
scroll to position [392, 0]
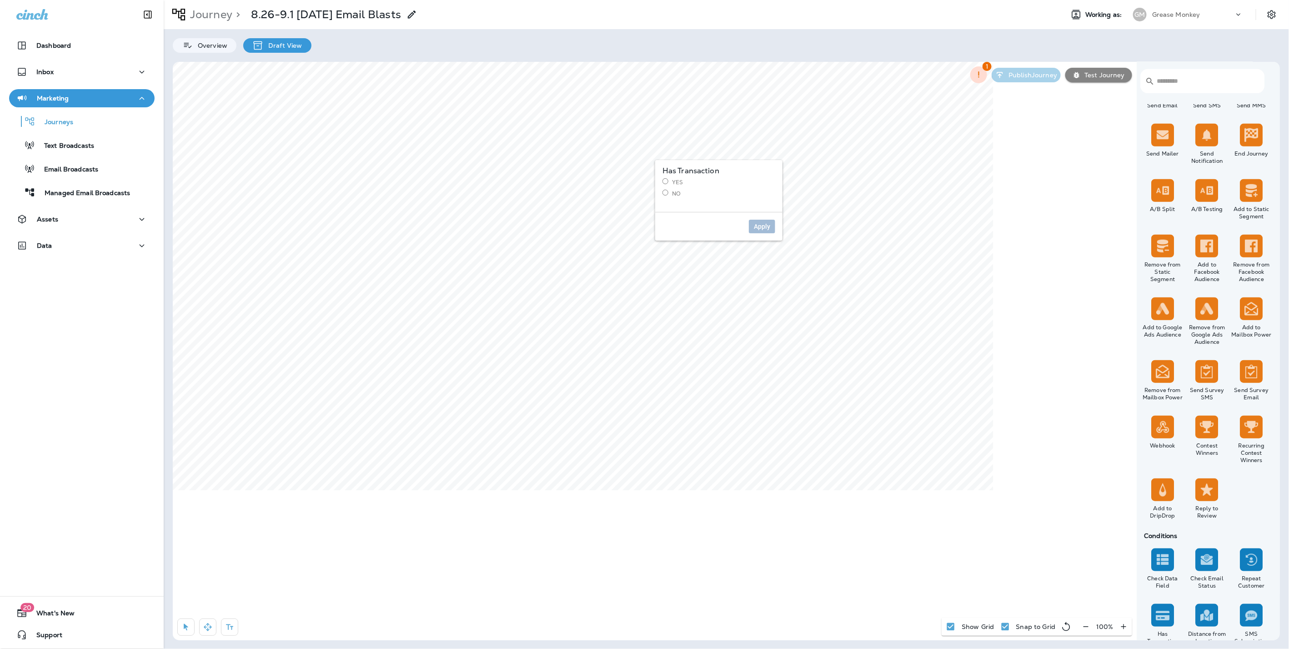
click at [668, 178] on label "Yes" at bounding box center [719, 182] width 113 height 8
click at [762, 226] on span "Apply" at bounding box center [762, 226] width 16 height 6
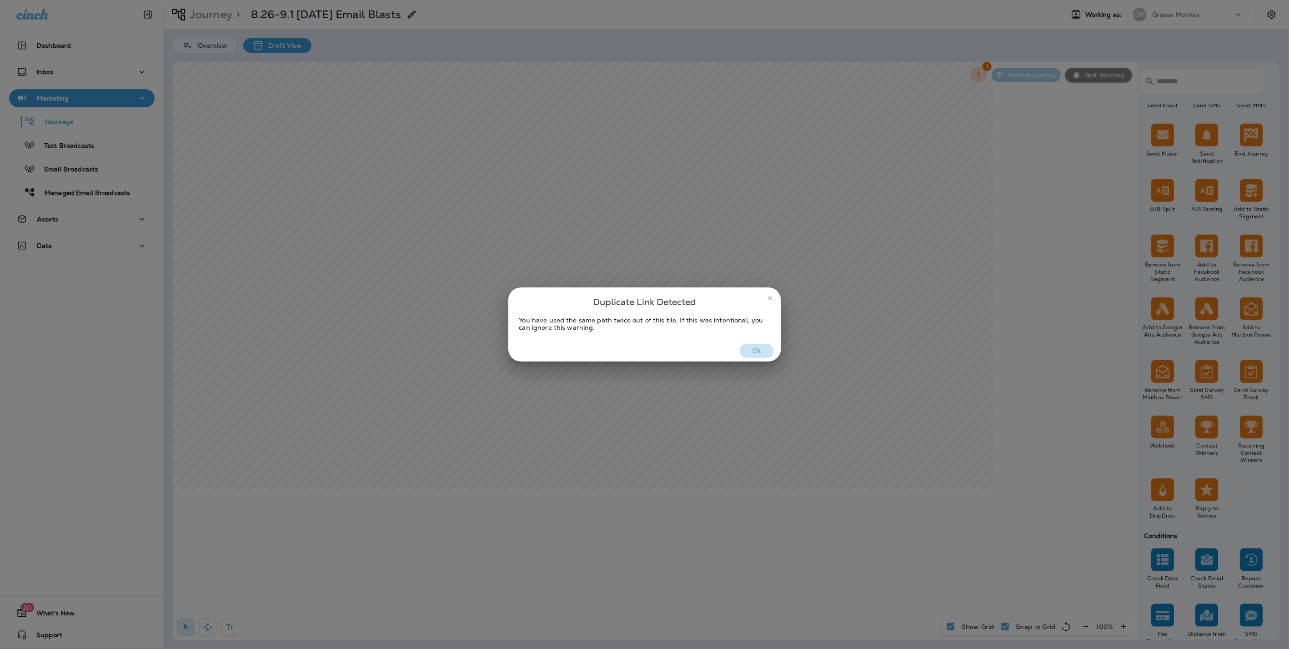
click at [756, 348] on button "Ok" at bounding box center [757, 351] width 34 height 14
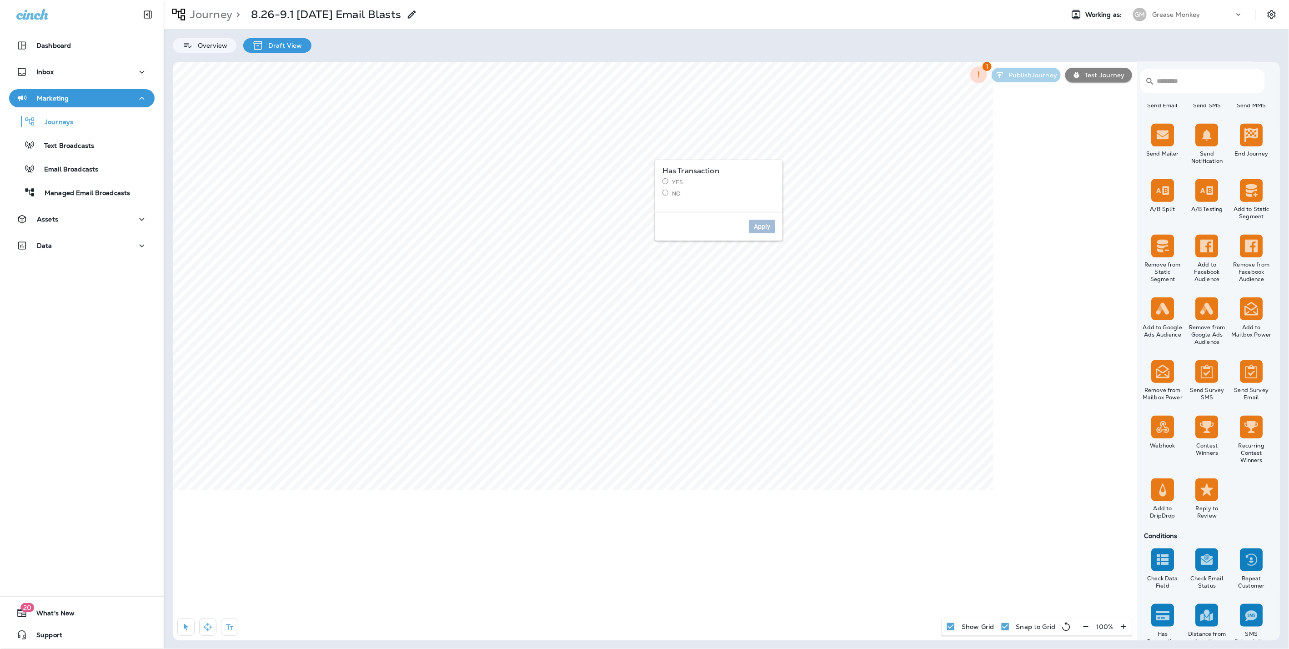
click at [675, 183] on label "Yes" at bounding box center [719, 182] width 113 height 8
click at [766, 234] on div "Apply" at bounding box center [718, 226] width 127 height 29
click at [764, 227] on span "Apply" at bounding box center [762, 226] width 16 height 6
drag, startPoint x: 713, startPoint y: 291, endPoint x: 710, endPoint y: 295, distance: 5.2
click at [713, 291] on select "**********" at bounding box center [742, 288] width 158 height 14
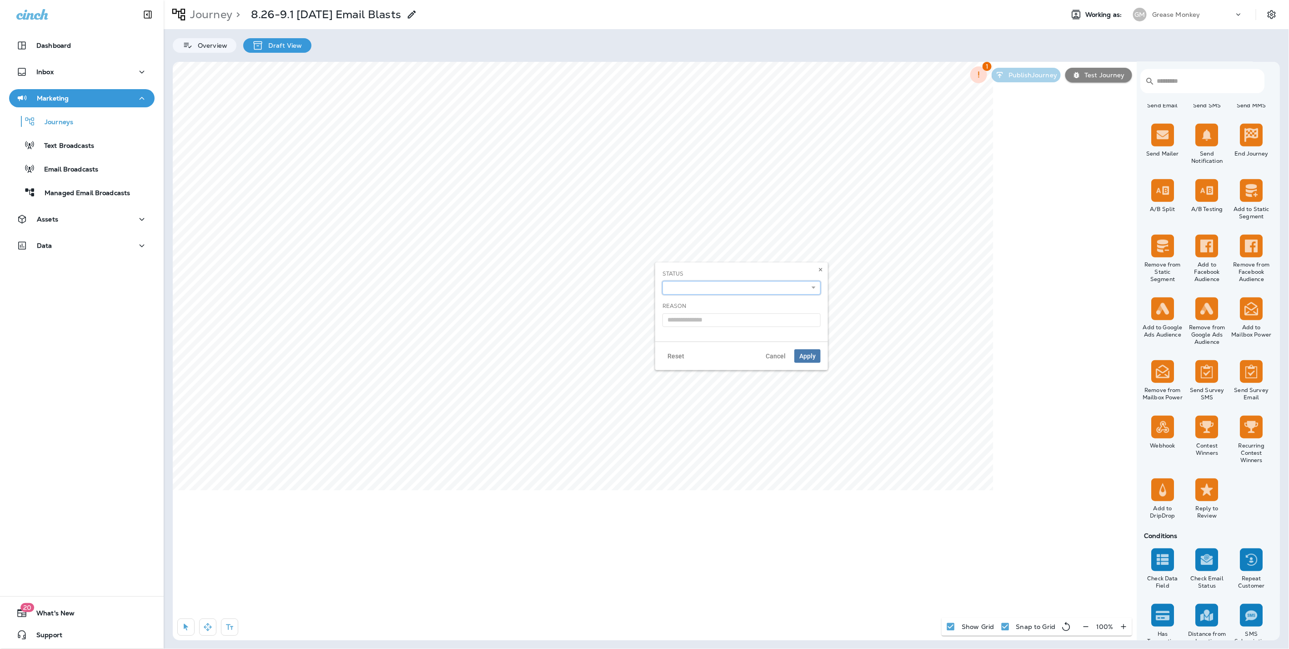
select select "*******"
click at [663, 281] on select "**********" at bounding box center [742, 288] width 158 height 14
click at [703, 318] on input "text" at bounding box center [742, 320] width 158 height 14
type input "**********"
click at [814, 357] on span "Apply" at bounding box center [807, 356] width 16 height 6
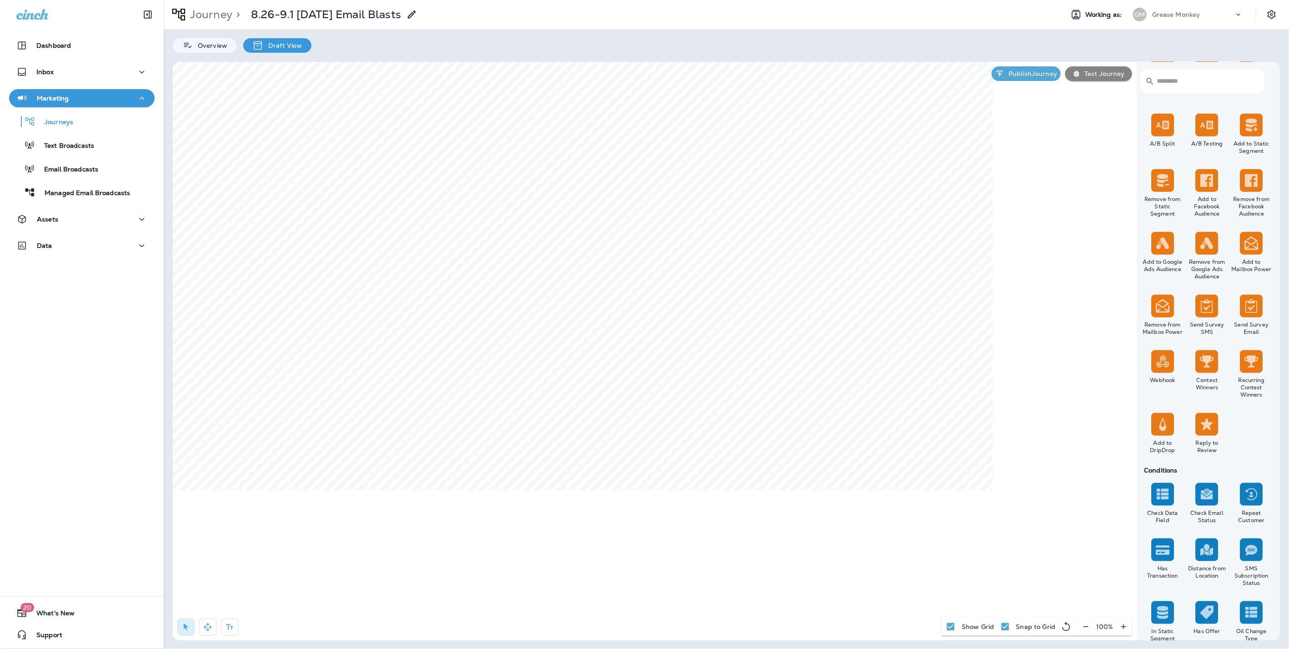
scroll to position [493, 0]
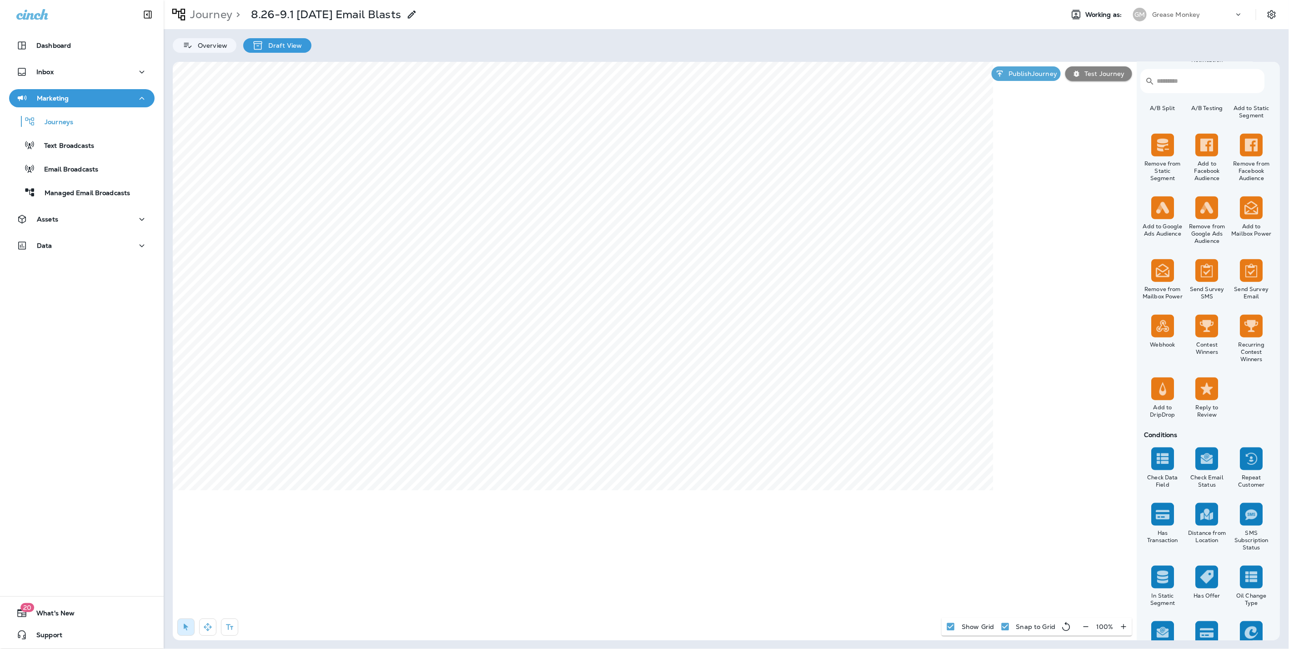
drag, startPoint x: 1166, startPoint y: 491, endPoint x: 1164, endPoint y: 497, distance: 6.2
click at [1164, 495] on div "Check Data Field Check Email Status Repeat Customer Has Transaction Distance fr…" at bounding box center [1206, 588] width 133 height 285
click at [564, 181] on label "Continue" at bounding box center [613, 182] width 113 height 8
click at [656, 295] on span "Apply" at bounding box center [656, 294] width 16 height 6
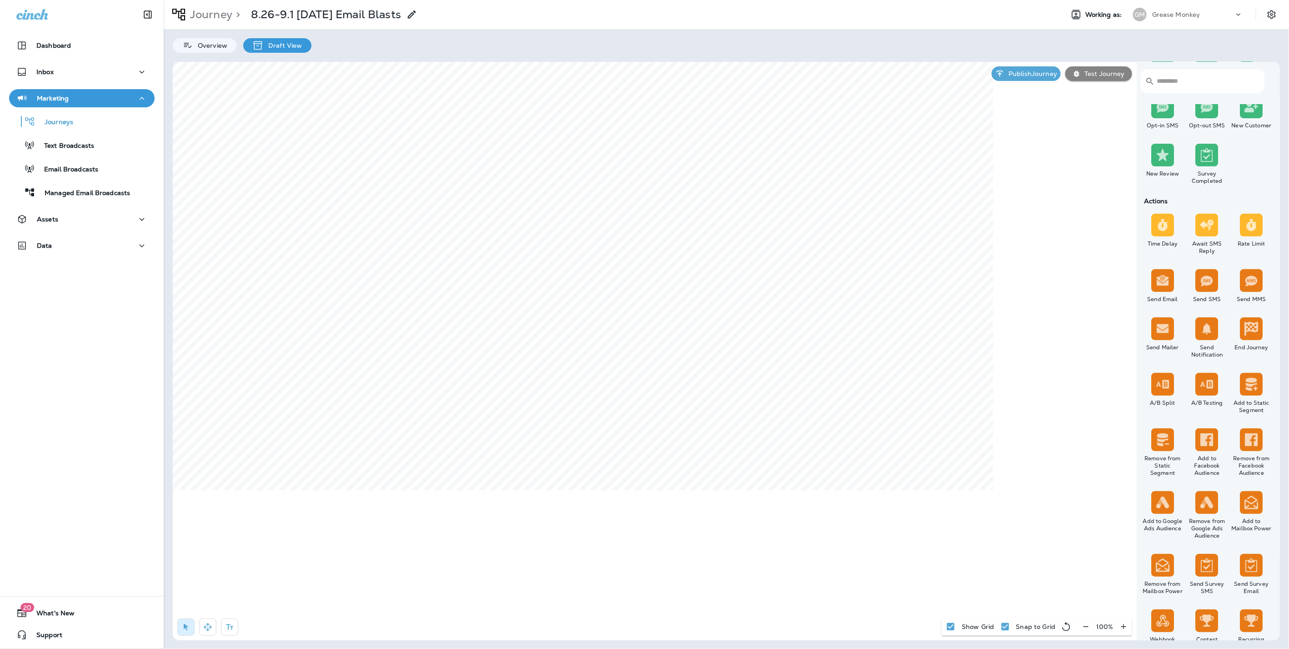
scroll to position [191, 0]
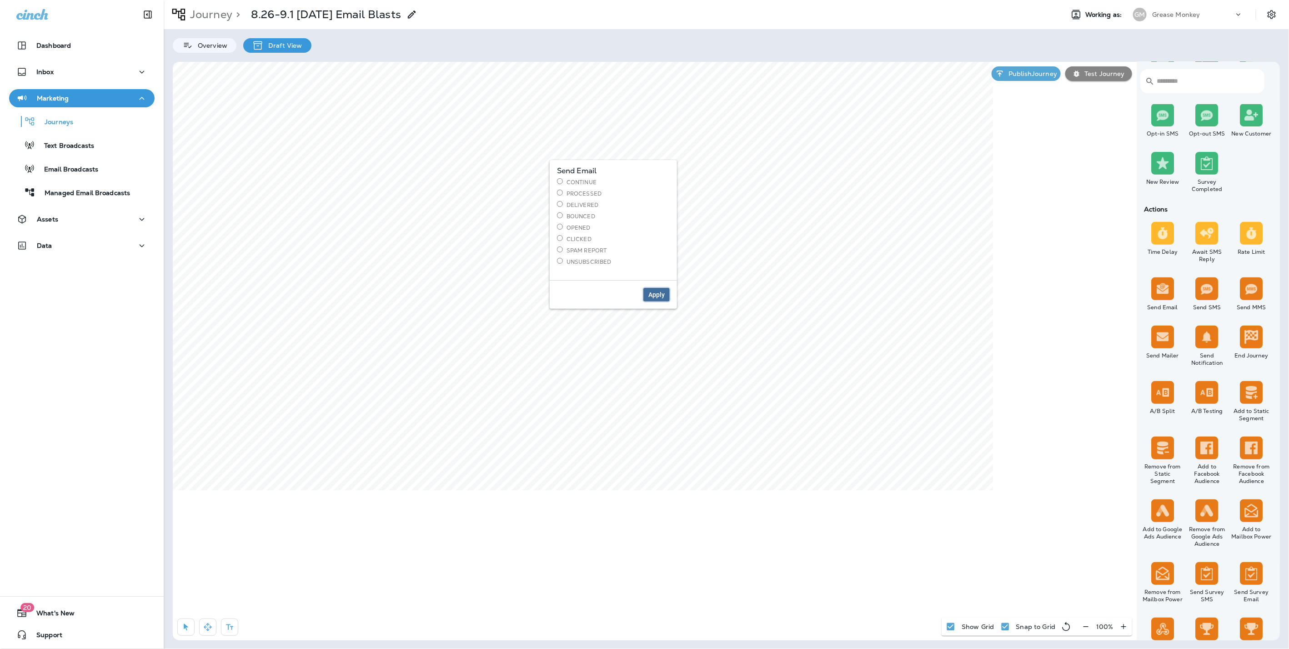
click at [662, 294] on span "Apply" at bounding box center [656, 294] width 16 height 6
click at [665, 184] on select "**********" at bounding box center [679, 186] width 117 height 14
select select "****"
click at [621, 179] on select "**********" at bounding box center [679, 186] width 117 height 14
click at [723, 236] on span "Apply" at bounding box center [725, 236] width 16 height 6
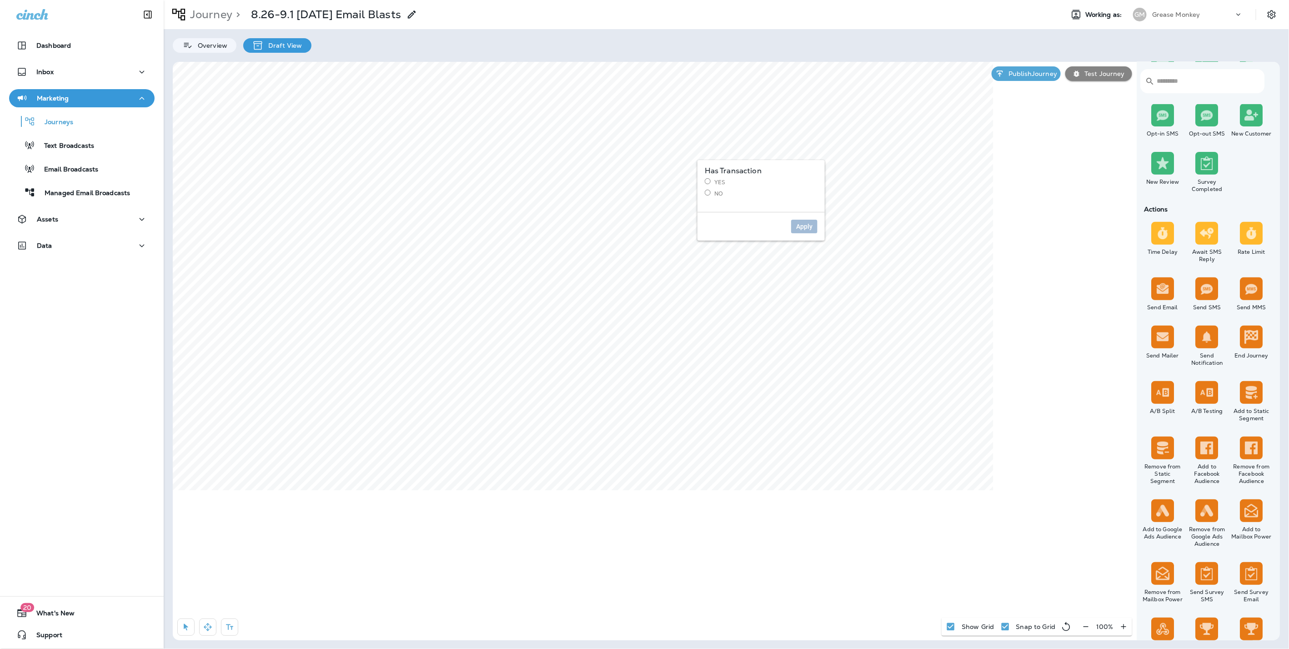
click at [718, 181] on label "Yes" at bounding box center [761, 182] width 113 height 8
click at [812, 227] on span "Apply" at bounding box center [804, 226] width 16 height 6
click at [770, 142] on select "**********" at bounding box center [818, 140] width 158 height 14
select select "*******"
click at [739, 133] on select "**********" at bounding box center [818, 140] width 158 height 14
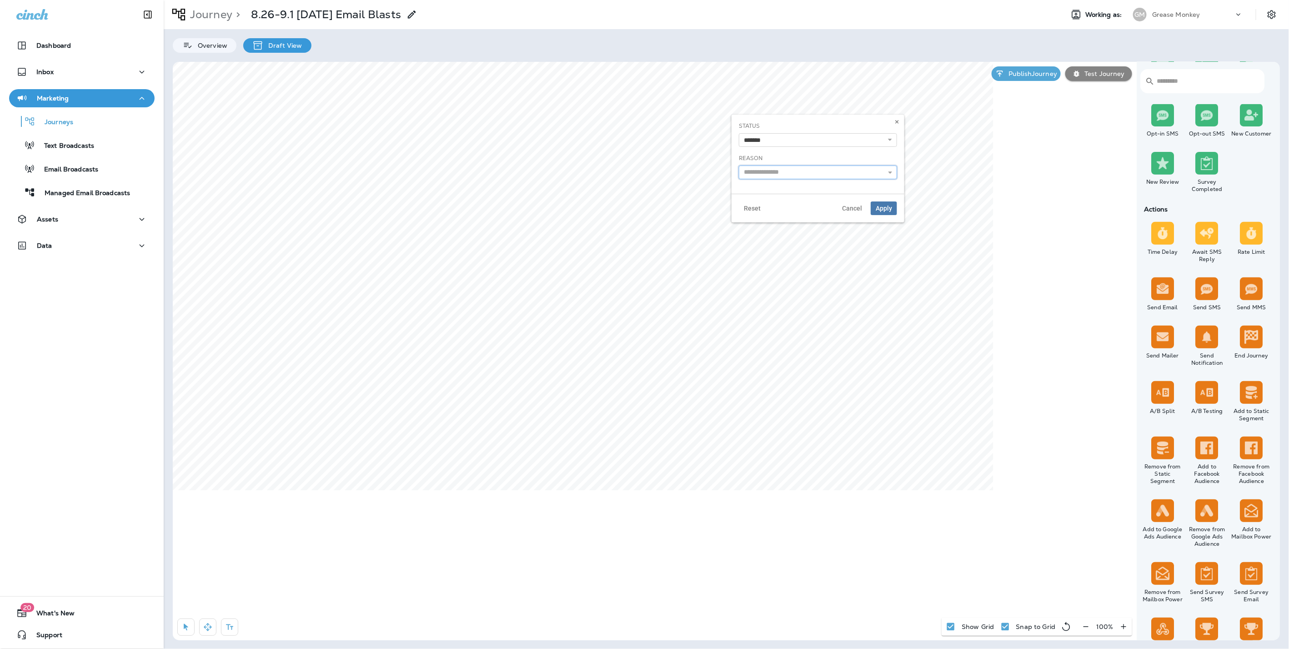
click at [819, 172] on input "text" at bounding box center [818, 173] width 158 height 14
type input "**********"
click at [891, 205] on span "Apply" at bounding box center [884, 208] width 16 height 6
click at [712, 195] on label "No" at bounding box center [761, 194] width 113 height 8
click at [801, 229] on span "Apply" at bounding box center [804, 226] width 16 height 6
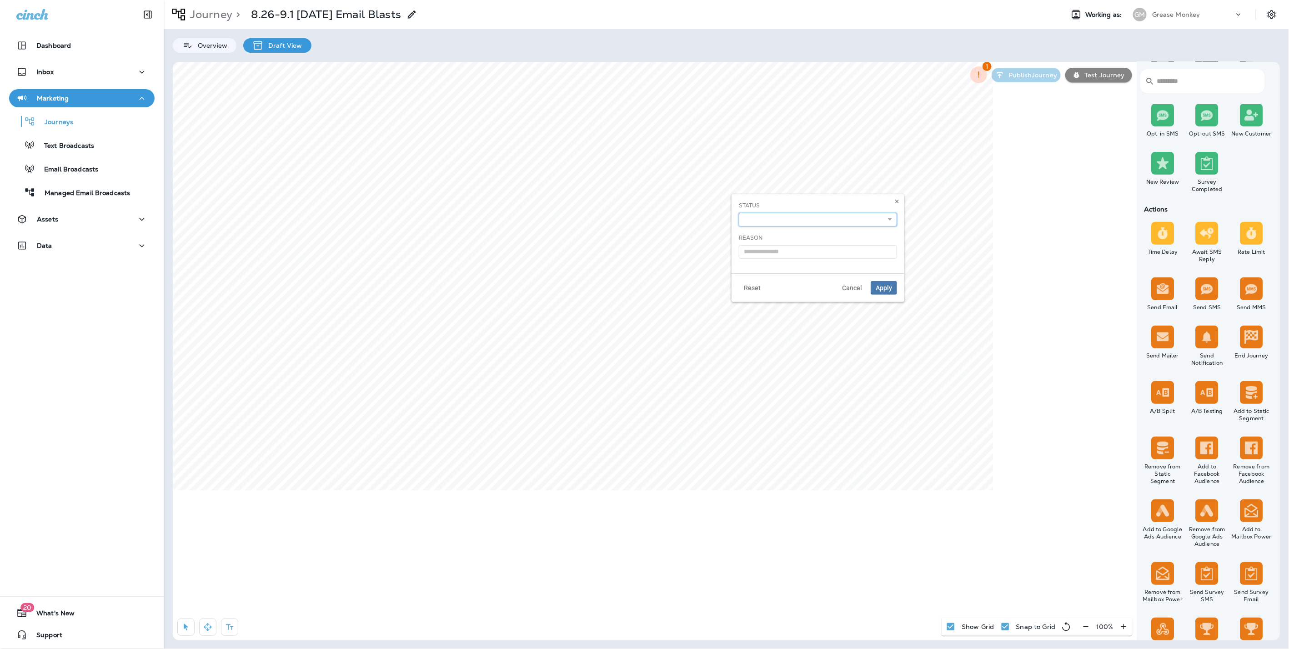
click at [825, 216] on select "**********" at bounding box center [818, 220] width 158 height 14
select select "*******"
click at [739, 213] on select "**********" at bounding box center [818, 220] width 158 height 14
click at [827, 251] on input "text" at bounding box center [818, 252] width 158 height 14
click at [778, 252] on input "text" at bounding box center [818, 252] width 158 height 14
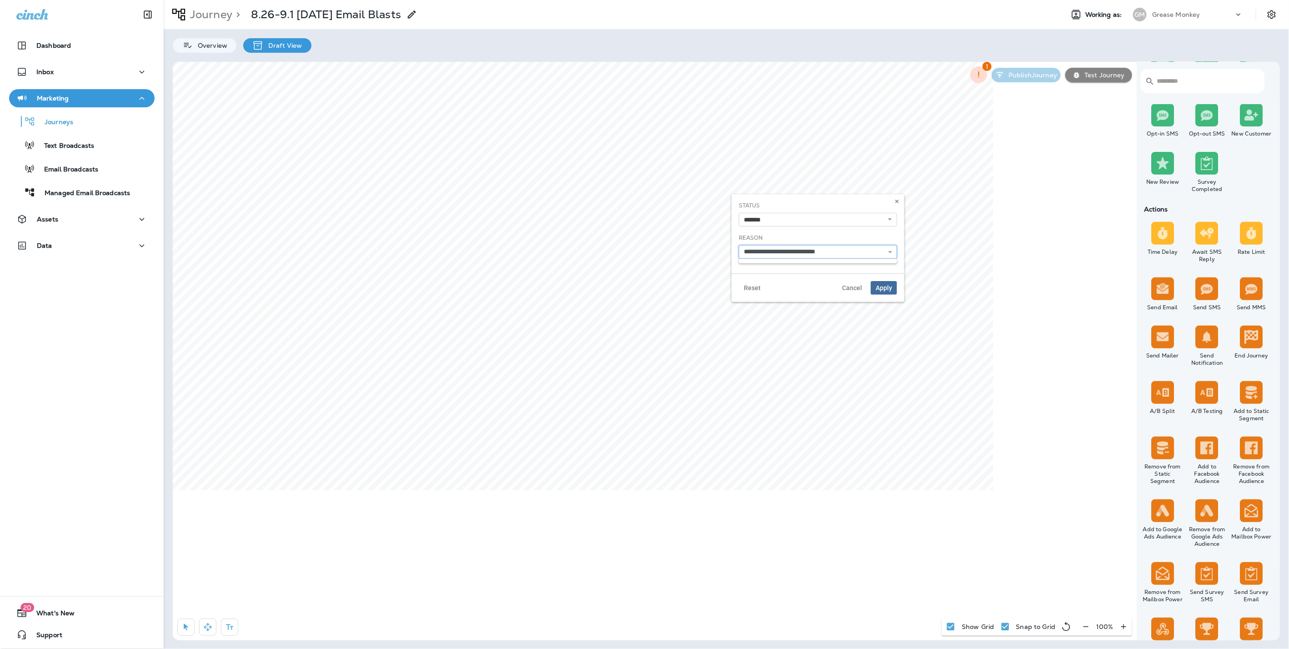
type input "**********"
click at [894, 287] on button "Apply" at bounding box center [884, 288] width 26 height 14
click at [211, 628] on icon "button" at bounding box center [207, 627] width 9 height 9
click at [232, 625] on icon "button" at bounding box center [229, 627] width 9 height 9
click at [450, 218] on div "rdw-wrapper" at bounding box center [464, 214] width 158 height 20
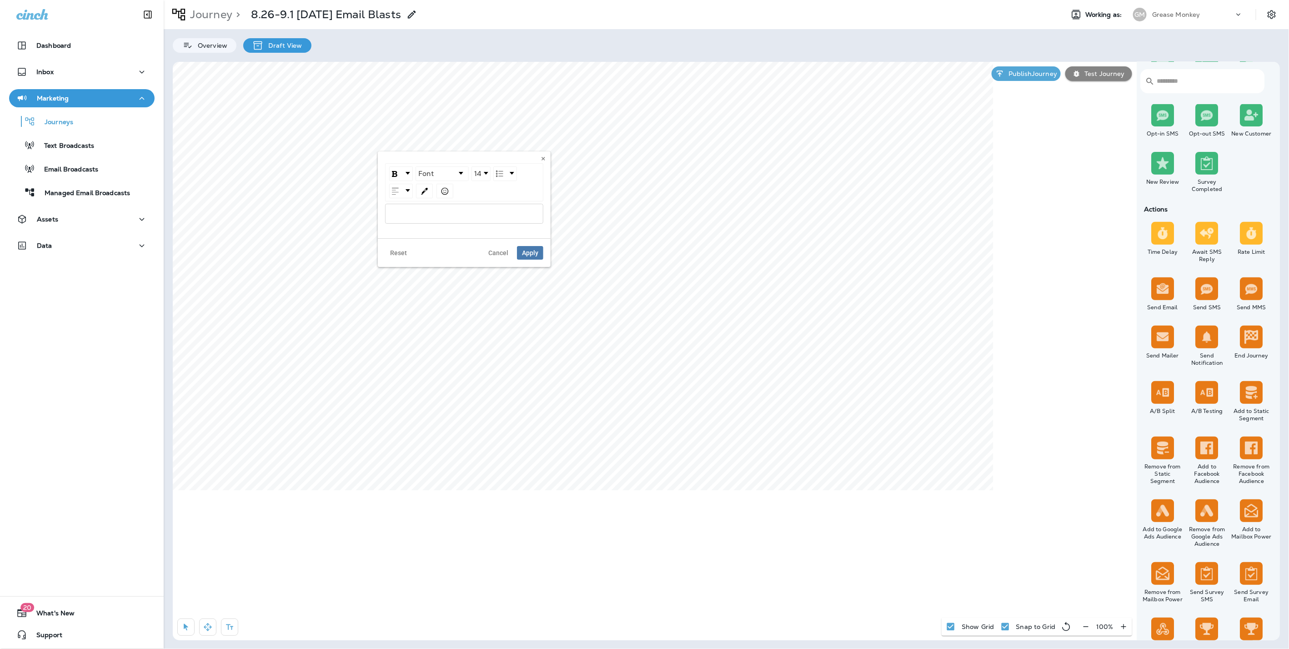
click at [450, 213] on div "rdw-editor" at bounding box center [465, 214] width 148 height 6
click at [530, 251] on span "Apply" at bounding box center [530, 253] width 16 height 6
click at [693, 213] on div "rdw-editor" at bounding box center [755, 214] width 148 height 6
click at [819, 253] on span "Apply" at bounding box center [820, 253] width 16 height 6
click at [778, 212] on div "rdw-editor" at bounding box center [750, 215] width 148 height 6
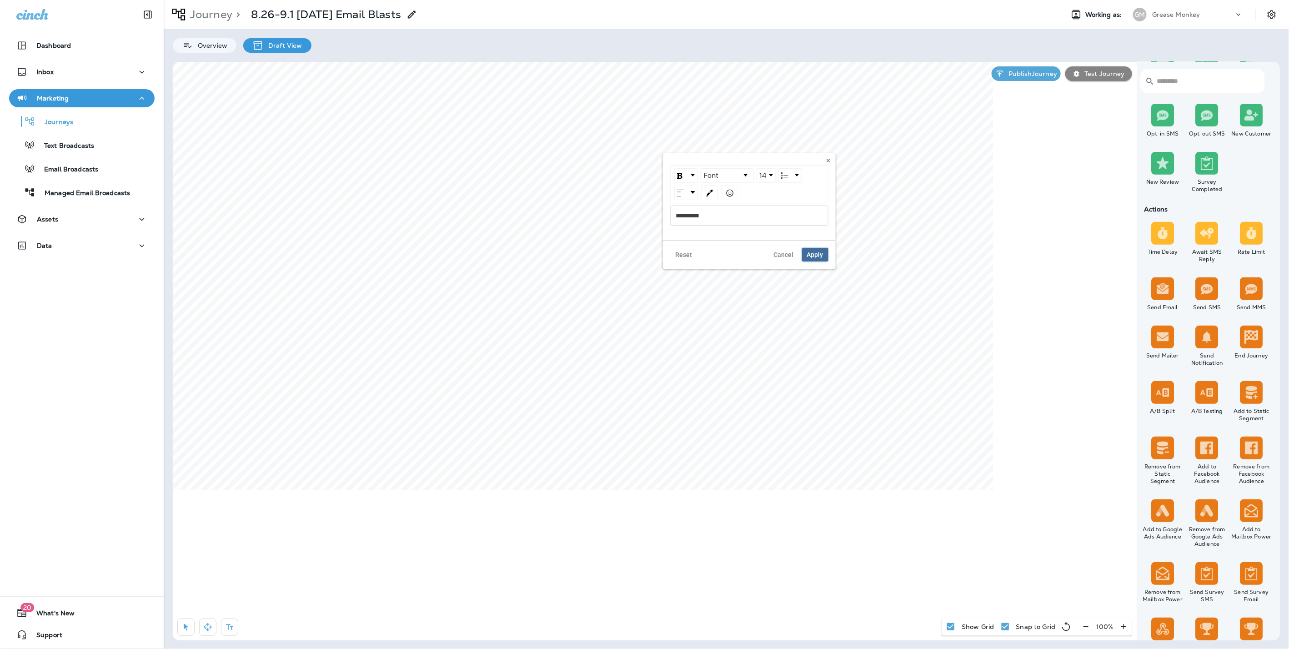
click at [819, 248] on button "Apply" at bounding box center [815, 255] width 26 height 14
click at [1011, 218] on div "rdw-editor" at bounding box center [997, 220] width 148 height 6
click at [1062, 258] on span "Apply" at bounding box center [1063, 259] width 16 height 6
click at [206, 628] on icon "button" at bounding box center [207, 627] width 9 height 9
select select "****"
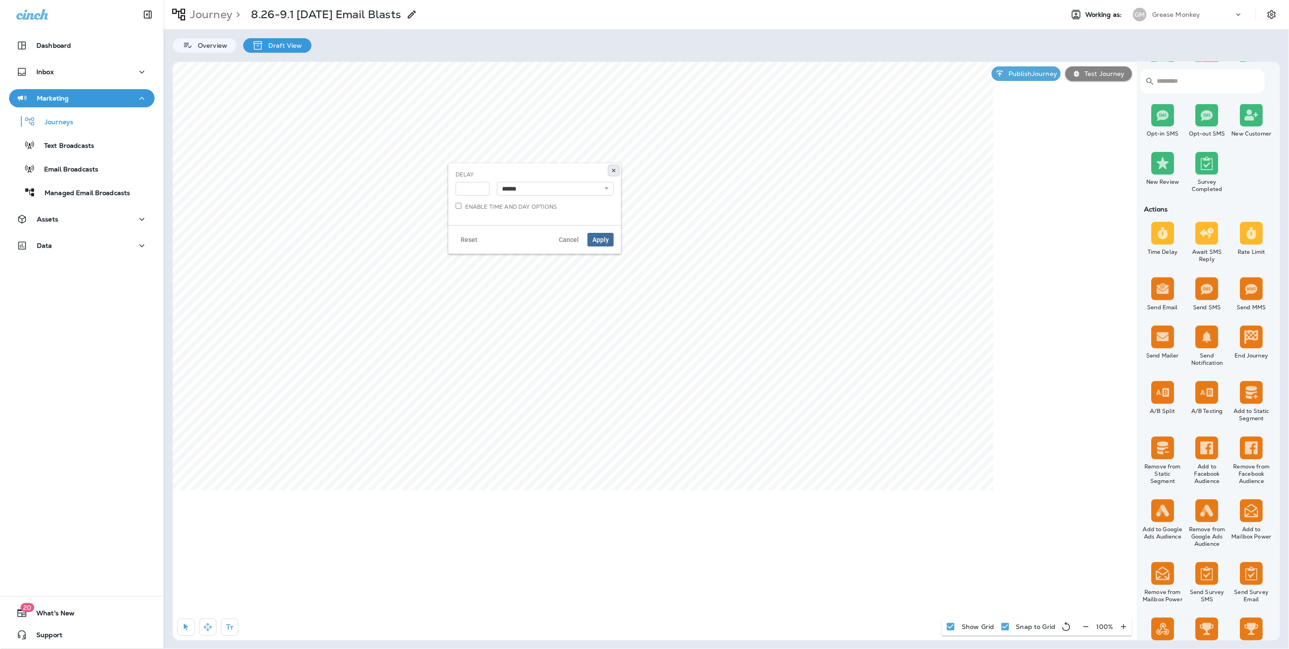
click at [613, 169] on use at bounding box center [613, 171] width 3 height 4
click at [891, 169] on button at bounding box center [896, 171] width 10 height 10
select select "****"
click at [614, 167] on button at bounding box center [614, 171] width 10 height 10
select select "****"
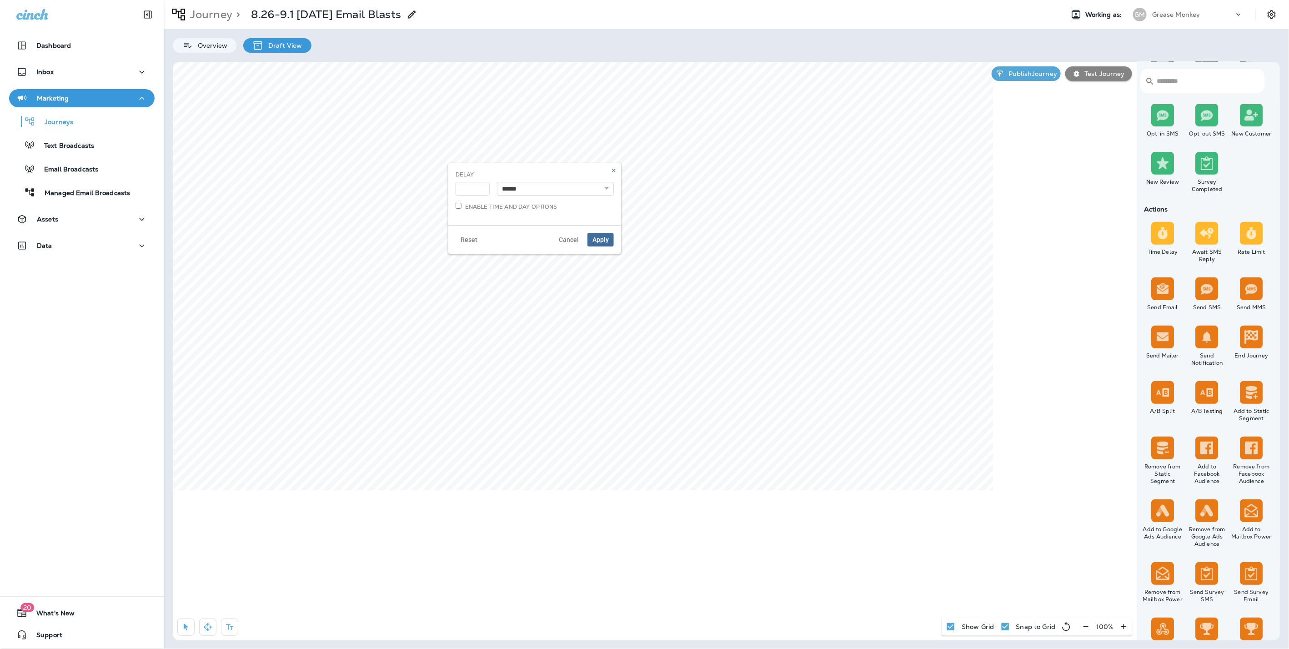
select select "*"
select select "**"
click at [613, 169] on use at bounding box center [613, 171] width 3 height 4
click at [854, 432] on span "Cancel" at bounding box center [851, 432] width 20 height 6
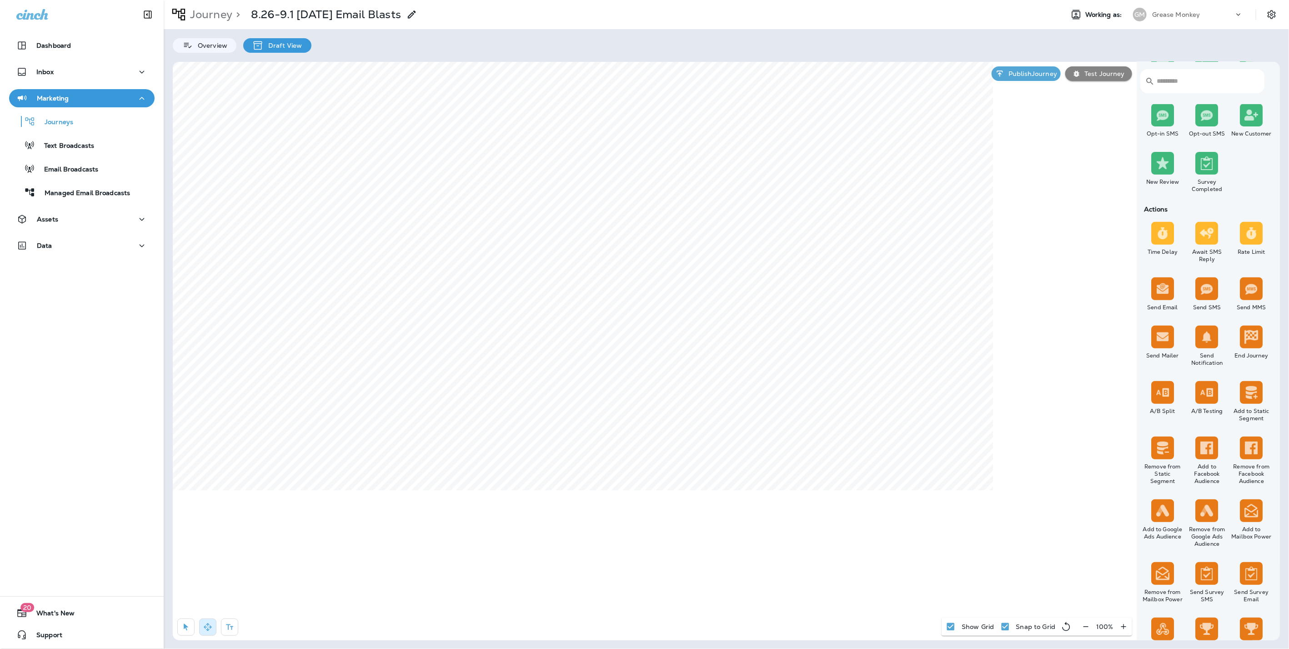
select select "****"
select select "*"
select select "**"
click at [611, 167] on button at bounding box center [614, 171] width 10 height 10
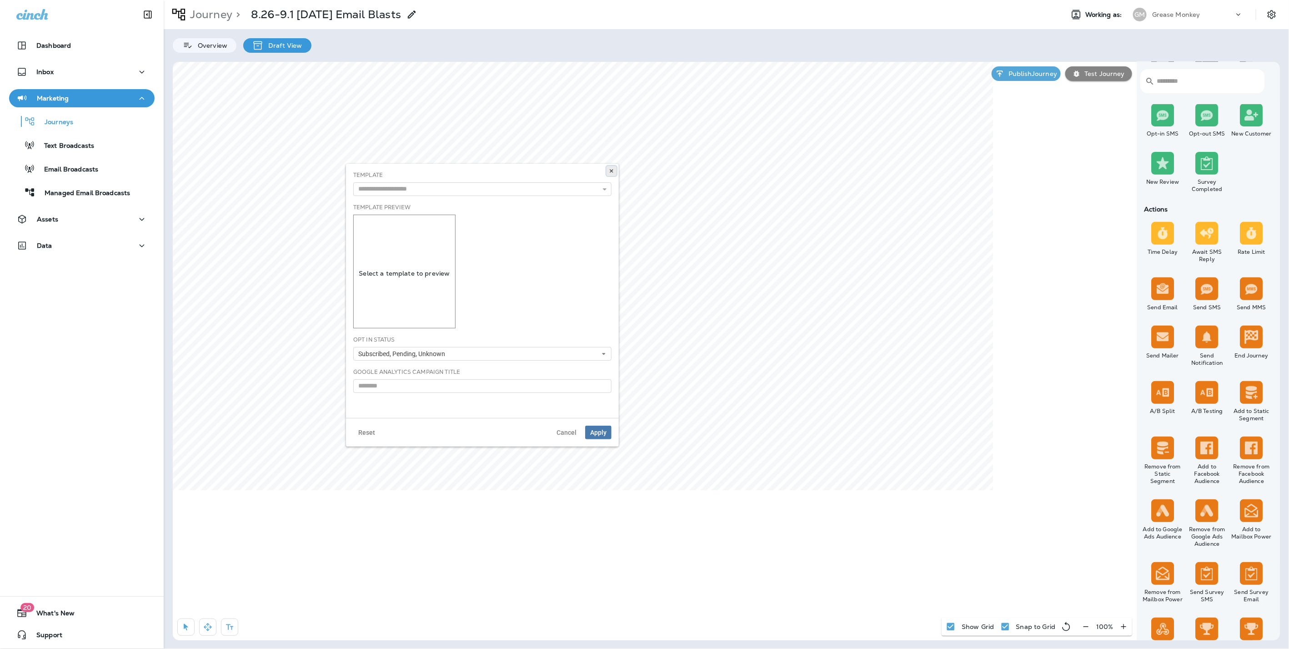
click at [612, 171] on use at bounding box center [611, 171] width 3 height 4
select select "****"
click at [615, 172] on use at bounding box center [613, 172] width 3 height 4
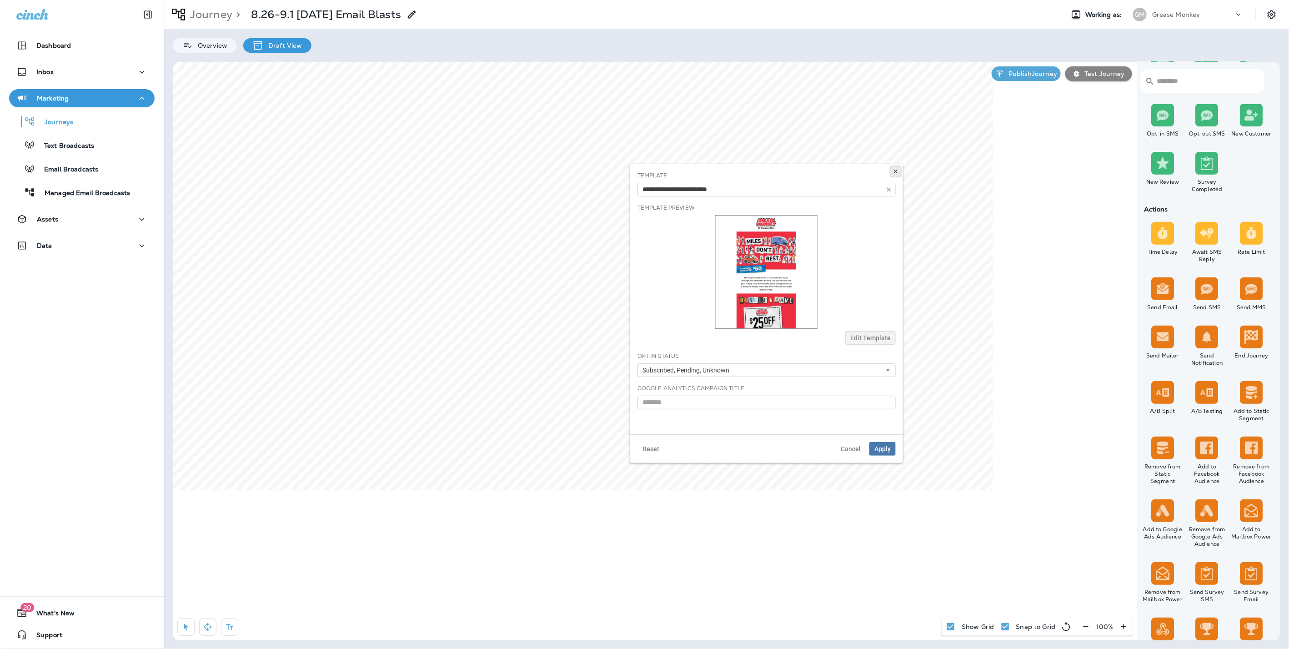
click at [897, 171] on icon at bounding box center [895, 171] width 5 height 5
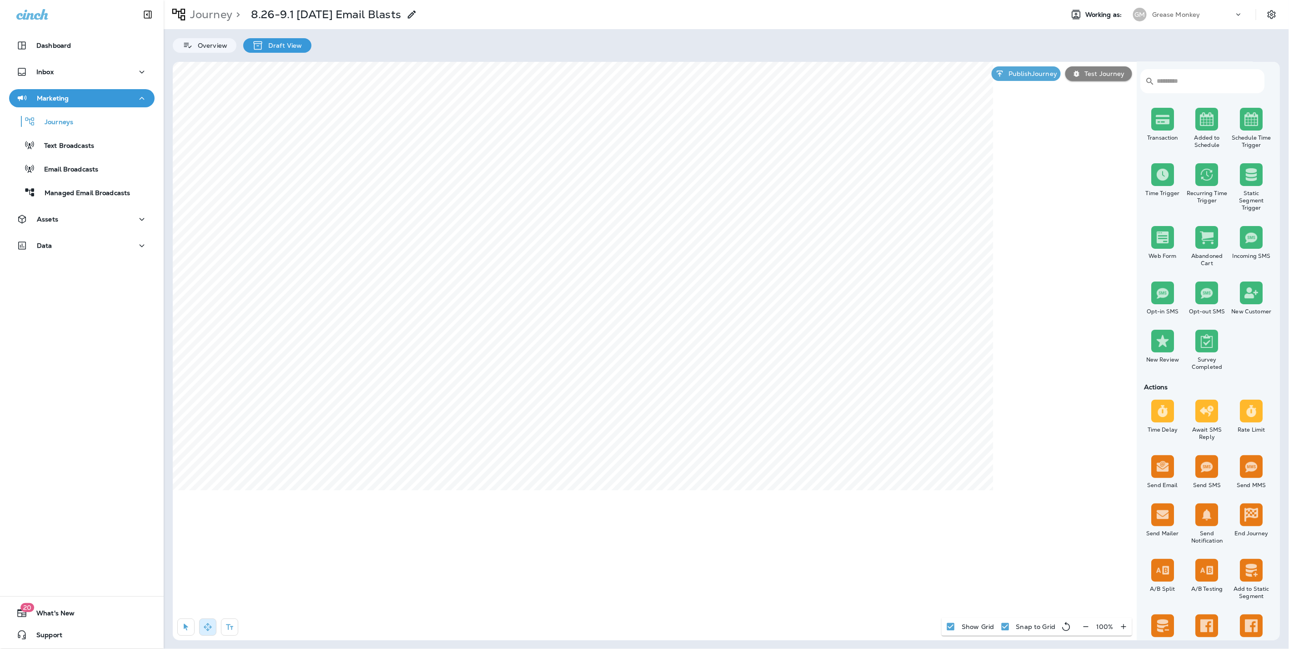
scroll to position [0, 0]
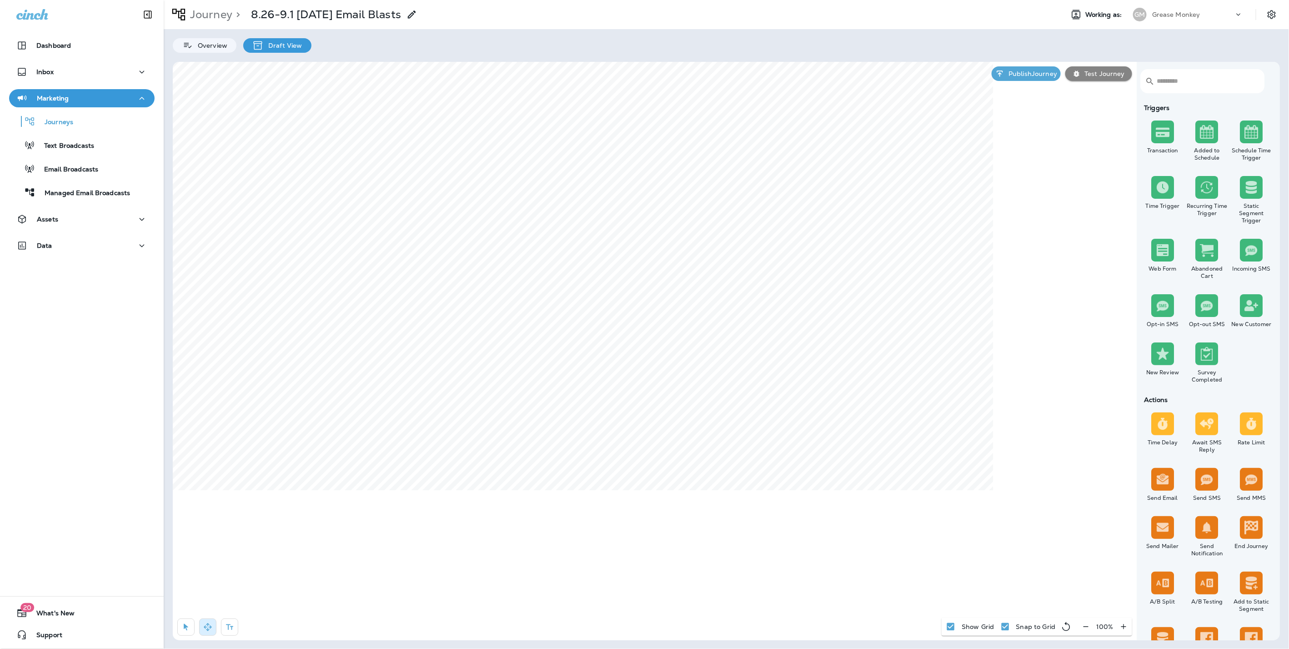
select select "****"
select select "*"
select select "**"
click at [616, 171] on icon at bounding box center [613, 171] width 5 height 5
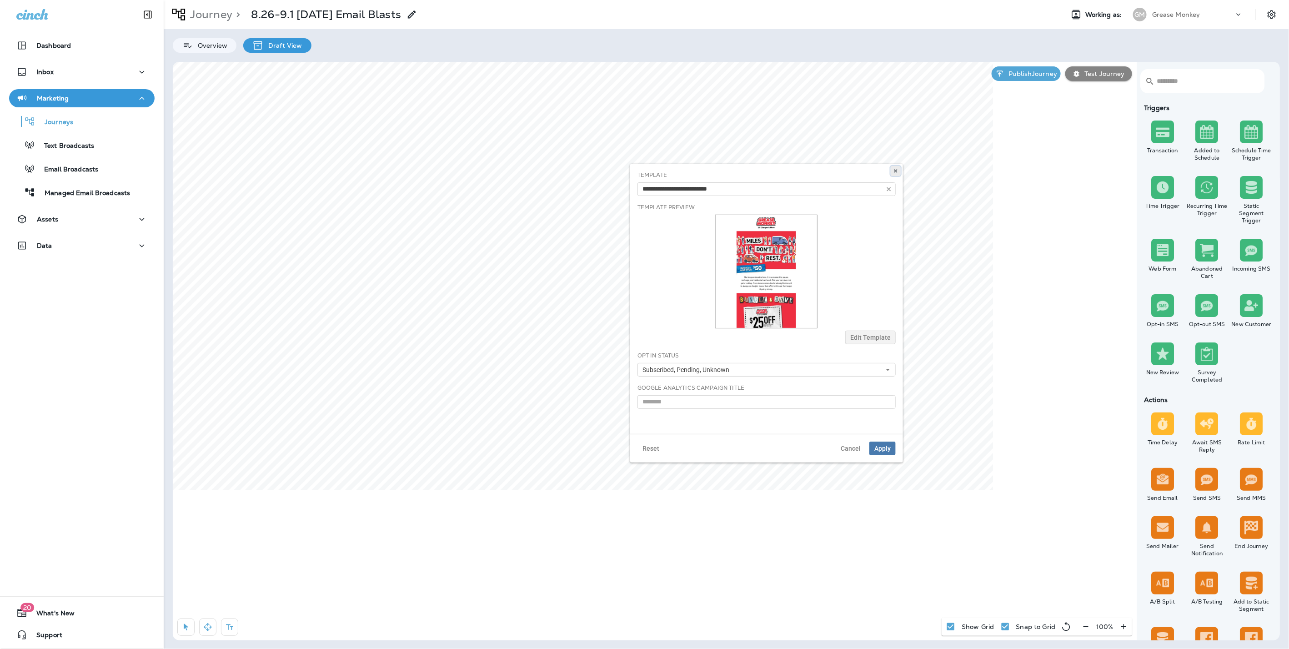
click at [894, 169] on icon at bounding box center [895, 170] width 5 height 5
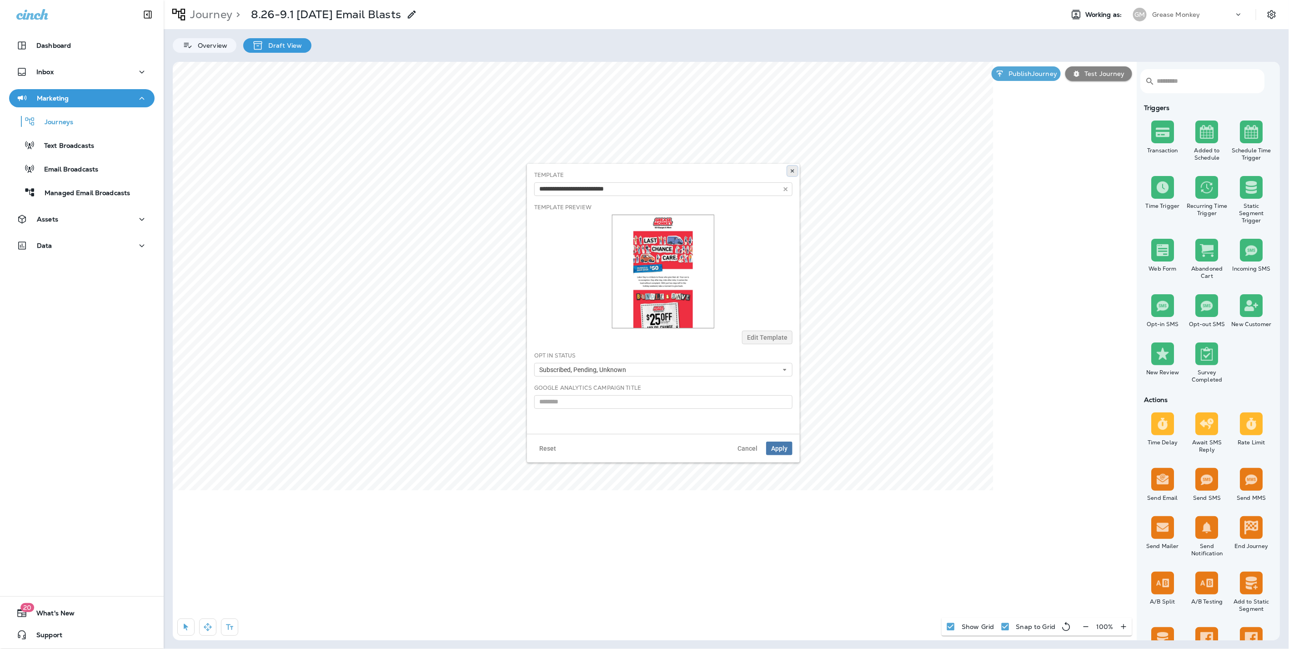
click at [793, 171] on use at bounding box center [792, 171] width 3 height 4
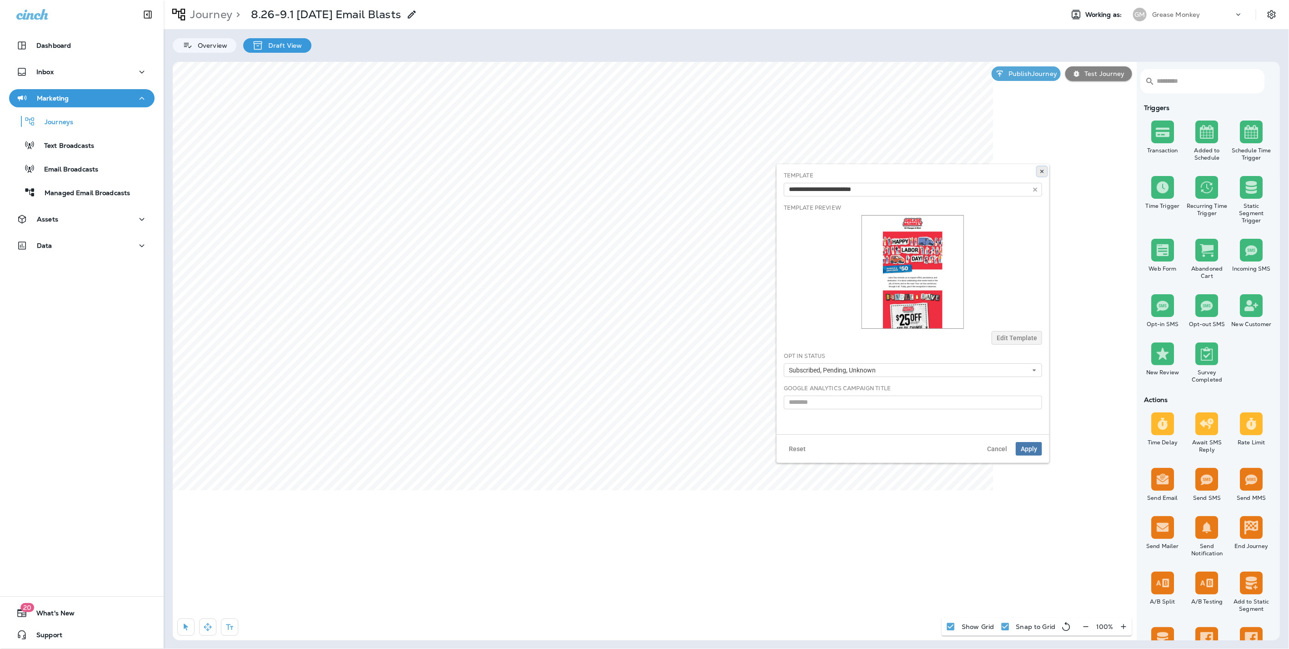
click at [1043, 169] on icon at bounding box center [1042, 171] width 5 height 5
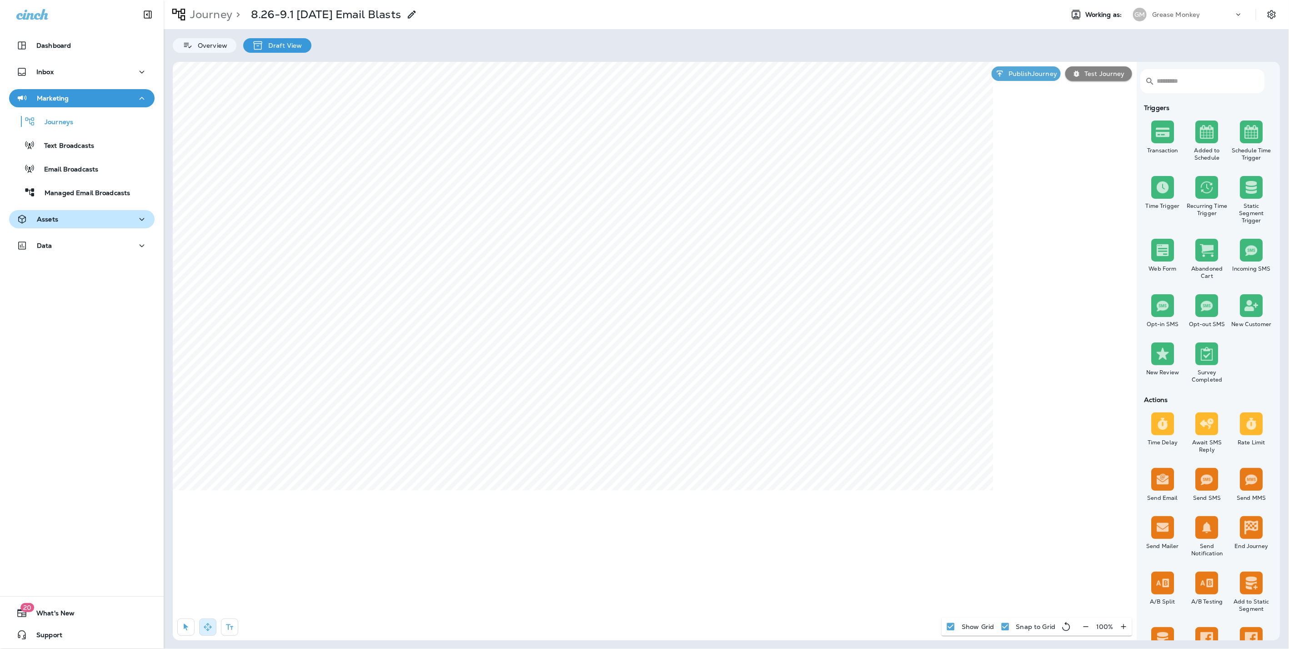
click at [99, 221] on div "Assets" at bounding box center [81, 219] width 131 height 11
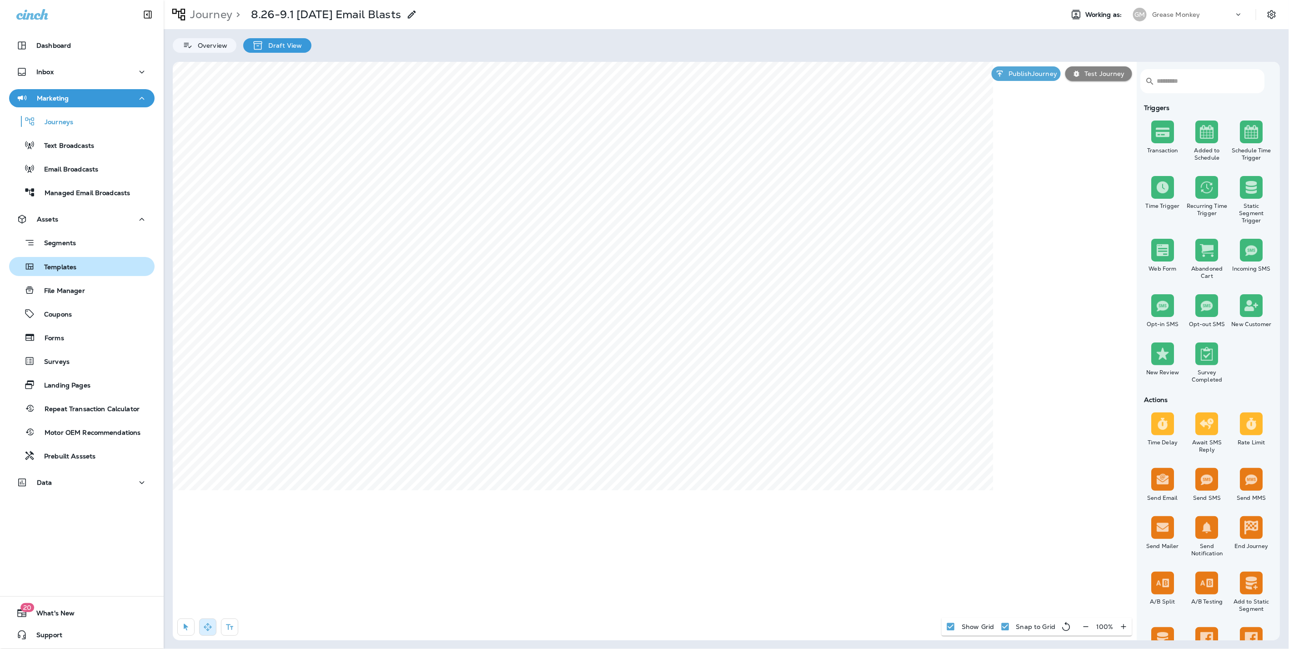
click at [71, 263] on p "Templates" at bounding box center [55, 267] width 41 height 9
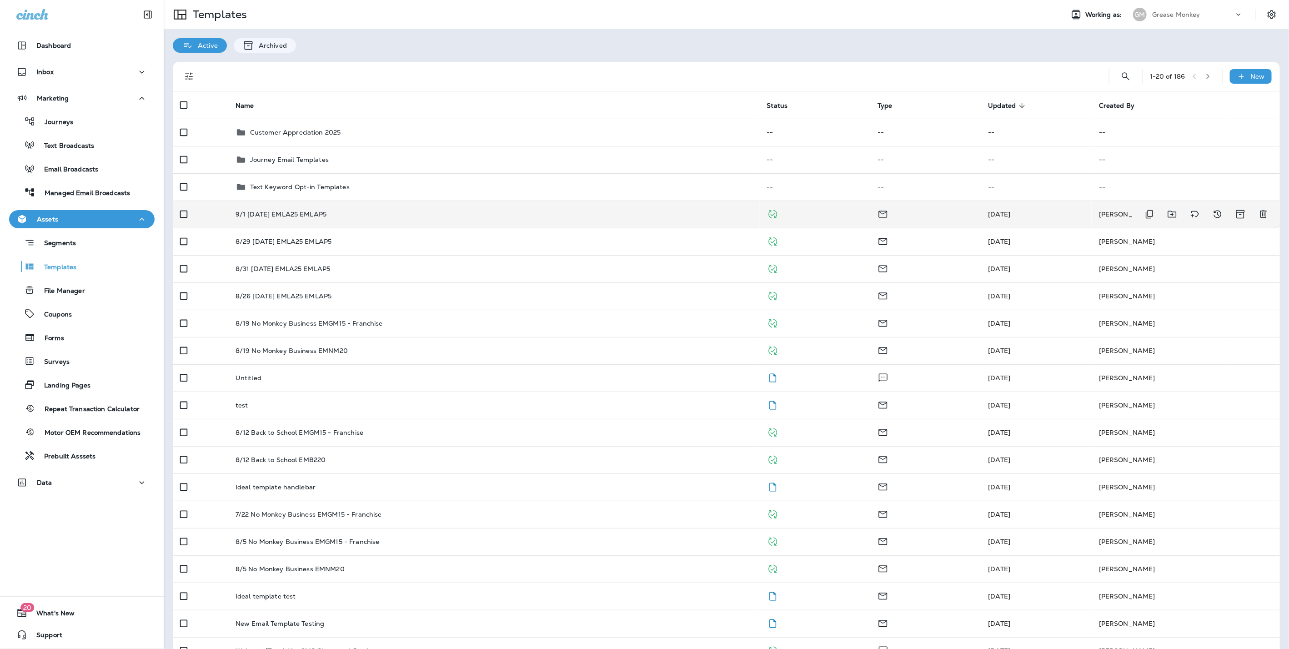
click at [302, 211] on p "9/1 [DATE] EMLA25 EMLAP5" at bounding box center [281, 214] width 91 height 7
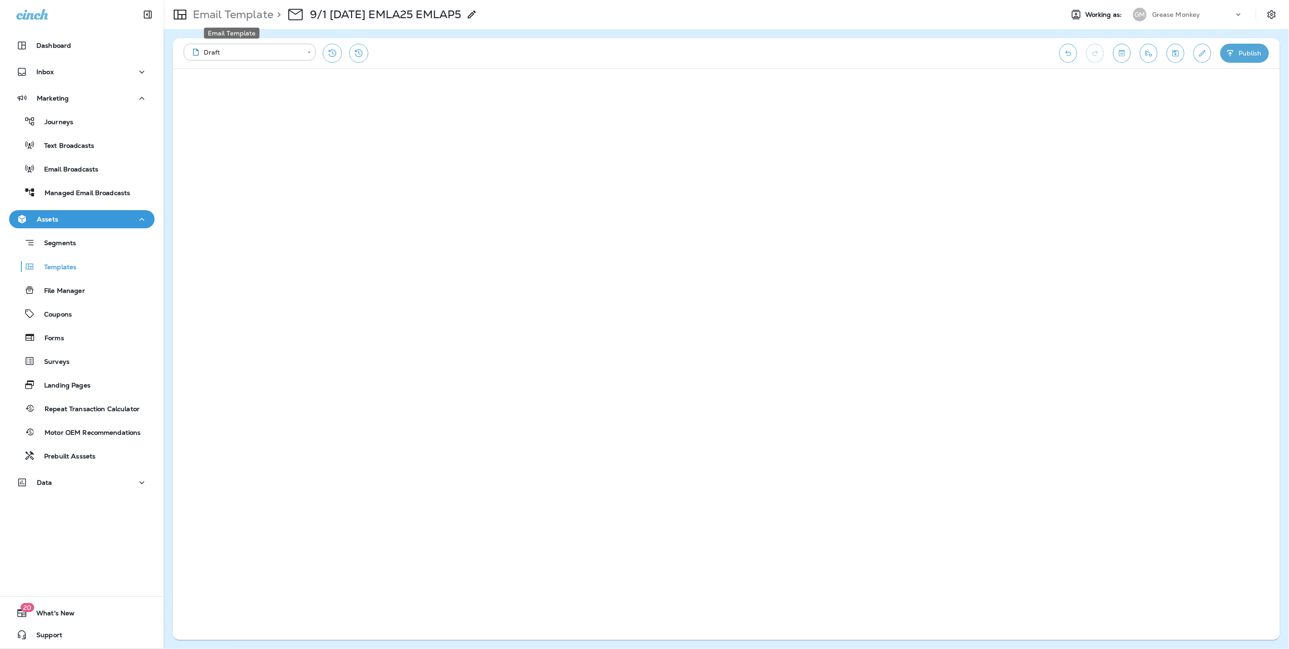
click at [220, 14] on p "Email Template" at bounding box center [231, 15] width 84 height 14
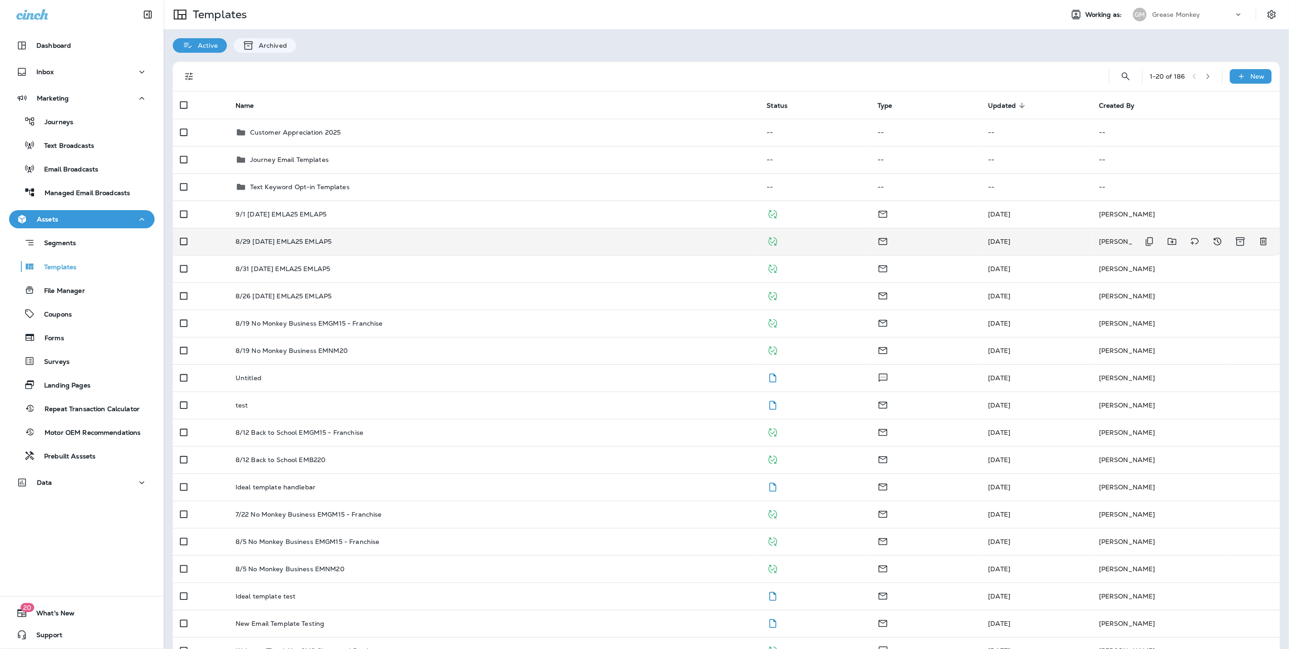
click at [268, 236] on td "8/29 [DATE] EMLA25 EMLAP5" at bounding box center [494, 241] width 532 height 27
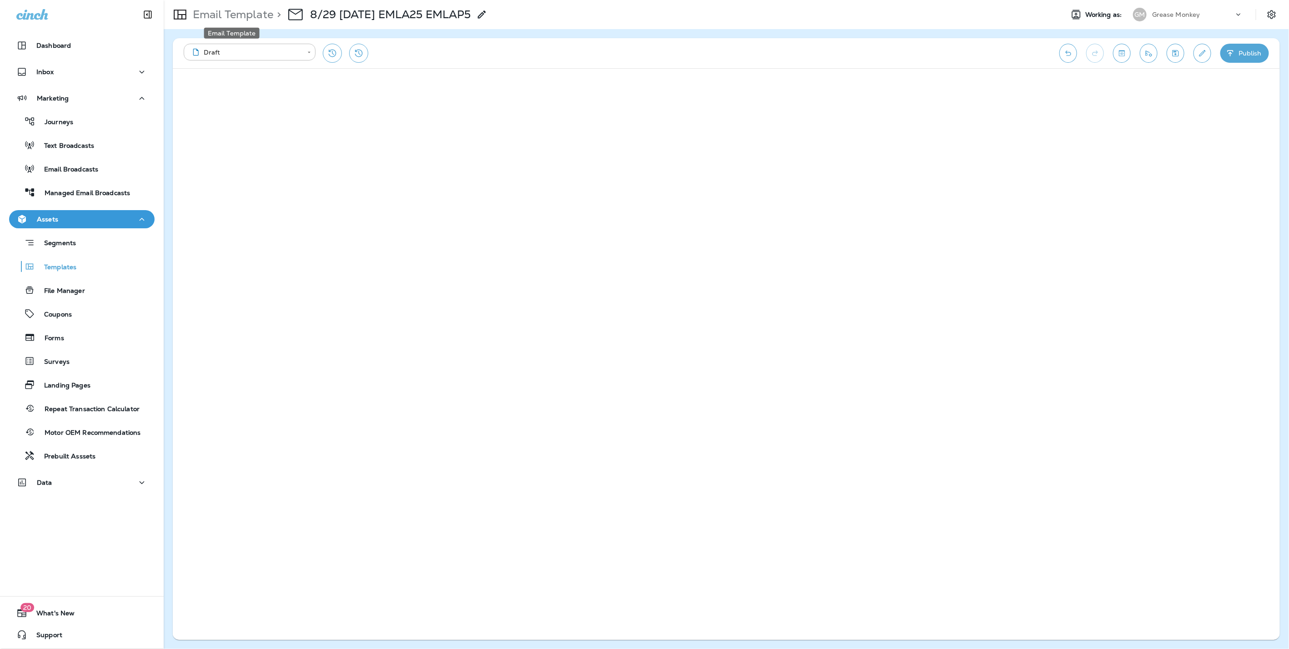
click at [234, 11] on p "Email Template" at bounding box center [231, 15] width 84 height 14
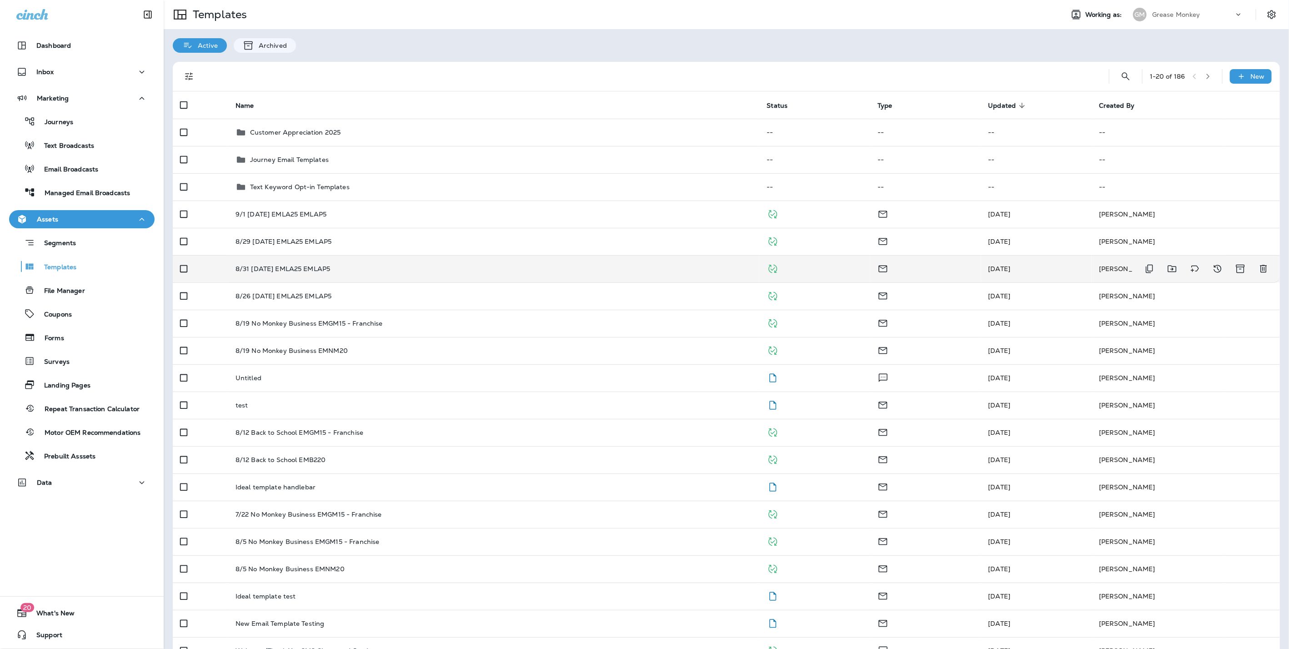
click at [279, 271] on p "8/31 [DATE] EMLA25 EMLAP5" at bounding box center [283, 268] width 95 height 7
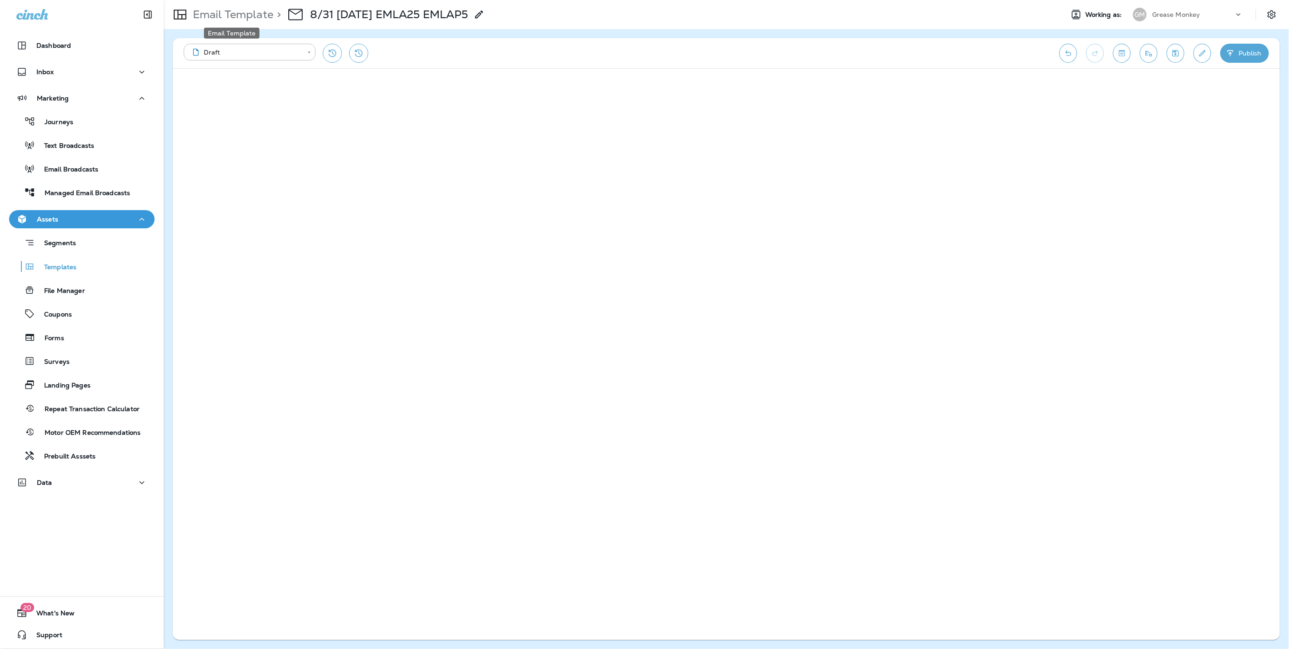
click at [219, 14] on p "Email Template" at bounding box center [231, 15] width 84 height 14
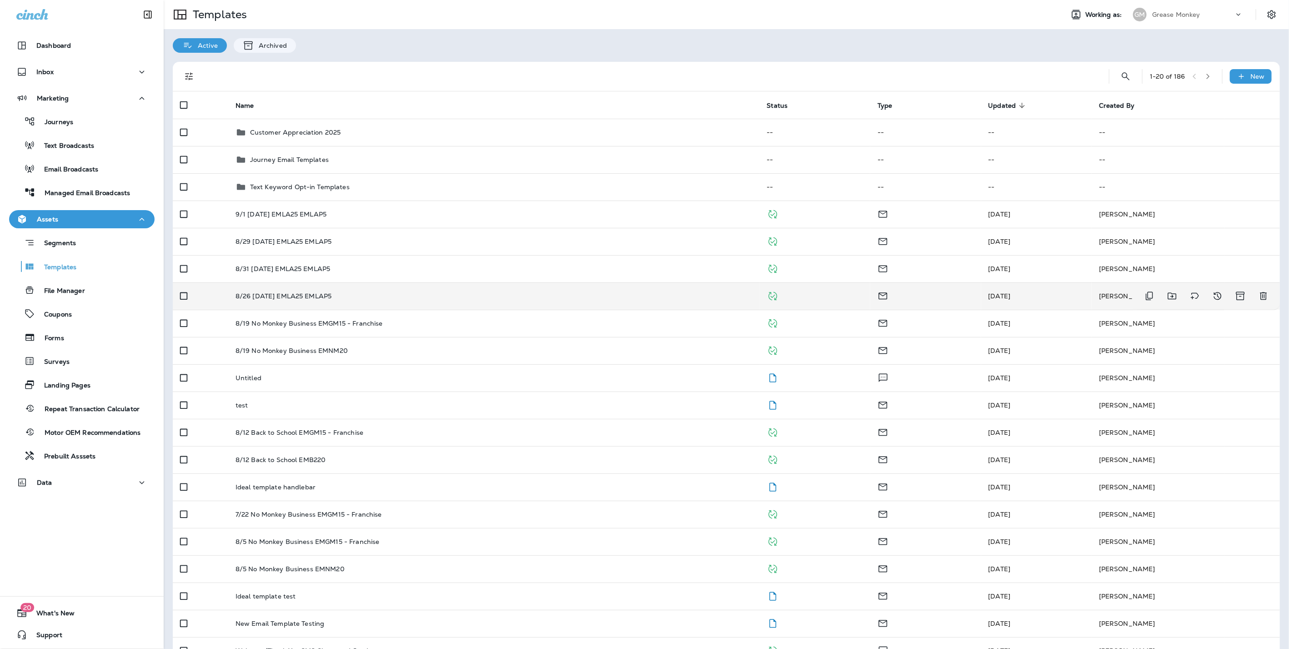
click at [286, 297] on p "8/26 [DATE] EMLA25 EMLAP5" at bounding box center [284, 295] width 96 height 7
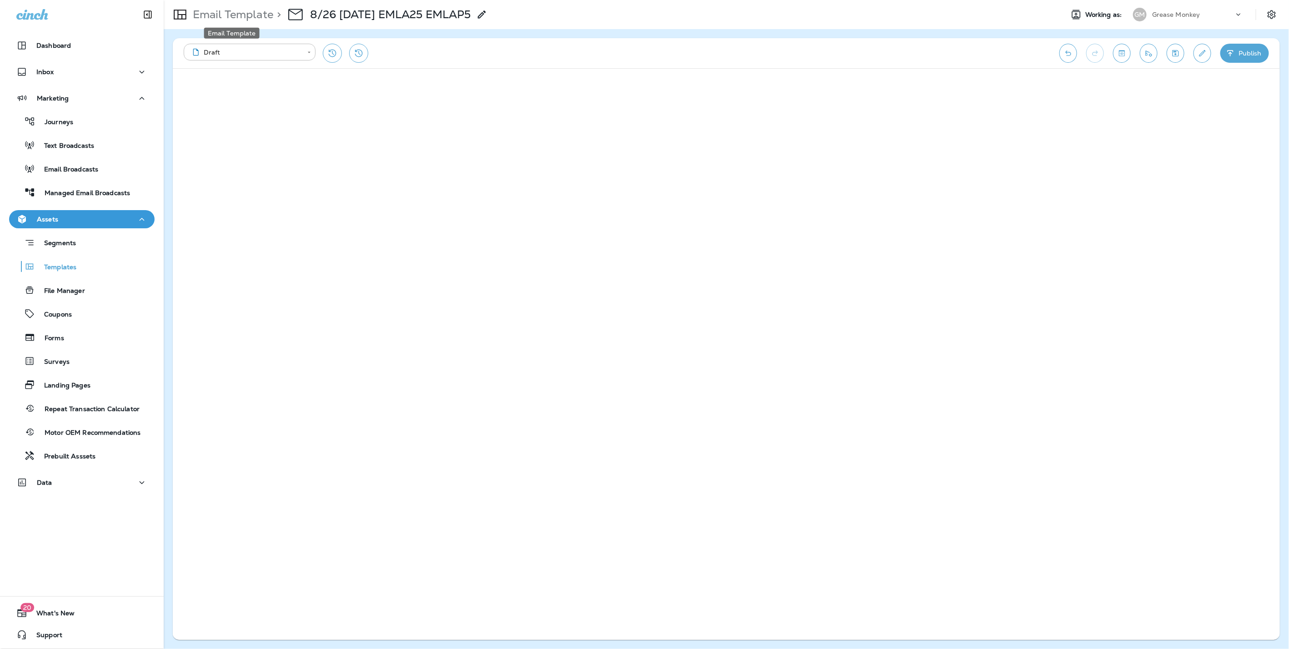
click at [240, 11] on p "Email Template" at bounding box center [231, 15] width 84 height 14
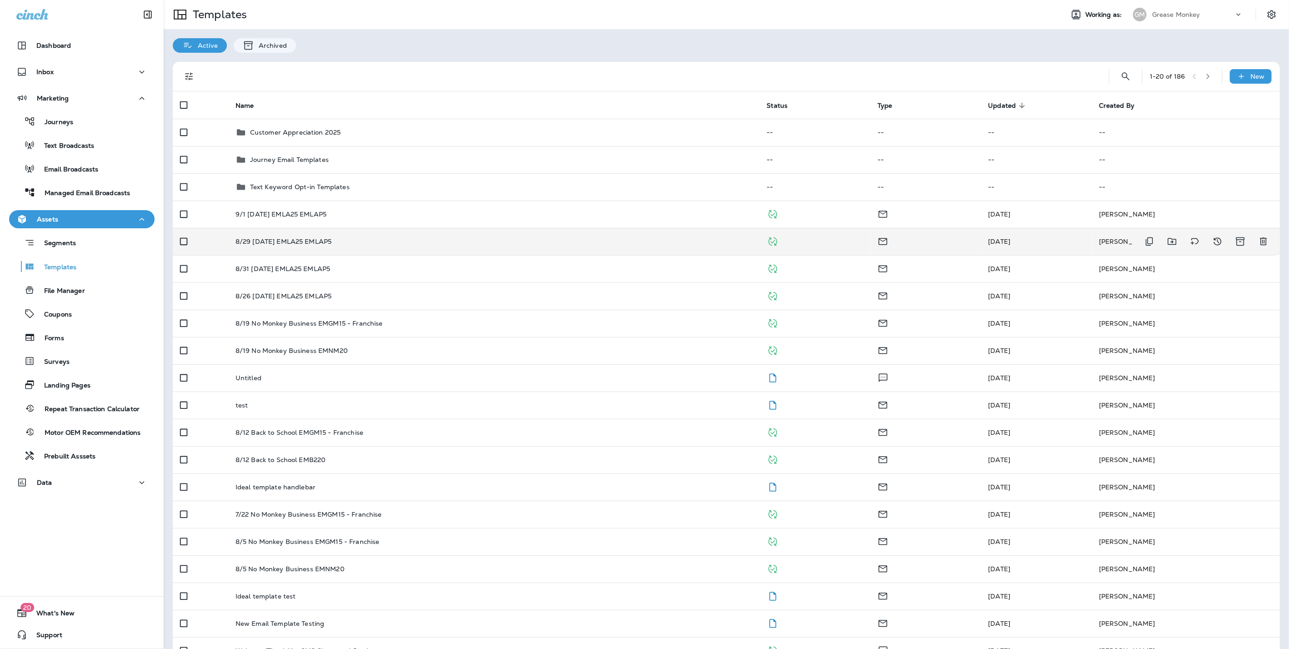
click at [276, 246] on td "8/29 [DATE] EMLA25 EMLAP5" at bounding box center [494, 241] width 532 height 27
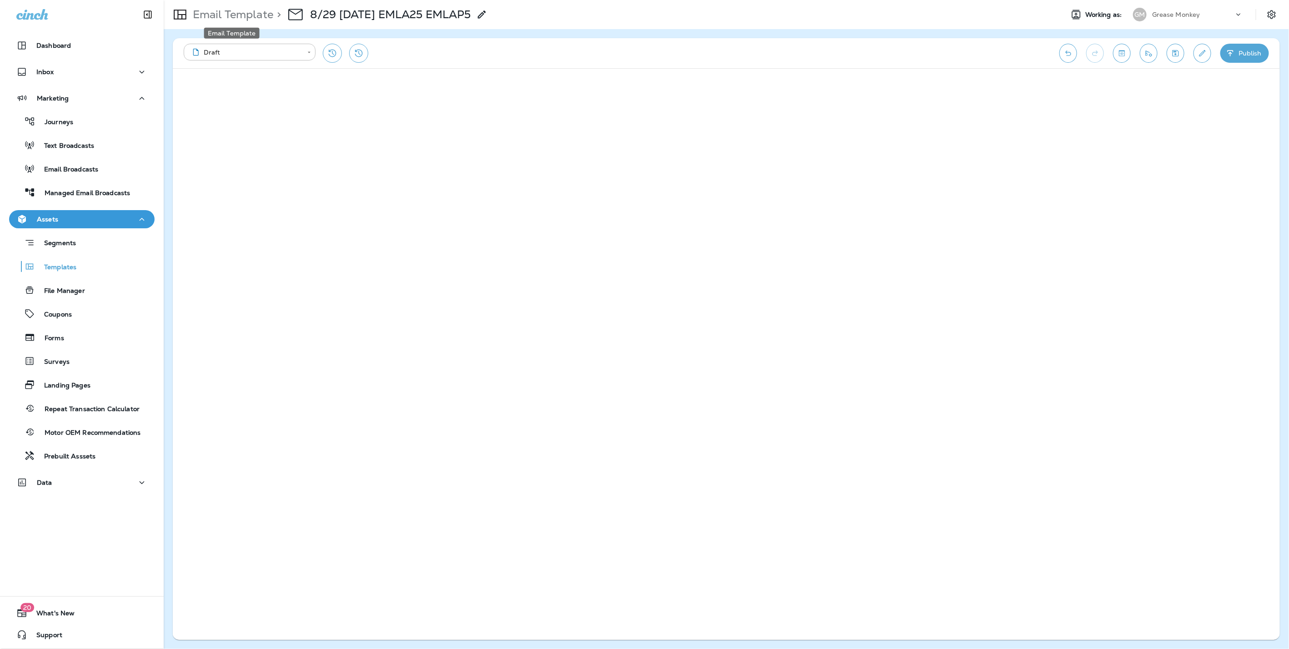
click at [231, 13] on p "Email Template" at bounding box center [231, 15] width 84 height 14
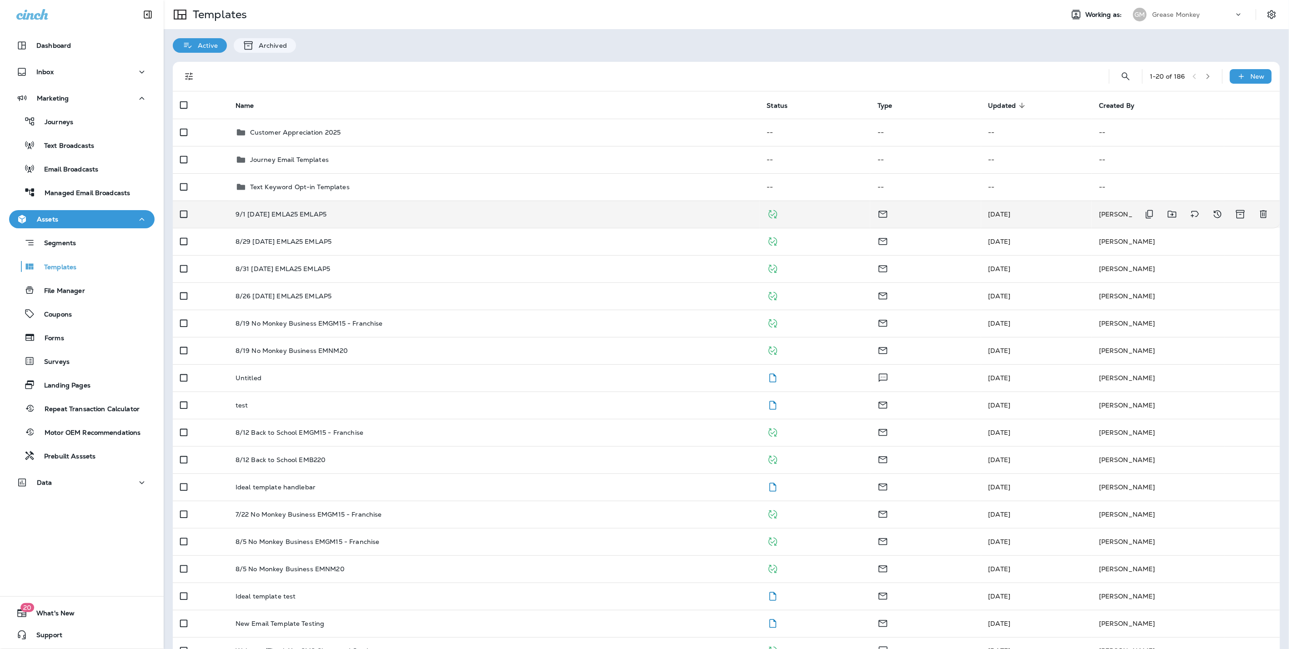
click at [258, 205] on td "9/1 [DATE] EMLA25 EMLAP5" at bounding box center [494, 214] width 532 height 27
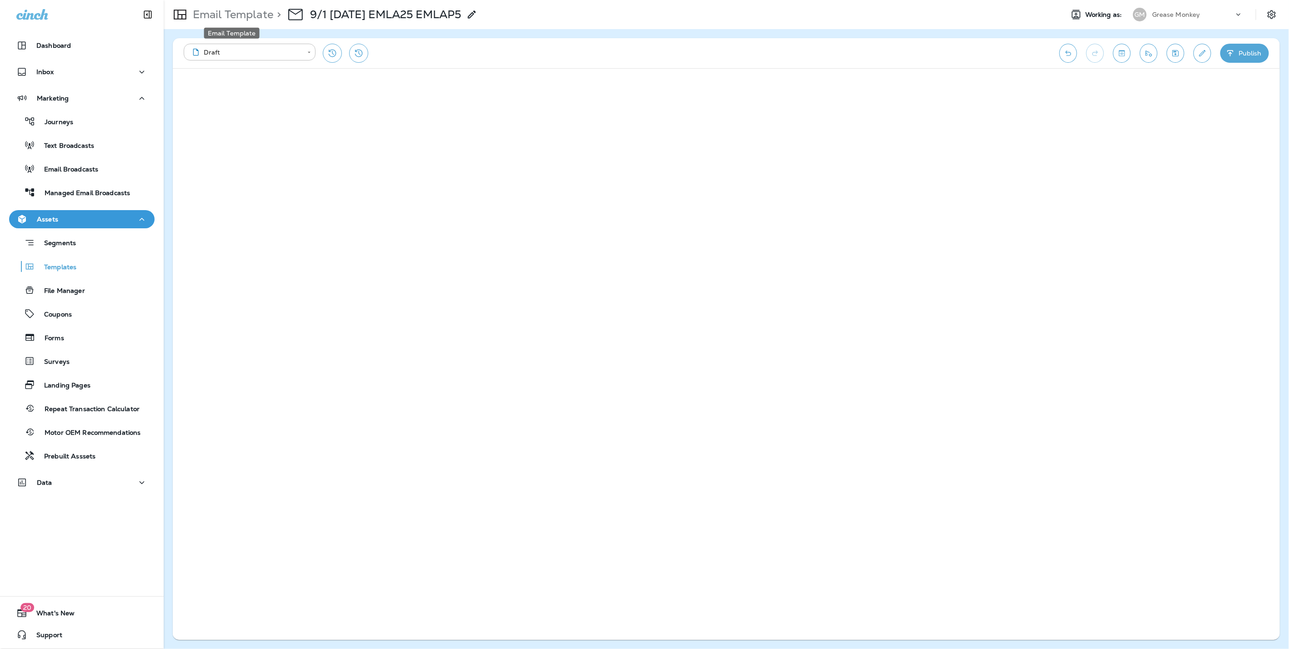
click at [223, 15] on p "Email Template" at bounding box center [231, 15] width 84 height 14
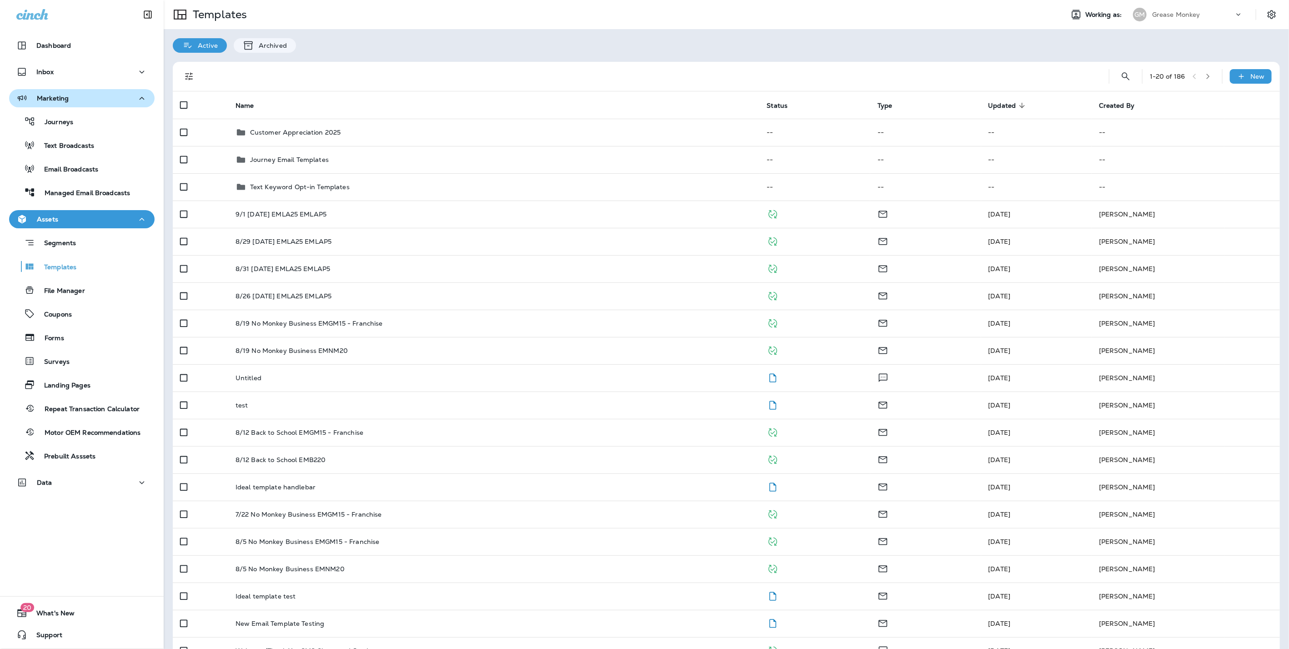
click at [63, 97] on p "Marketing" at bounding box center [53, 98] width 32 height 7
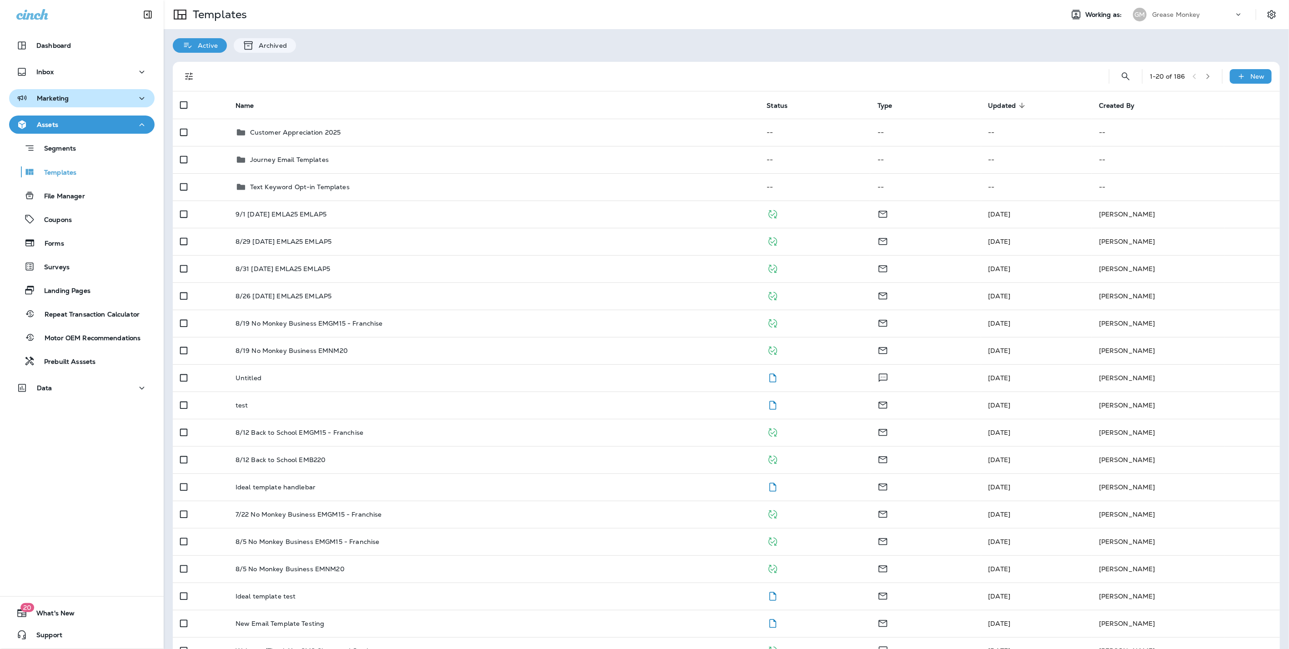
click at [60, 97] on p "Marketing" at bounding box center [53, 98] width 32 height 7
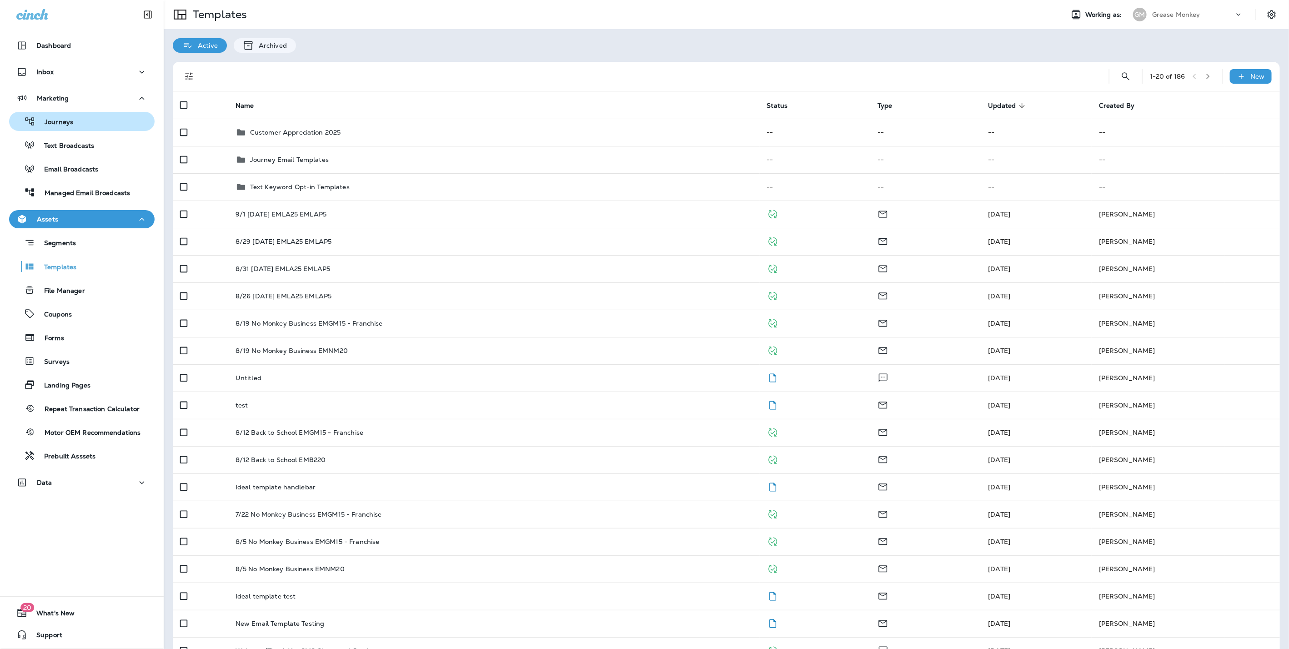
click at [65, 121] on p "Journeys" at bounding box center [54, 122] width 38 height 9
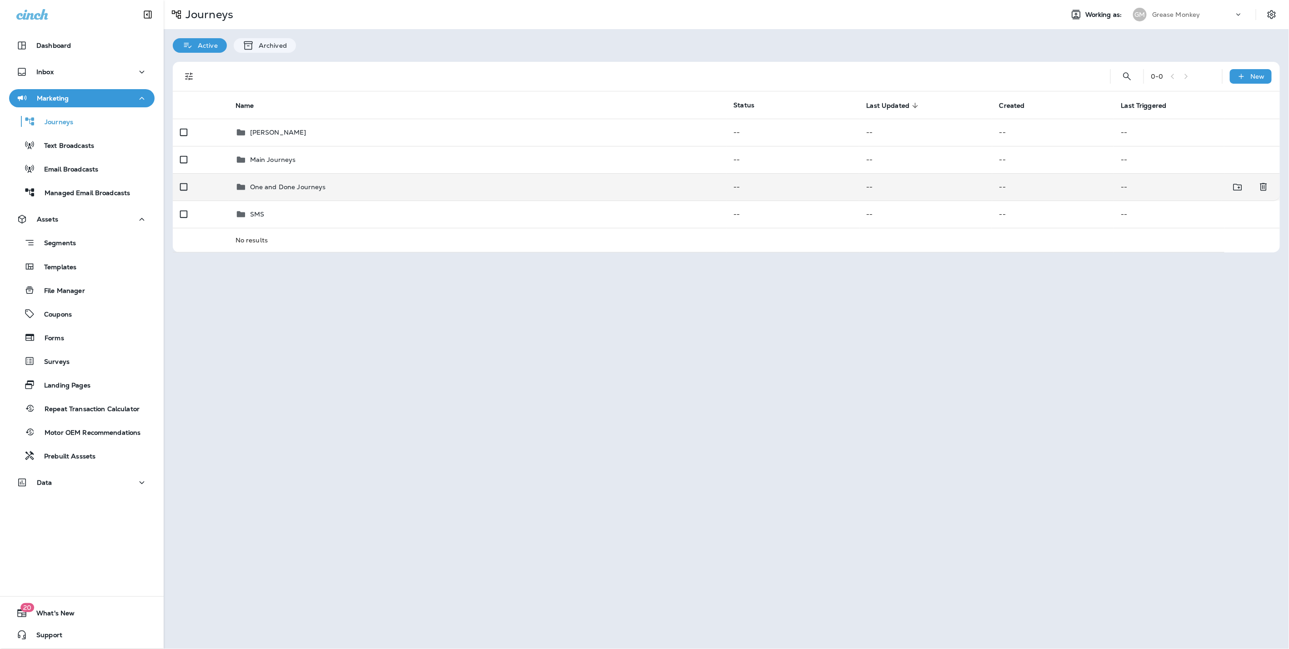
click at [538, 190] on div "One and Done Journeys" at bounding box center [478, 186] width 484 height 11
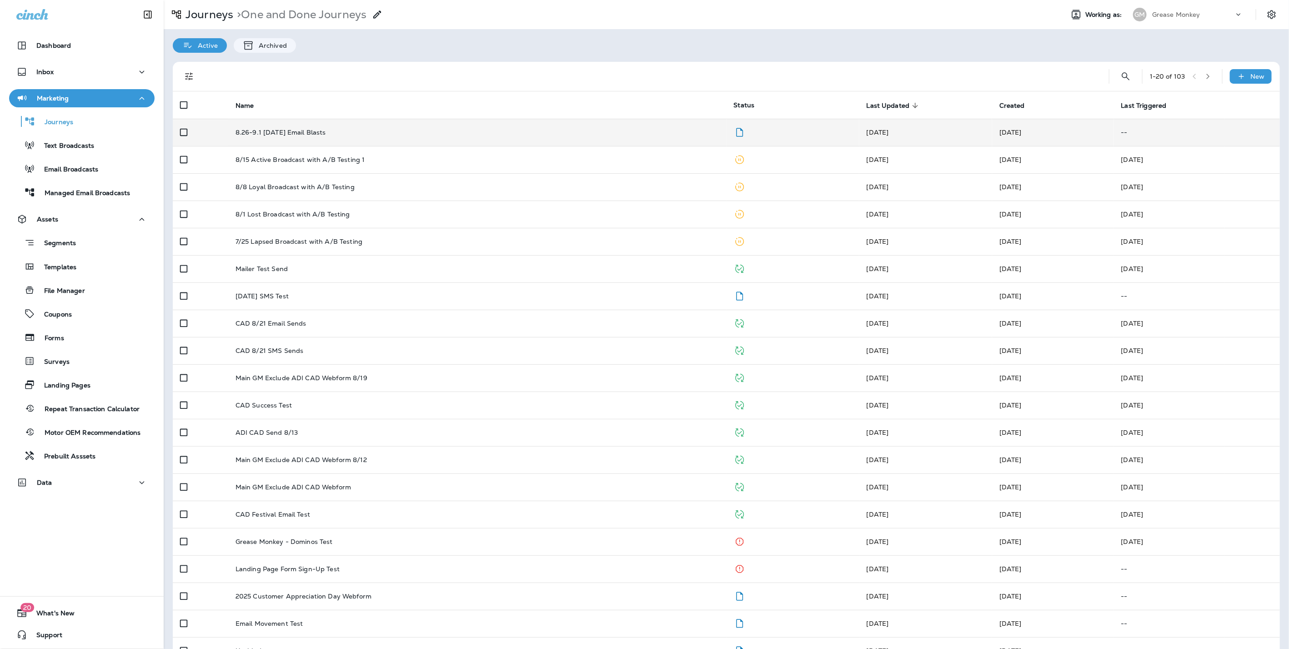
click at [286, 137] on td "8.26-9.1 [DATE] Email Blasts" at bounding box center [477, 132] width 498 height 27
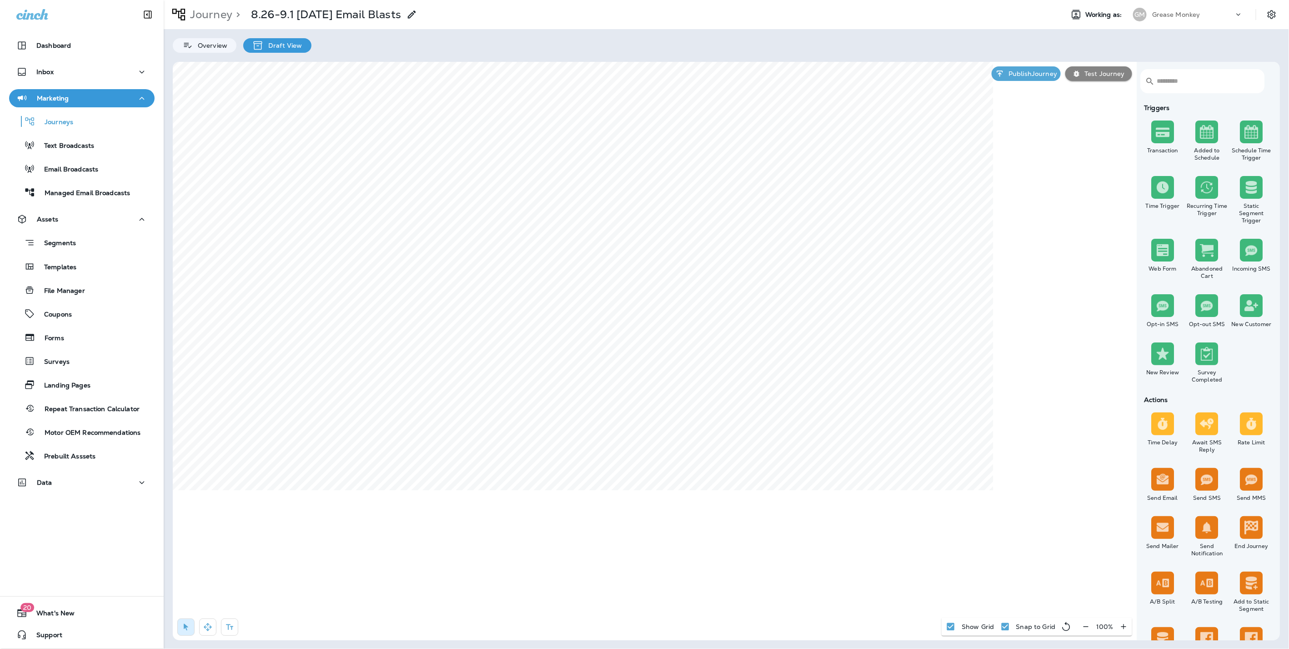
click at [1186, 15] on p "Grease Monkey" at bounding box center [1176, 14] width 48 height 7
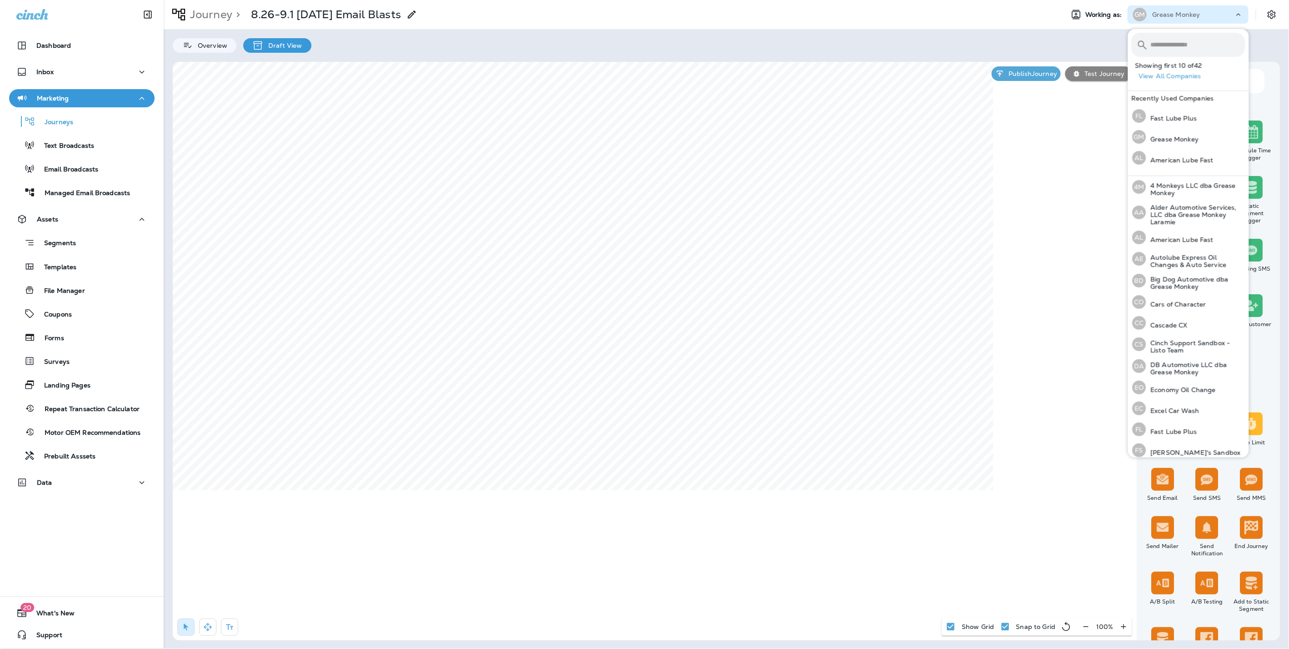
click at [1166, 50] on input "text" at bounding box center [1198, 45] width 95 height 24
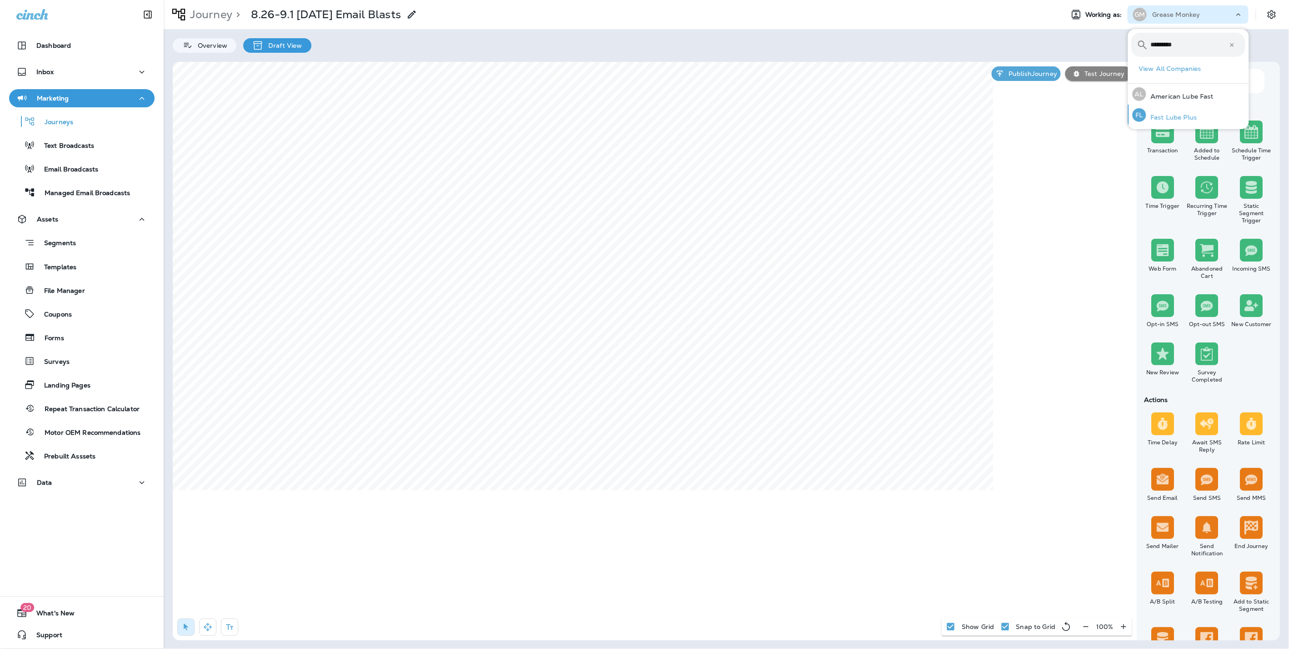
type input "*********"
click at [1160, 115] on p "Fast Lube Plus" at bounding box center [1171, 117] width 51 height 7
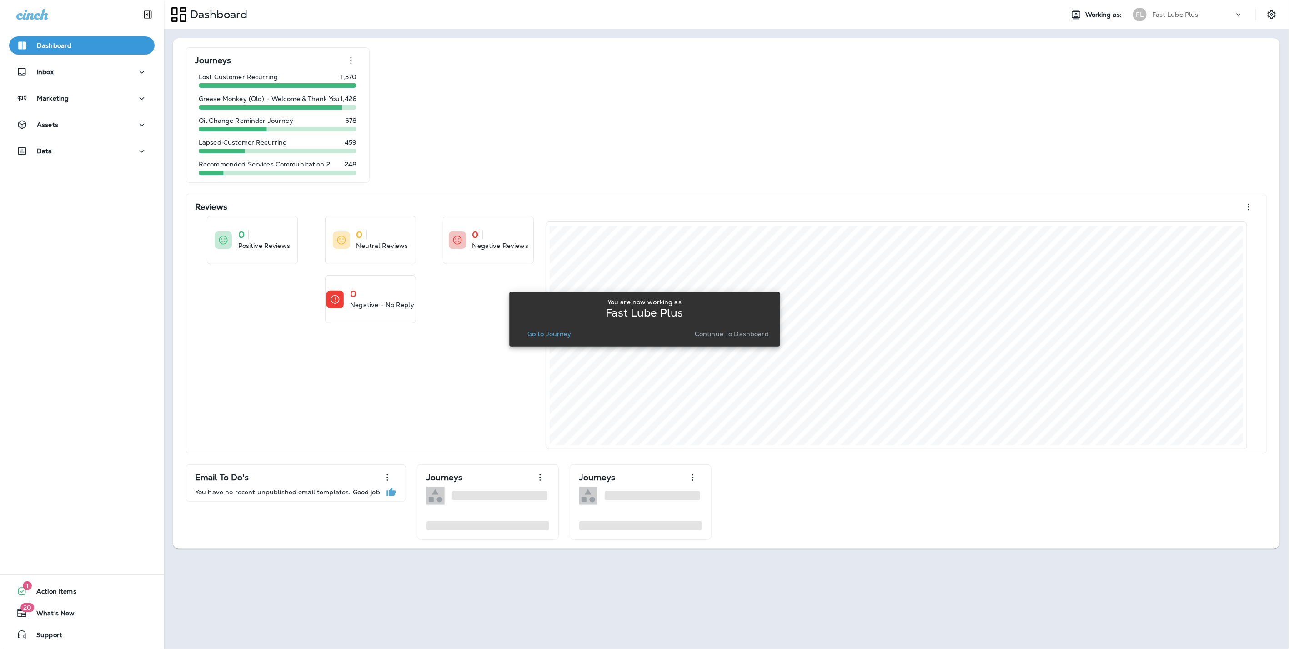
click at [704, 333] on p "Continue to Dashboard" at bounding box center [732, 333] width 74 height 7
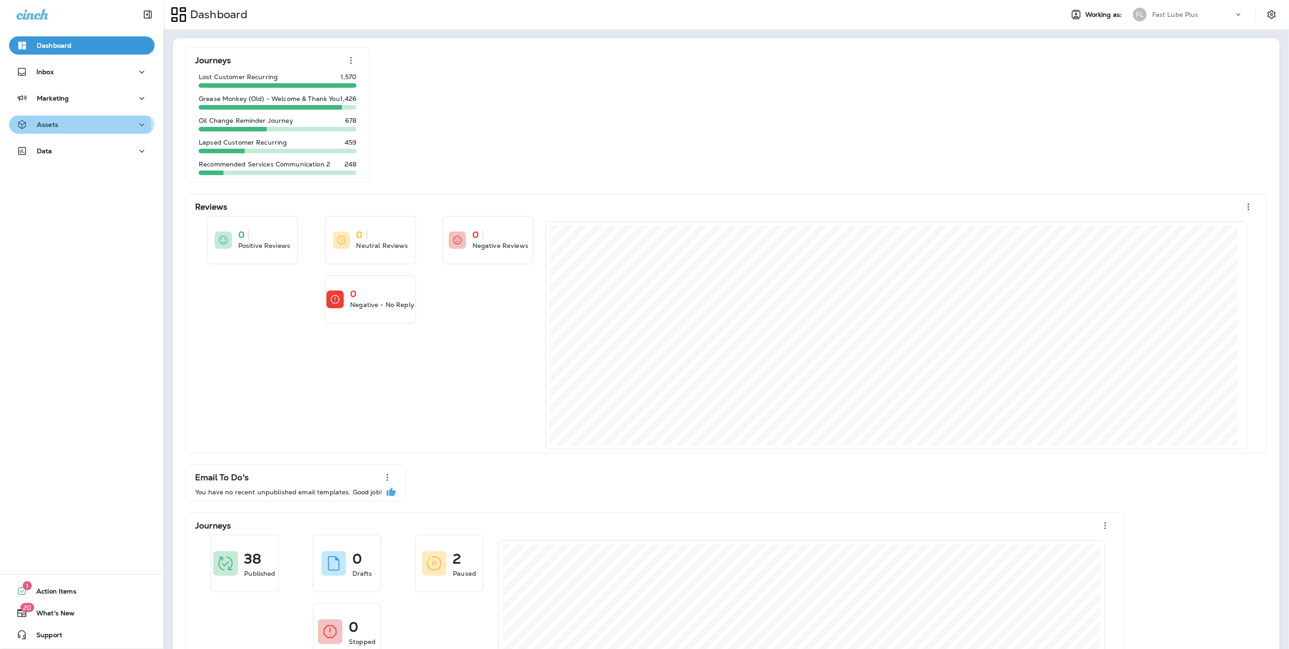
click at [51, 131] on button "Assets" at bounding box center [82, 125] width 146 height 18
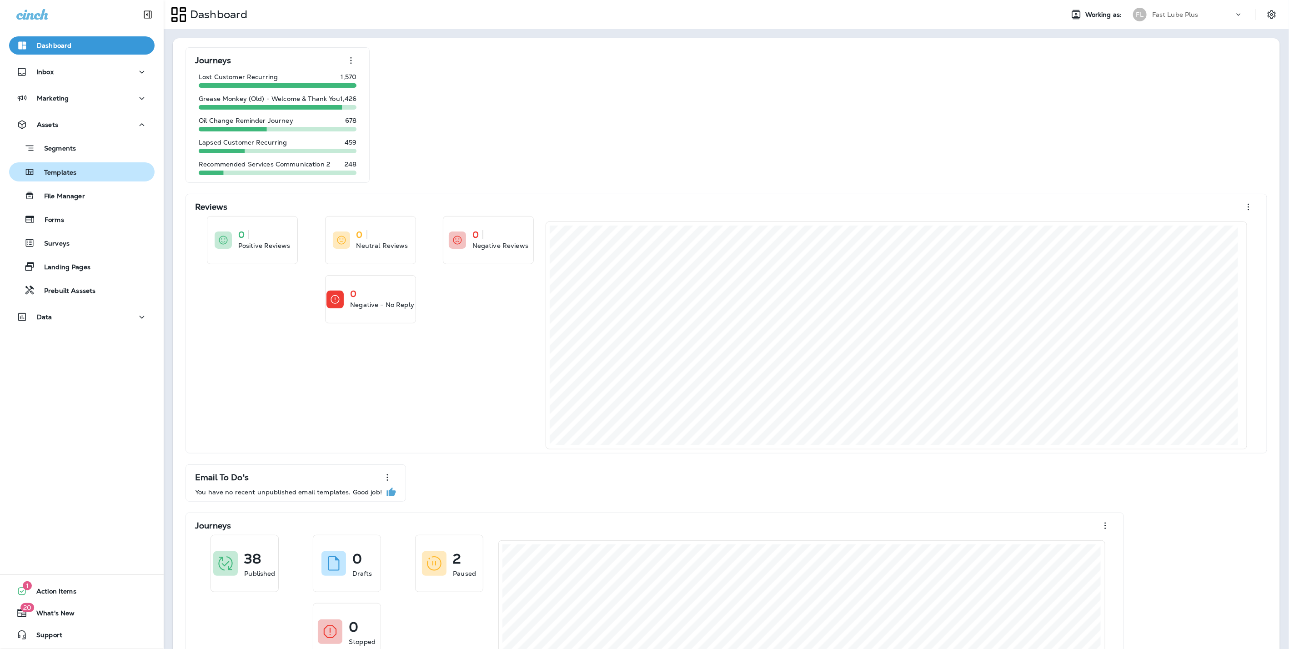
click at [67, 174] on p "Templates" at bounding box center [55, 173] width 41 height 9
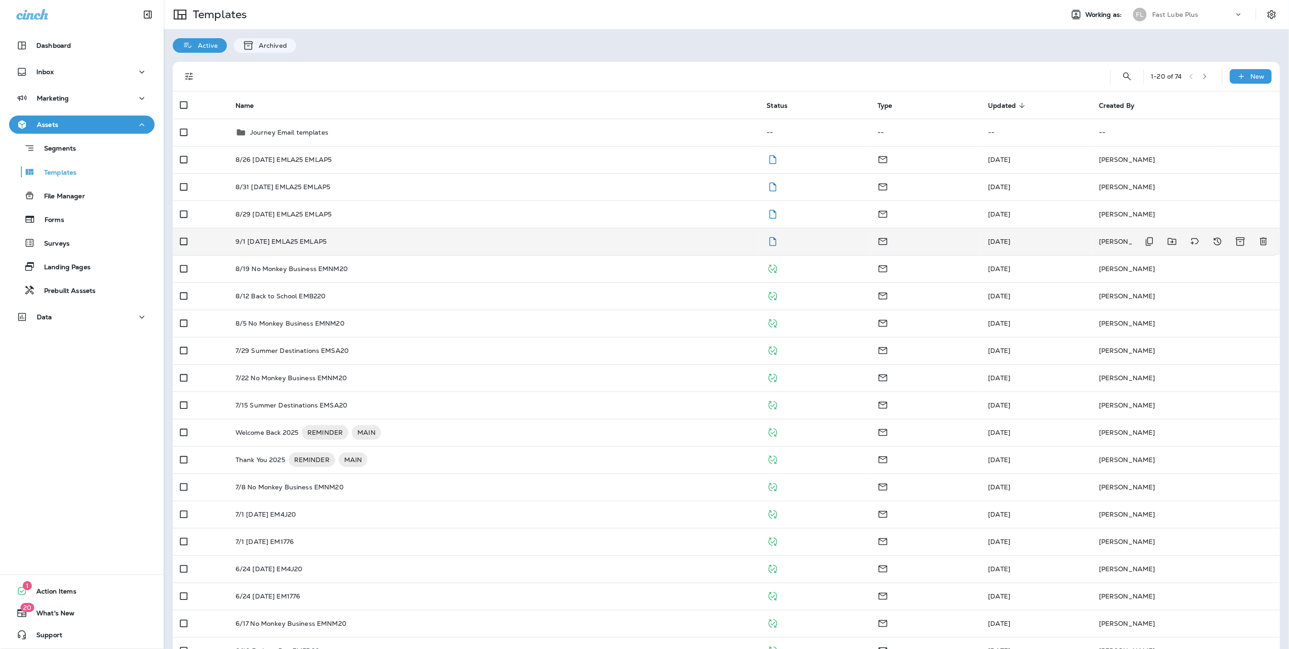
click at [347, 238] on div "9/1 [DATE] EMLA25 EMLAP5" at bounding box center [494, 241] width 517 height 7
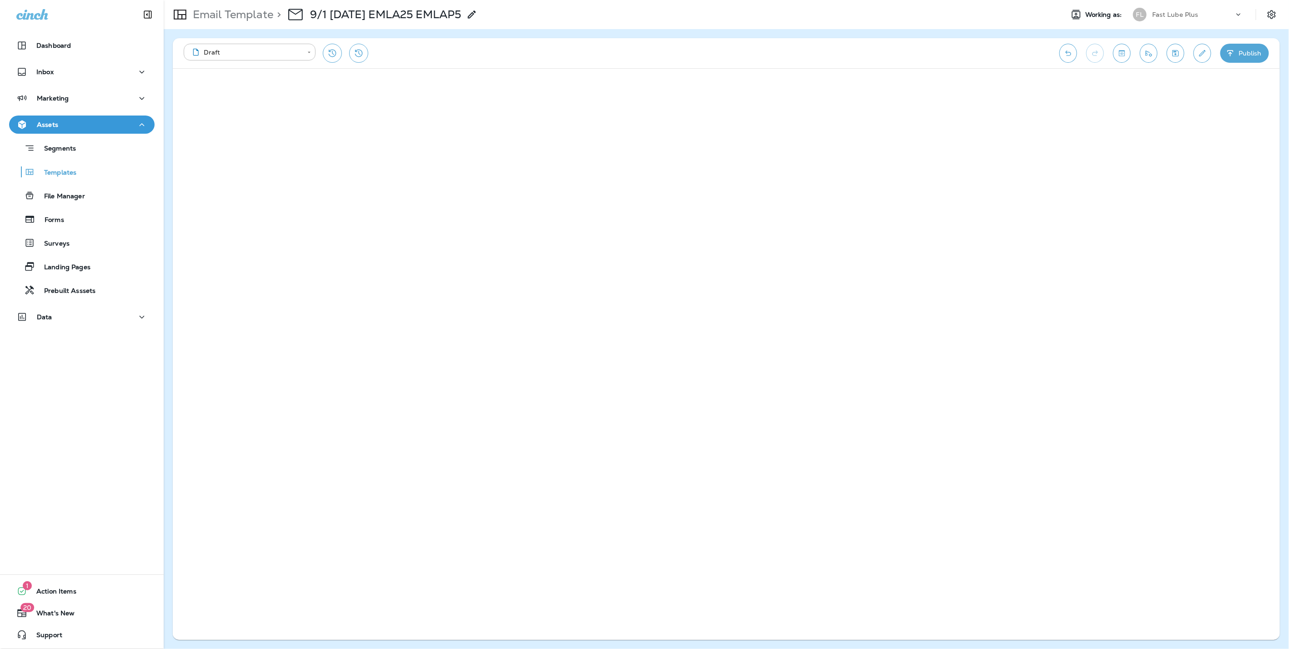
click at [255, 16] on p "Email Template" at bounding box center [231, 15] width 84 height 14
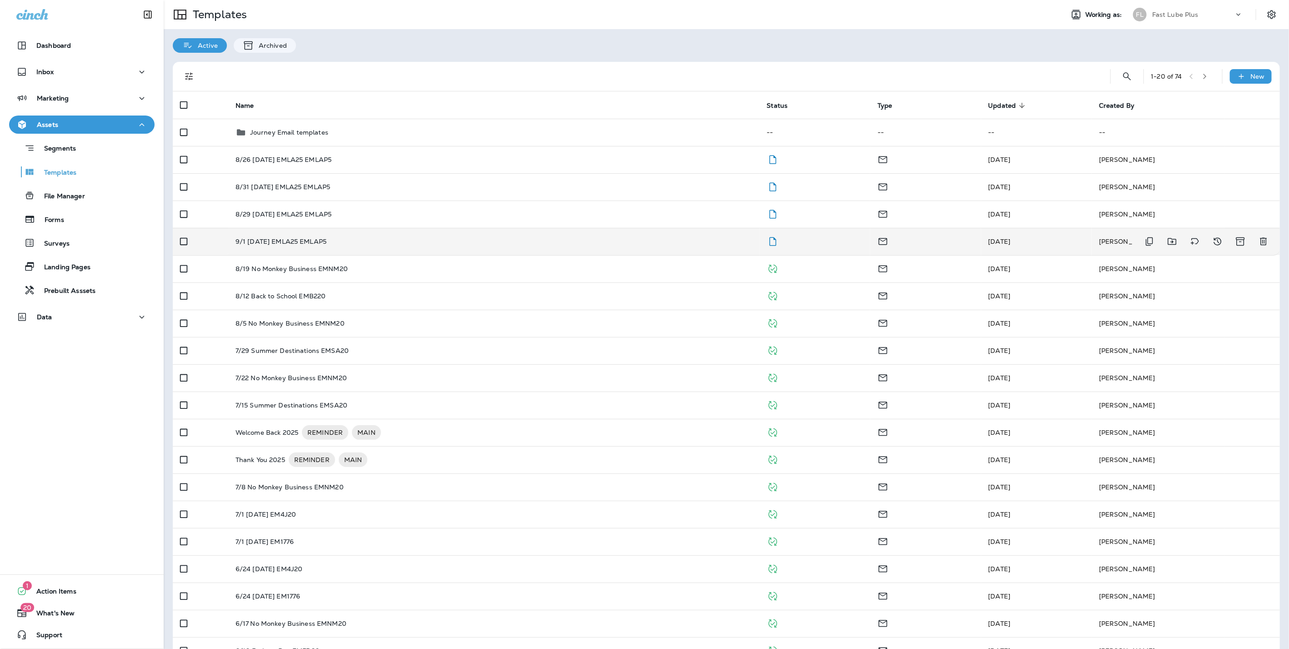
click at [596, 240] on div "9/1 [DATE] EMLA25 EMLAP5" at bounding box center [494, 241] width 517 height 7
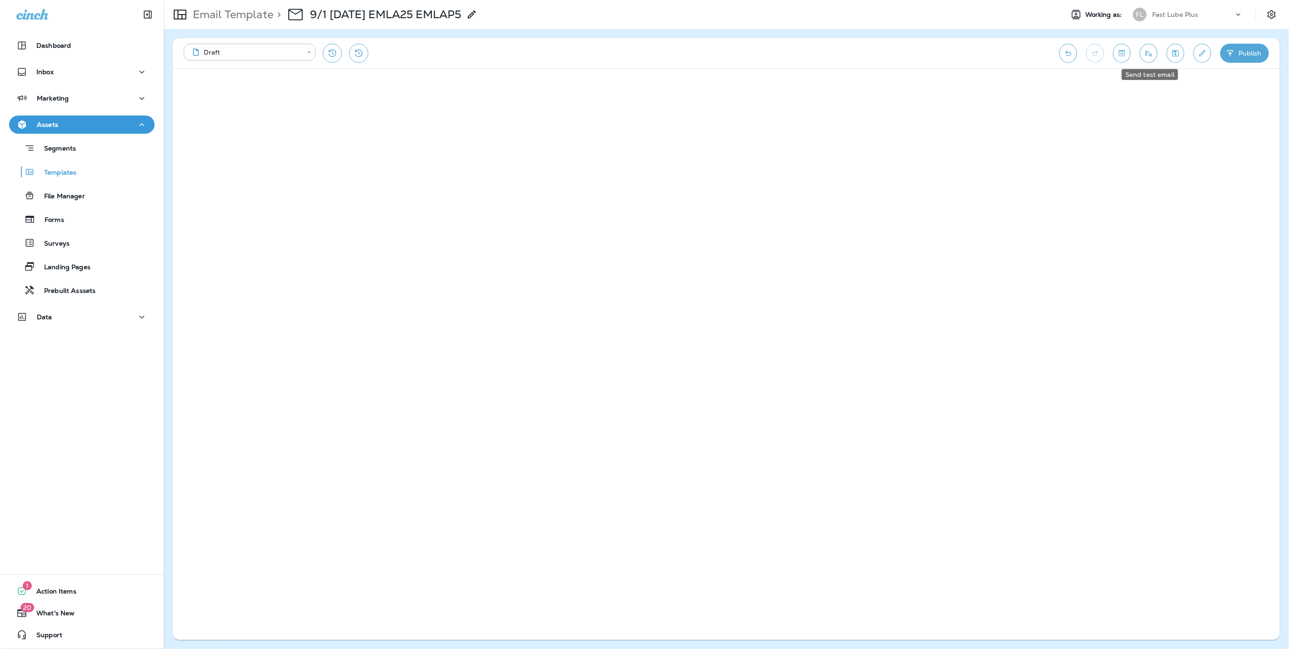
click at [1150, 52] on icon "Send test email" at bounding box center [1149, 53] width 10 height 9
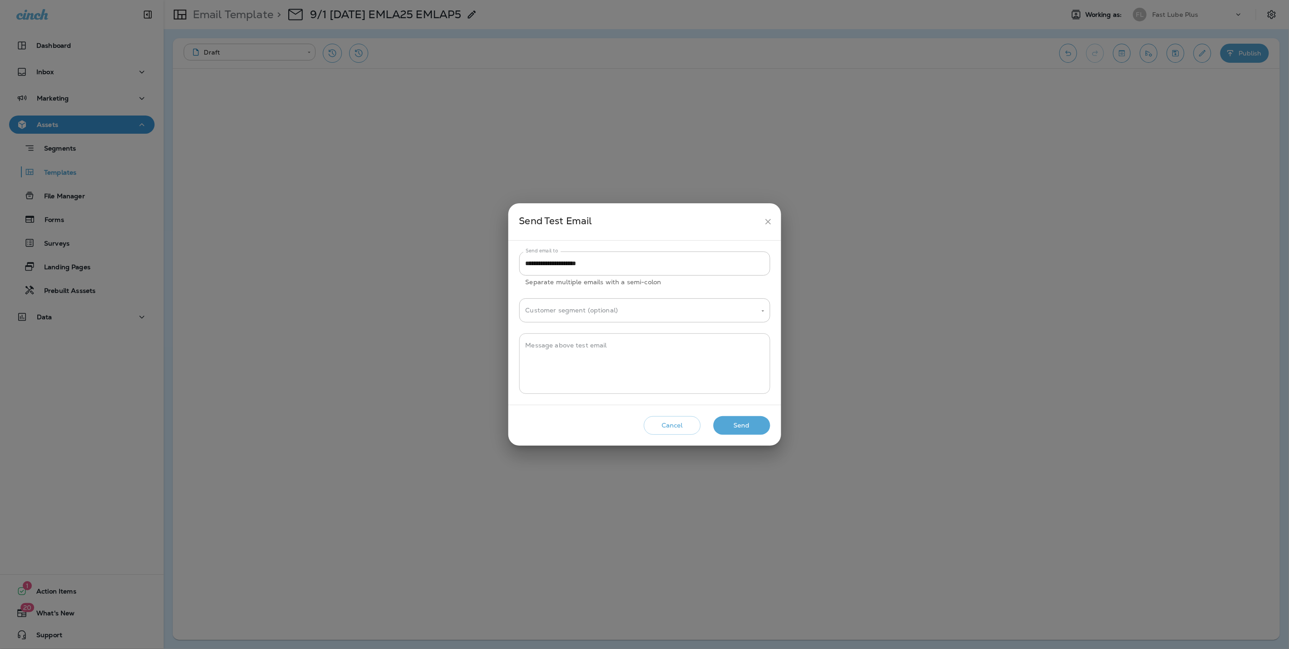
click at [617, 349] on textarea "Message above test email" at bounding box center [645, 363] width 238 height 45
type textarea "****"
click at [751, 422] on button "Send" at bounding box center [741, 425] width 57 height 19
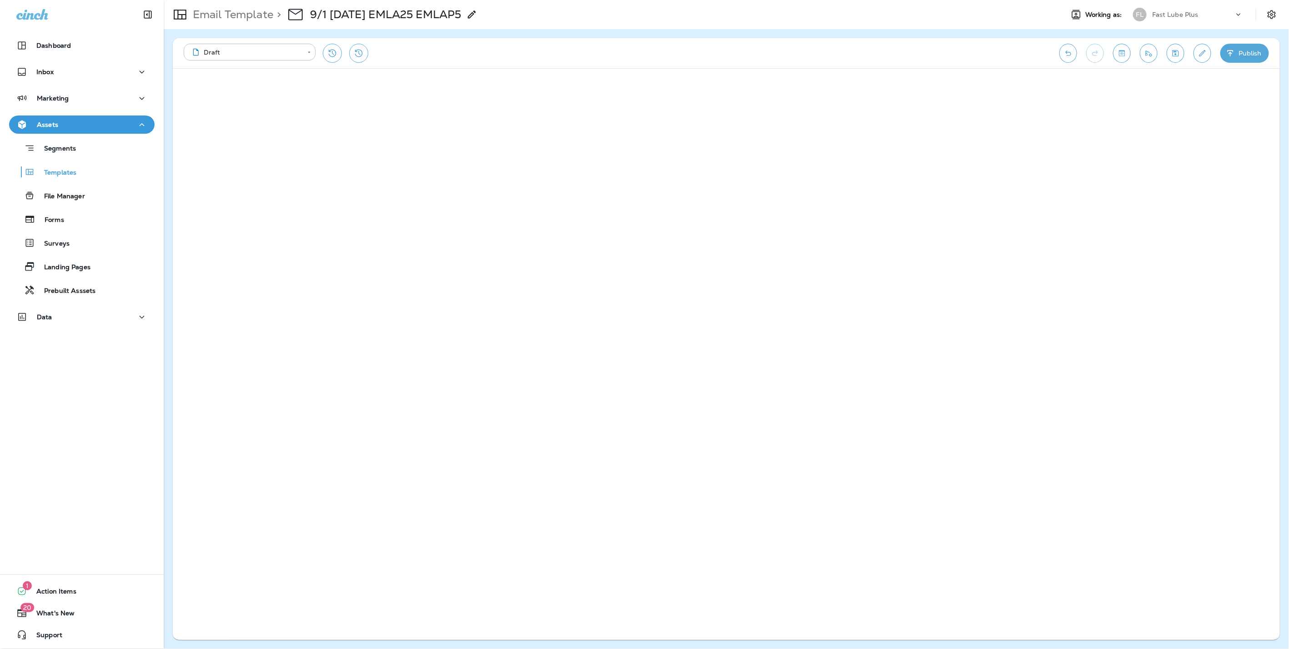
click at [1250, 50] on button "Publish" at bounding box center [1245, 53] width 49 height 19
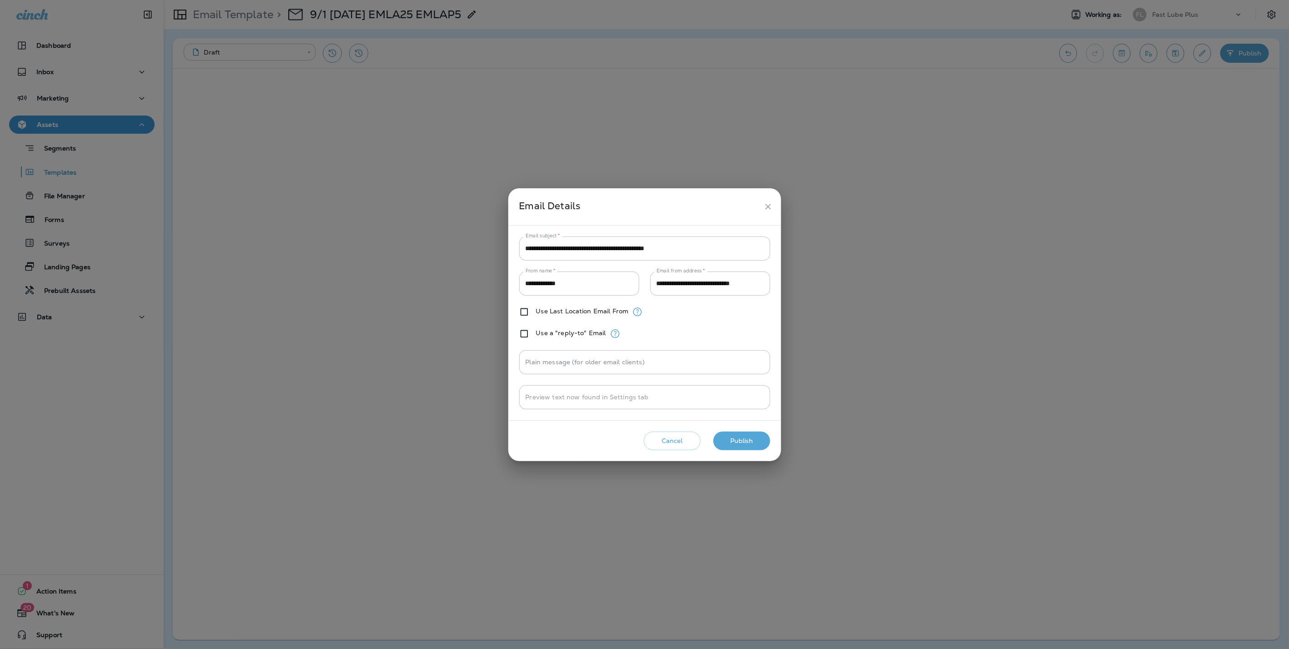
click at [665, 441] on button "Cancel" at bounding box center [672, 441] width 57 height 19
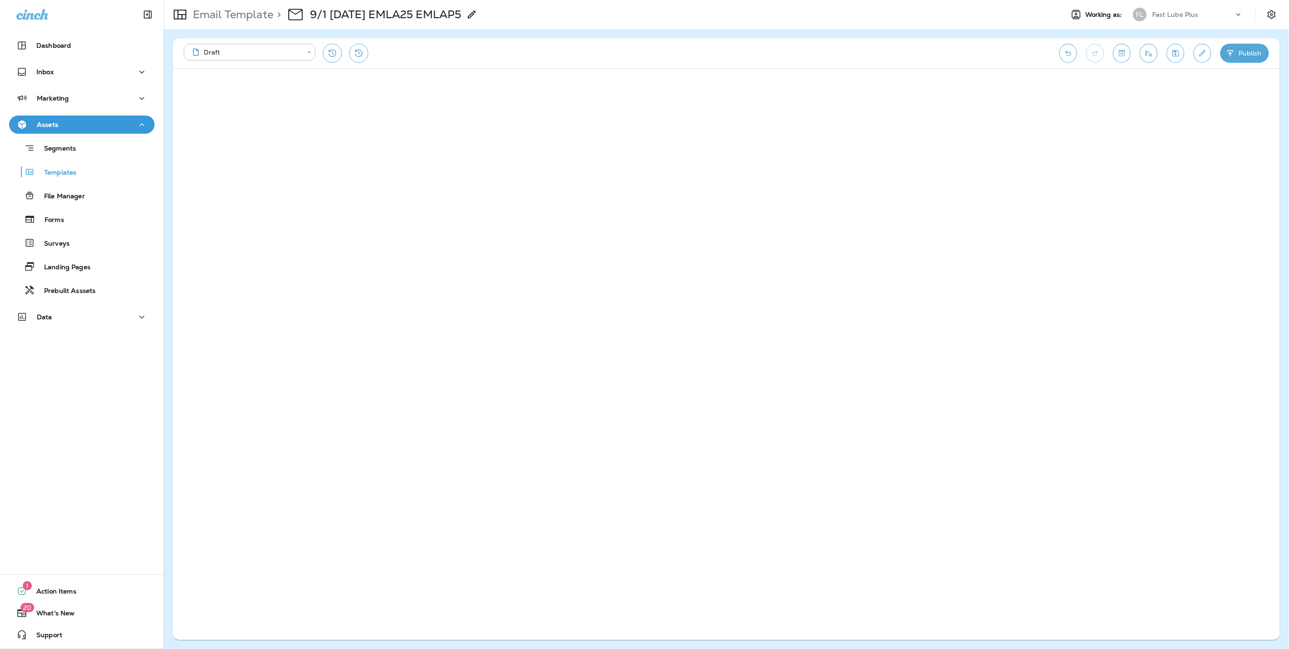
click at [1167, 15] on p "Fast Lube Plus" at bounding box center [1175, 14] width 46 height 7
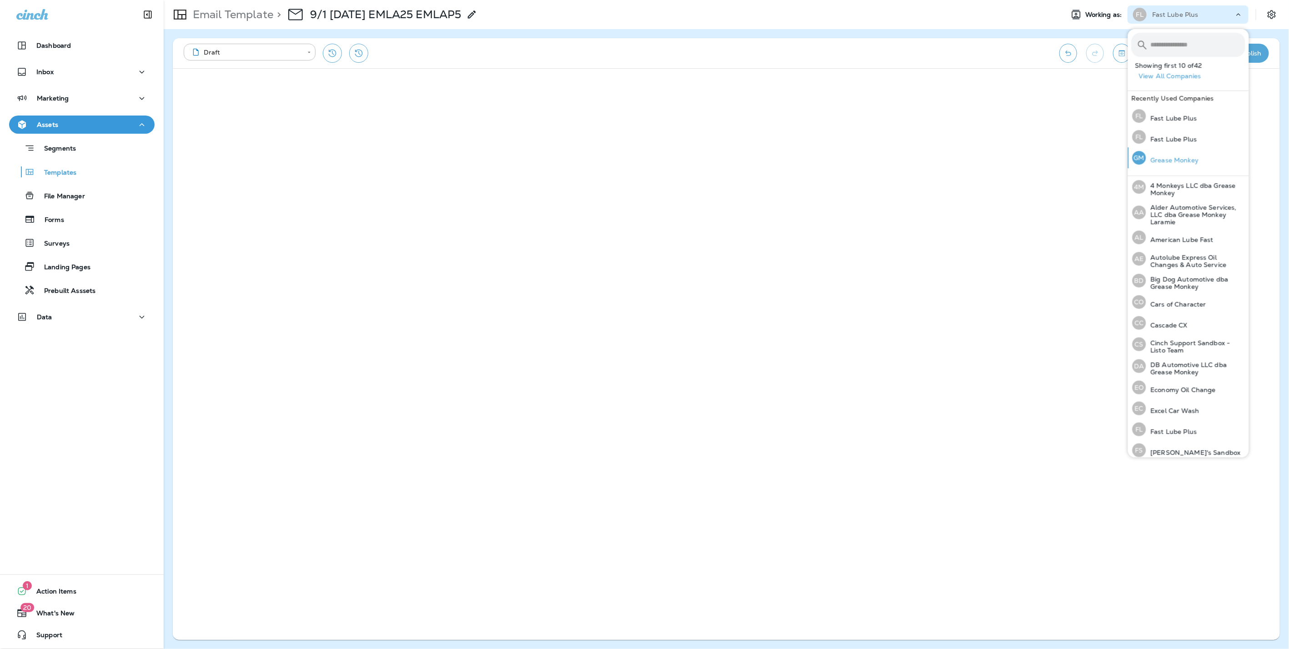
click at [1172, 160] on p "Grease Monkey" at bounding box center [1172, 159] width 53 height 7
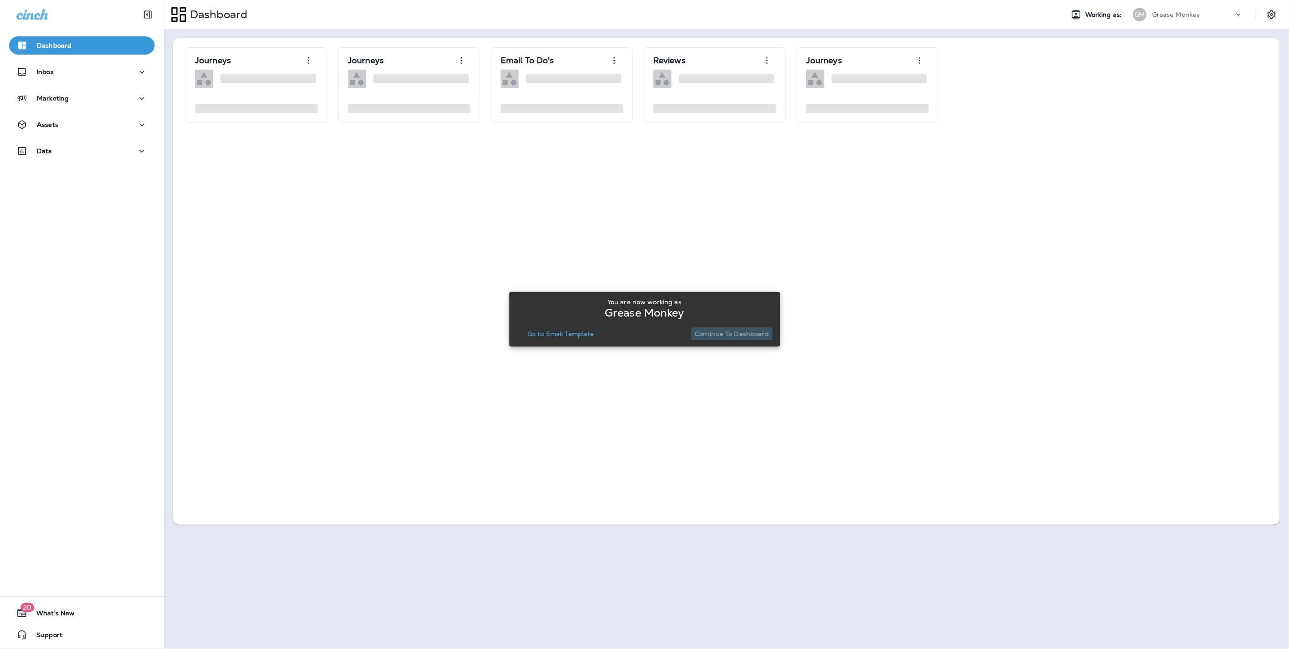
click at [749, 334] on p "Continue to Dashboard" at bounding box center [732, 333] width 74 height 7
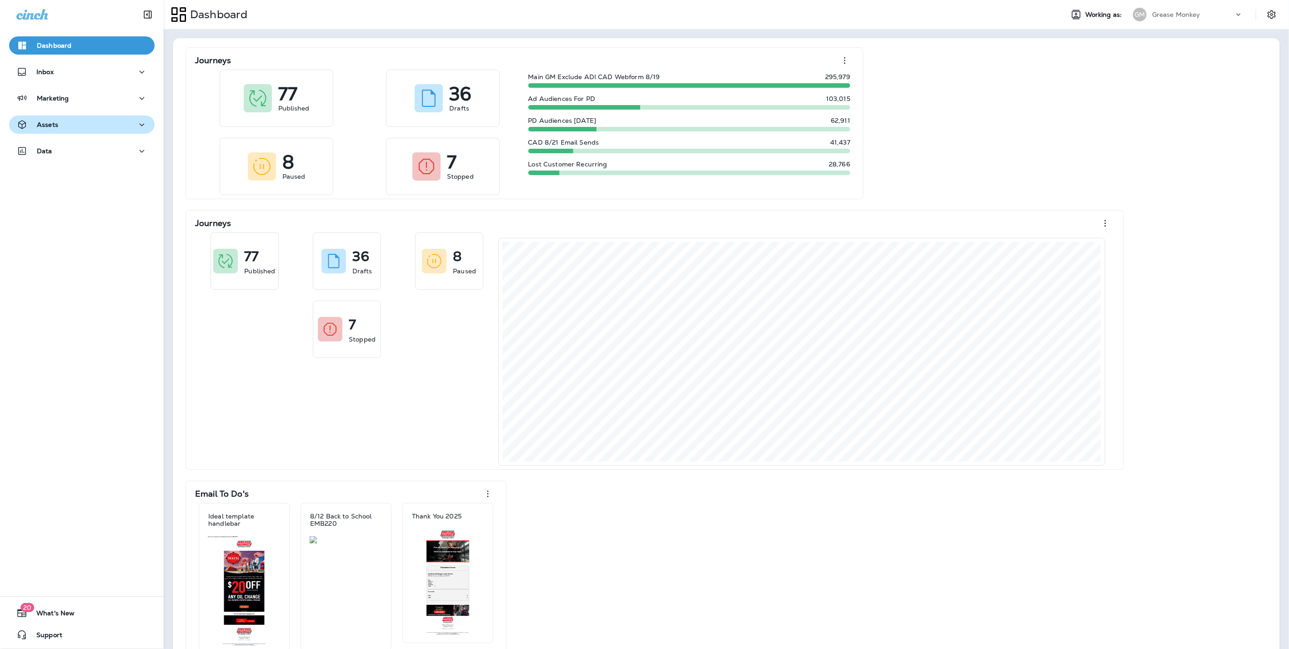
click at [49, 123] on p "Assets" at bounding box center [47, 124] width 21 height 7
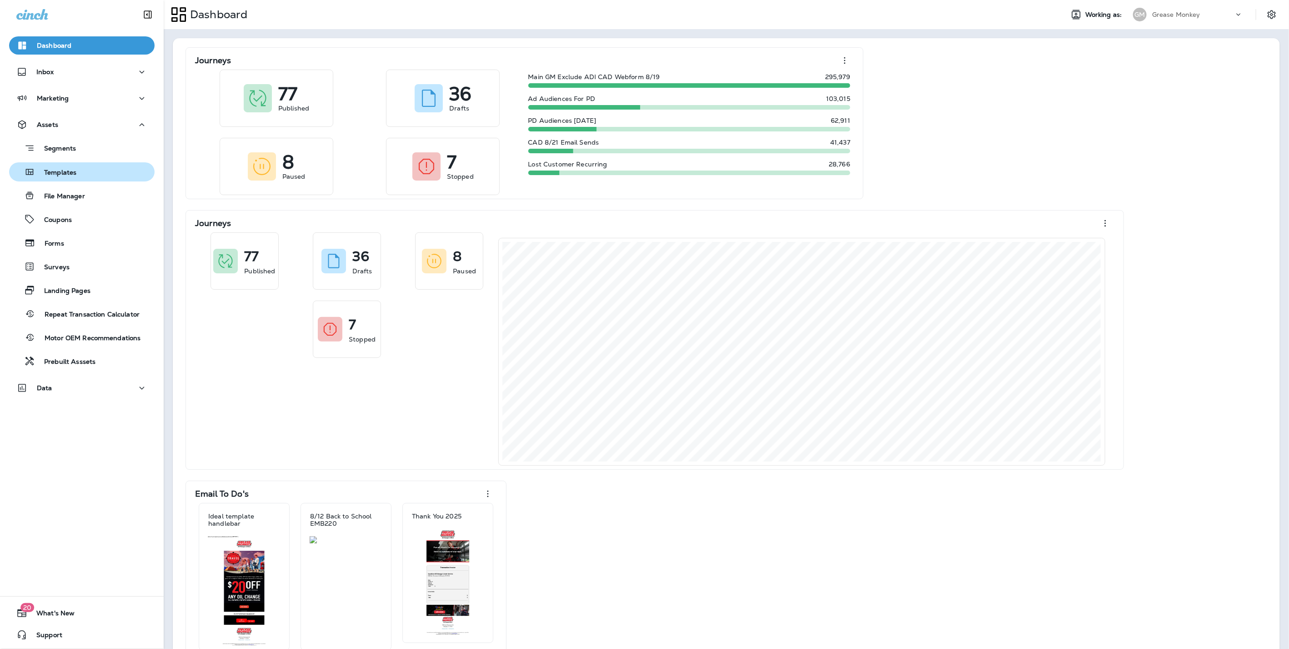
click at [60, 175] on p "Templates" at bounding box center [55, 173] width 41 height 9
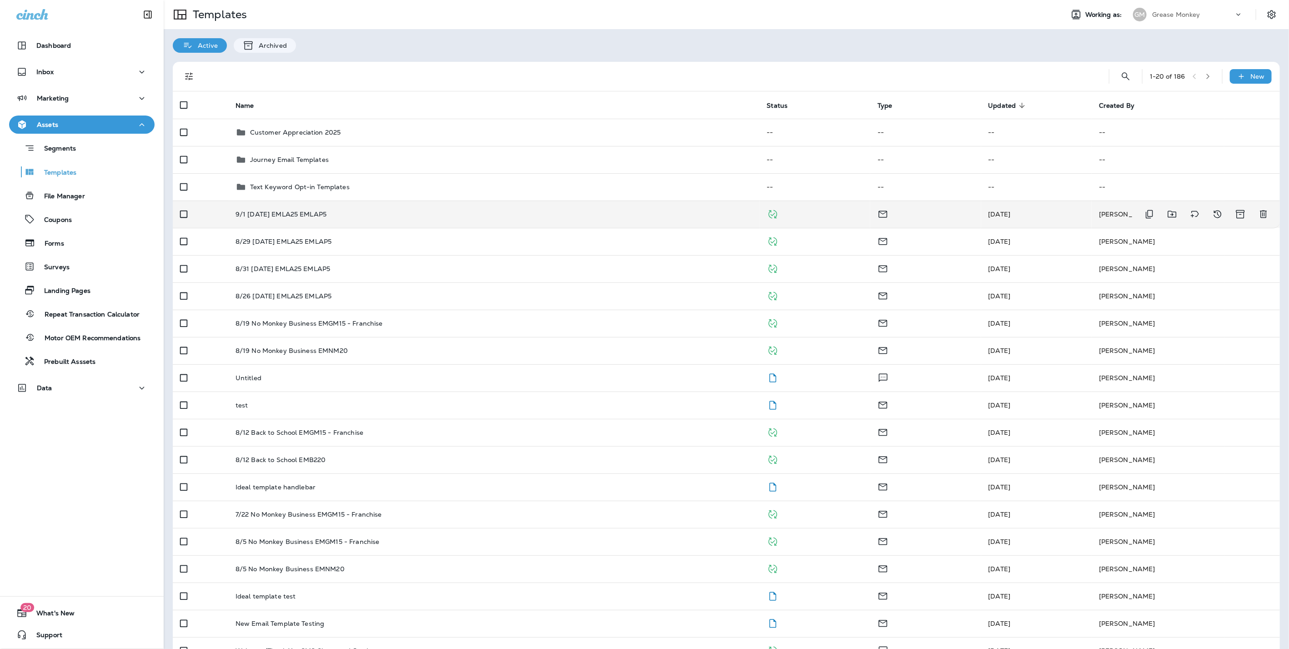
click at [327, 223] on td "9/1 [DATE] EMLA25 EMLAP5" at bounding box center [494, 214] width 532 height 27
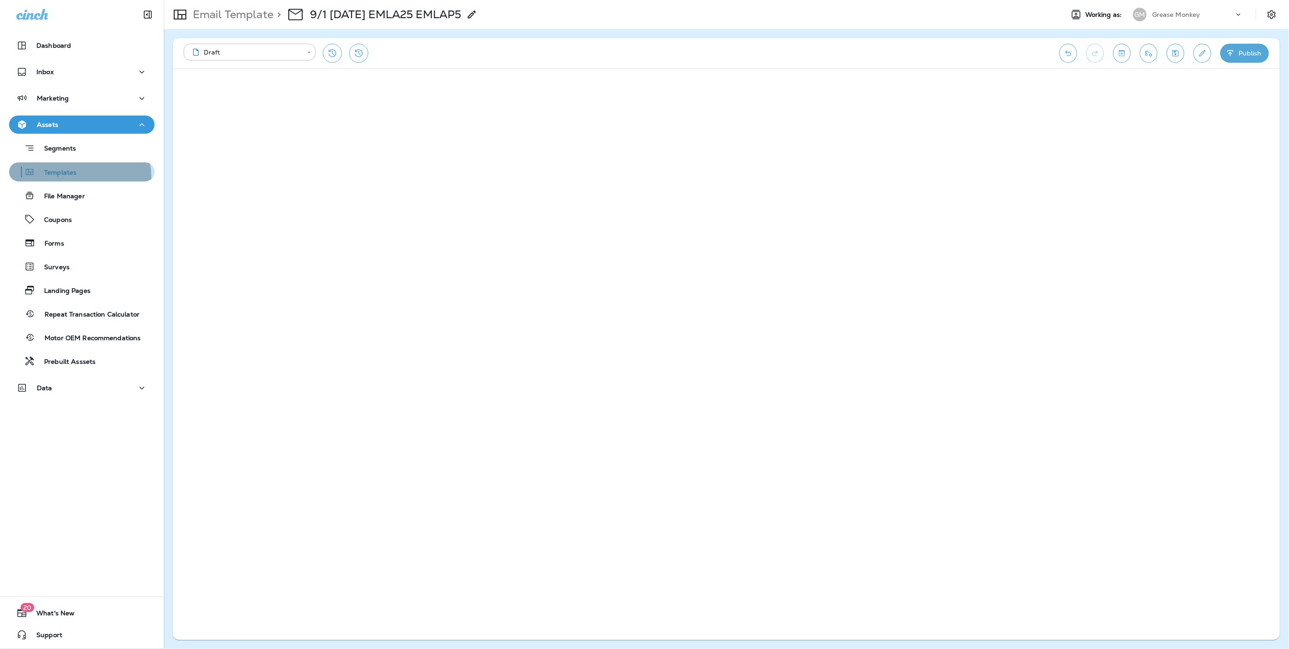
click at [73, 177] on div "Templates" at bounding box center [45, 172] width 64 height 14
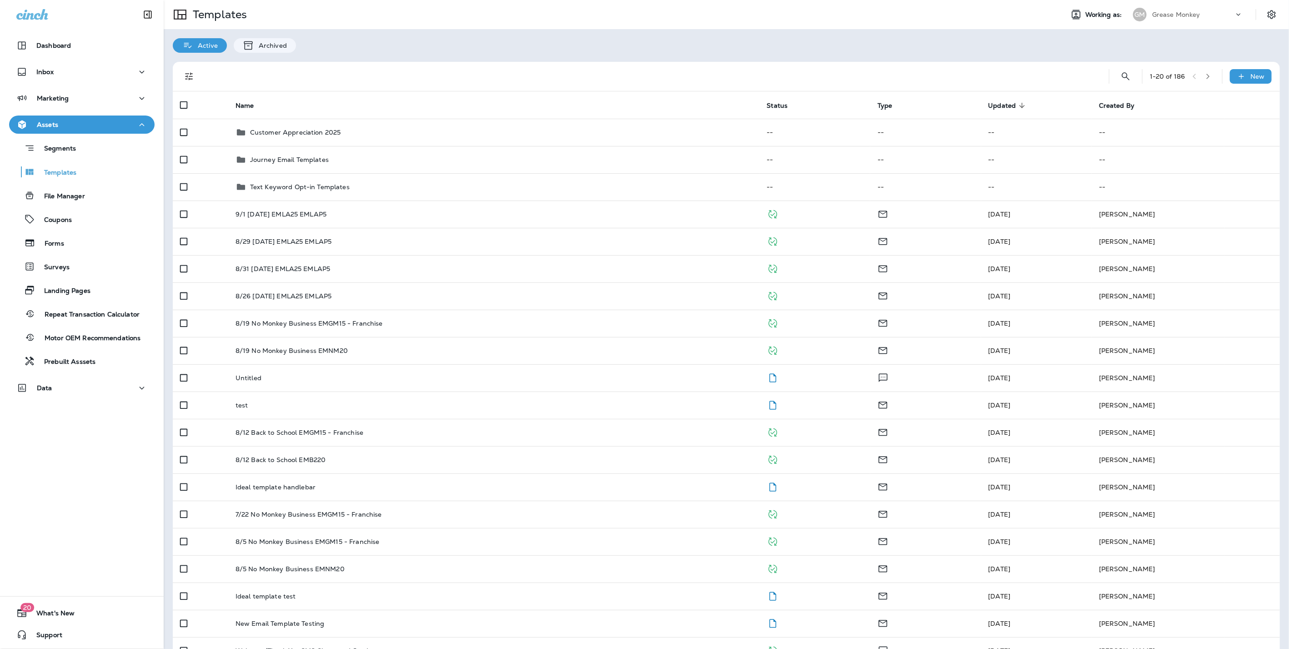
click at [929, 53] on div "1 - 20 of 186 New Name Status Type Updated sorted descending Created By Custome…" at bounding box center [726, 404] width 1125 height 703
